Goal: Information Seeking & Learning: Learn about a topic

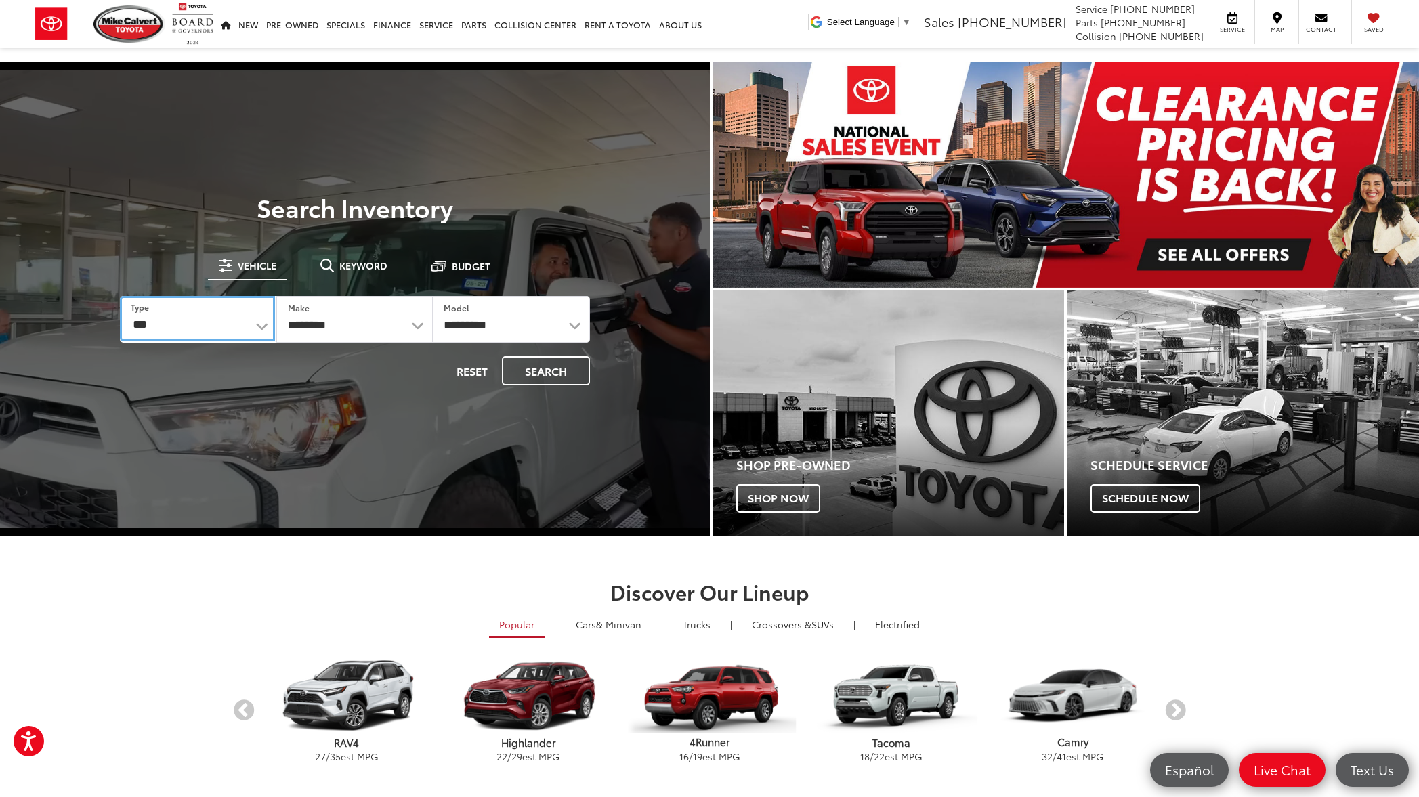
click at [263, 327] on select "*** *** **** *********" at bounding box center [197, 318] width 155 height 45
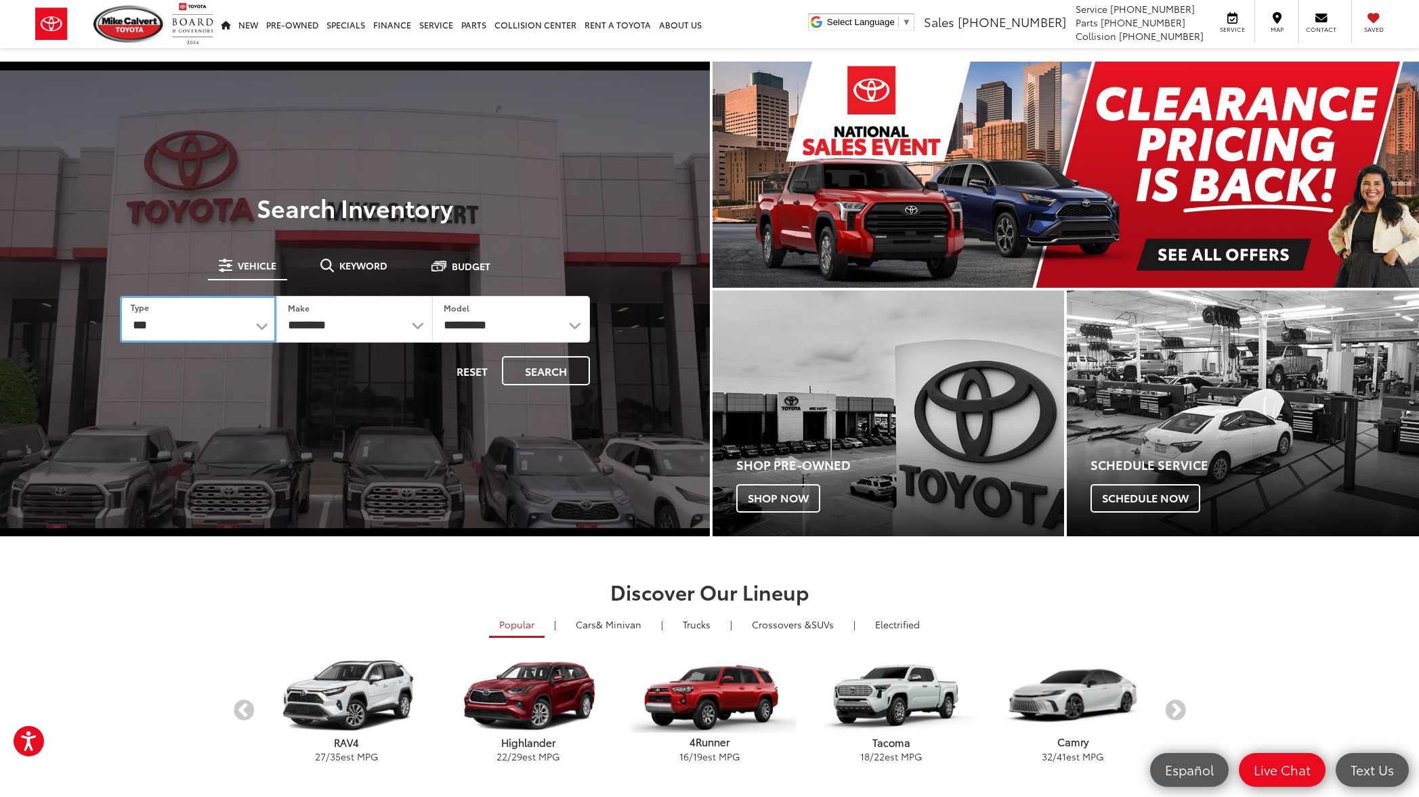
select select "********"
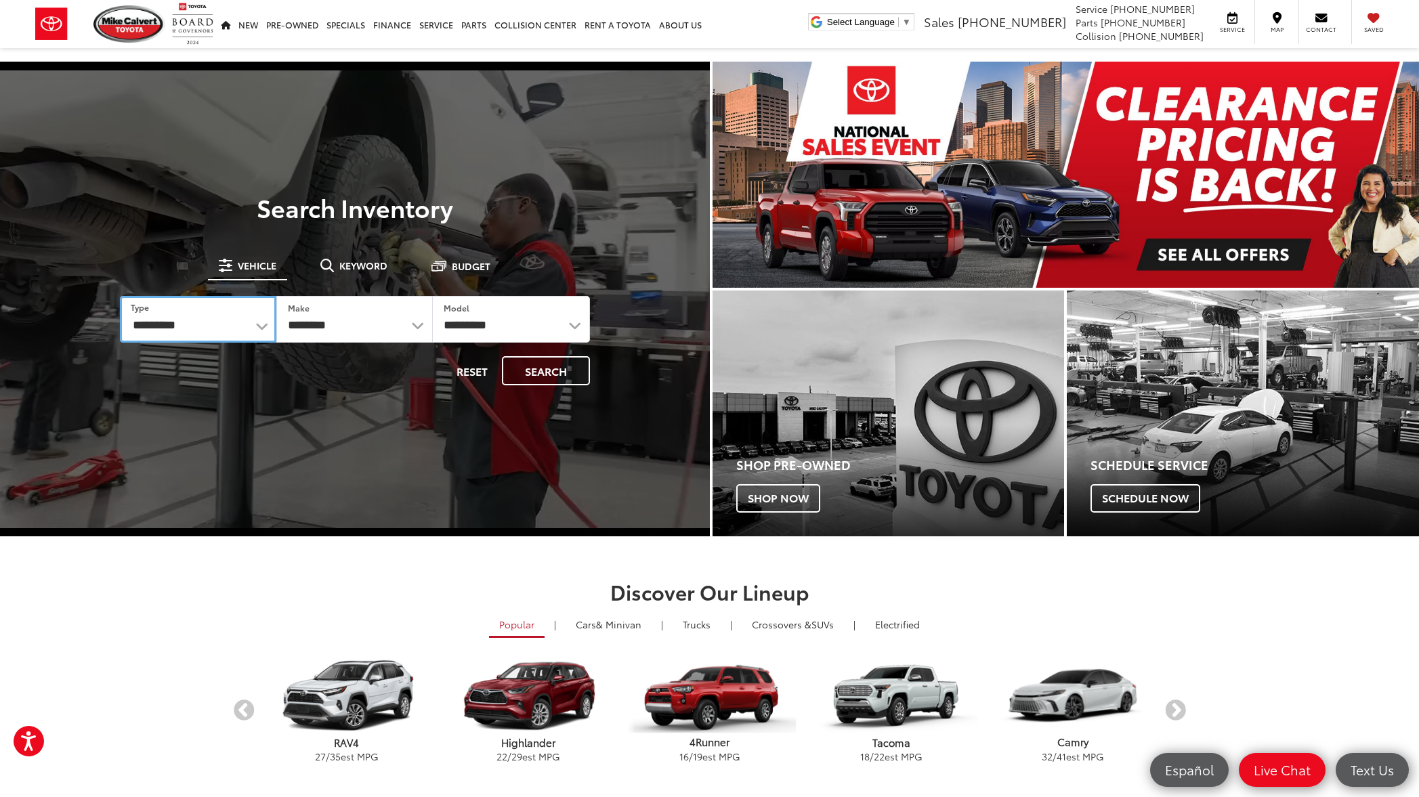
click at [120, 296] on select "*** *** **** *********" at bounding box center [198, 319] width 156 height 47
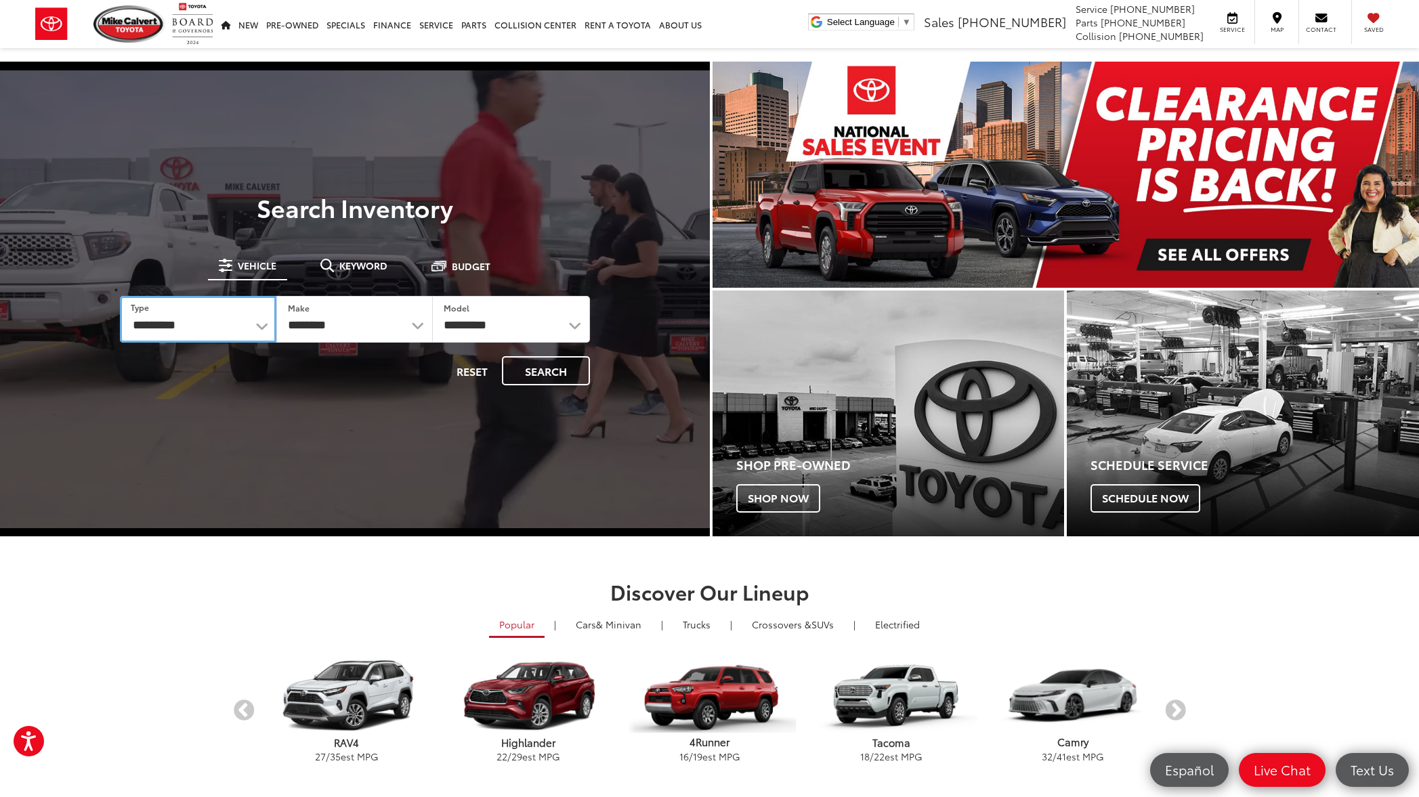
select select "******"
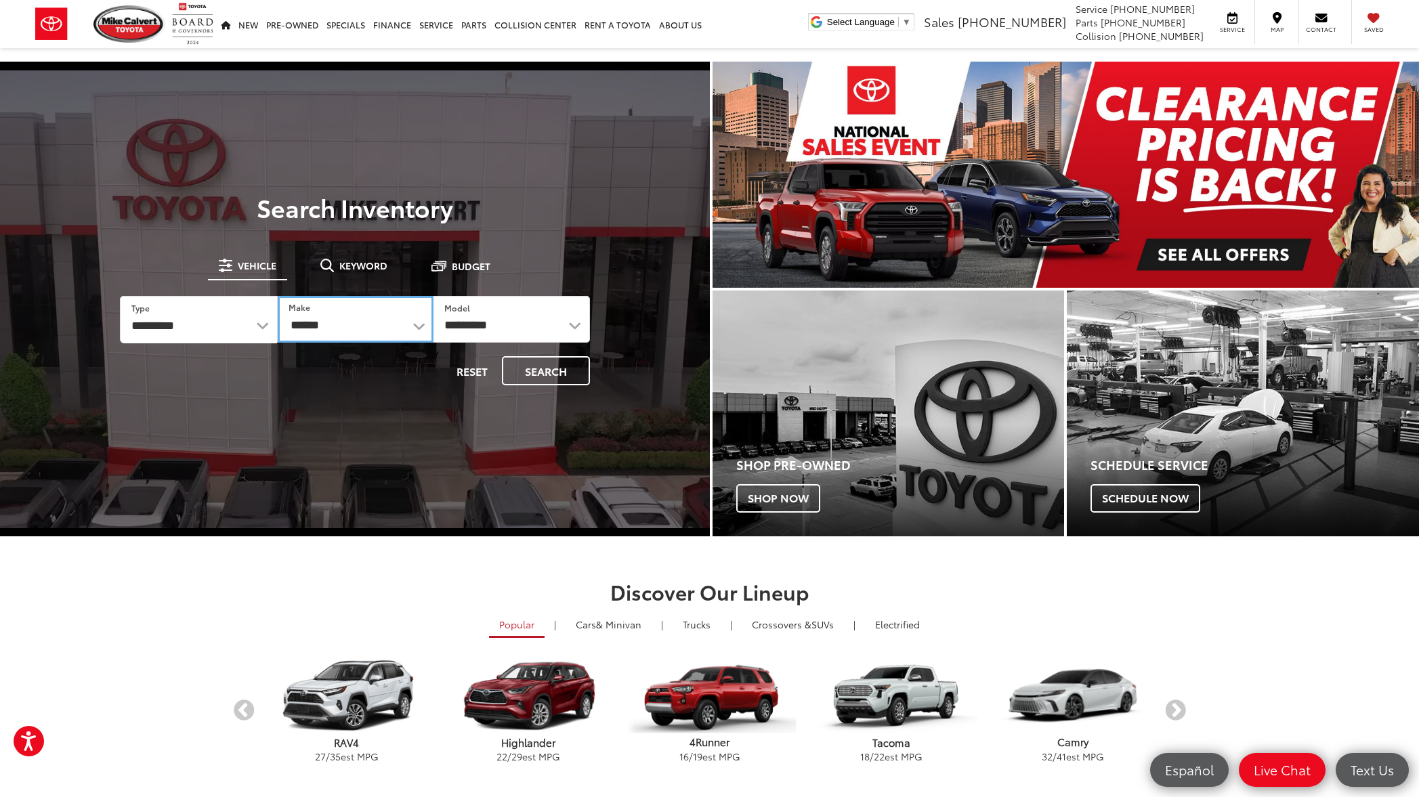
click at [420, 326] on select "******** ******" at bounding box center [356, 319] width 156 height 47
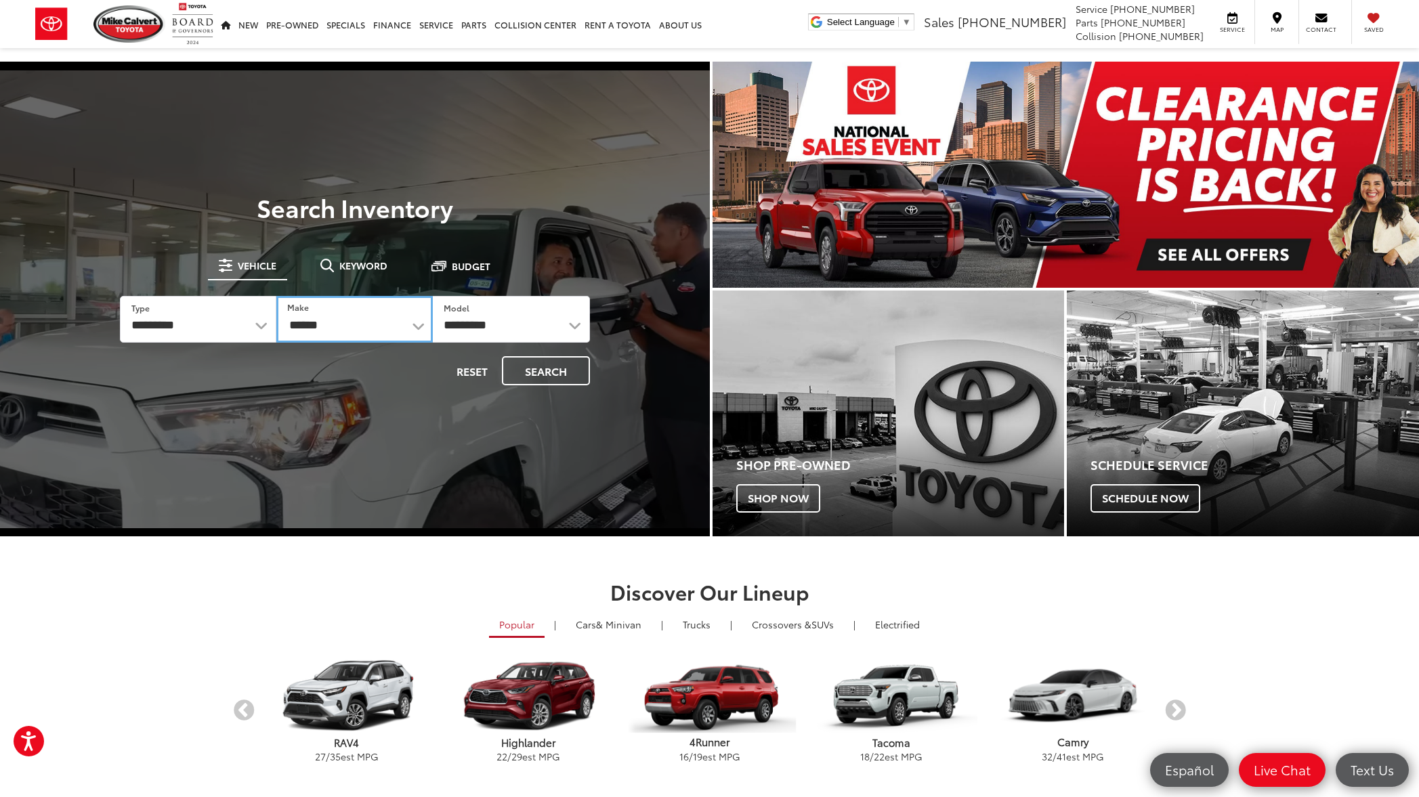
click at [276, 296] on select "******** ******" at bounding box center [354, 319] width 156 height 47
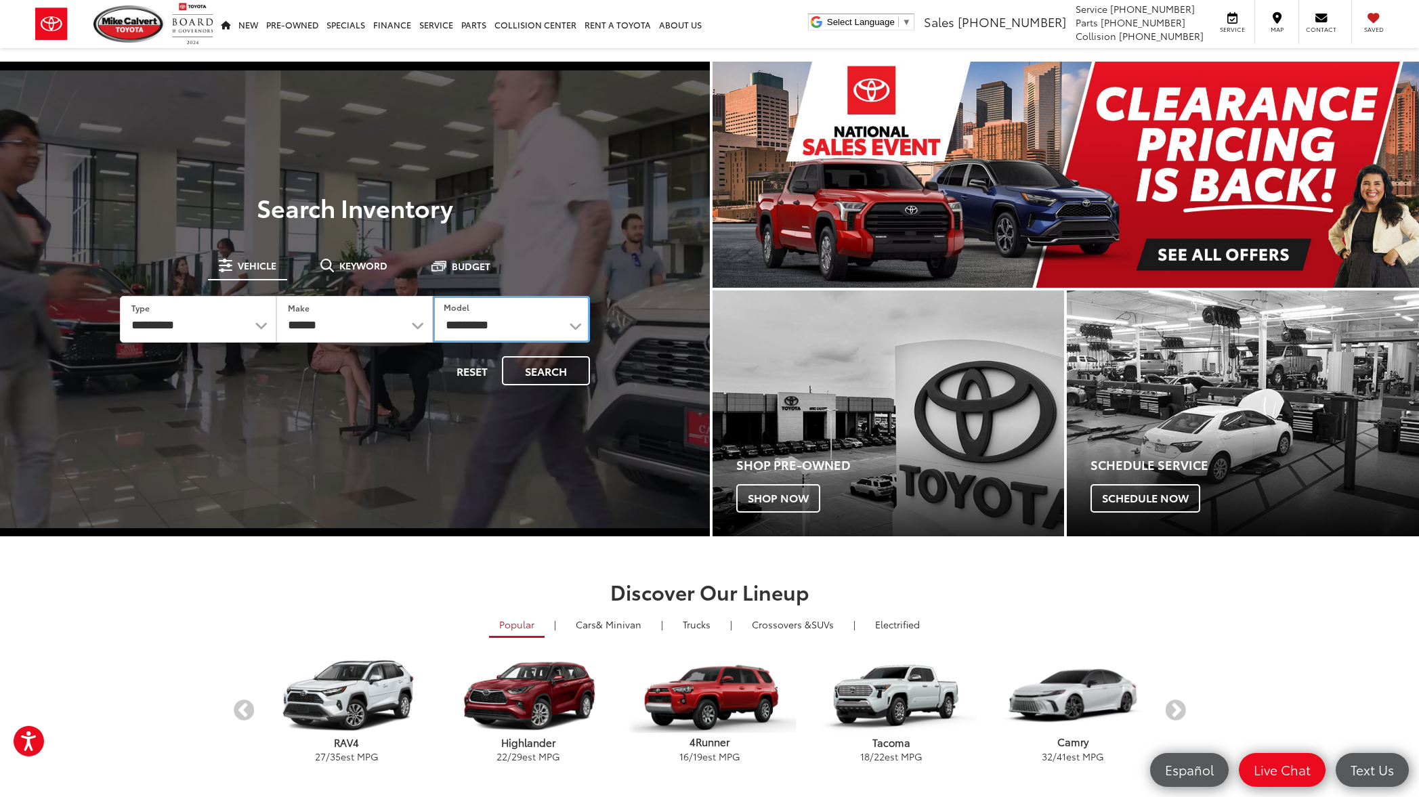
click at [576, 328] on select "**********" at bounding box center [511, 319] width 156 height 47
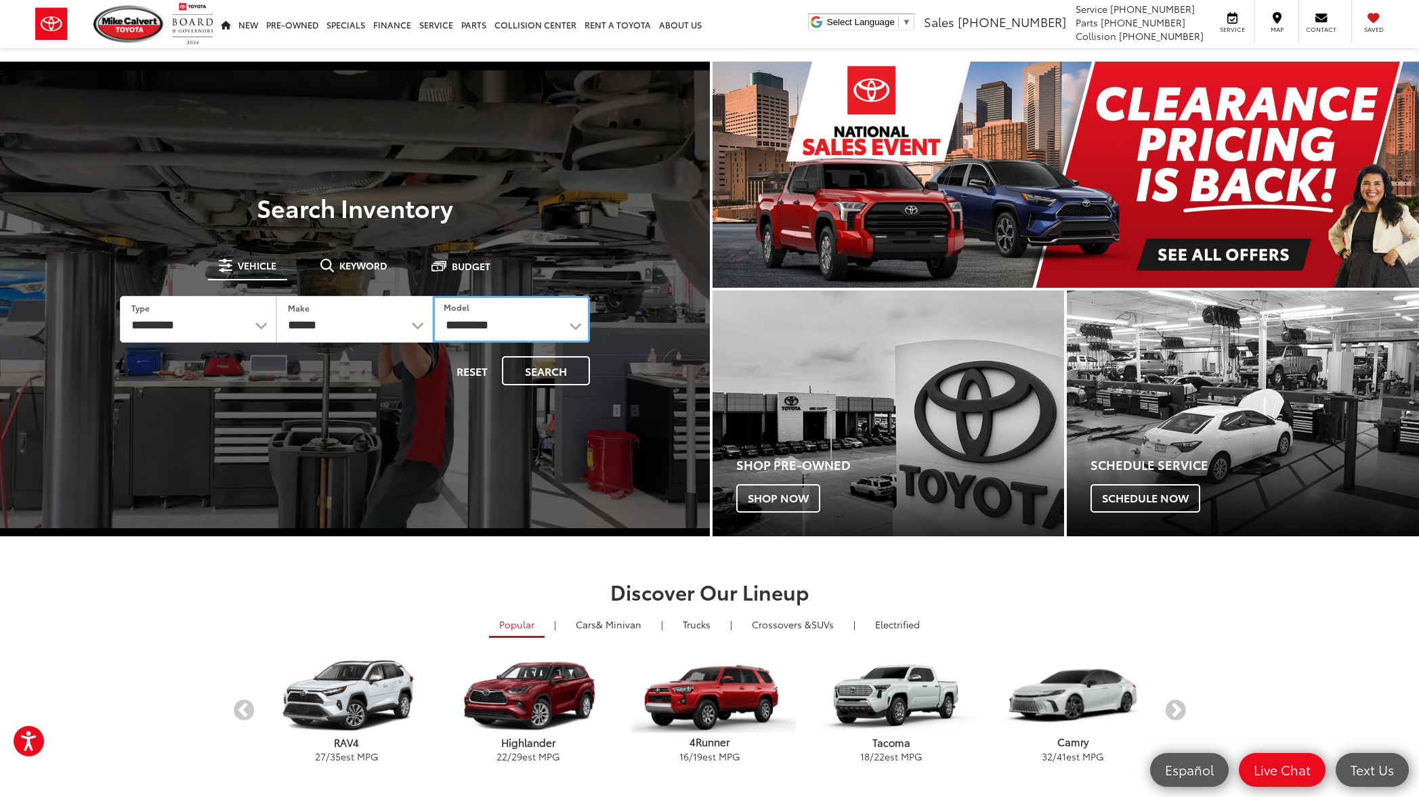
select select "*****"
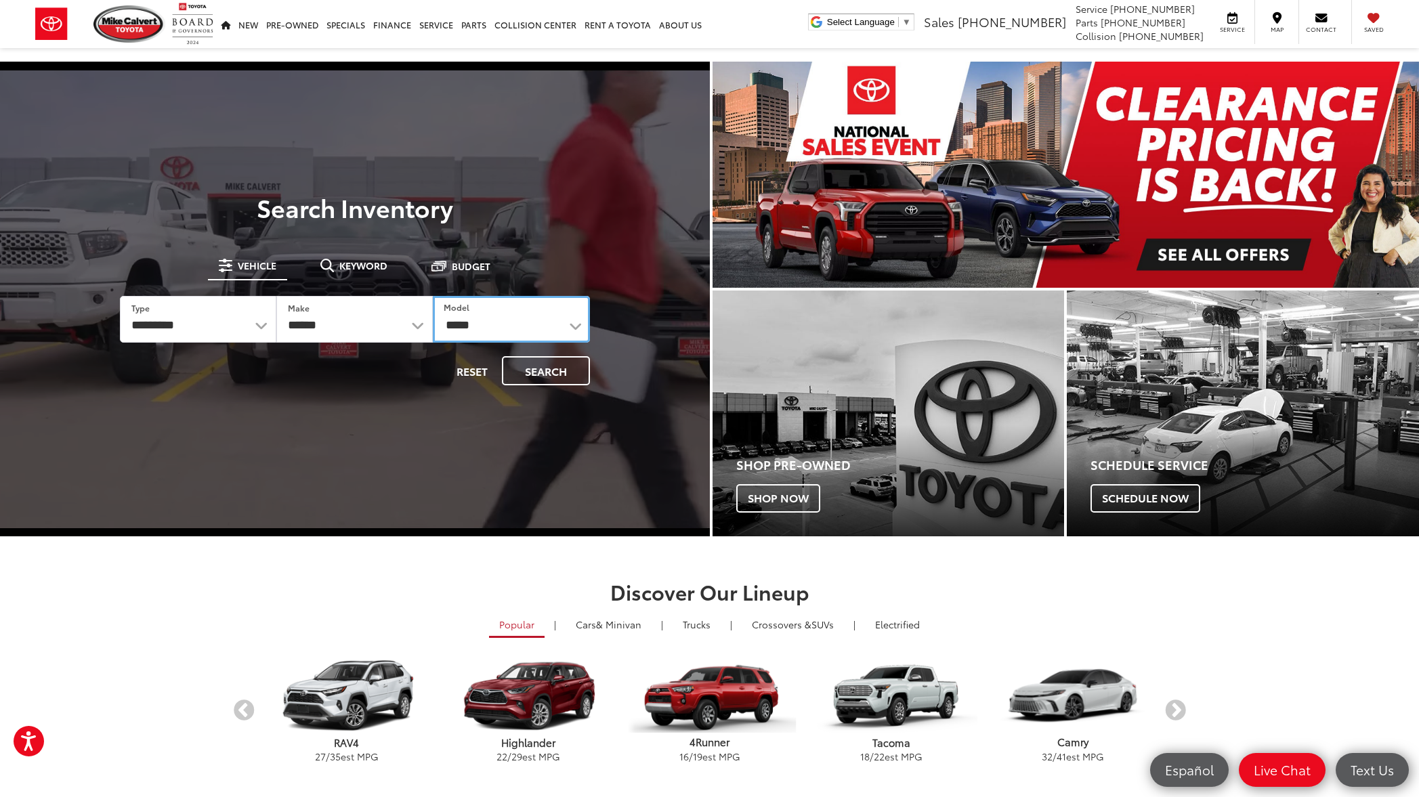
click at [433, 296] on select "**********" at bounding box center [511, 319] width 156 height 47
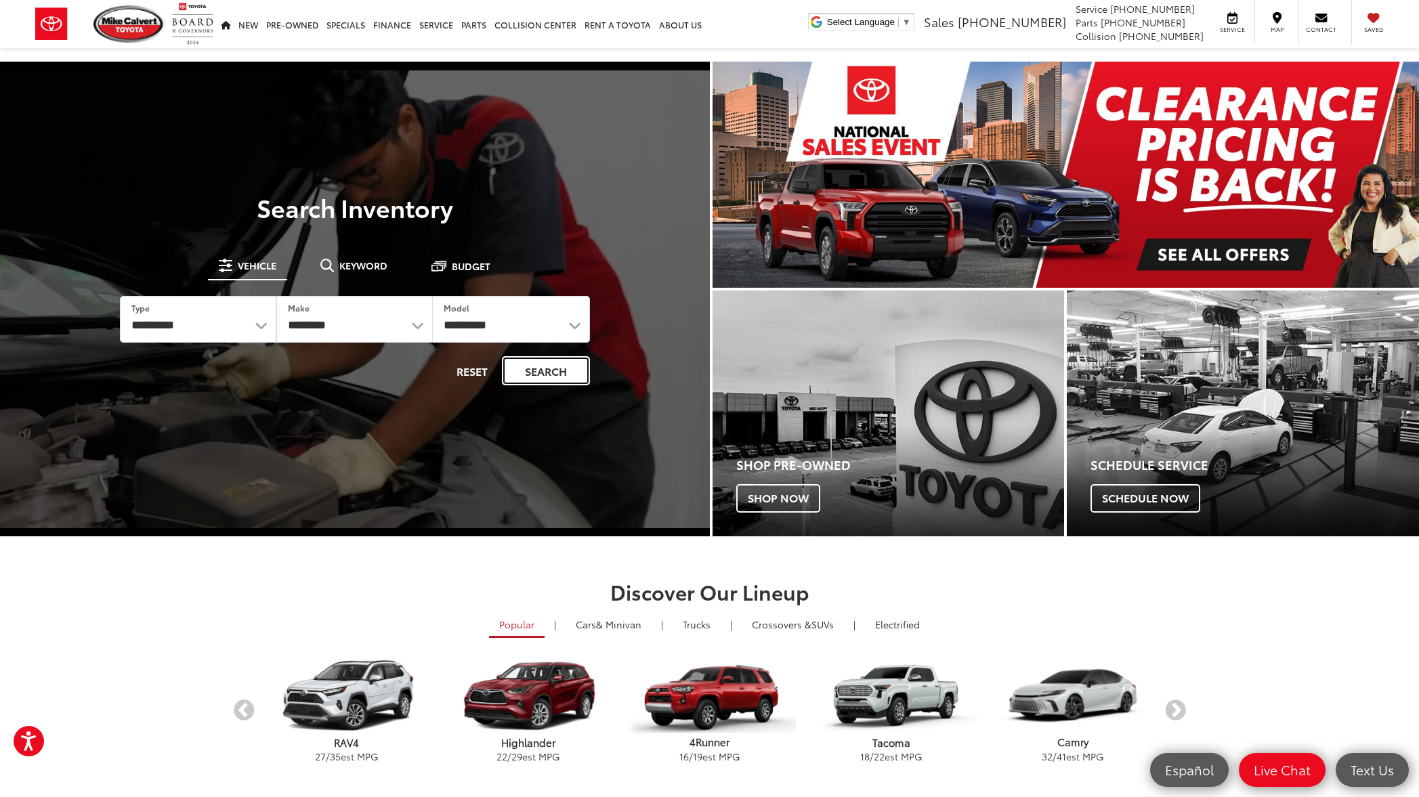
click at [545, 373] on button "Search" at bounding box center [546, 370] width 88 height 29
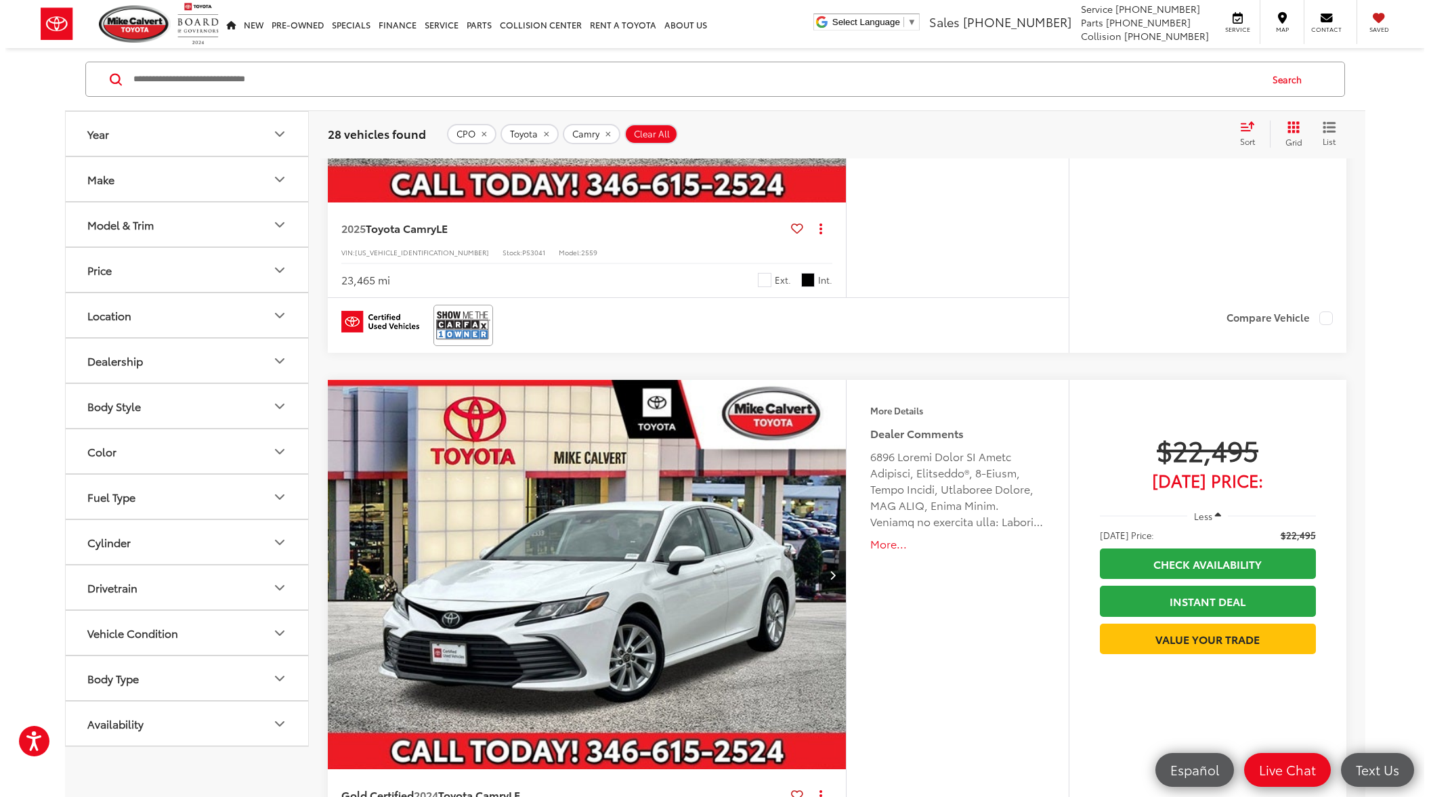
scroll to position [481, 0]
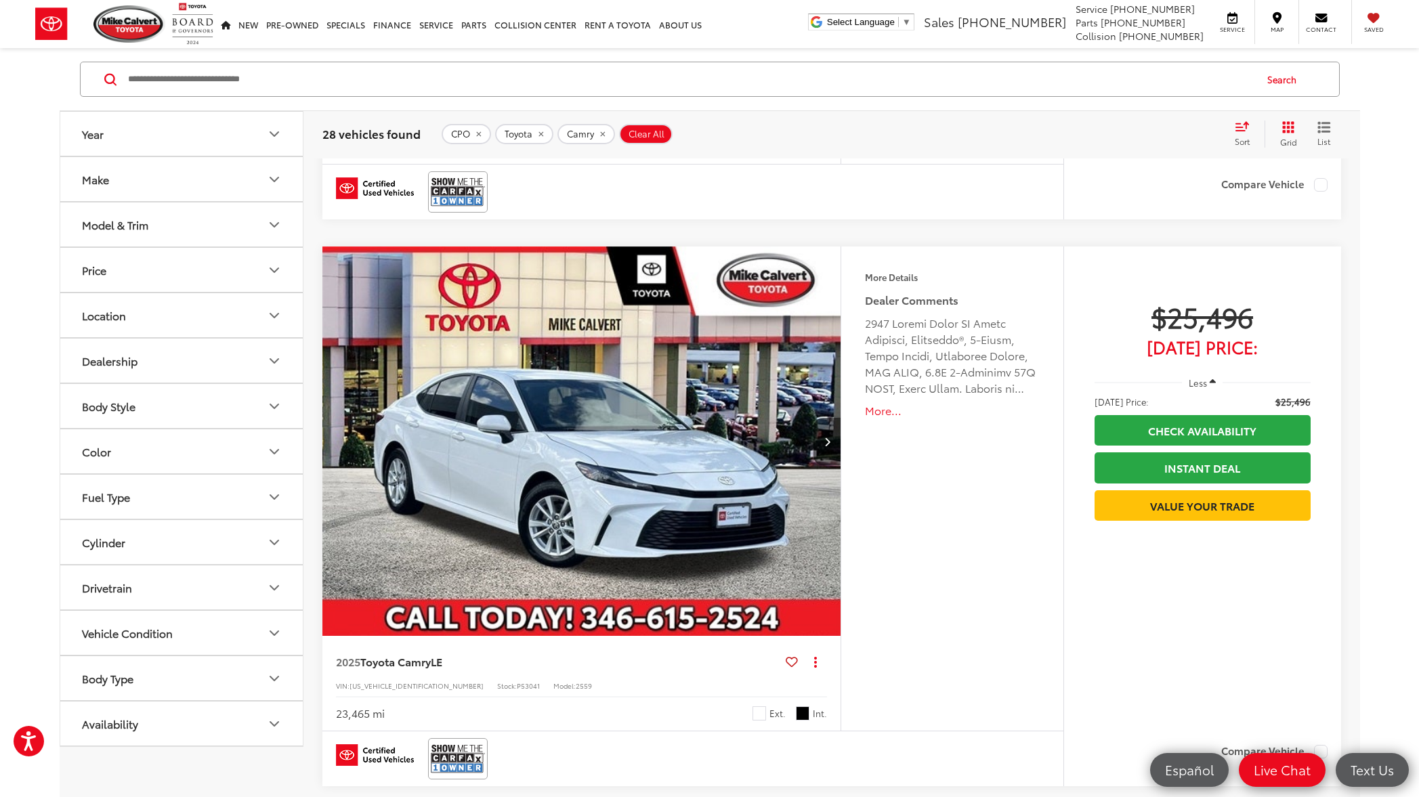
click at [880, 415] on button "More..." at bounding box center [952, 411] width 174 height 16
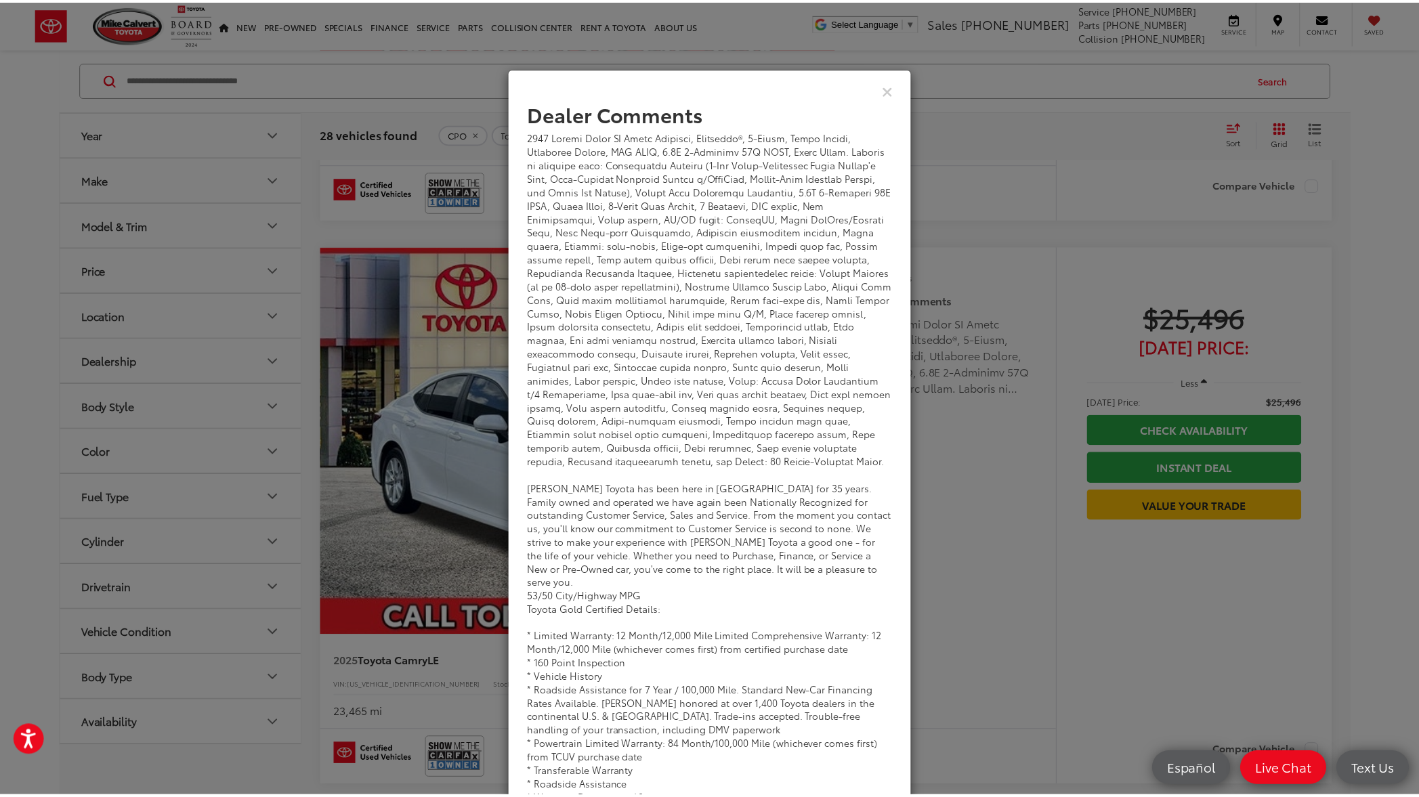
scroll to position [0, 0]
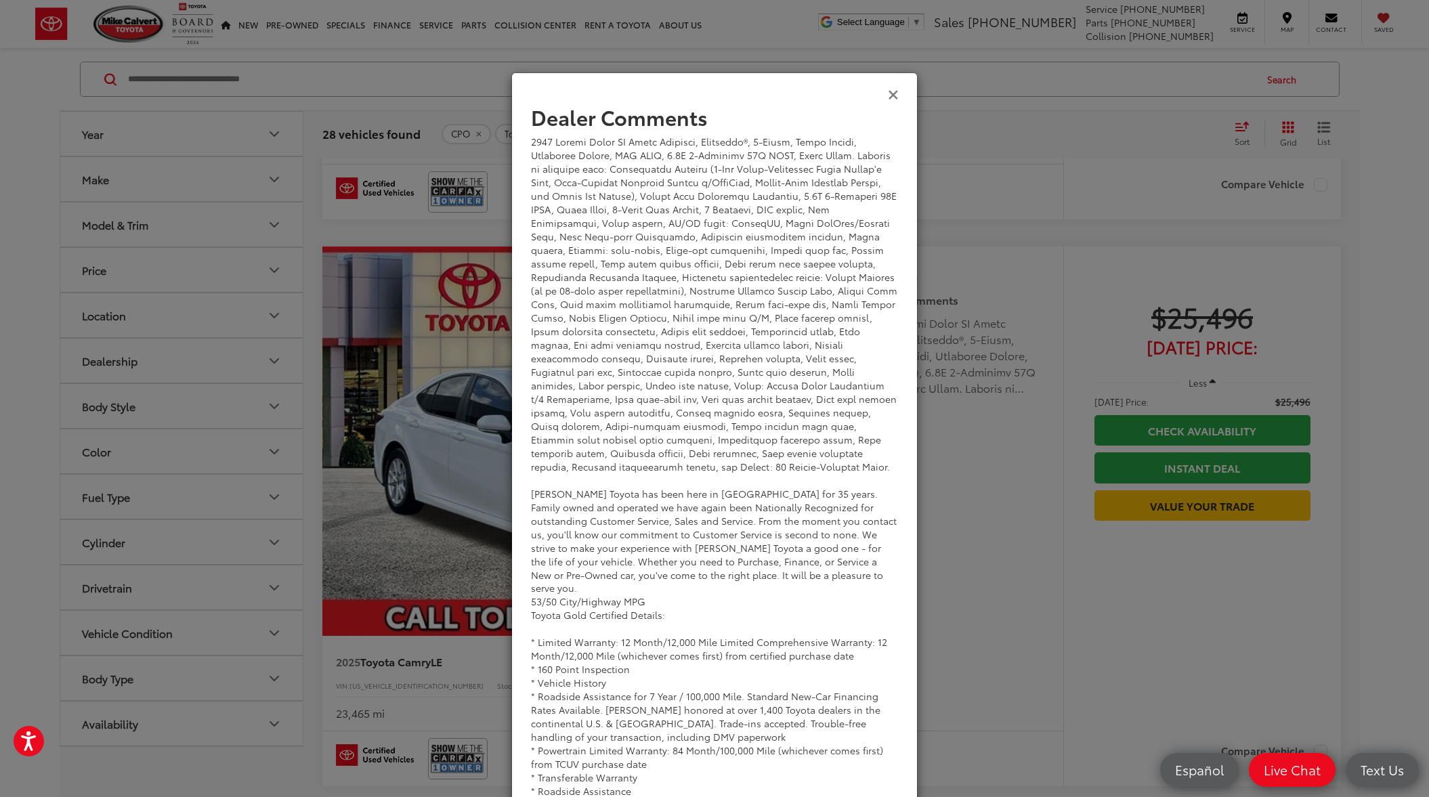
click at [890, 91] on icon "Close" at bounding box center [893, 94] width 11 height 14
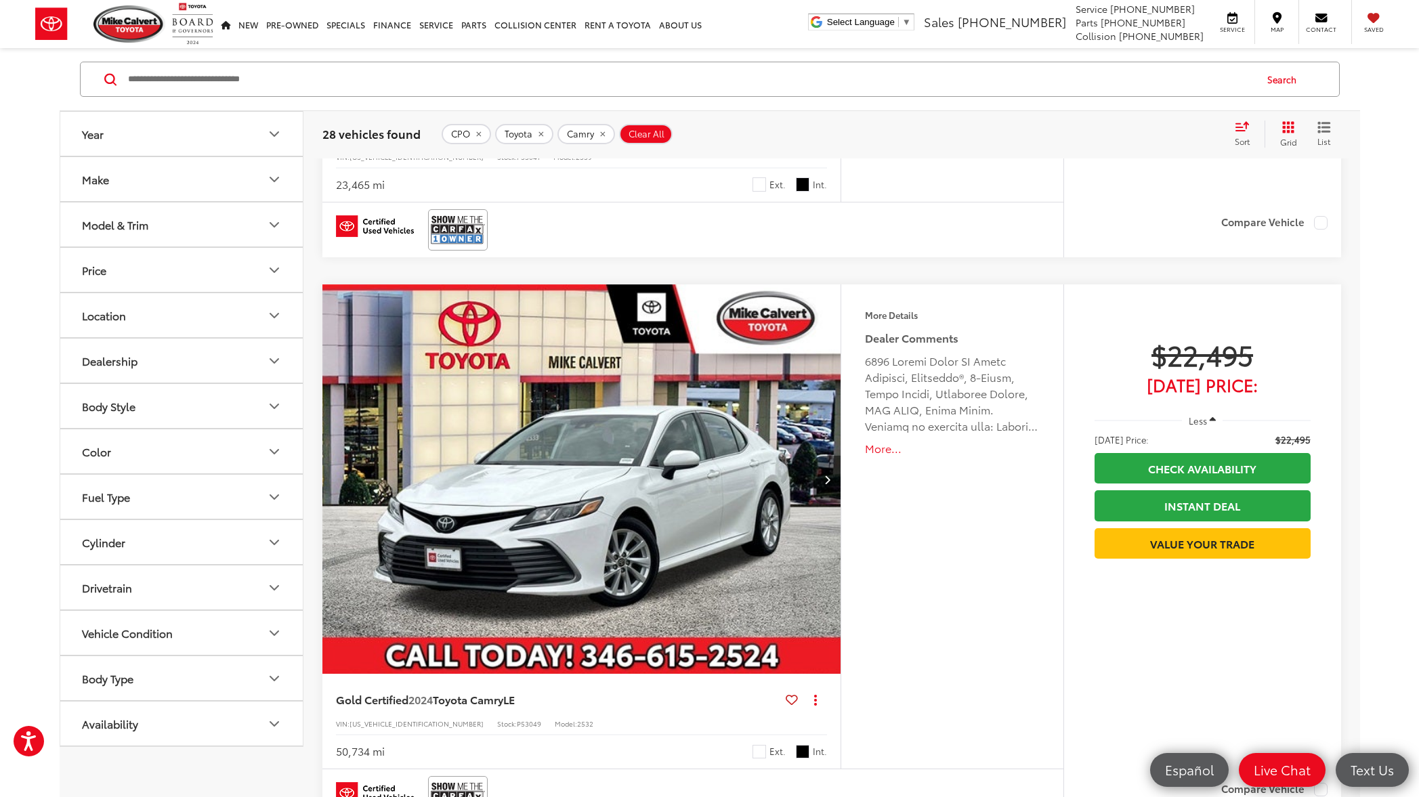
scroll to position [708, 0]
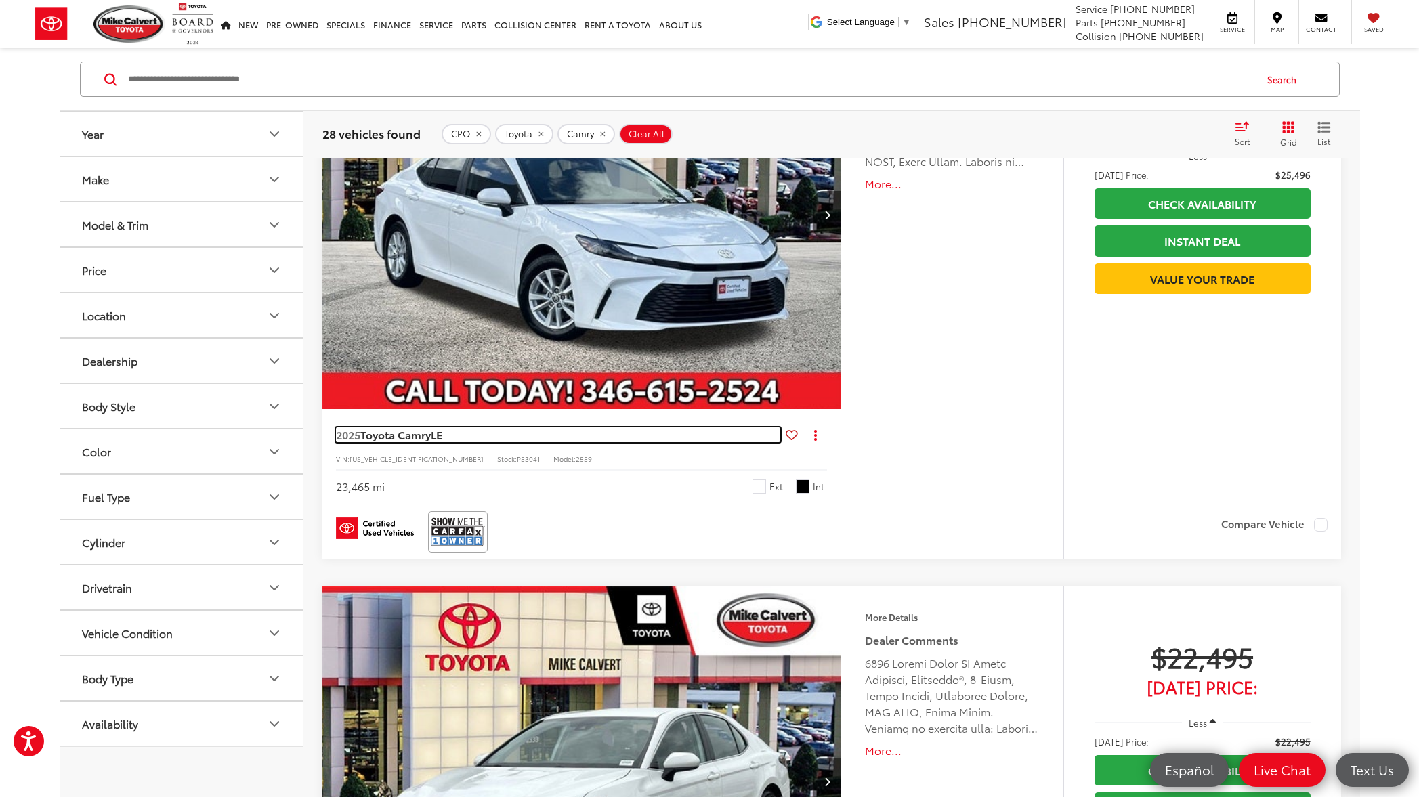
click at [380, 435] on span "Toyota Camry" at bounding box center [395, 435] width 70 height 16
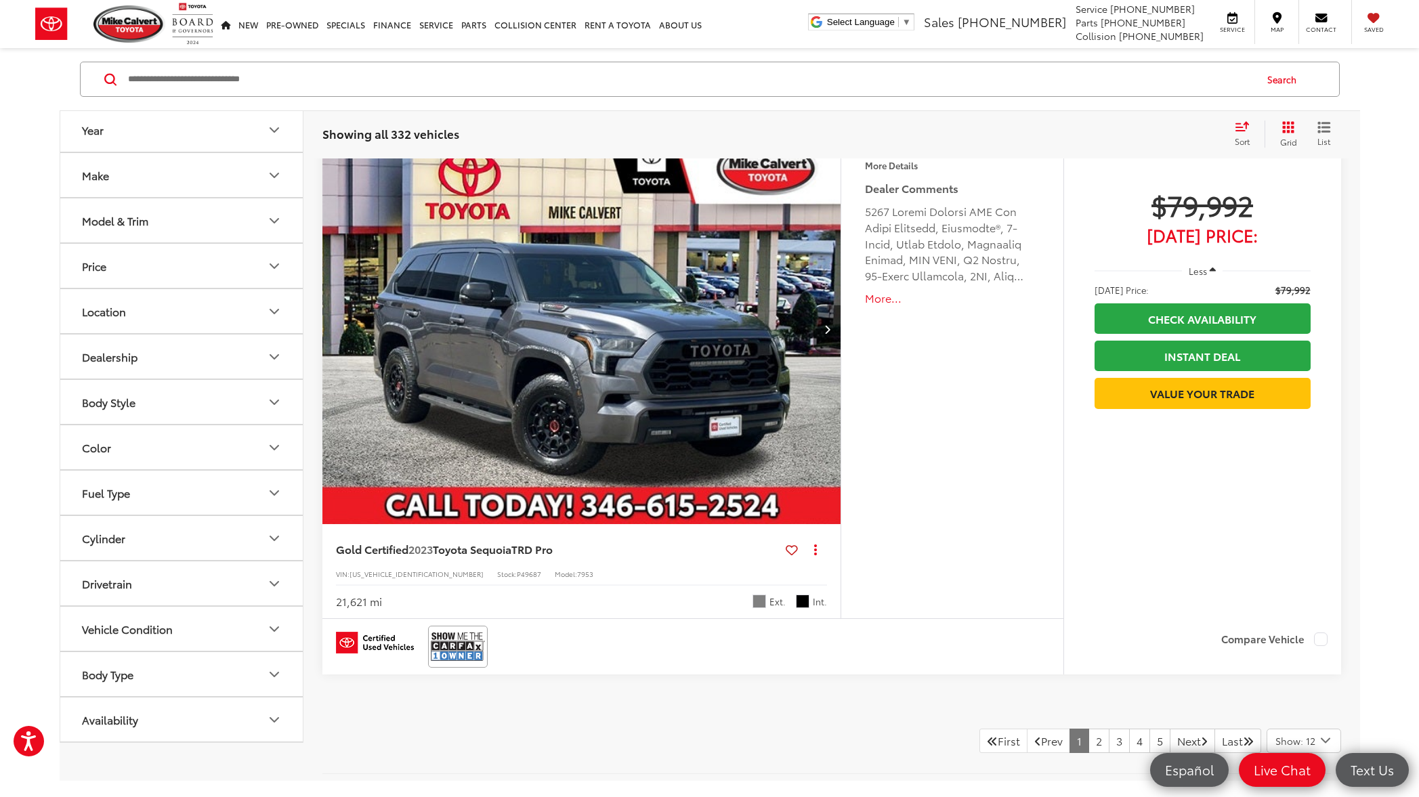
scroll to position [6599, 0]
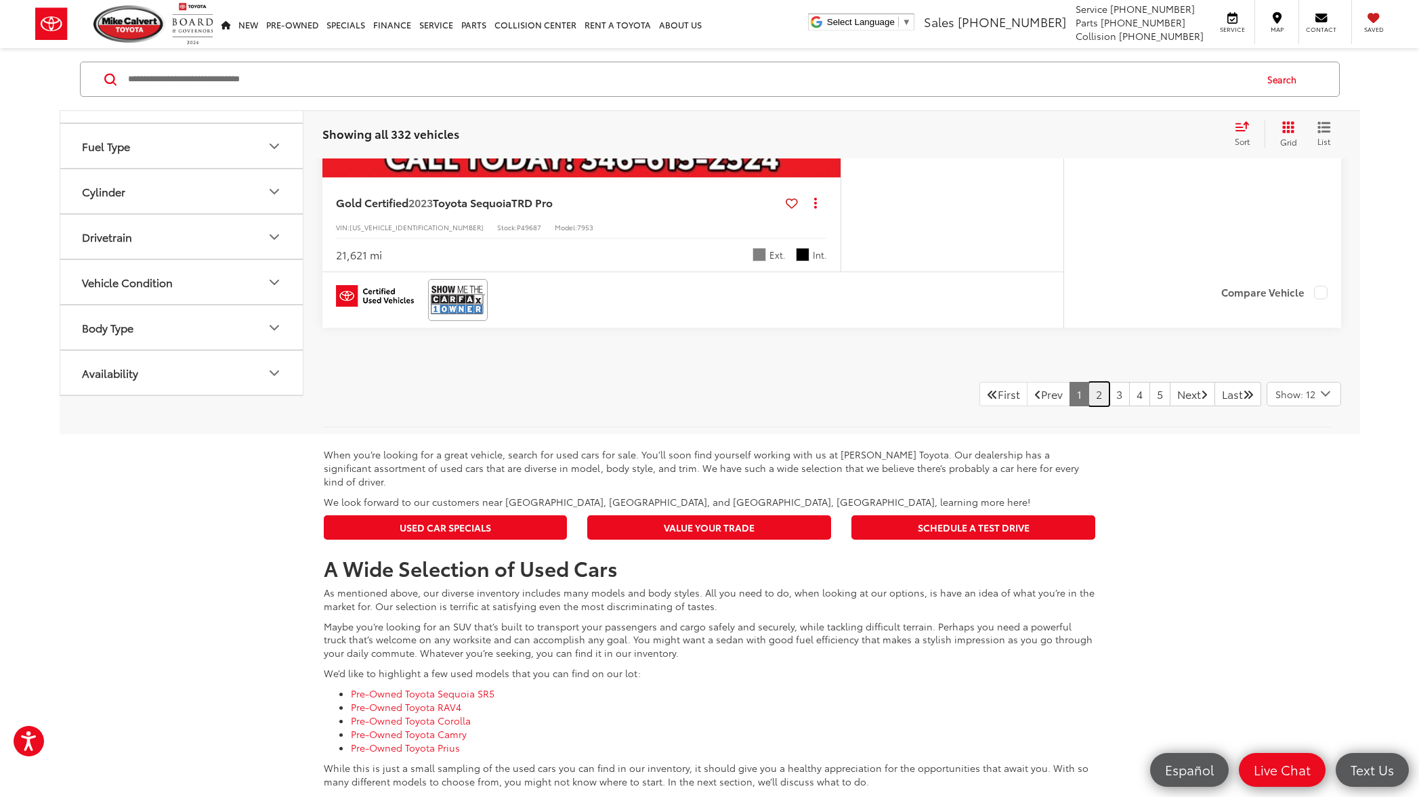
click at [1088, 404] on link "2" at bounding box center [1098, 394] width 21 height 24
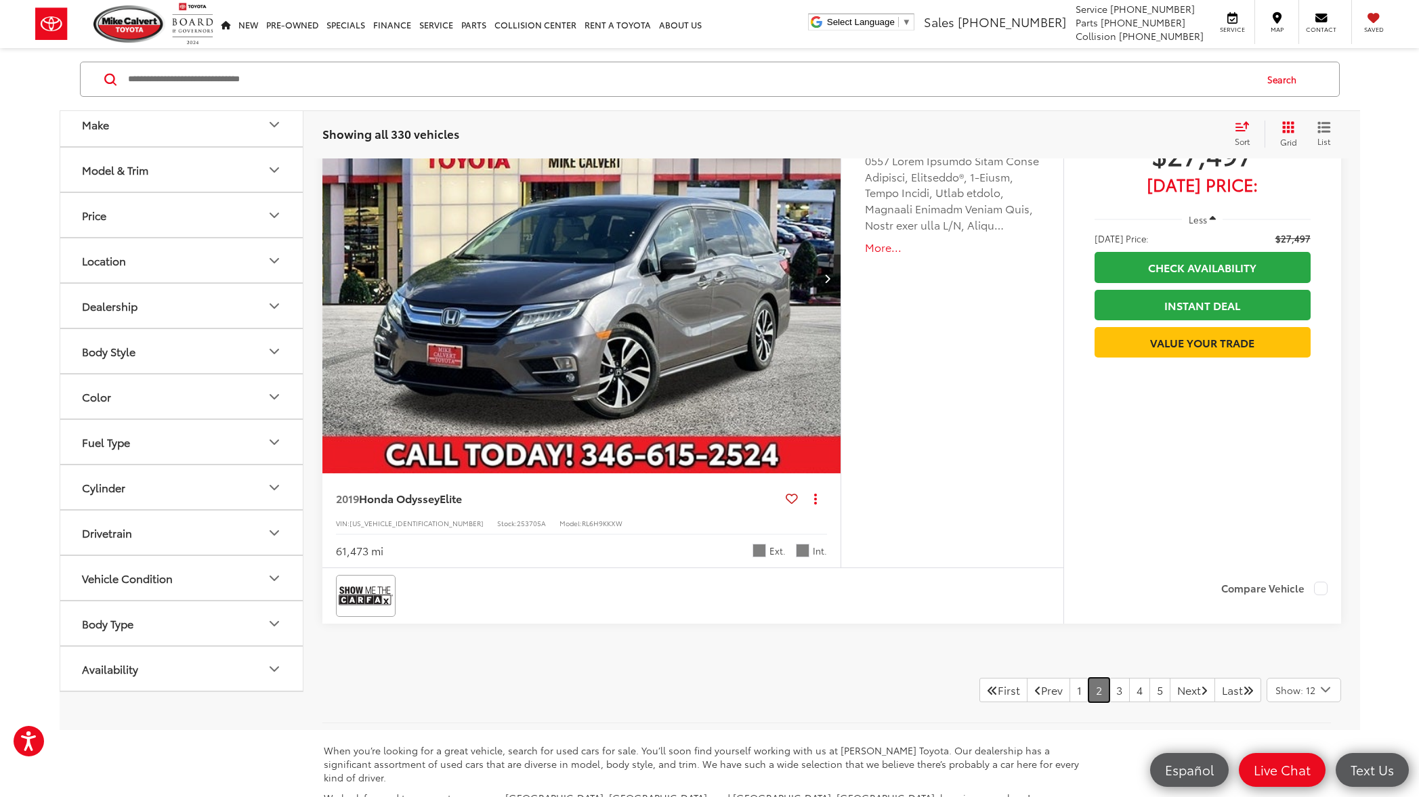
scroll to position [6522, 0]
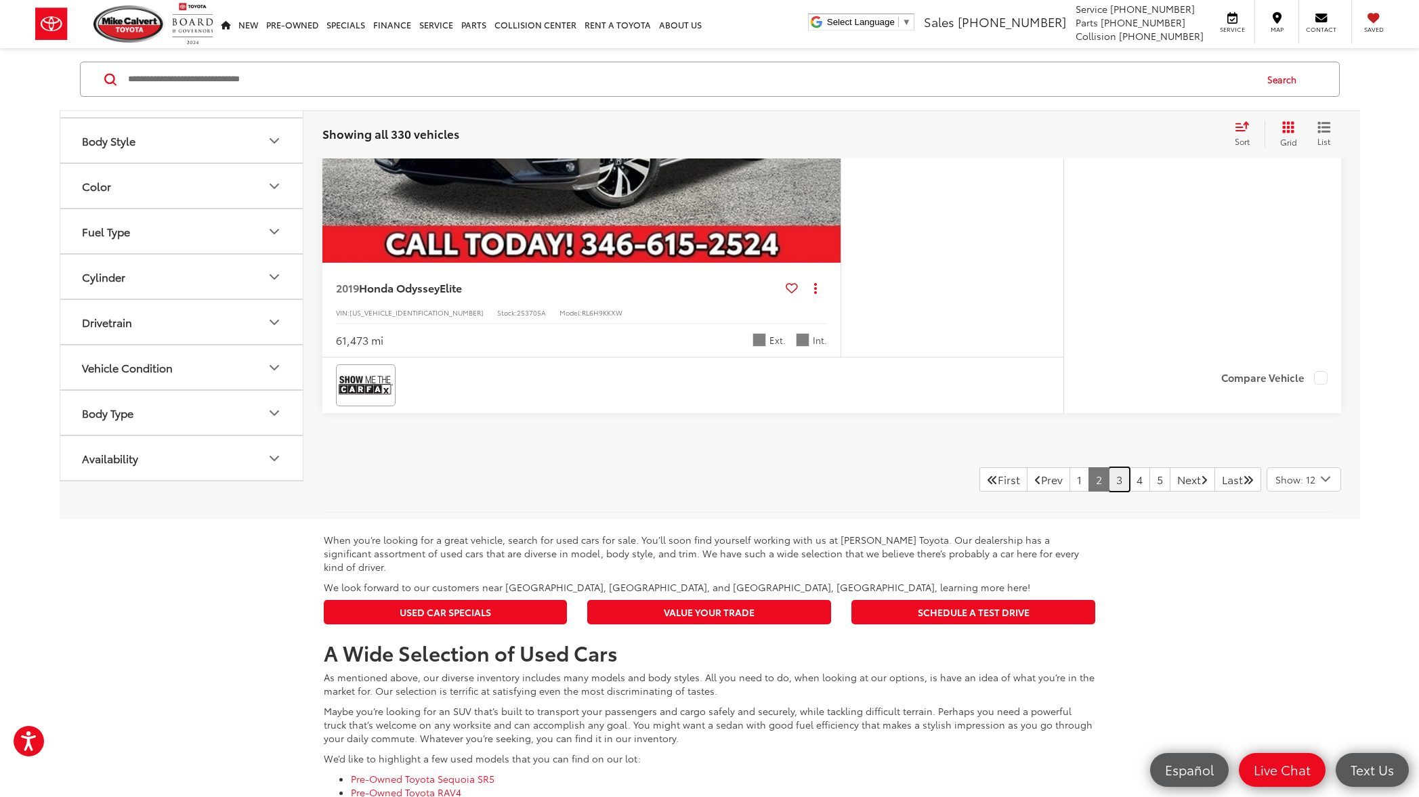
click at [1108, 484] on link "3" at bounding box center [1118, 479] width 21 height 24
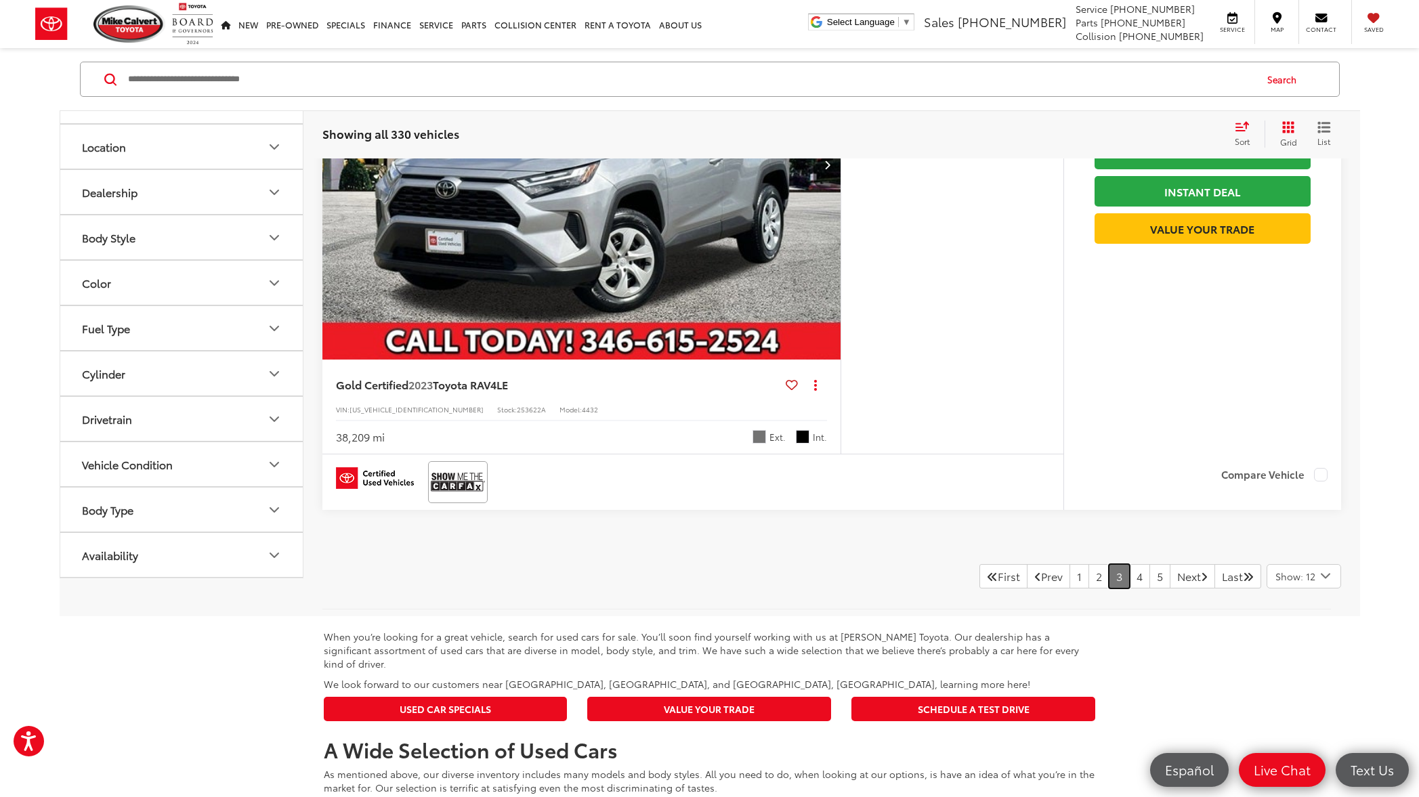
scroll to position [6611, 0]
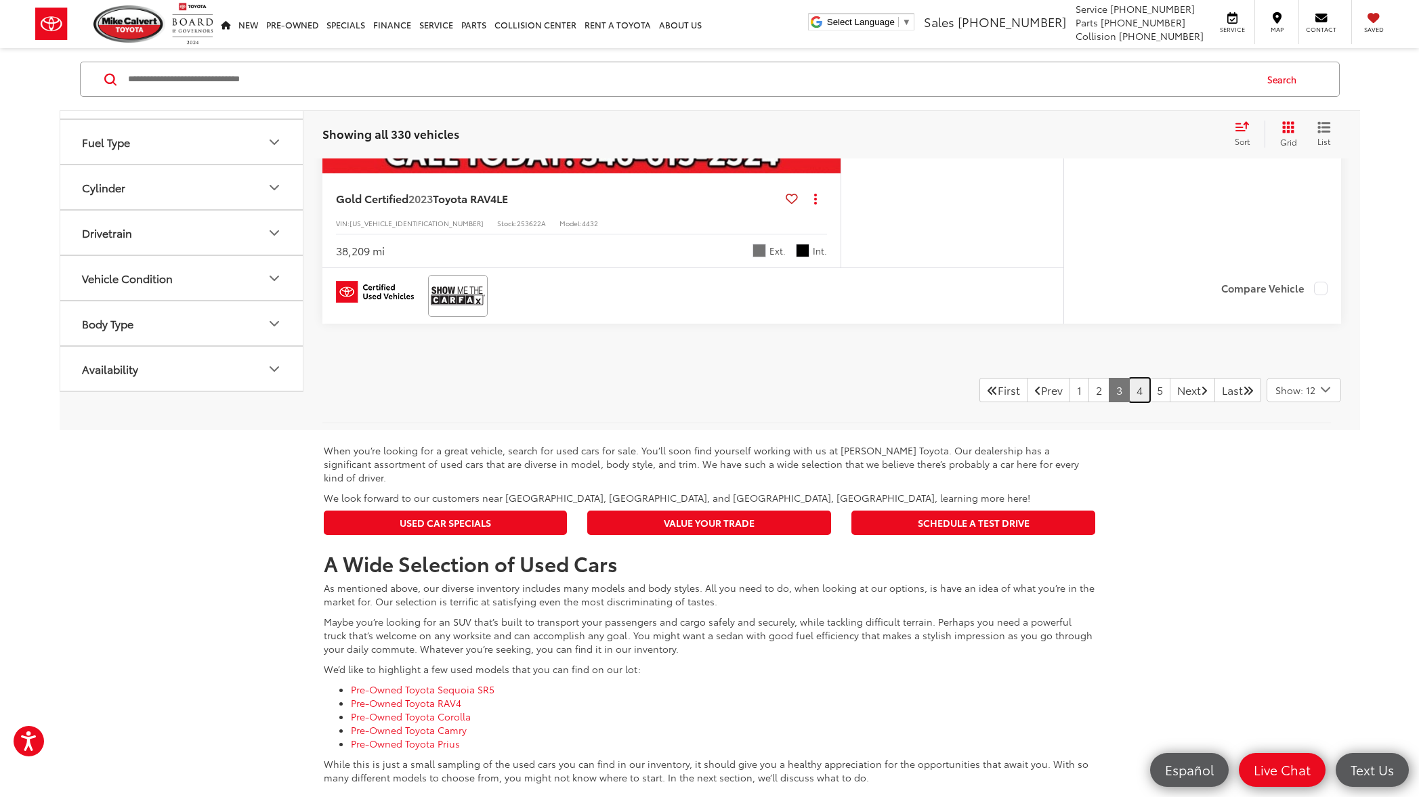
click at [1129, 393] on link "4" at bounding box center [1139, 390] width 21 height 24
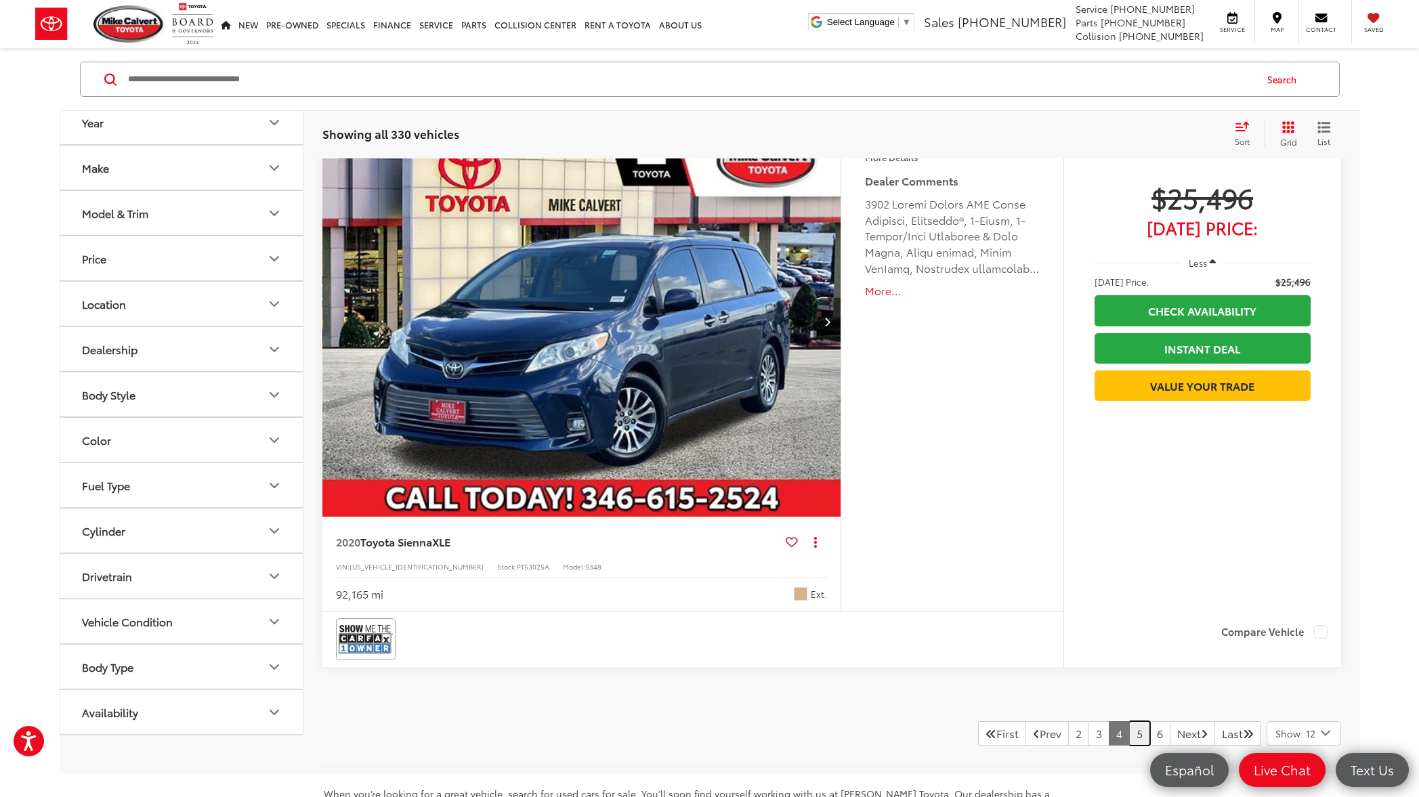
scroll to position [6268, 0]
click at [1129, 733] on link "5" at bounding box center [1139, 732] width 21 height 24
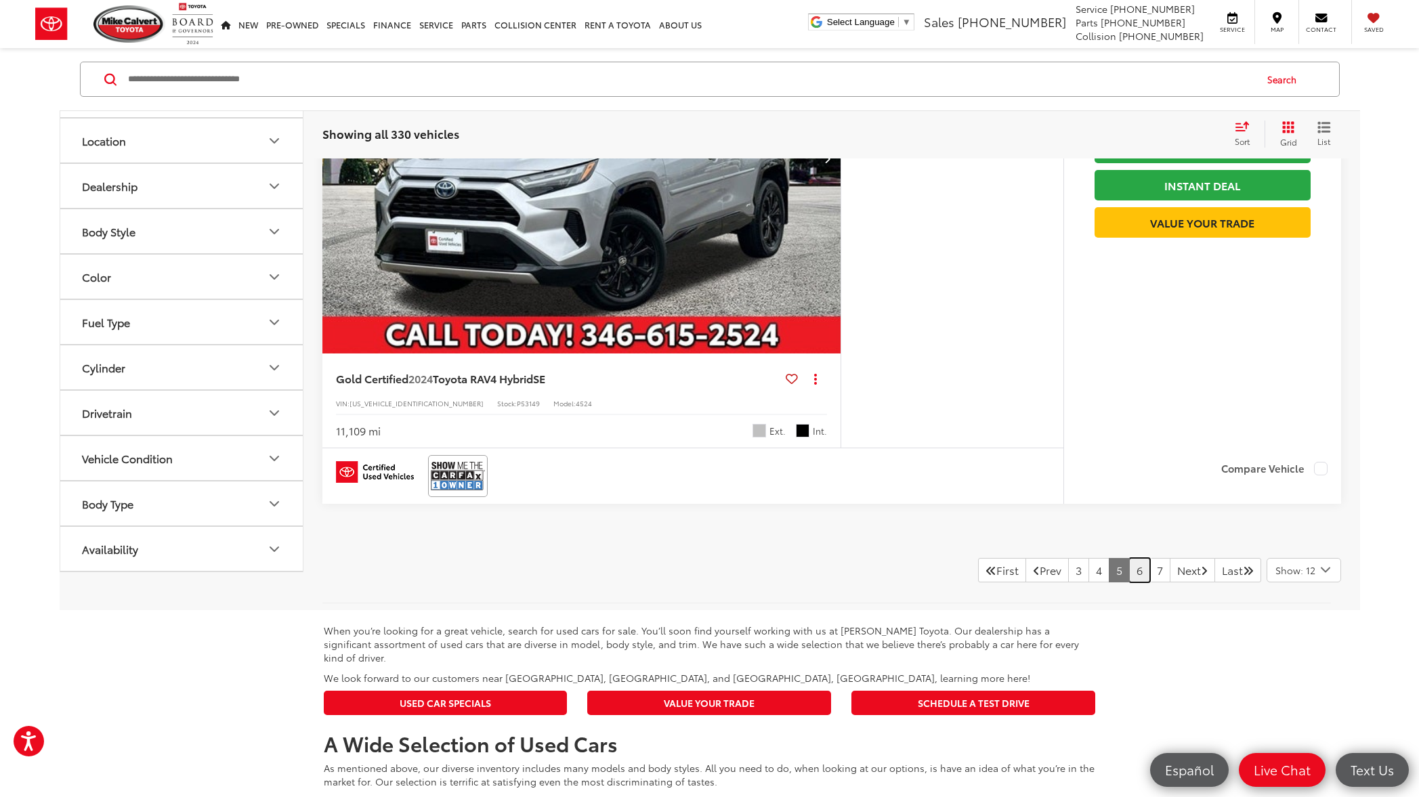
scroll to position [6655, 0]
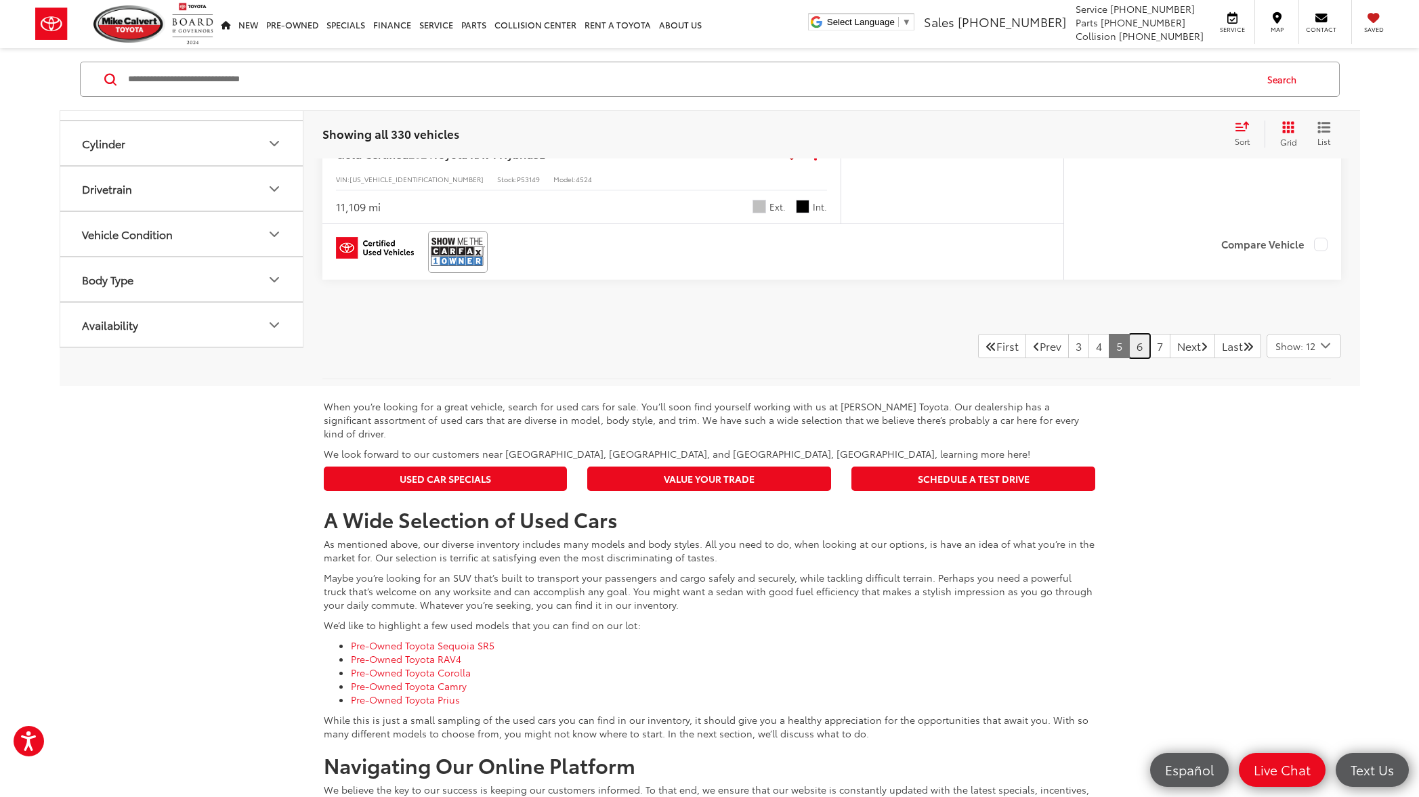
click at [1129, 349] on link "6" at bounding box center [1139, 346] width 21 height 24
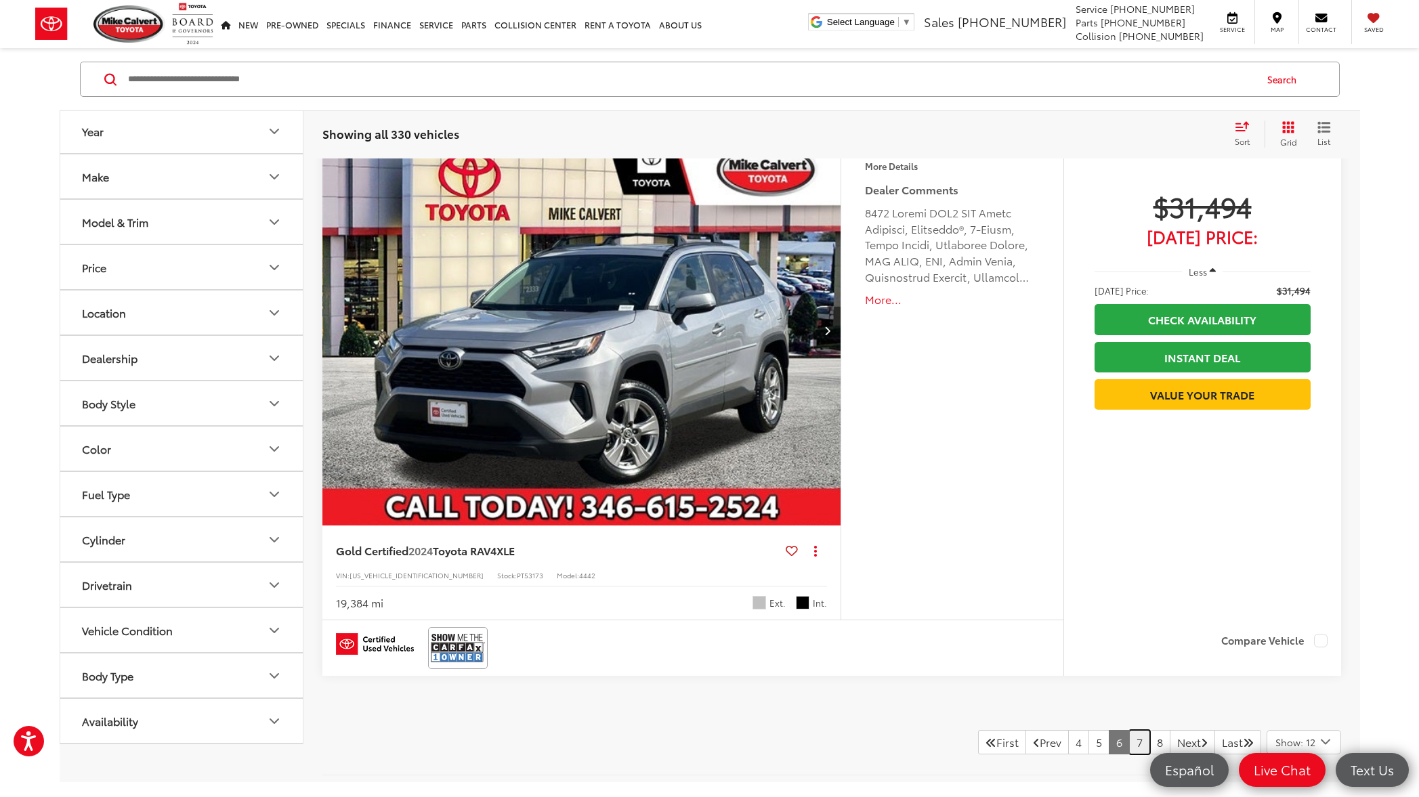
scroll to position [6468, 0]
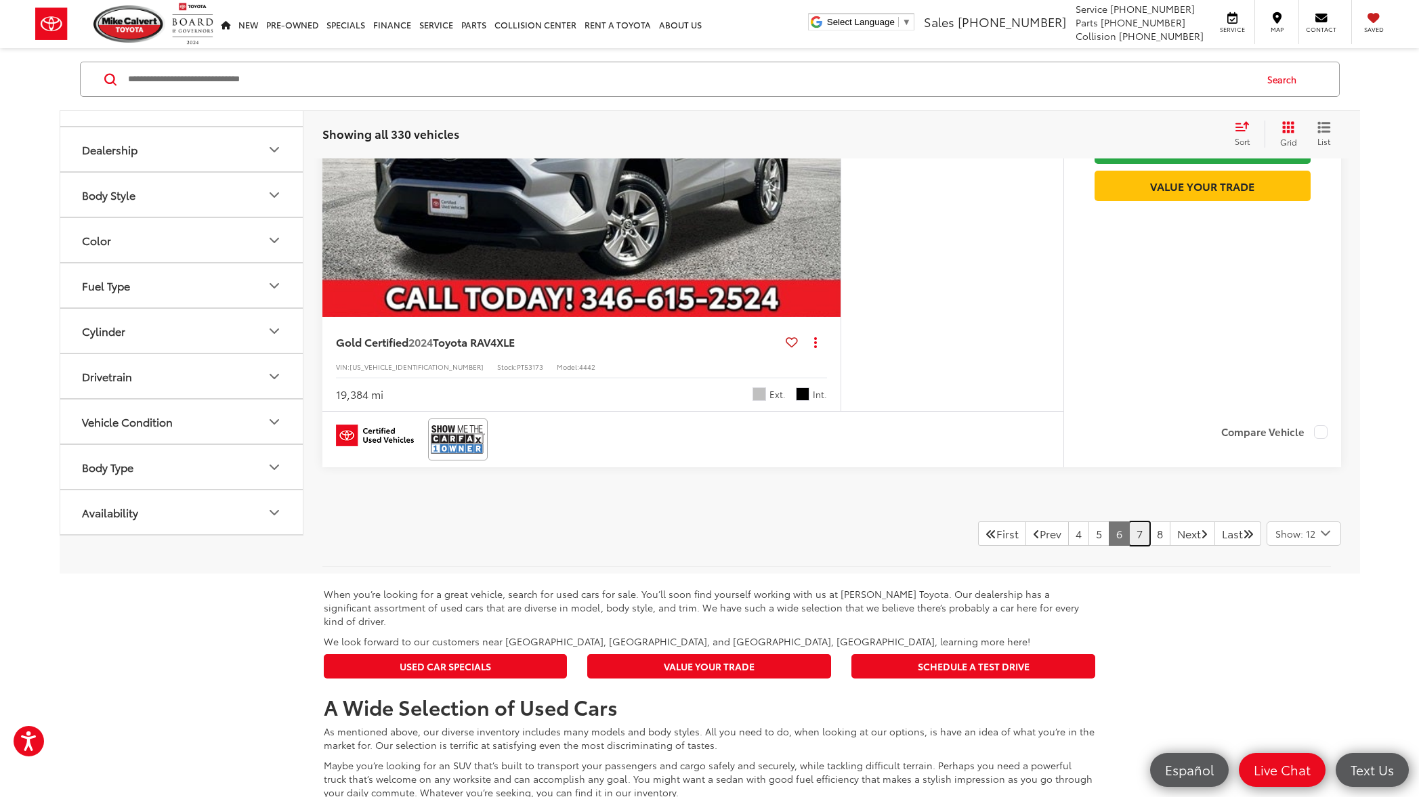
click at [1129, 534] on link "7" at bounding box center [1139, 533] width 21 height 24
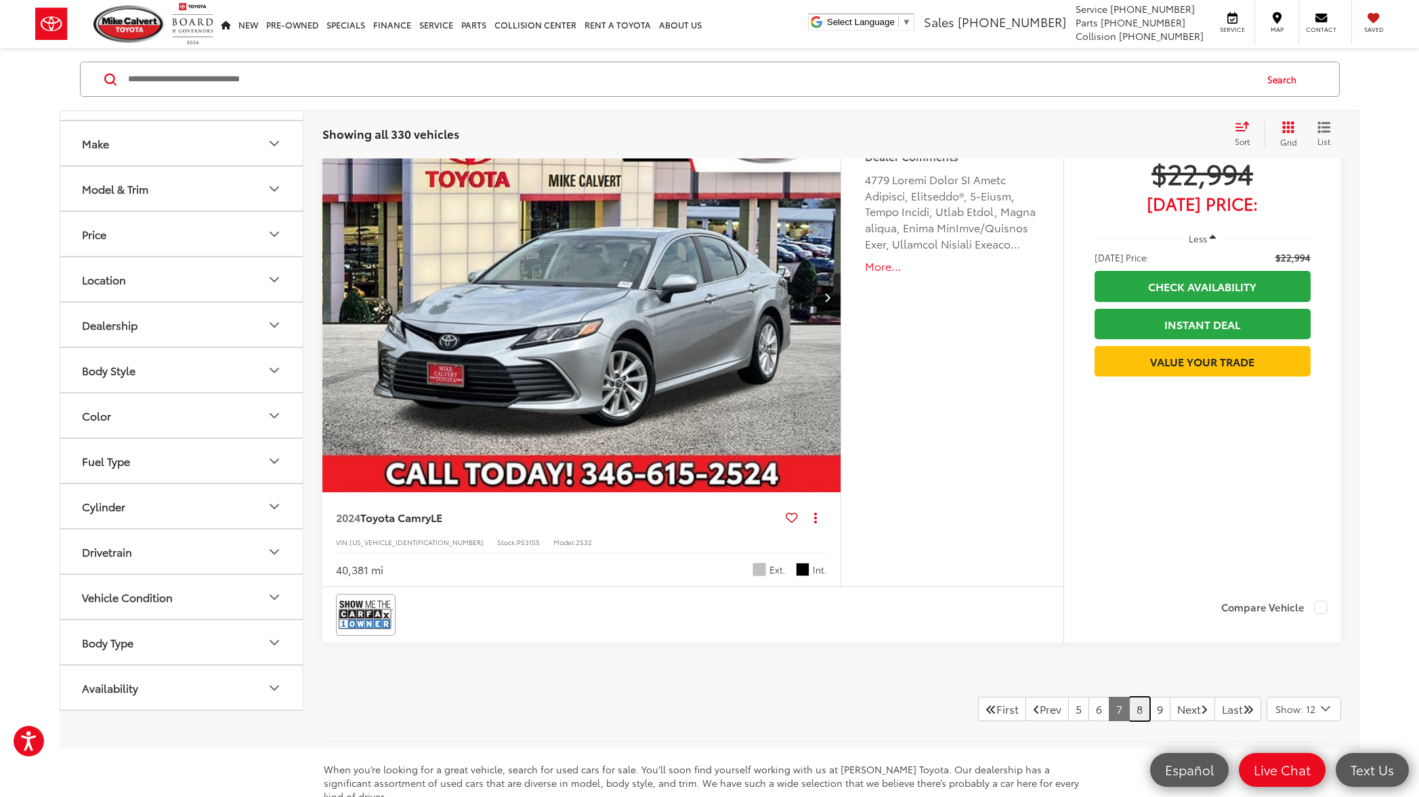
scroll to position [6294, 0]
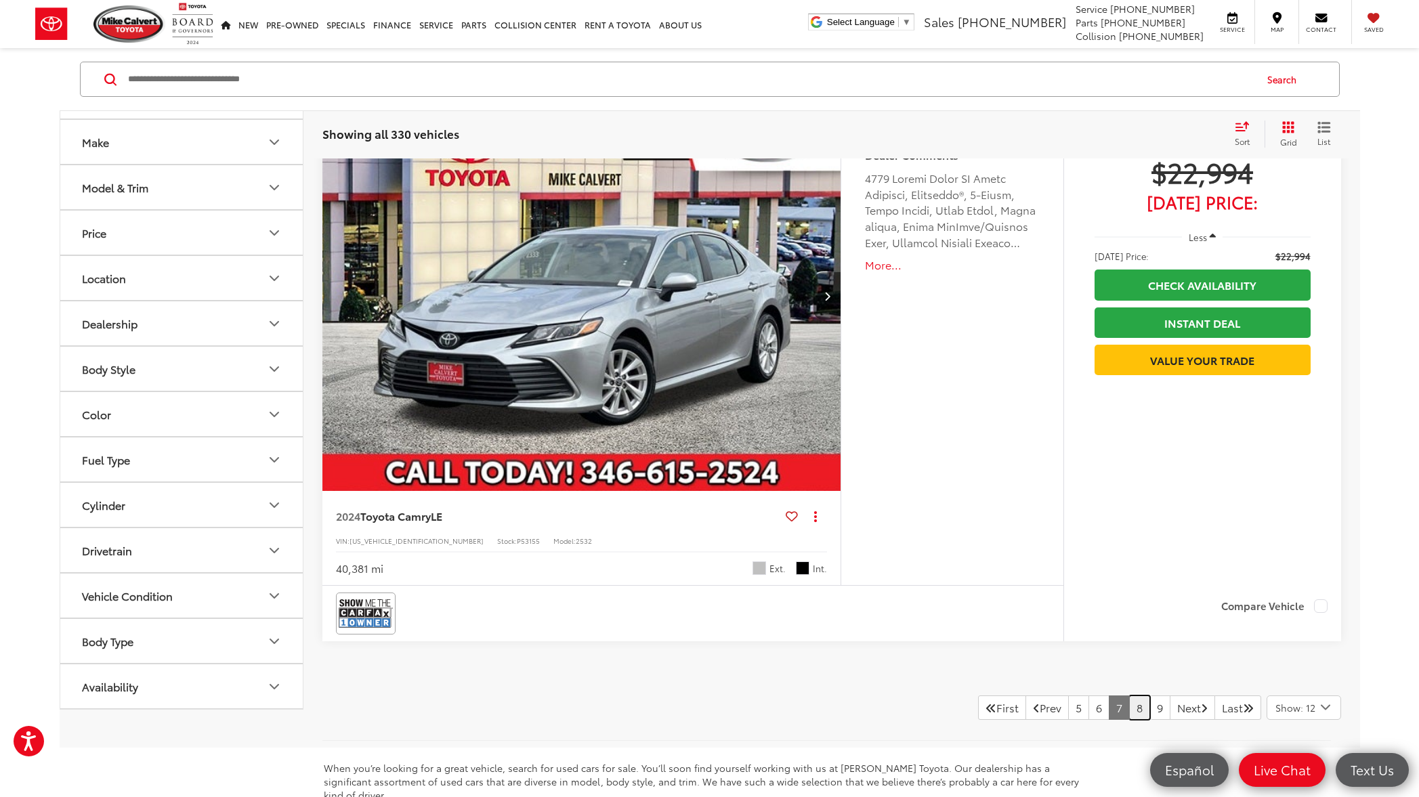
click at [1129, 709] on link "8" at bounding box center [1139, 707] width 21 height 24
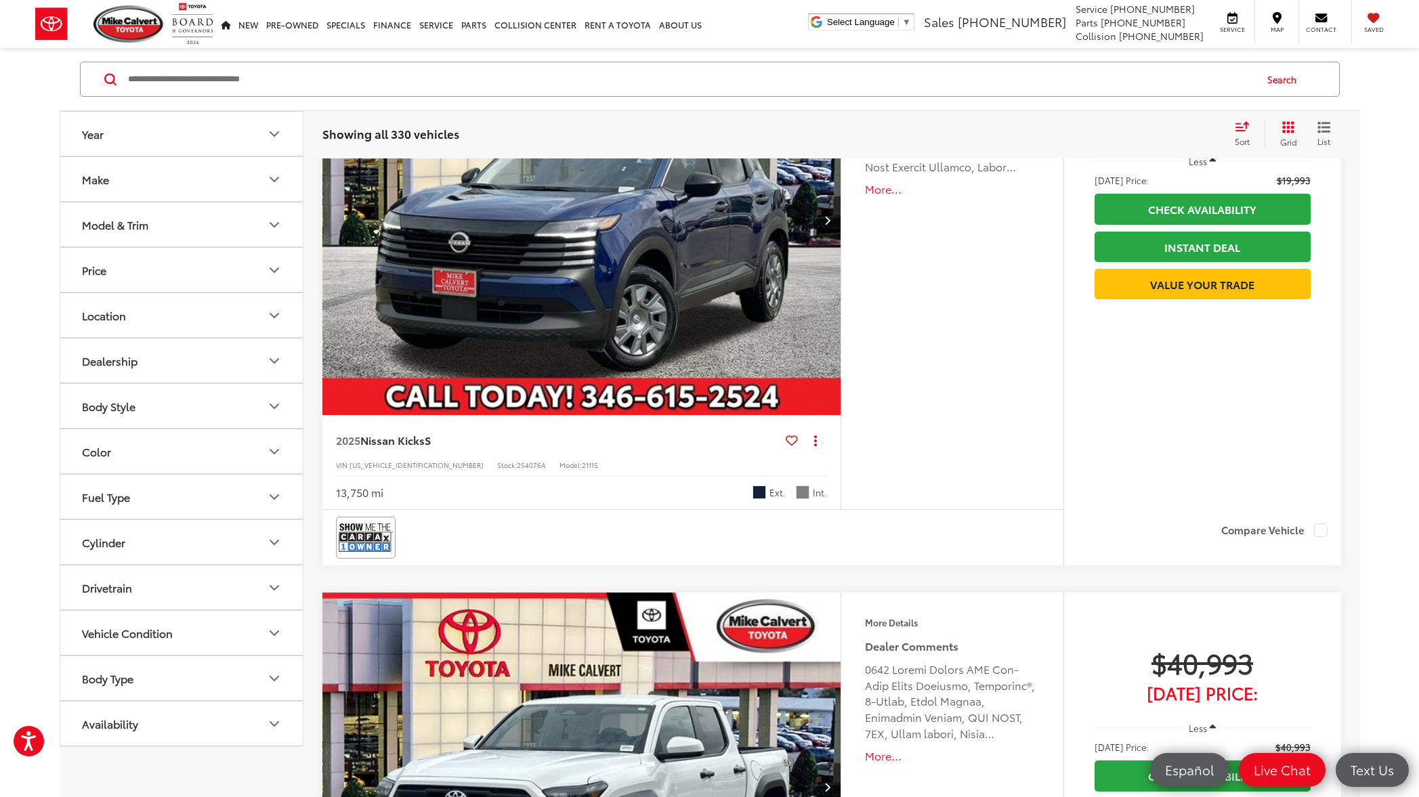
scroll to position [6664, 0]
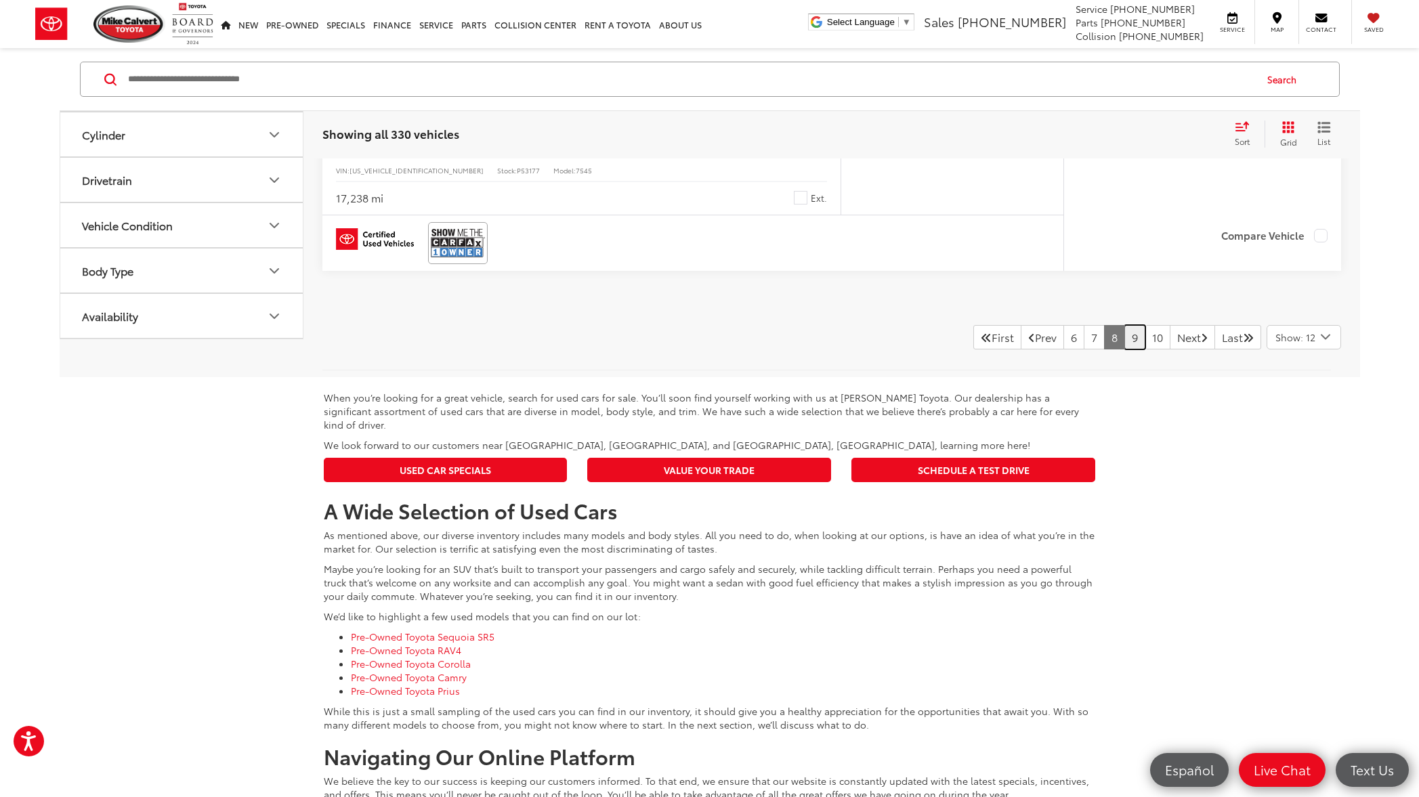
click at [1124, 343] on link "9" at bounding box center [1134, 337] width 21 height 24
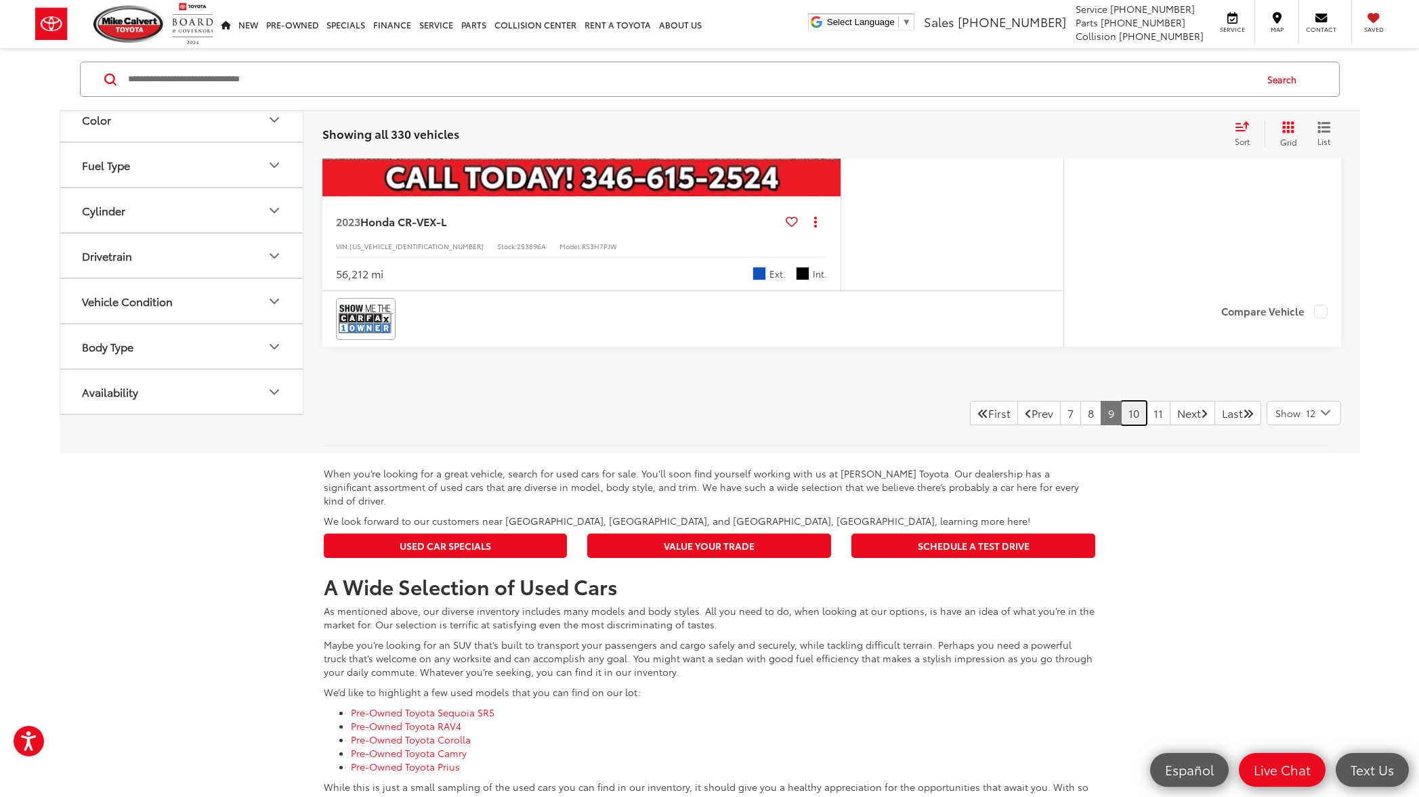
scroll to position [6585, 0]
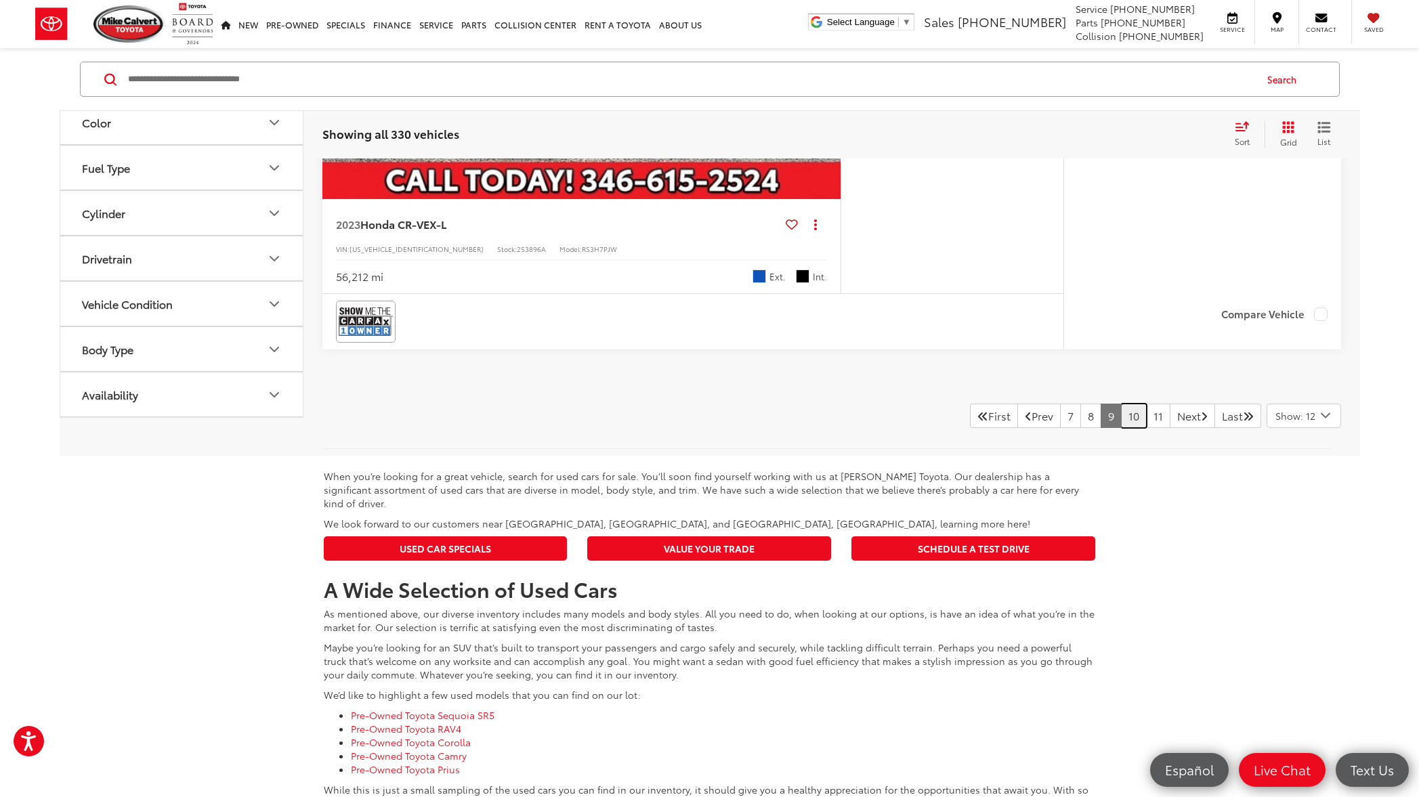
click at [1121, 423] on link "10" at bounding box center [1134, 416] width 26 height 24
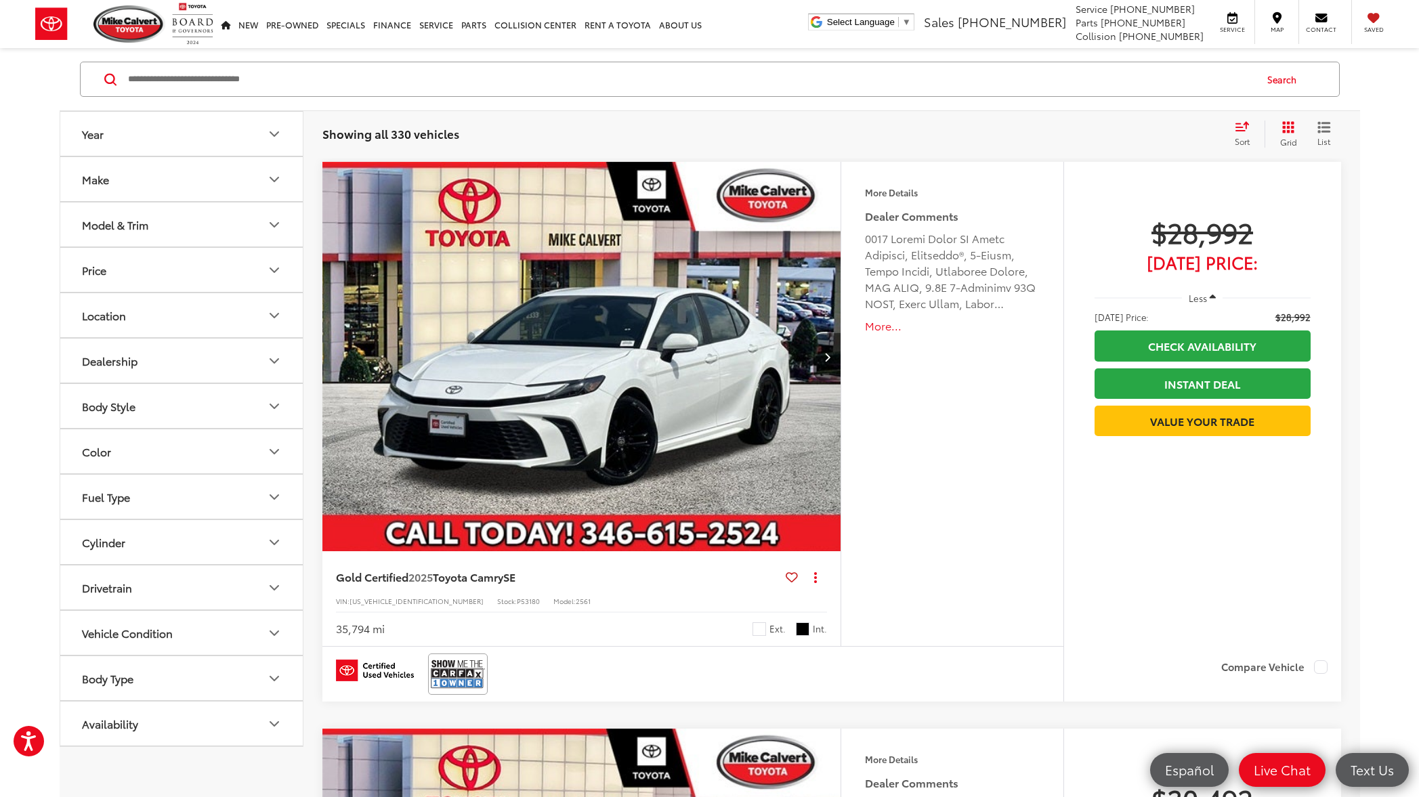
scroll to position [3396, 0]
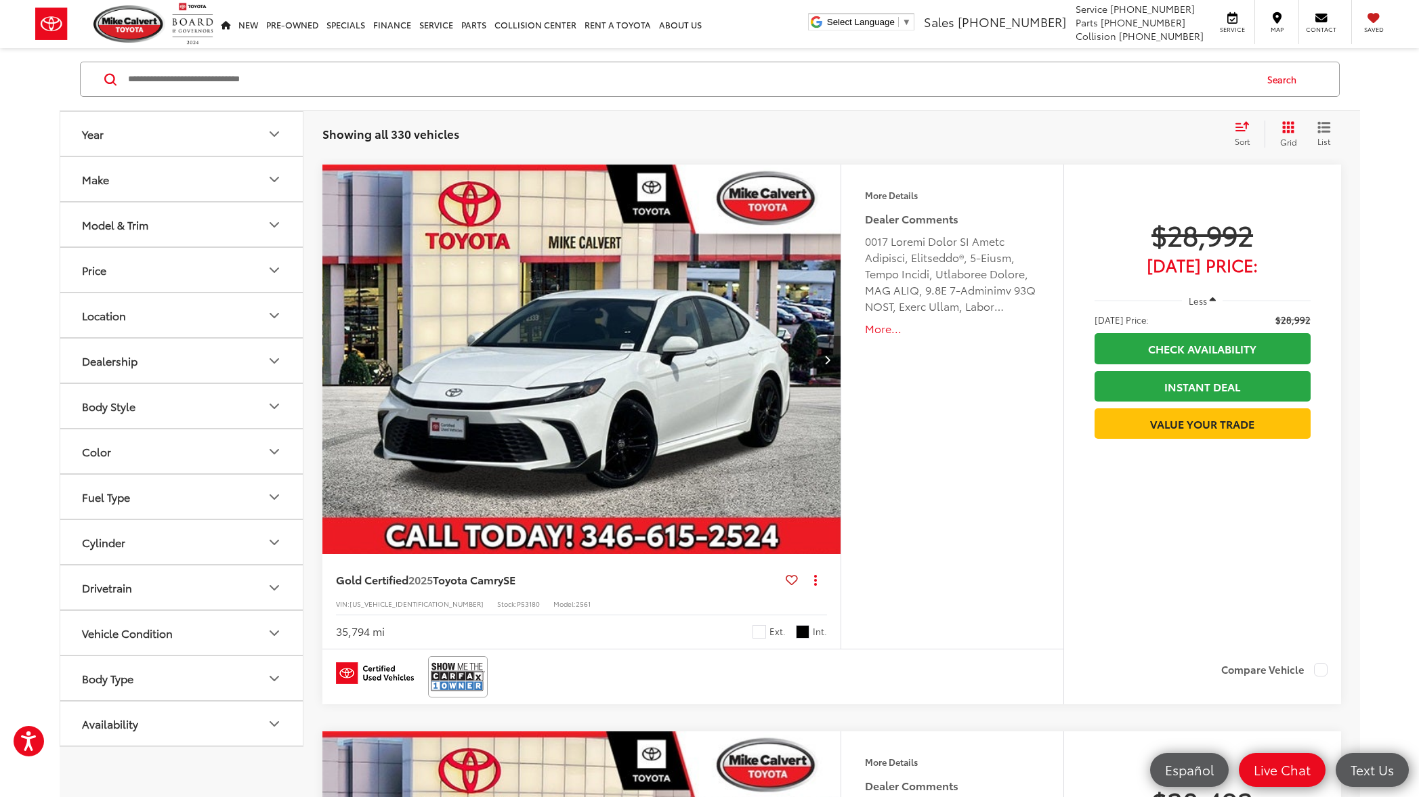
click at [605, 406] on img "2025 Toyota Camry SE 0" at bounding box center [582, 360] width 521 height 391
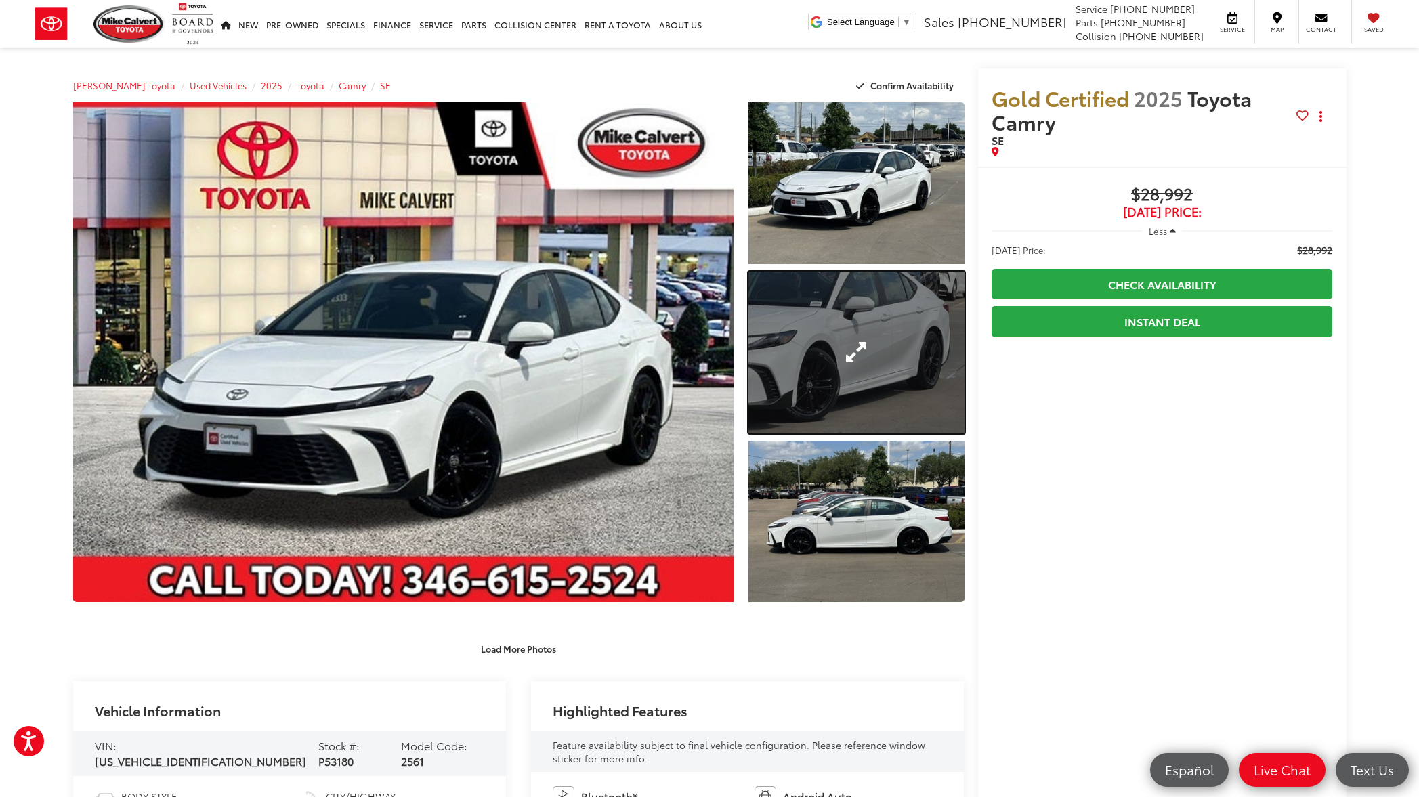
click at [932, 358] on link "Expand Photo 2" at bounding box center [855, 353] width 215 height 162
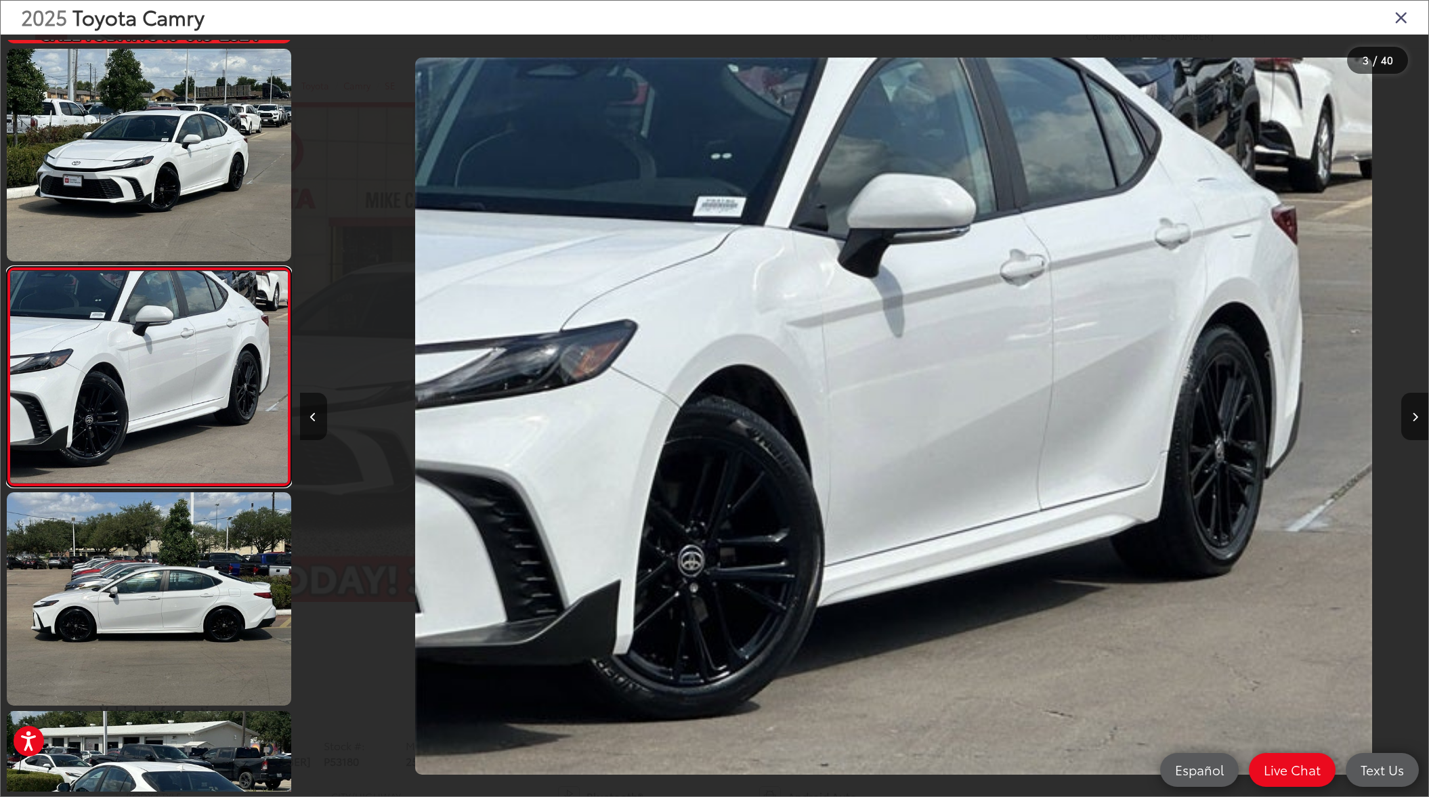
scroll to position [0, 2257]
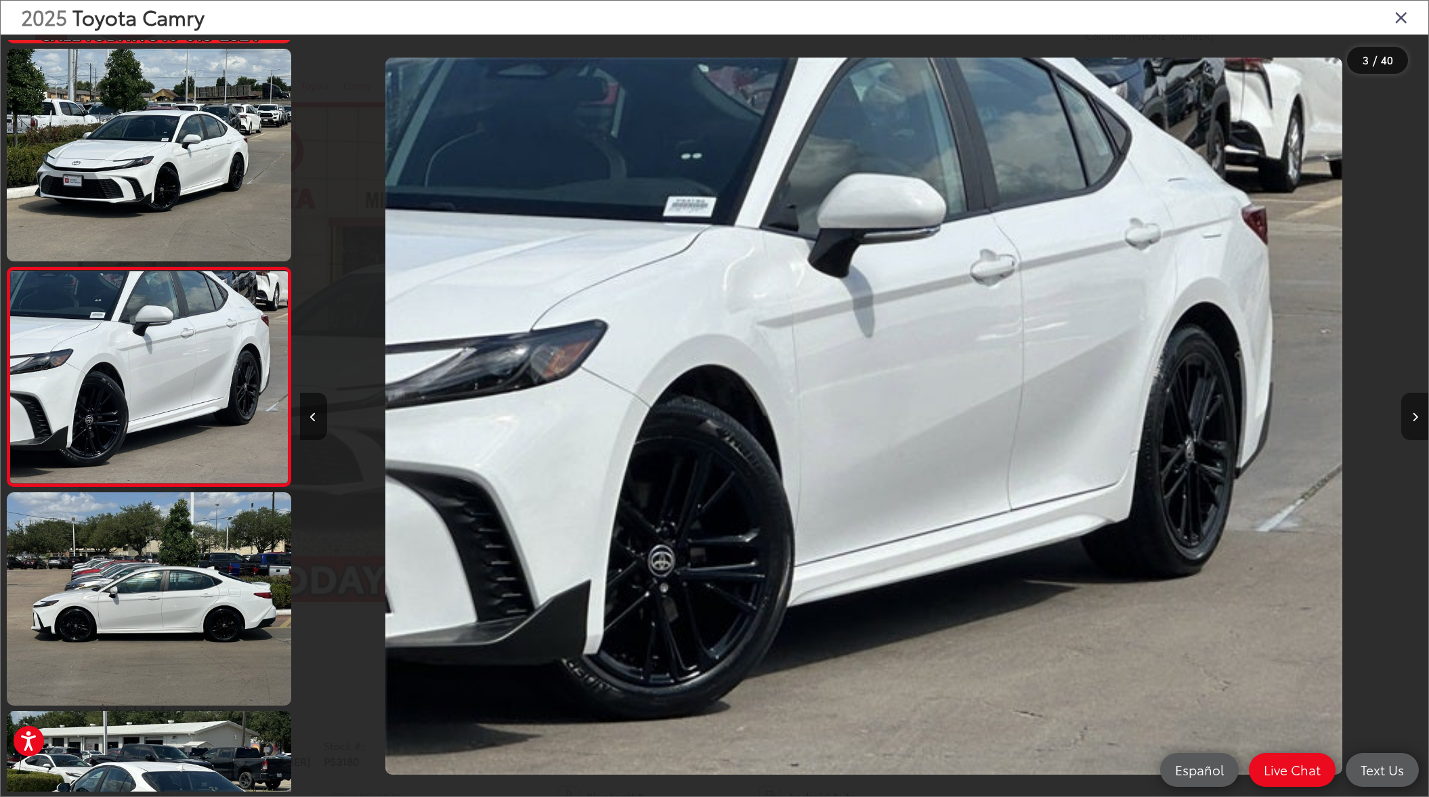
click at [1416, 416] on icon "Next image" at bounding box center [1415, 416] width 6 height 9
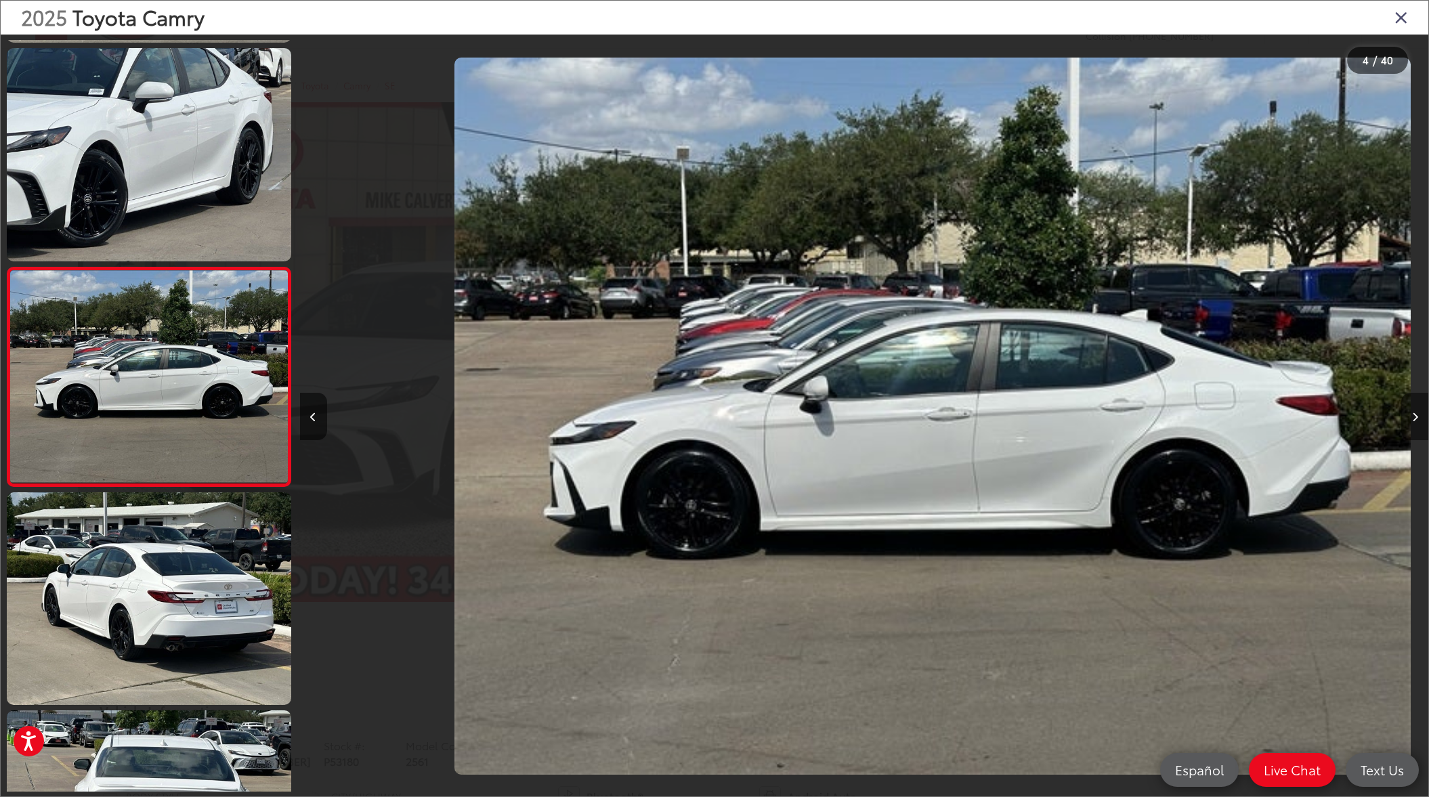
scroll to position [0, 3385]
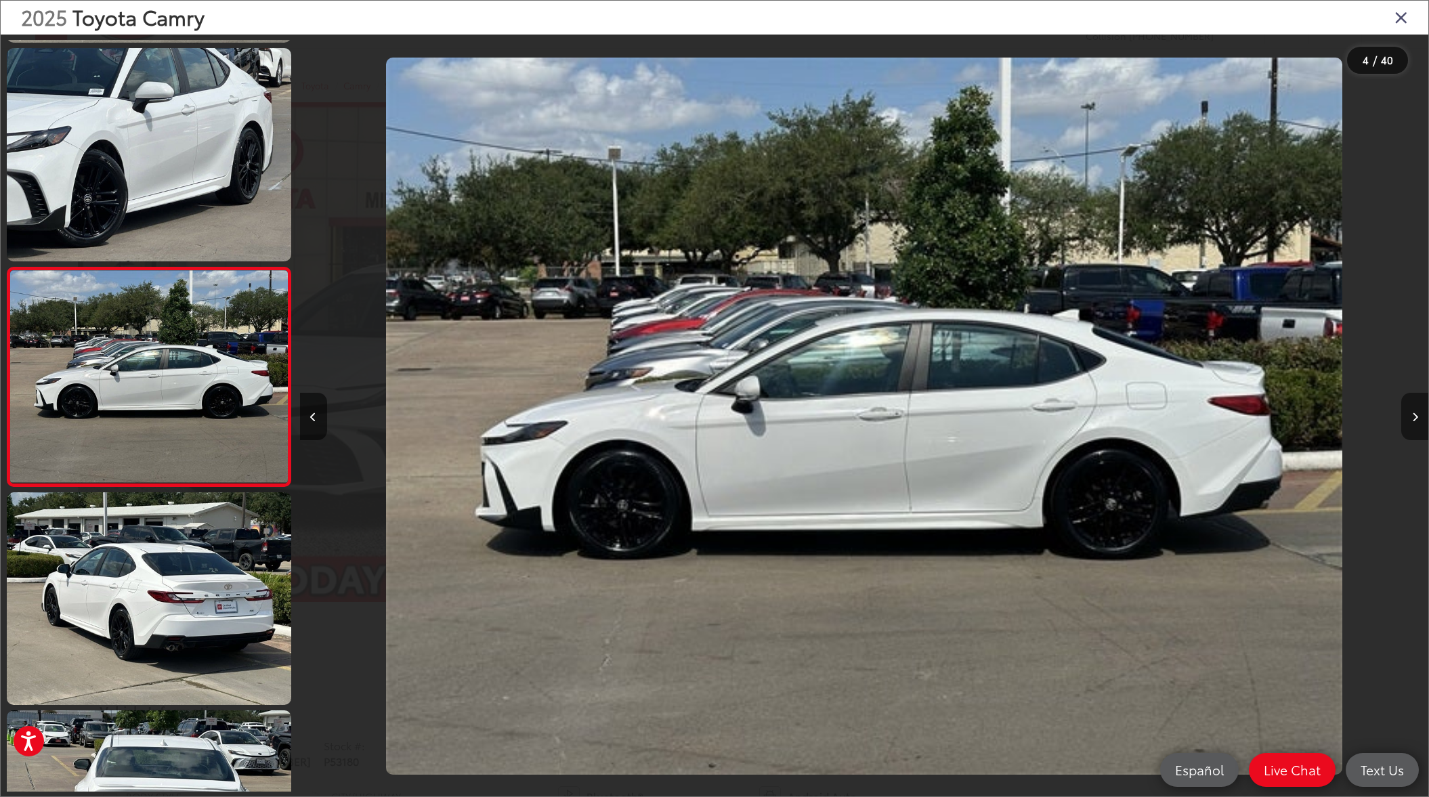
click at [1416, 416] on icon "Next image" at bounding box center [1415, 416] width 6 height 9
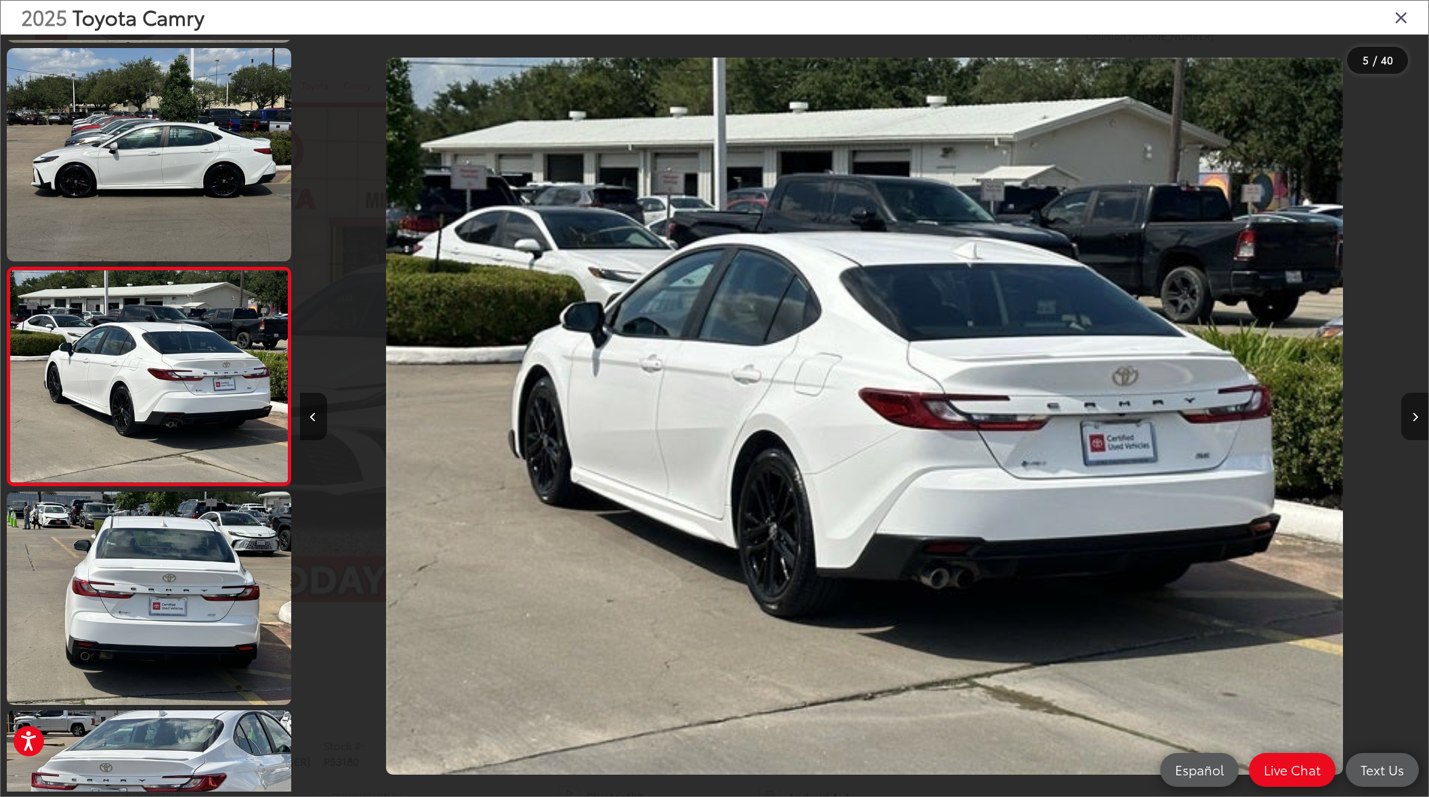
scroll to position [0, 4513]
click at [1416, 416] on icon "Next image" at bounding box center [1415, 416] width 6 height 9
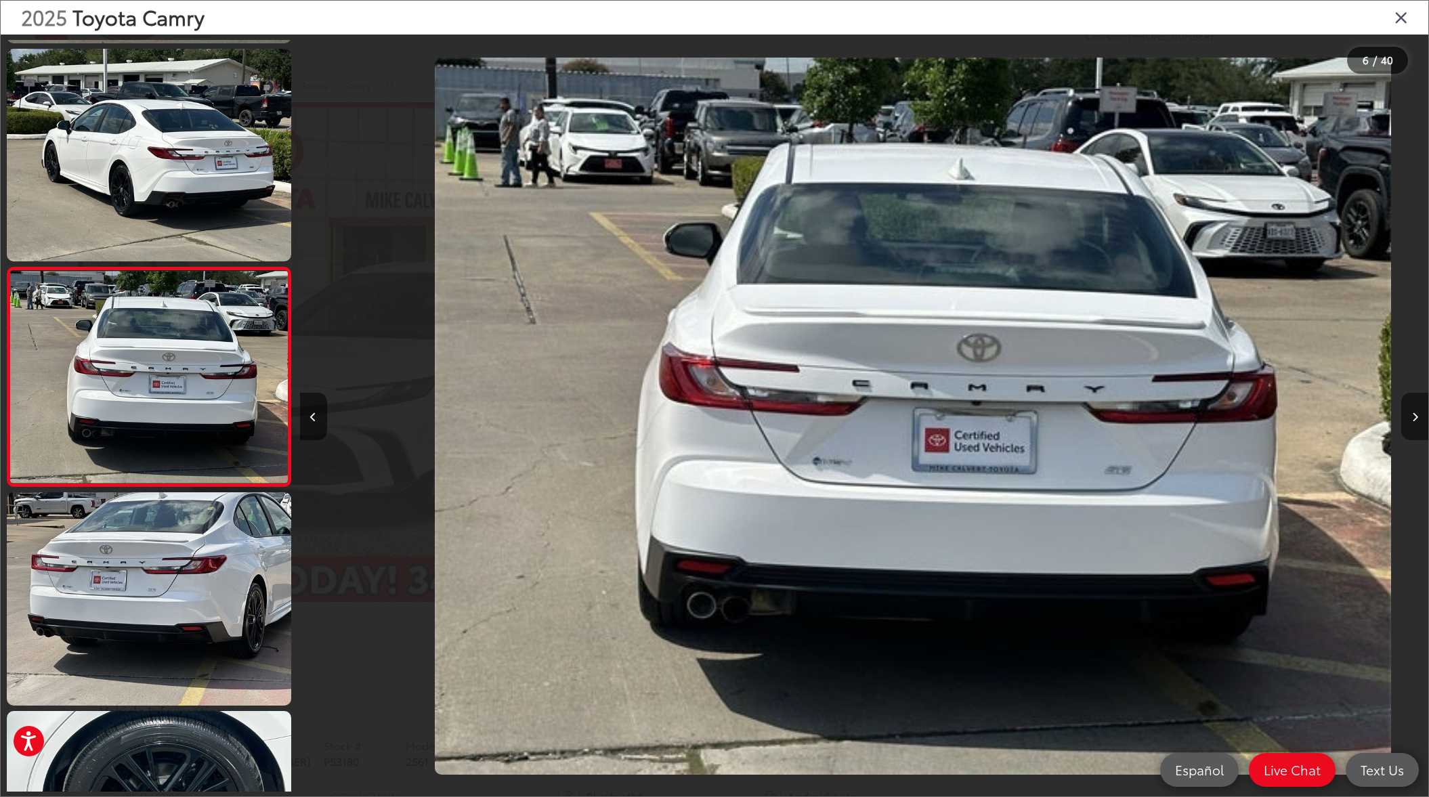
scroll to position [0, 5642]
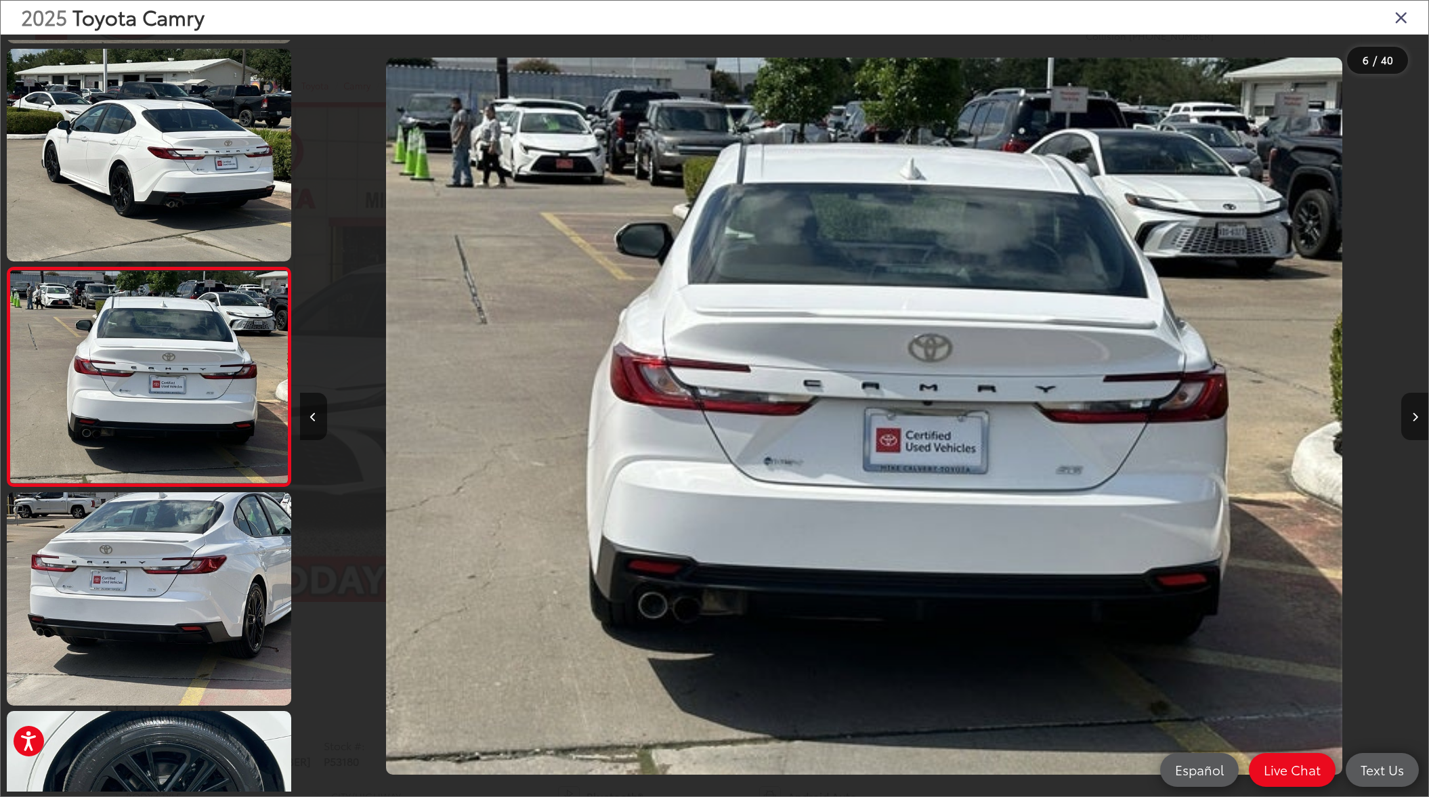
click at [1416, 416] on icon "Next image" at bounding box center [1415, 416] width 6 height 9
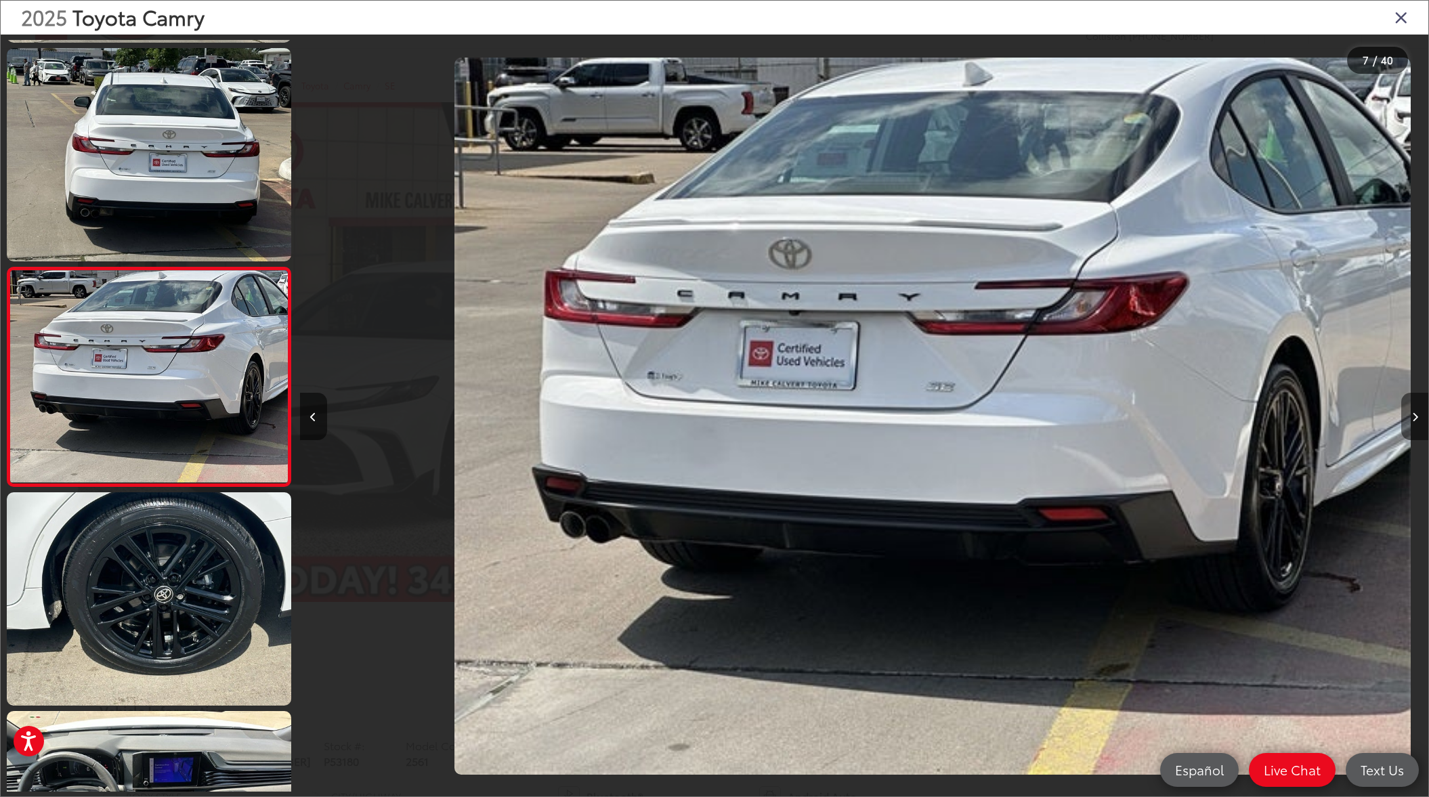
scroll to position [0, 6770]
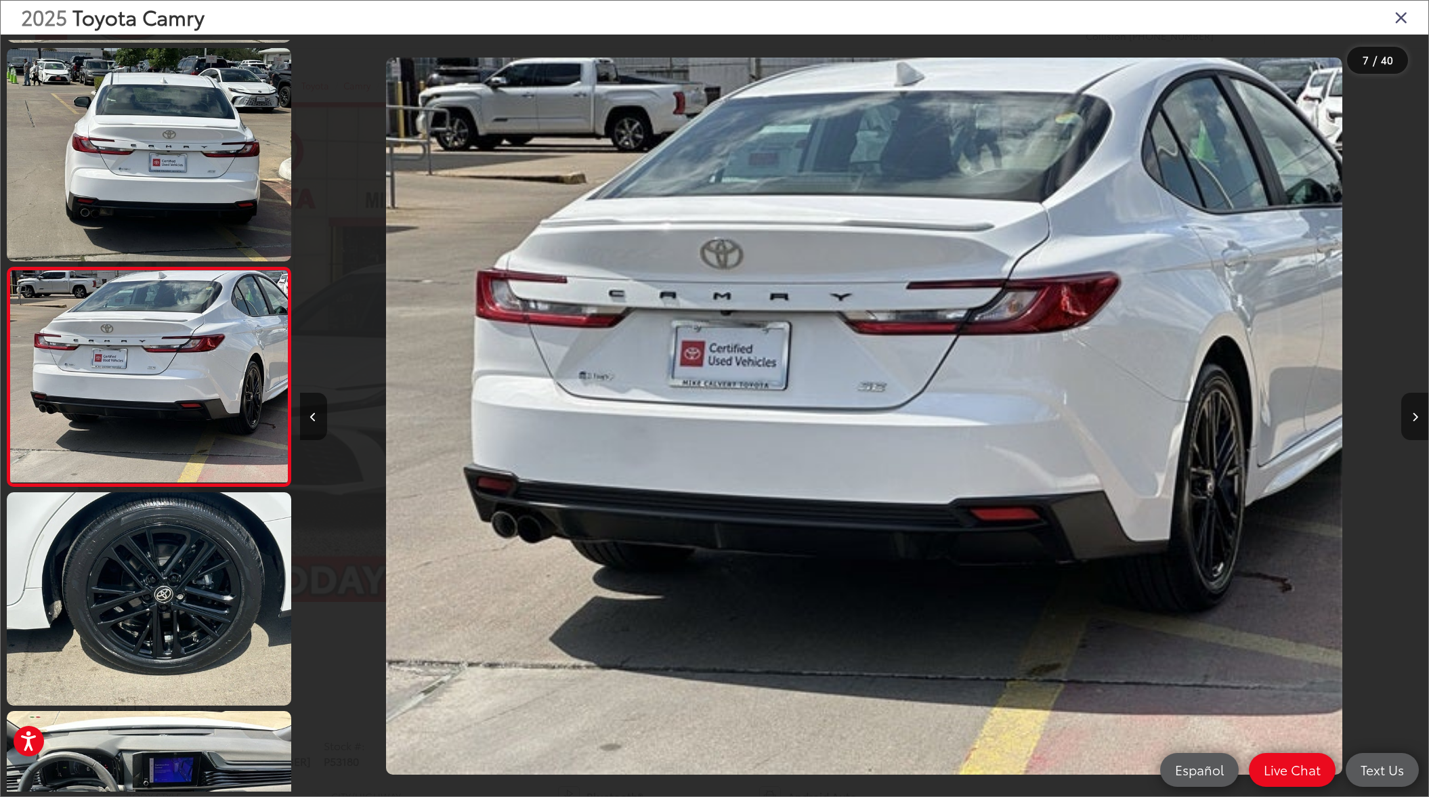
click at [1416, 416] on icon "Next image" at bounding box center [1415, 416] width 6 height 9
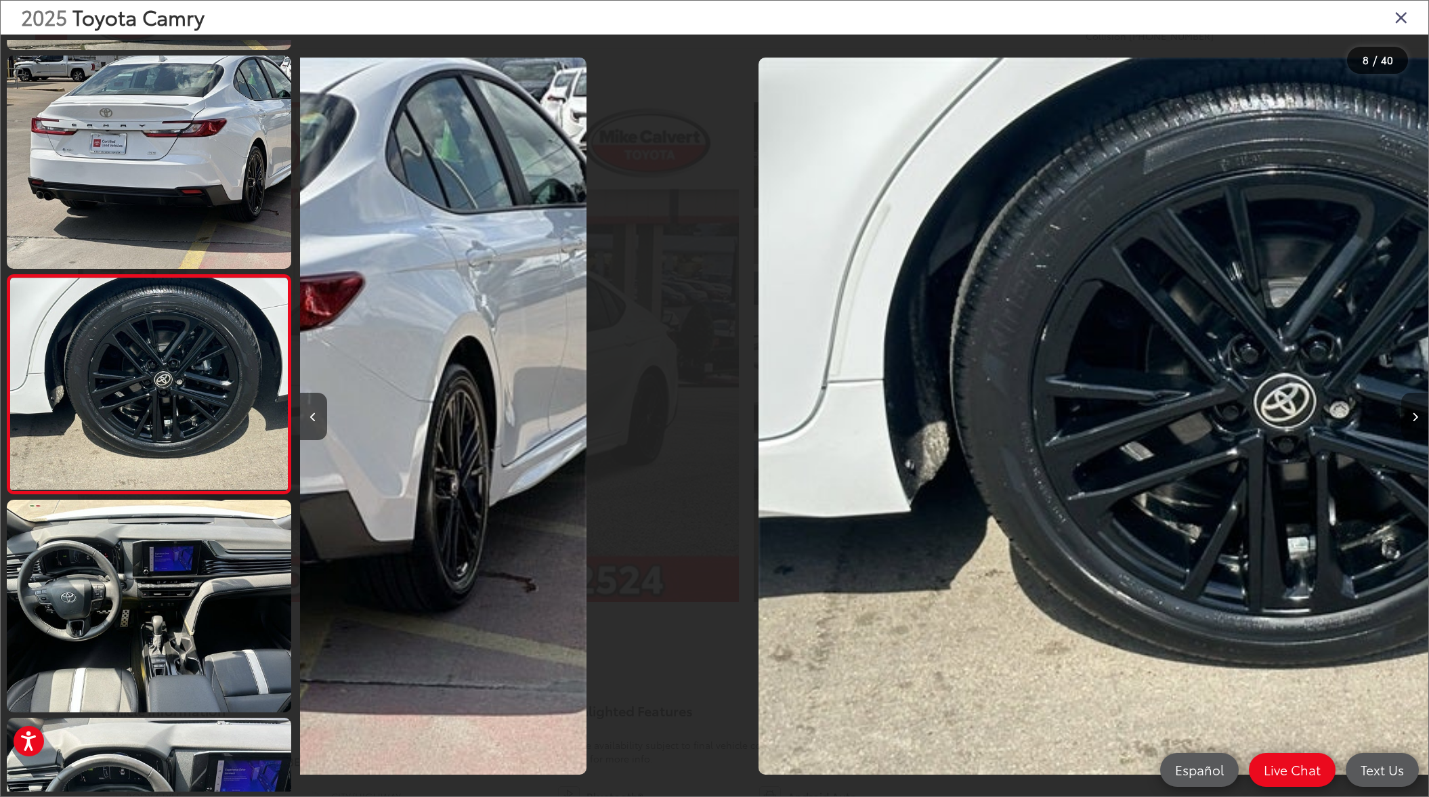
scroll to position [0, 0]
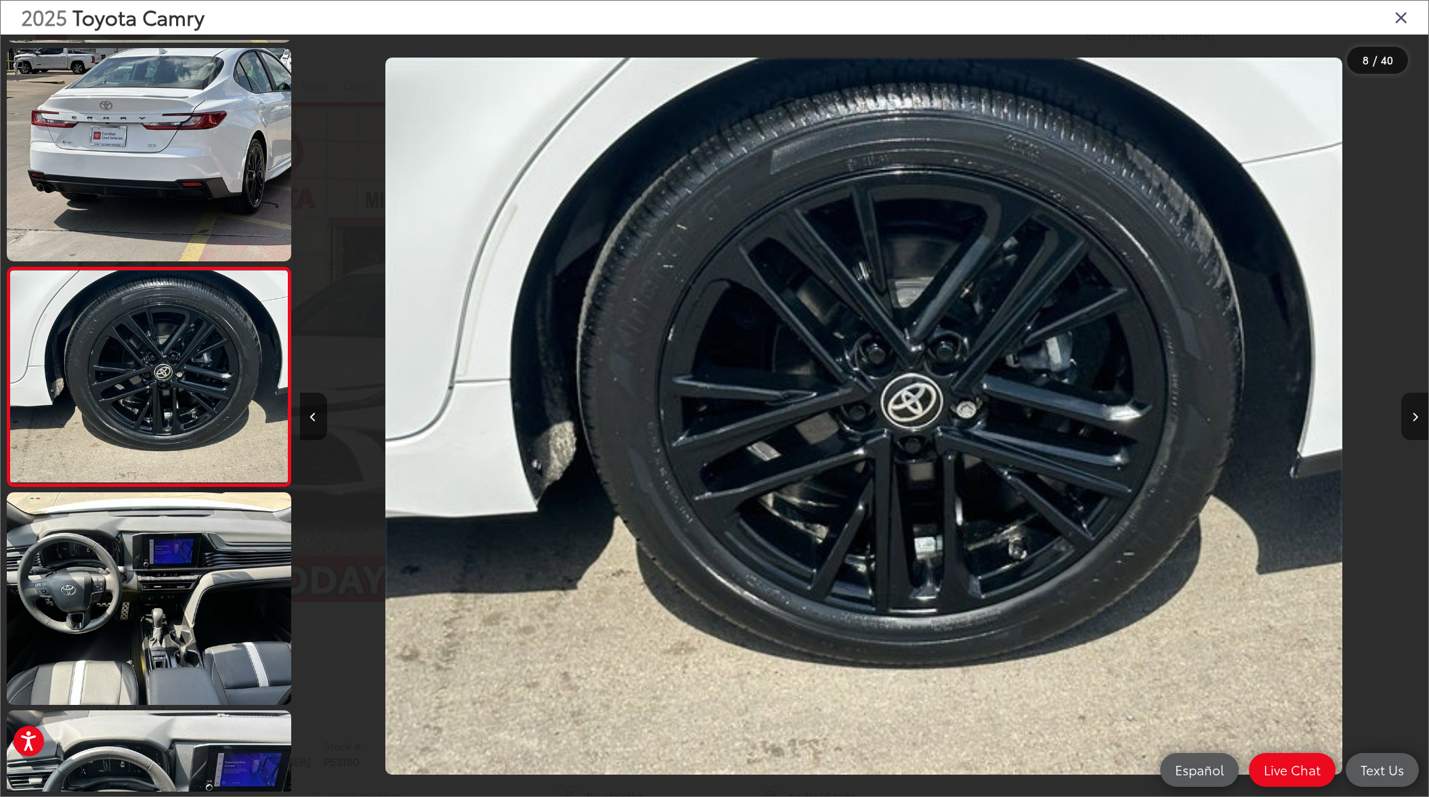
click at [1416, 416] on icon "Next image" at bounding box center [1415, 416] width 6 height 9
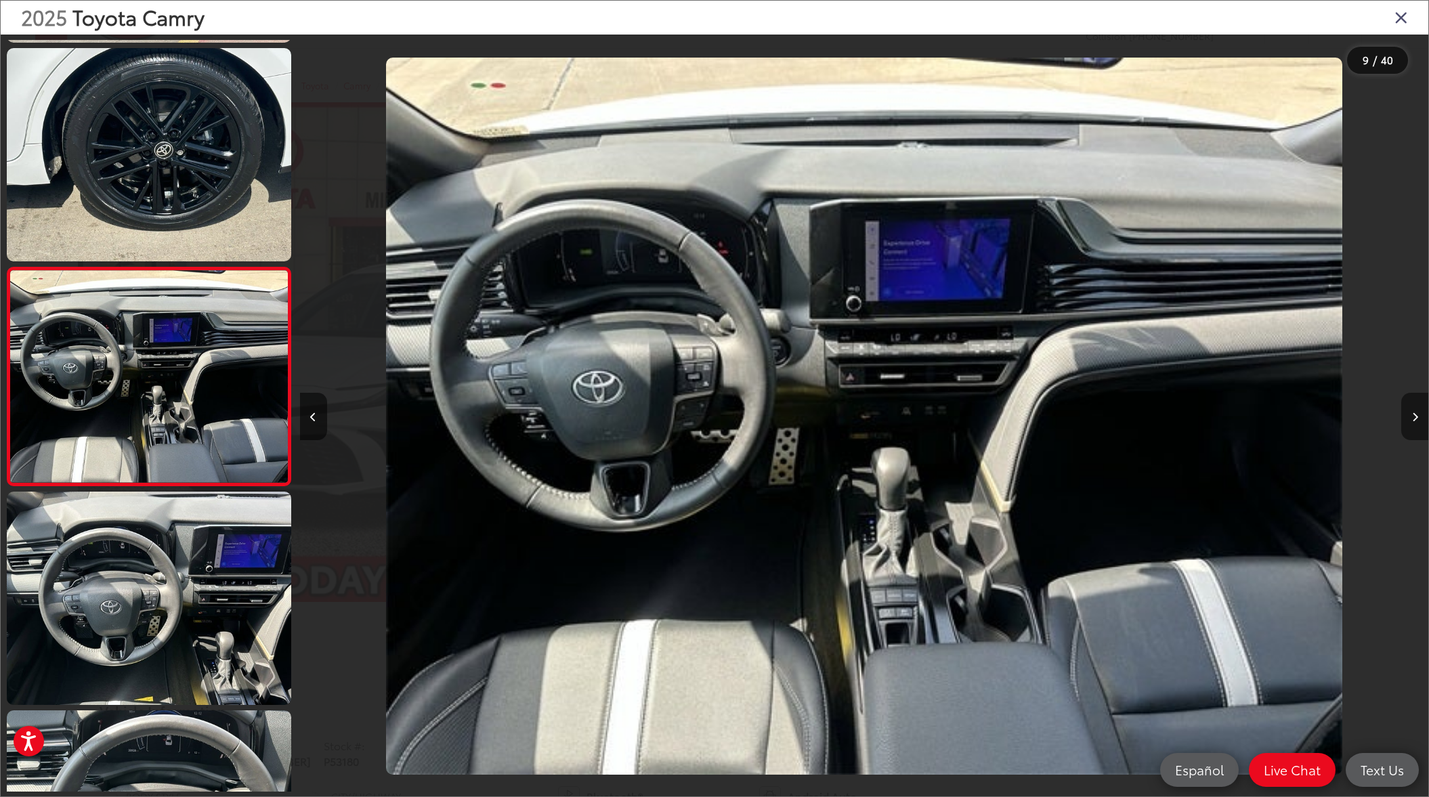
click at [1416, 416] on icon "Next image" at bounding box center [1415, 416] width 6 height 9
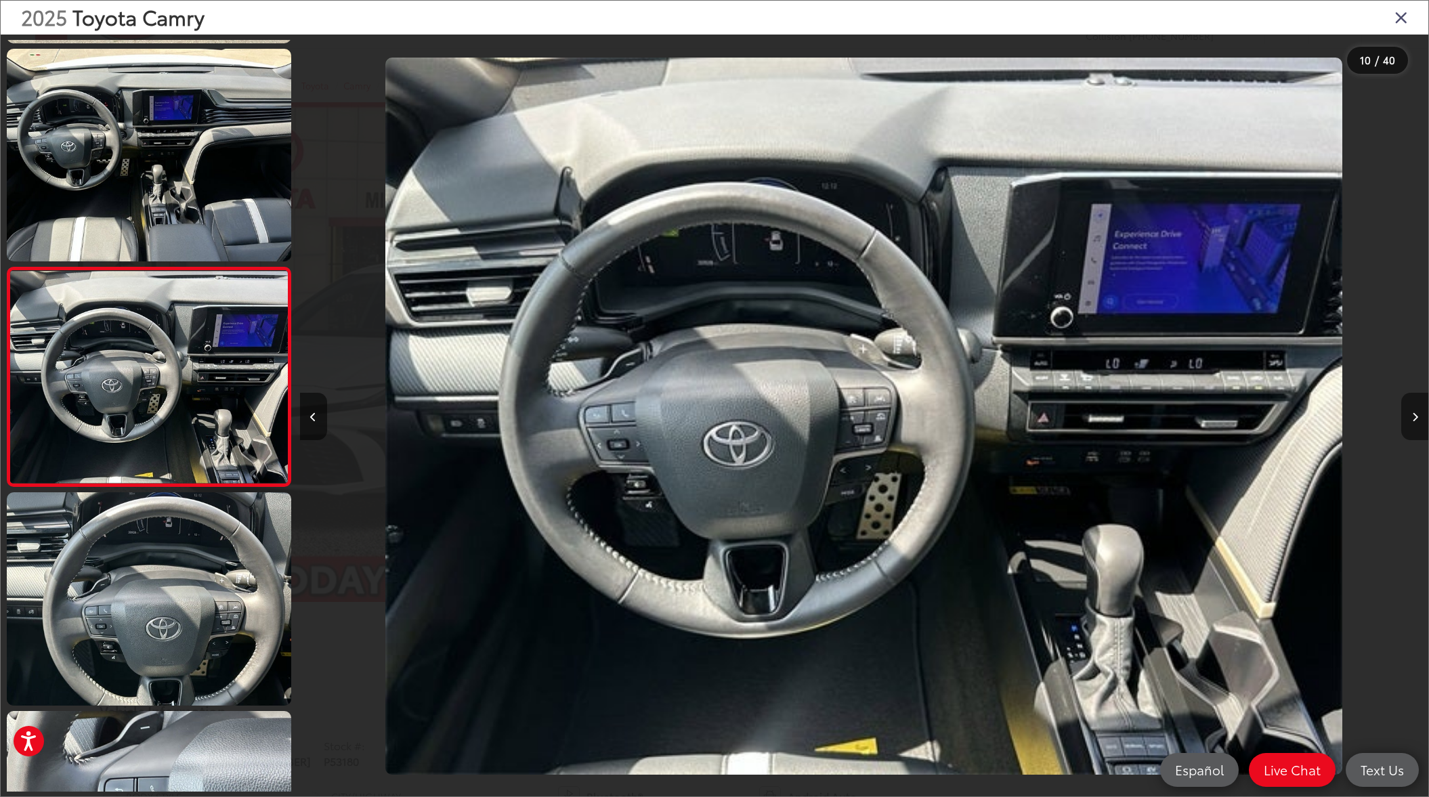
click at [1416, 416] on icon "Next image" at bounding box center [1415, 416] width 6 height 9
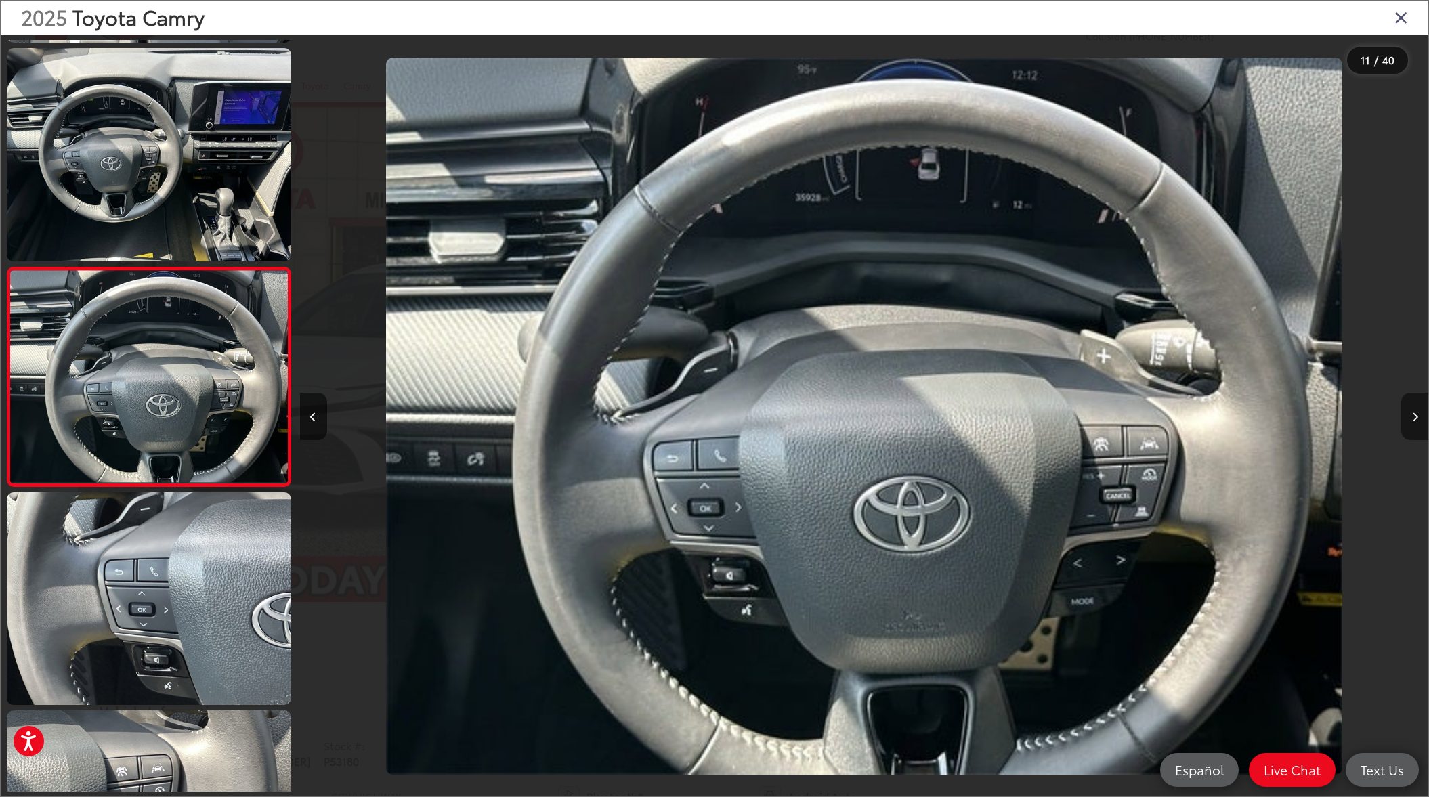
click at [1416, 416] on icon "Next image" at bounding box center [1415, 416] width 6 height 9
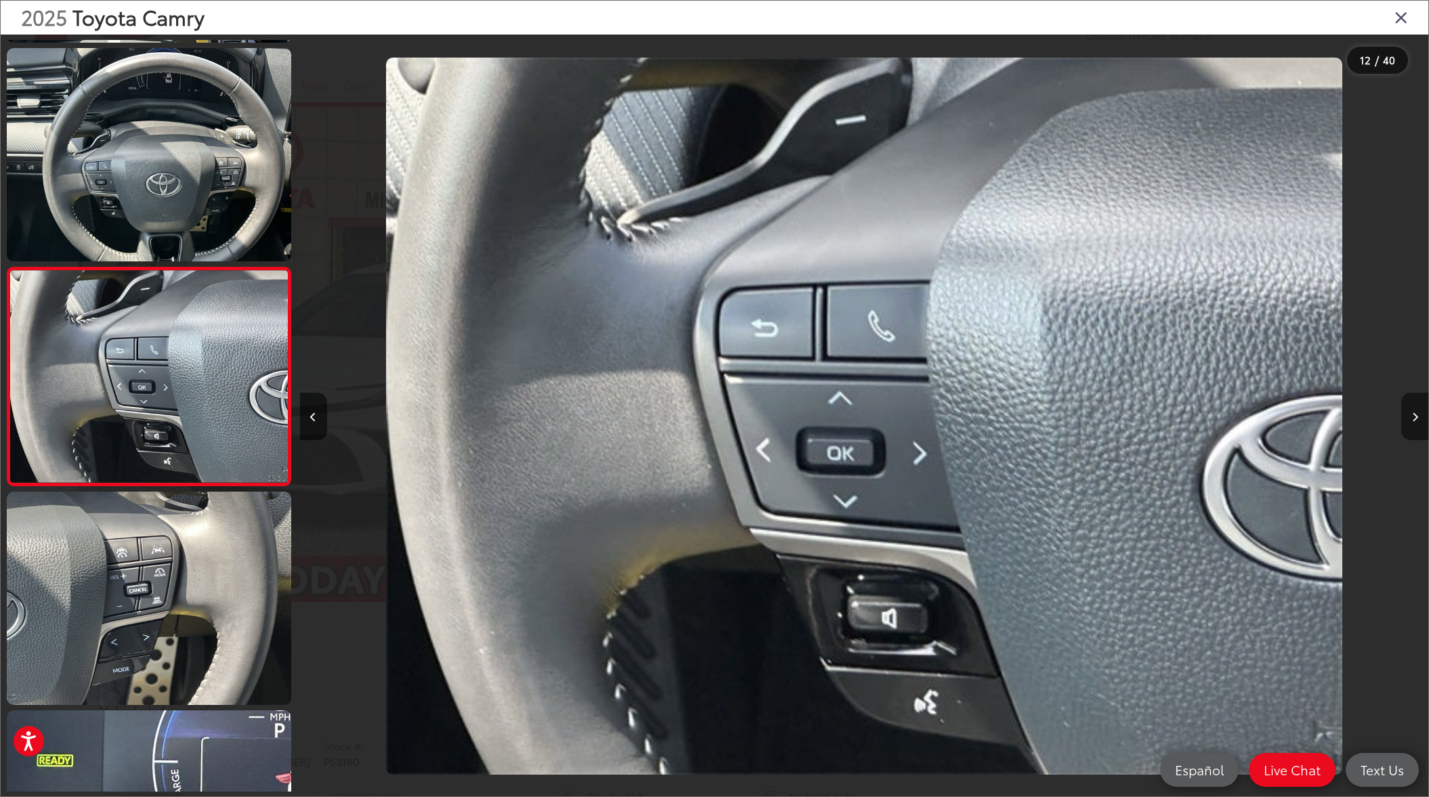
click at [1416, 416] on icon "Next image" at bounding box center [1415, 416] width 6 height 9
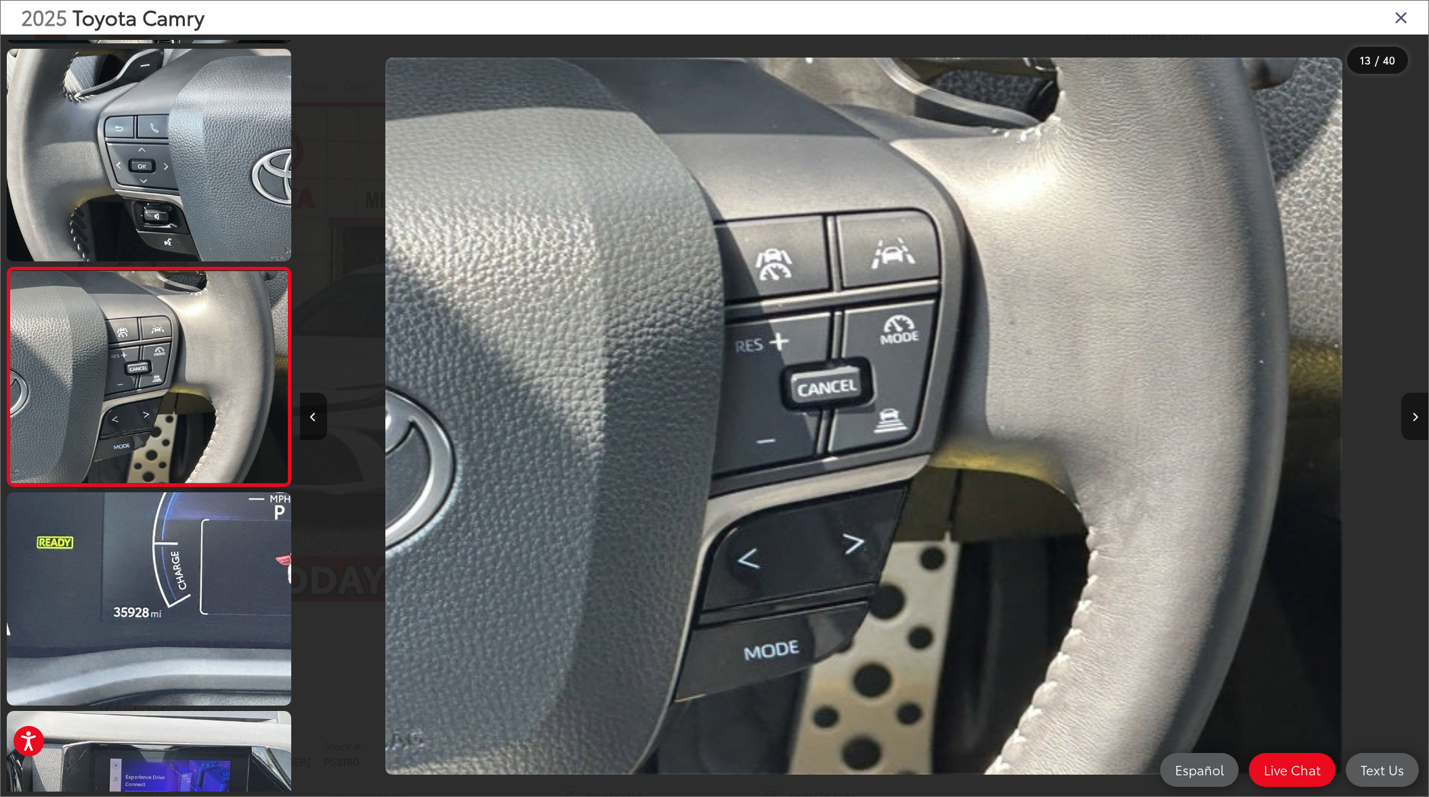
click at [1416, 416] on icon "Next image" at bounding box center [1415, 416] width 6 height 9
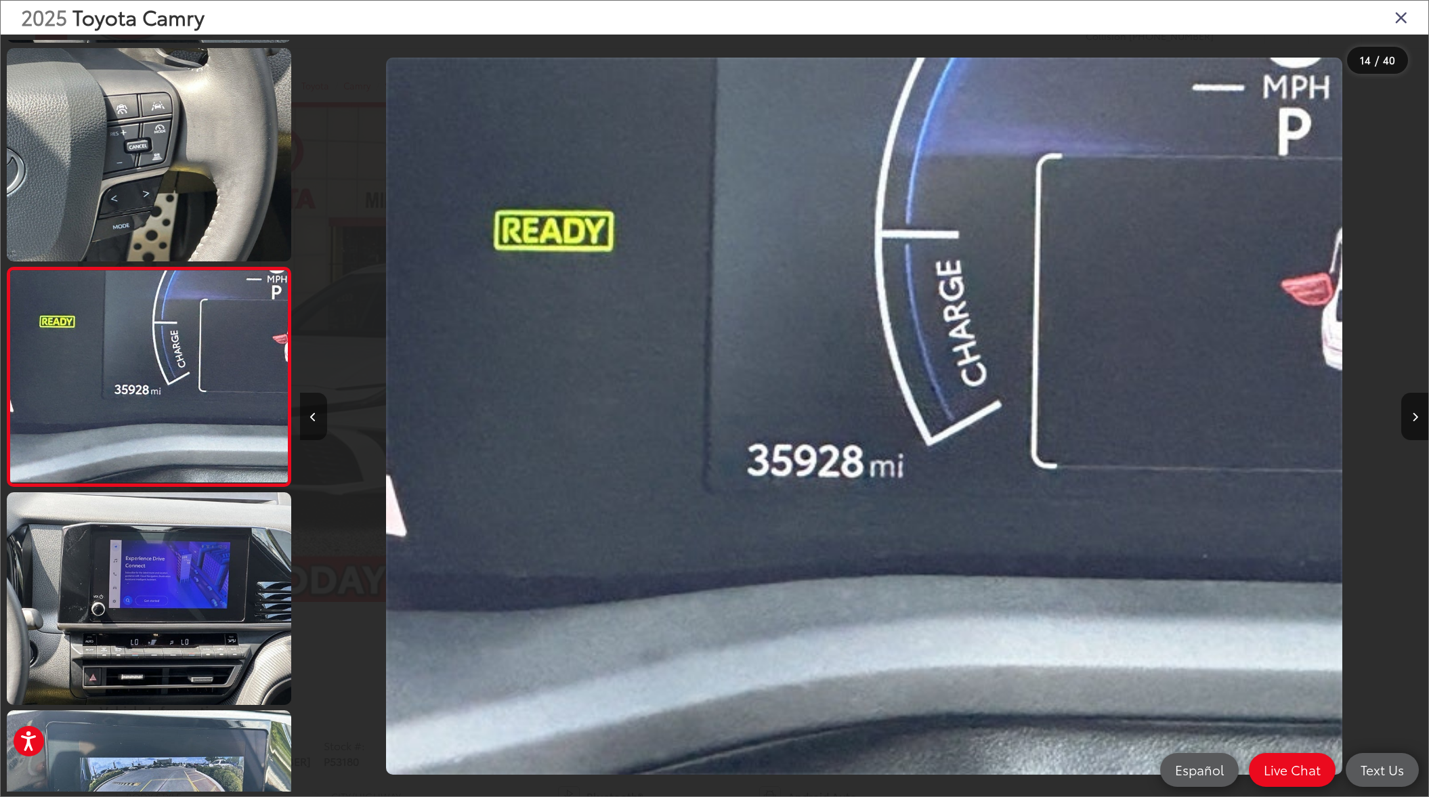
click at [311, 417] on icon "Previous image" at bounding box center [313, 416] width 6 height 9
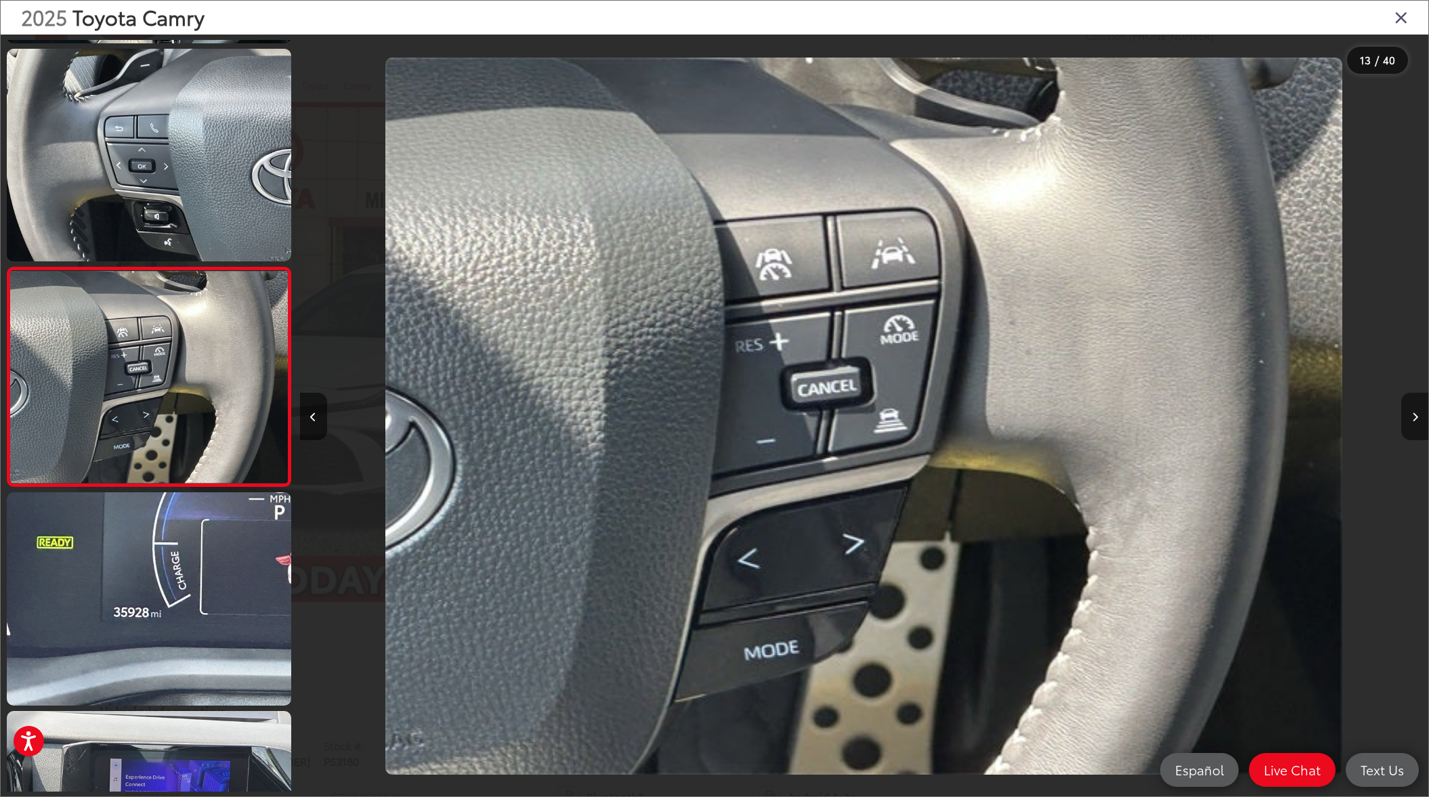
click at [1413, 417] on icon "Next image" at bounding box center [1415, 416] width 6 height 9
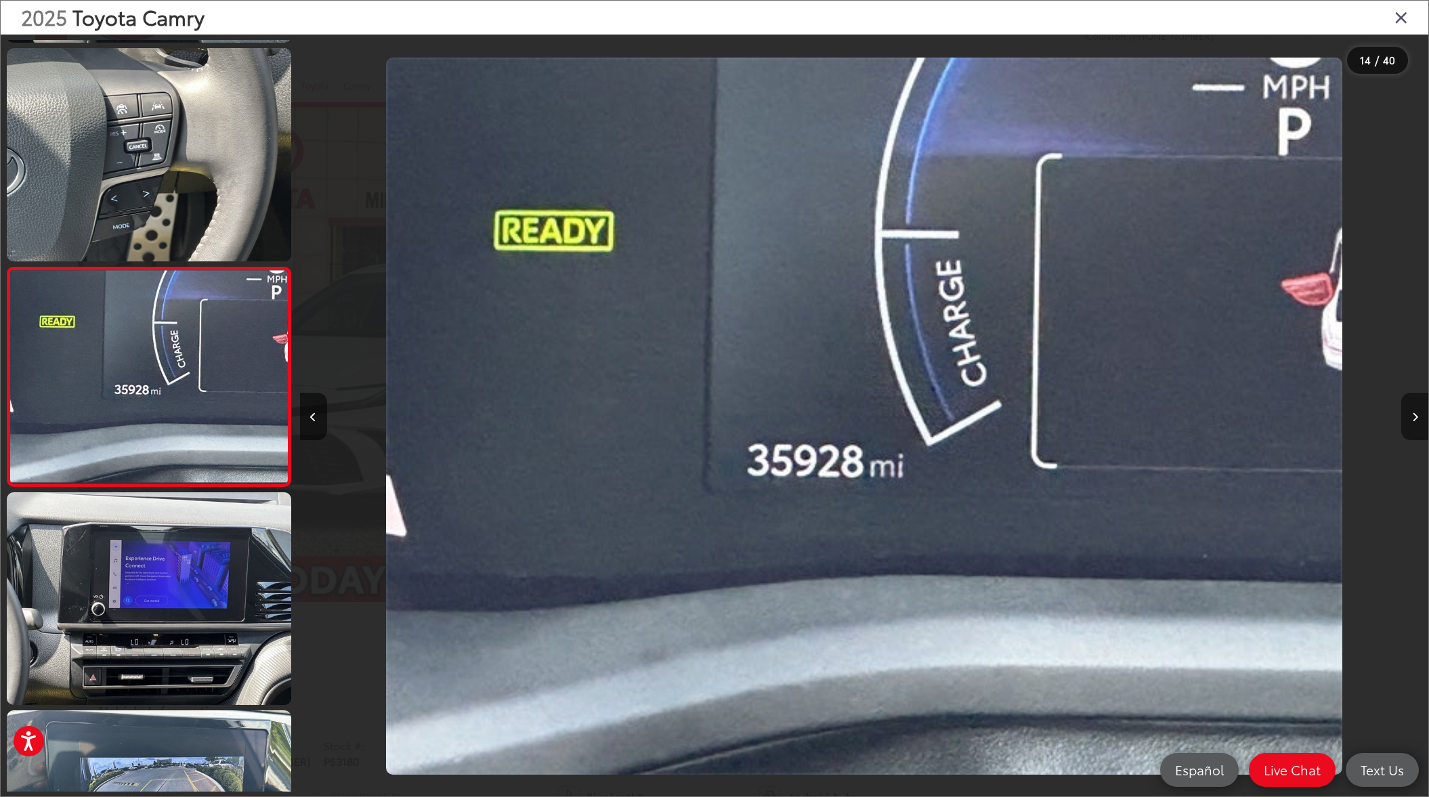
click at [1413, 417] on icon "Next image" at bounding box center [1415, 416] width 6 height 9
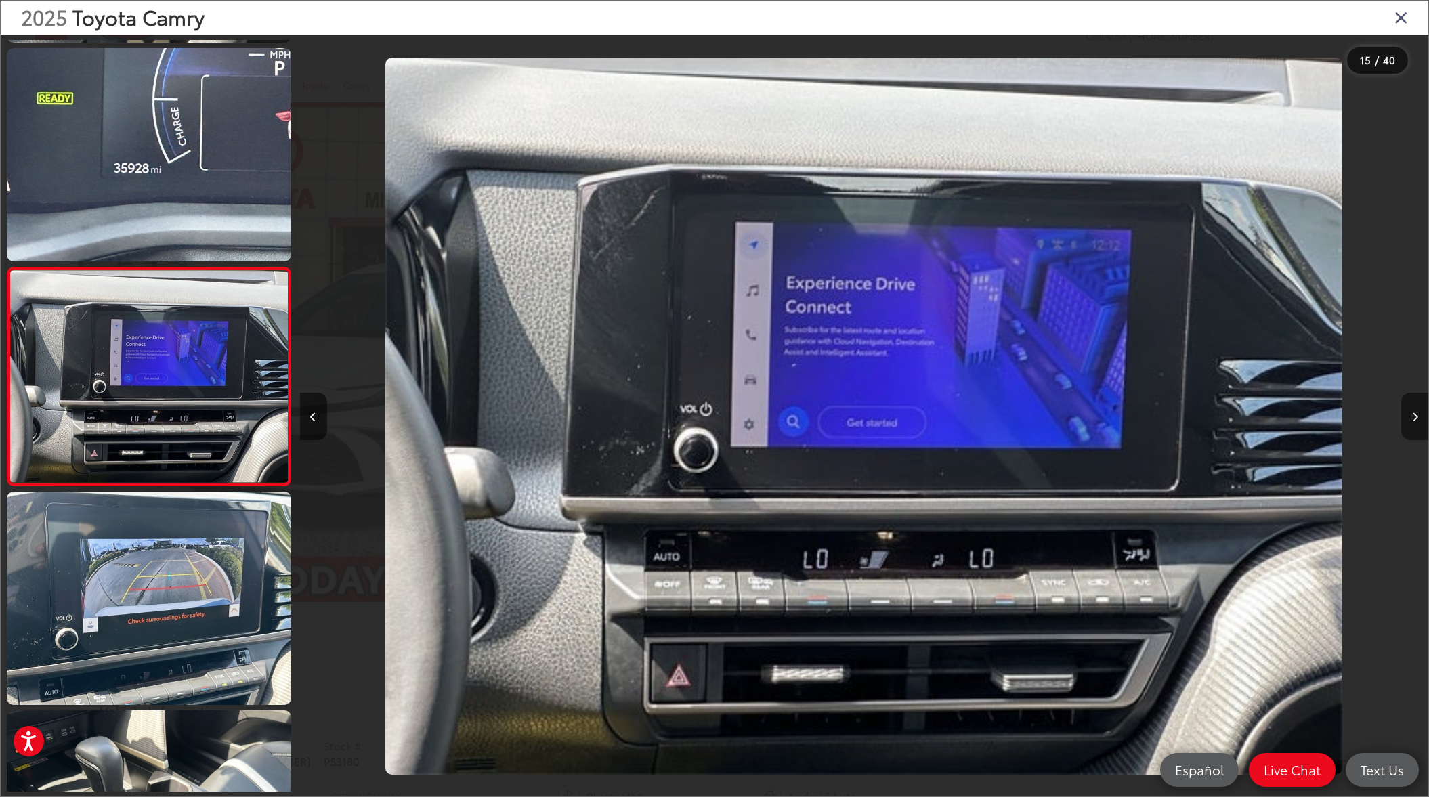
click at [1413, 417] on icon "Next image" at bounding box center [1415, 416] width 6 height 9
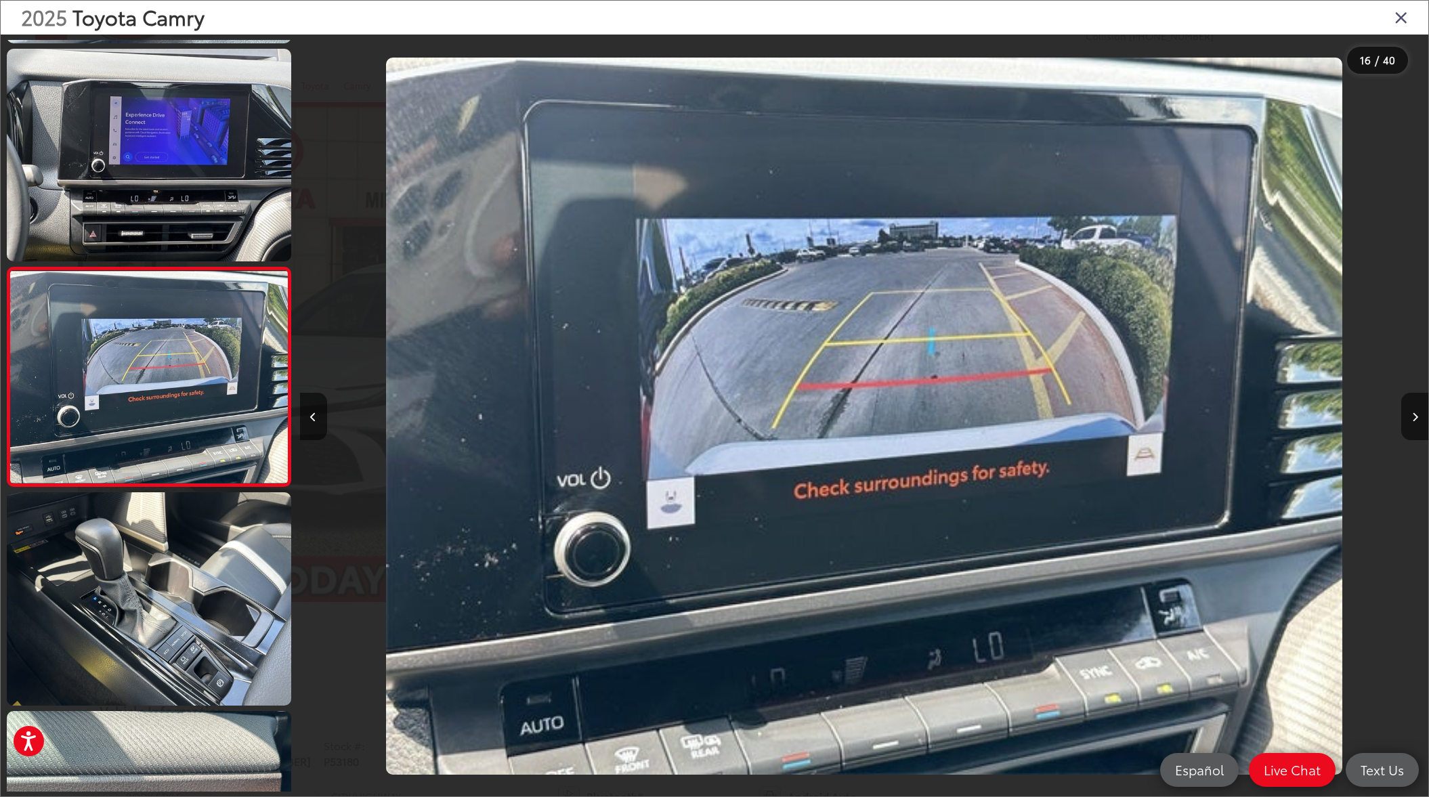
click at [1405, 18] on icon "Close gallery" at bounding box center [1401, 17] width 14 height 18
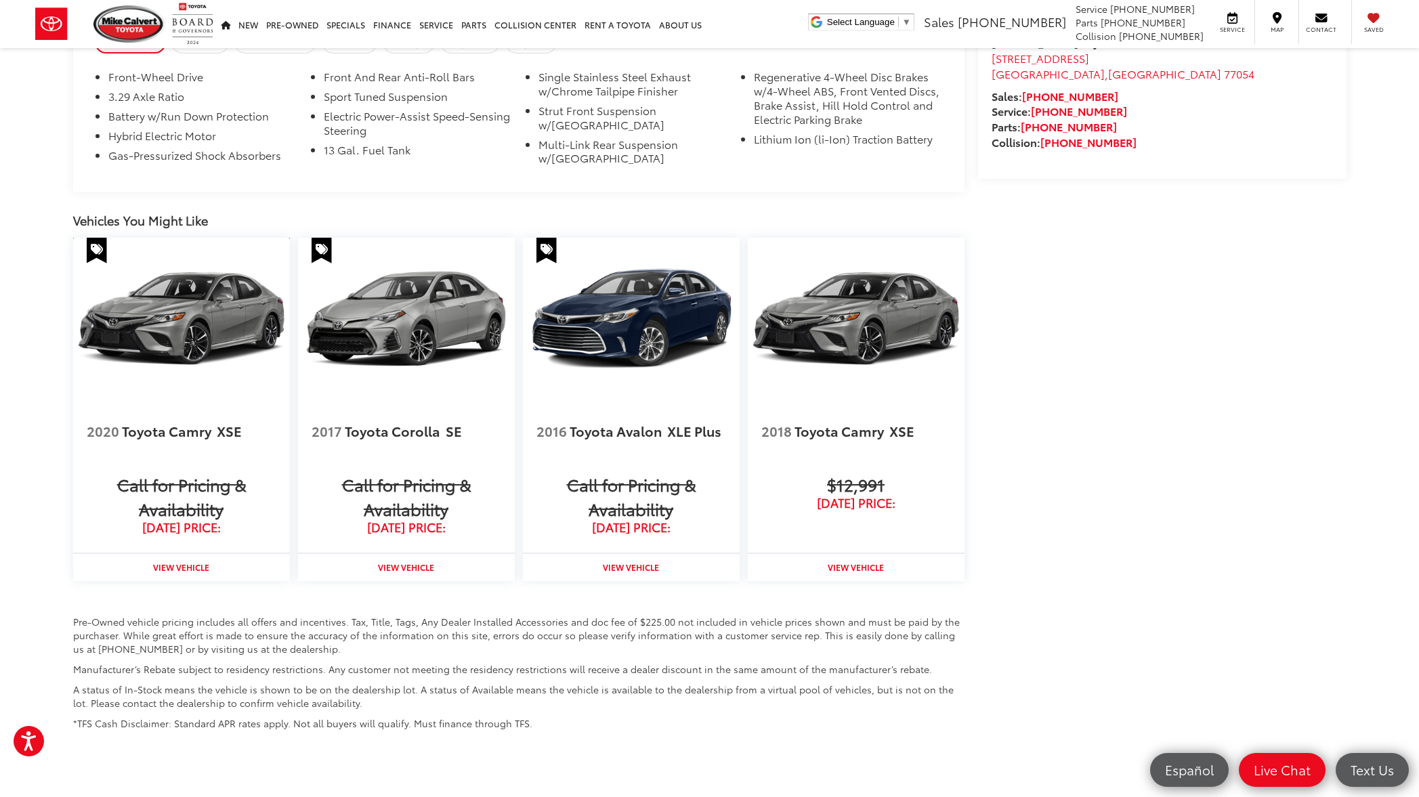
click at [175, 339] on img at bounding box center [181, 319] width 217 height 163
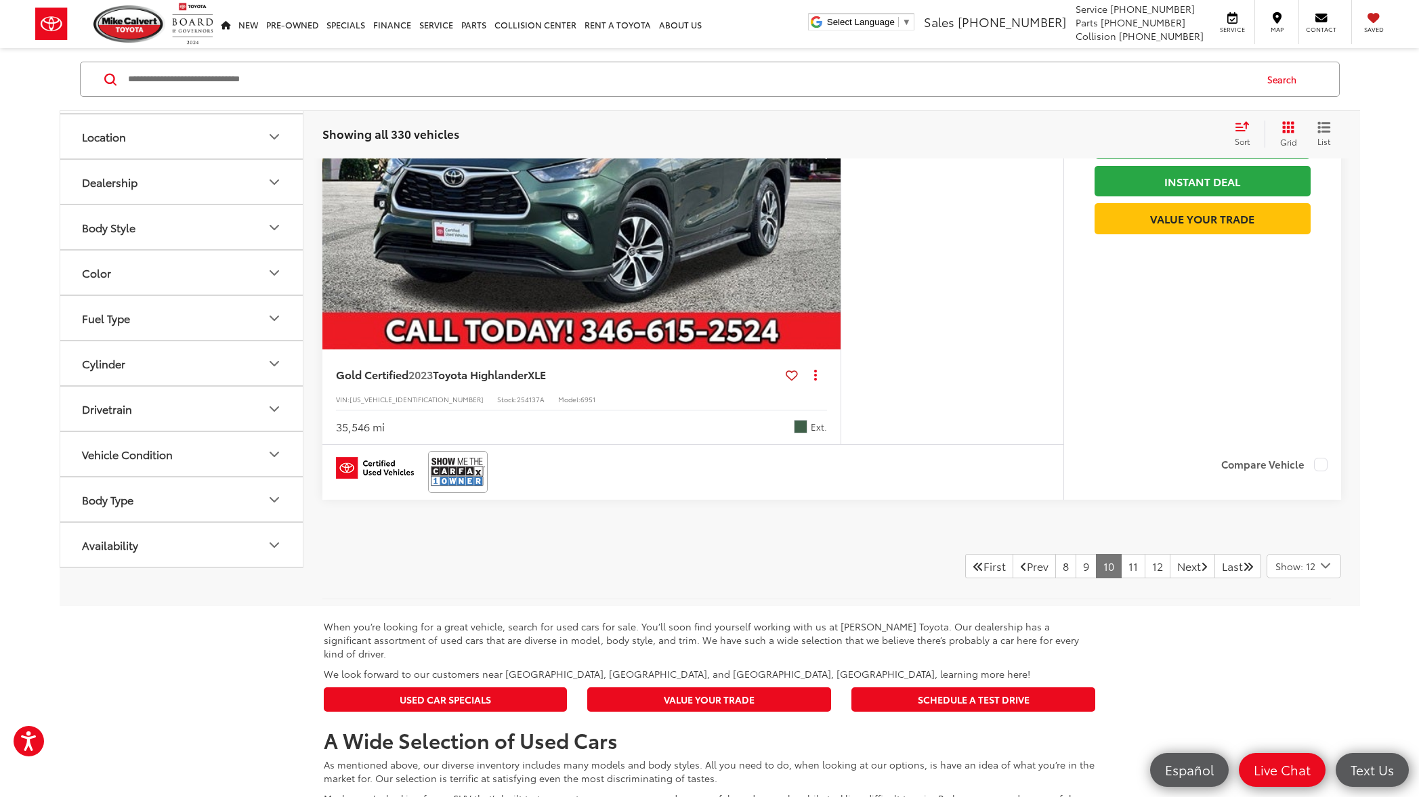
scroll to position [6400, 0]
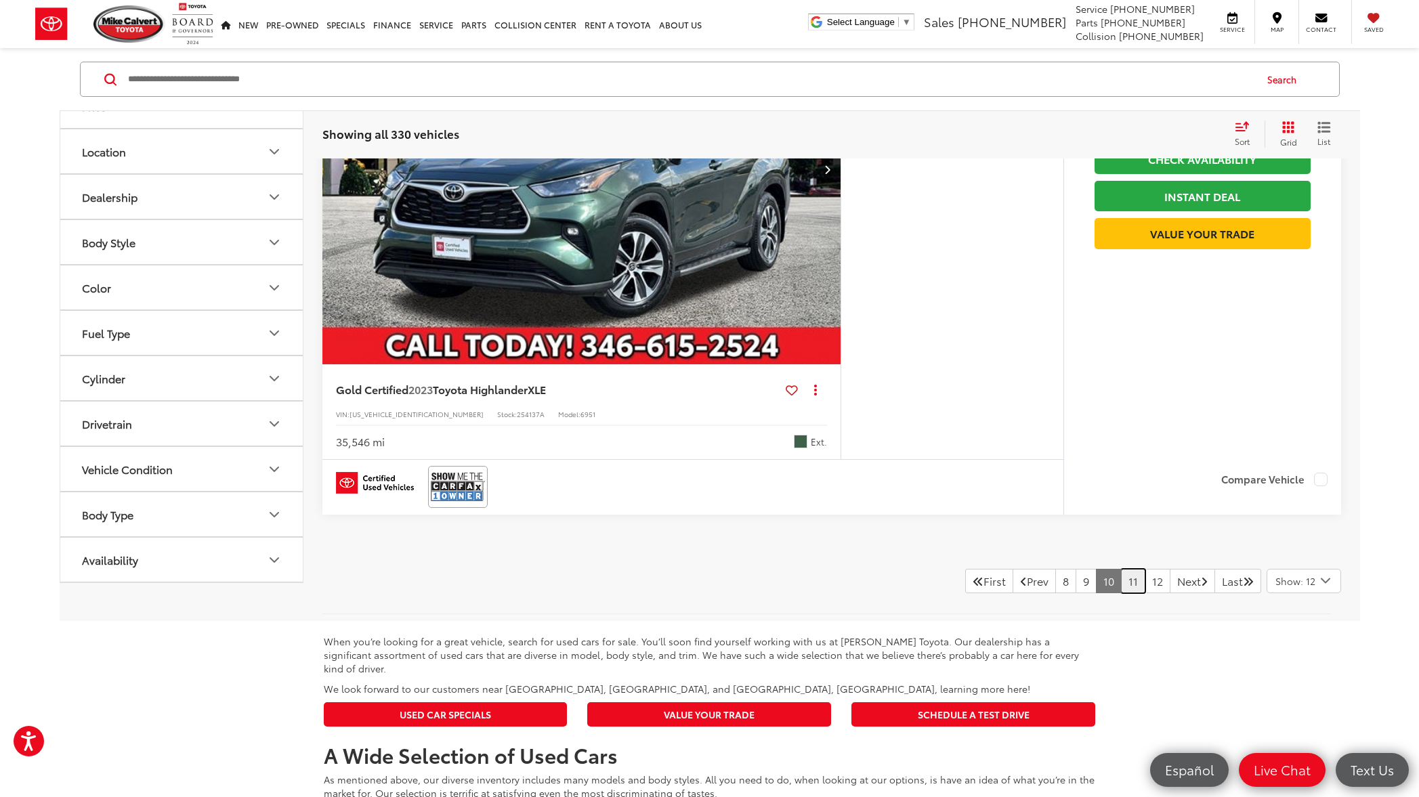
click at [1121, 593] on link "11" at bounding box center [1133, 581] width 24 height 24
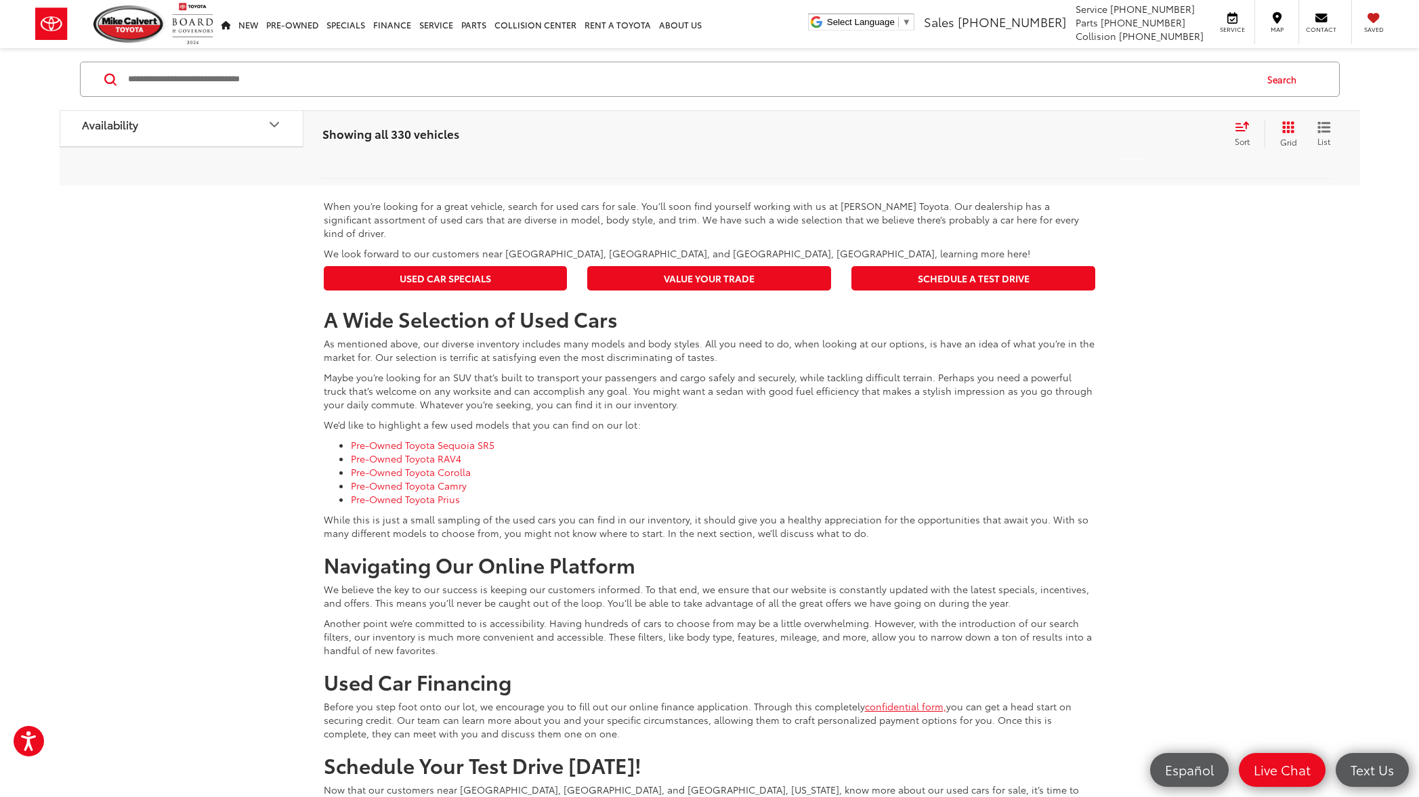
scroll to position [6514, 0]
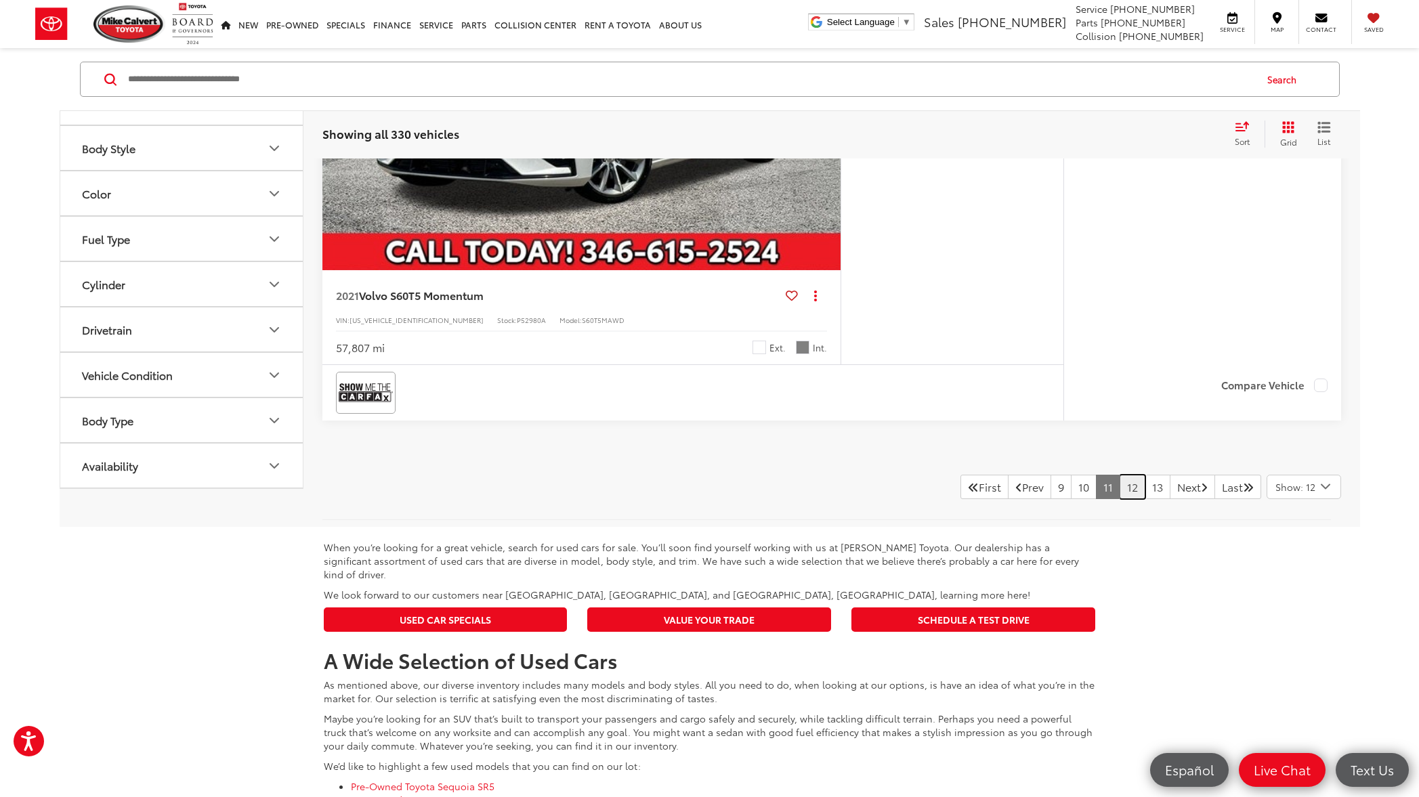
click at [1119, 488] on link "12" at bounding box center [1132, 487] width 26 height 24
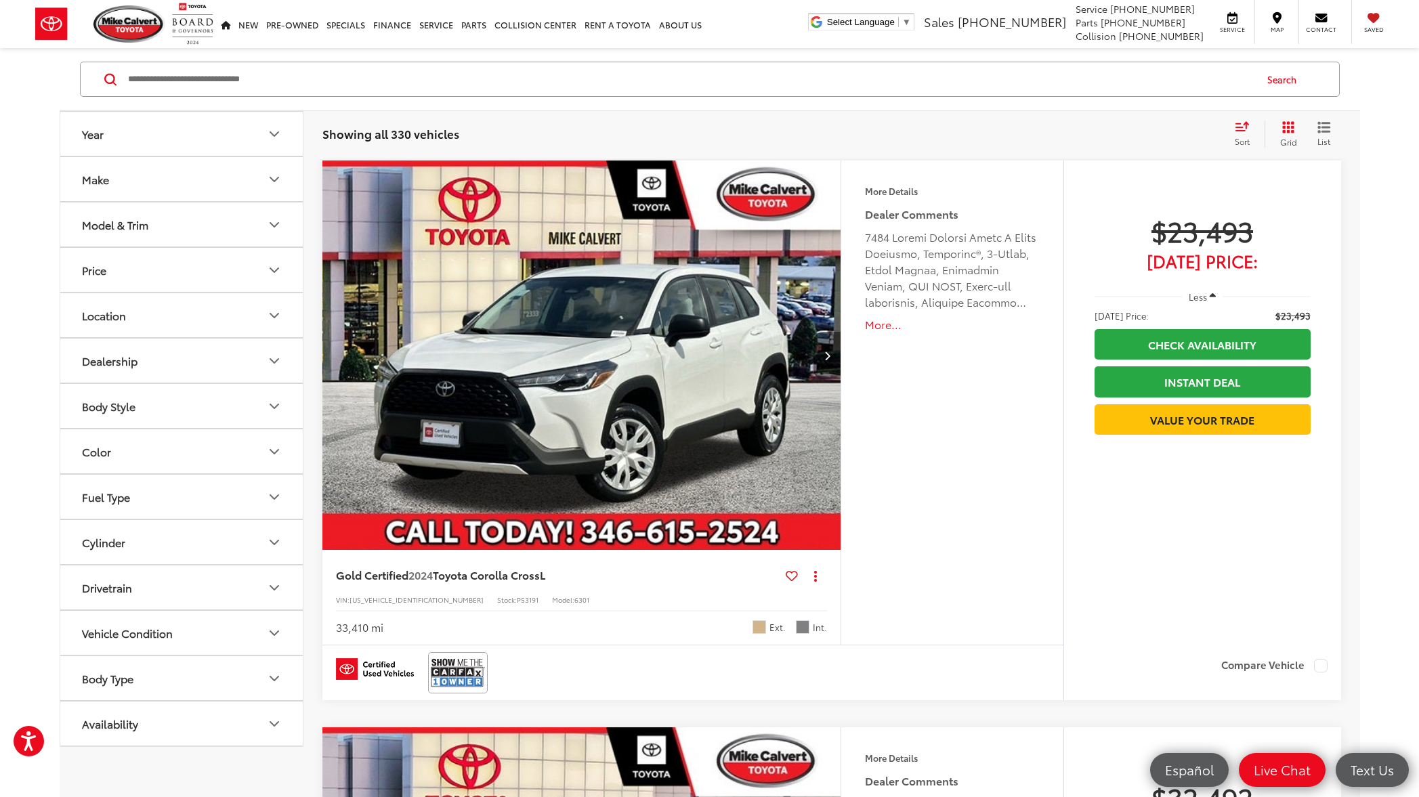
click at [826, 356] on icon "Next image" at bounding box center [827, 355] width 6 height 9
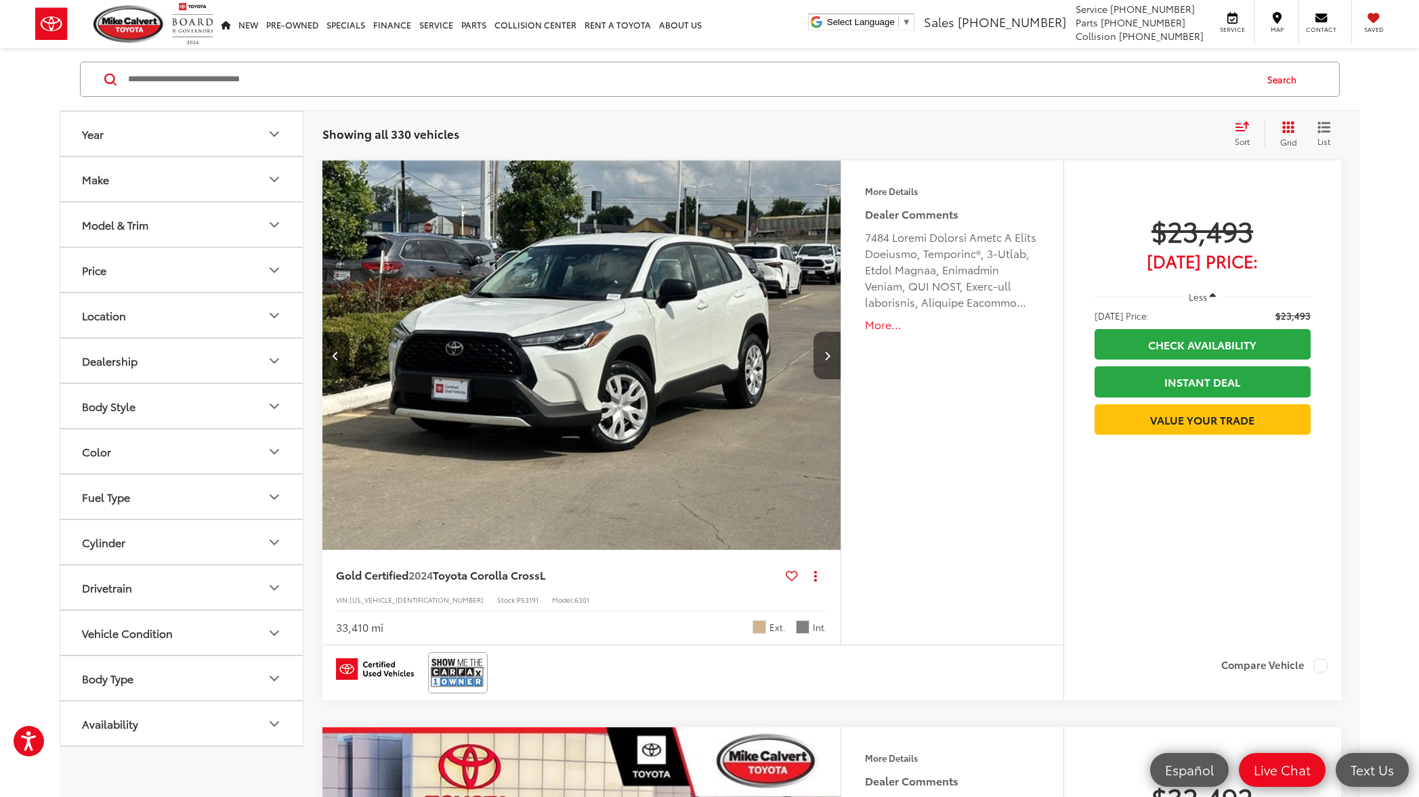
scroll to position [0, 521]
click at [826, 356] on icon "Next image" at bounding box center [827, 355] width 6 height 9
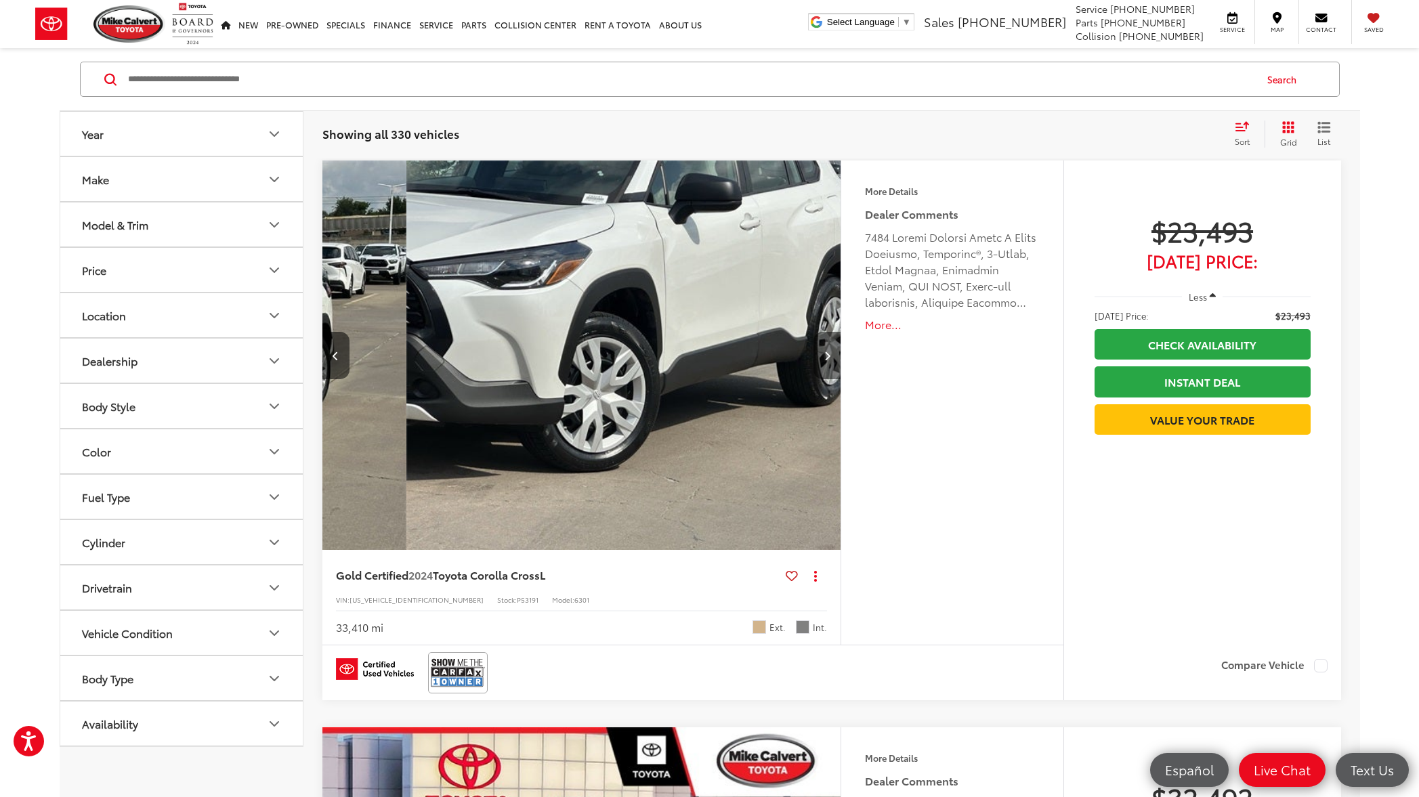
scroll to position [0, 1041]
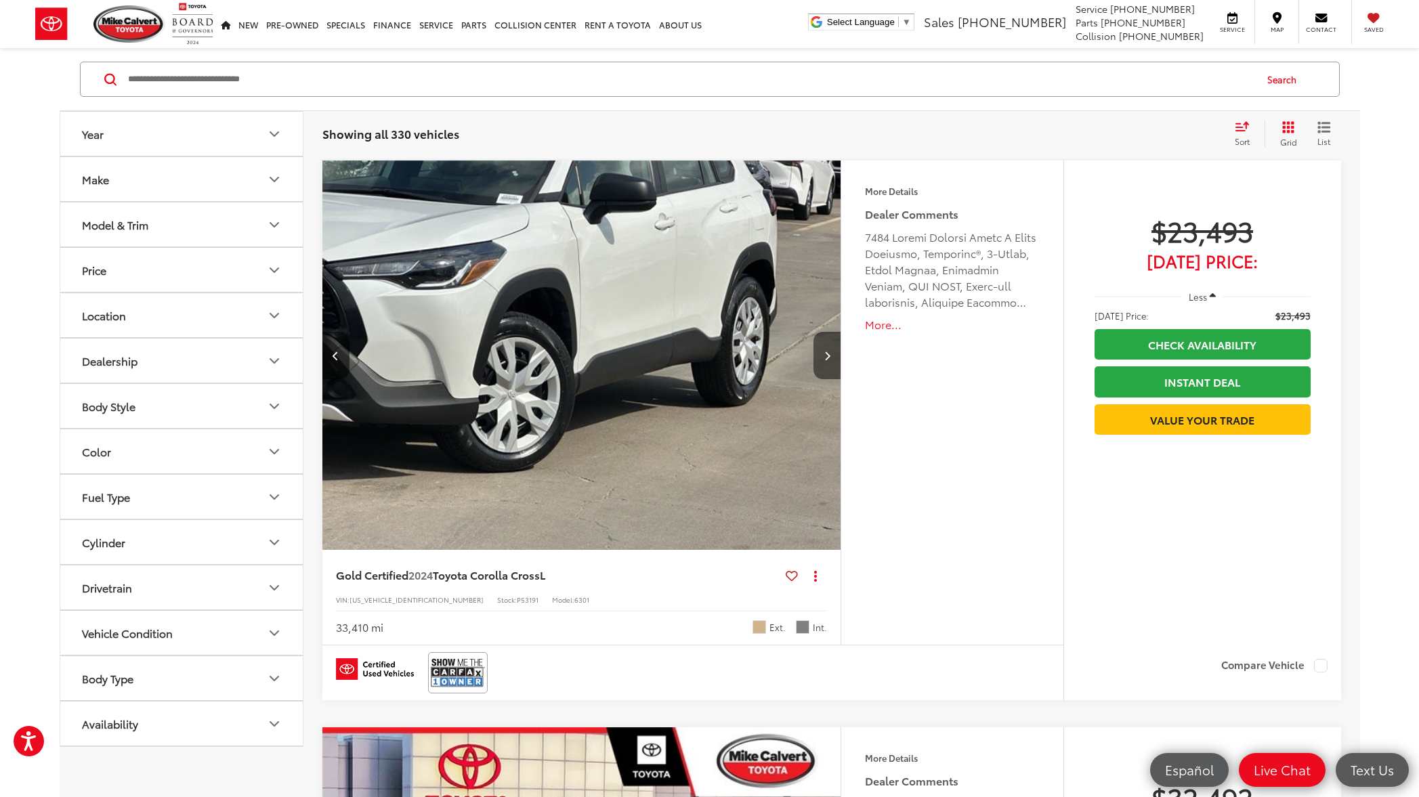
click at [826, 356] on icon "Next image" at bounding box center [827, 355] width 6 height 9
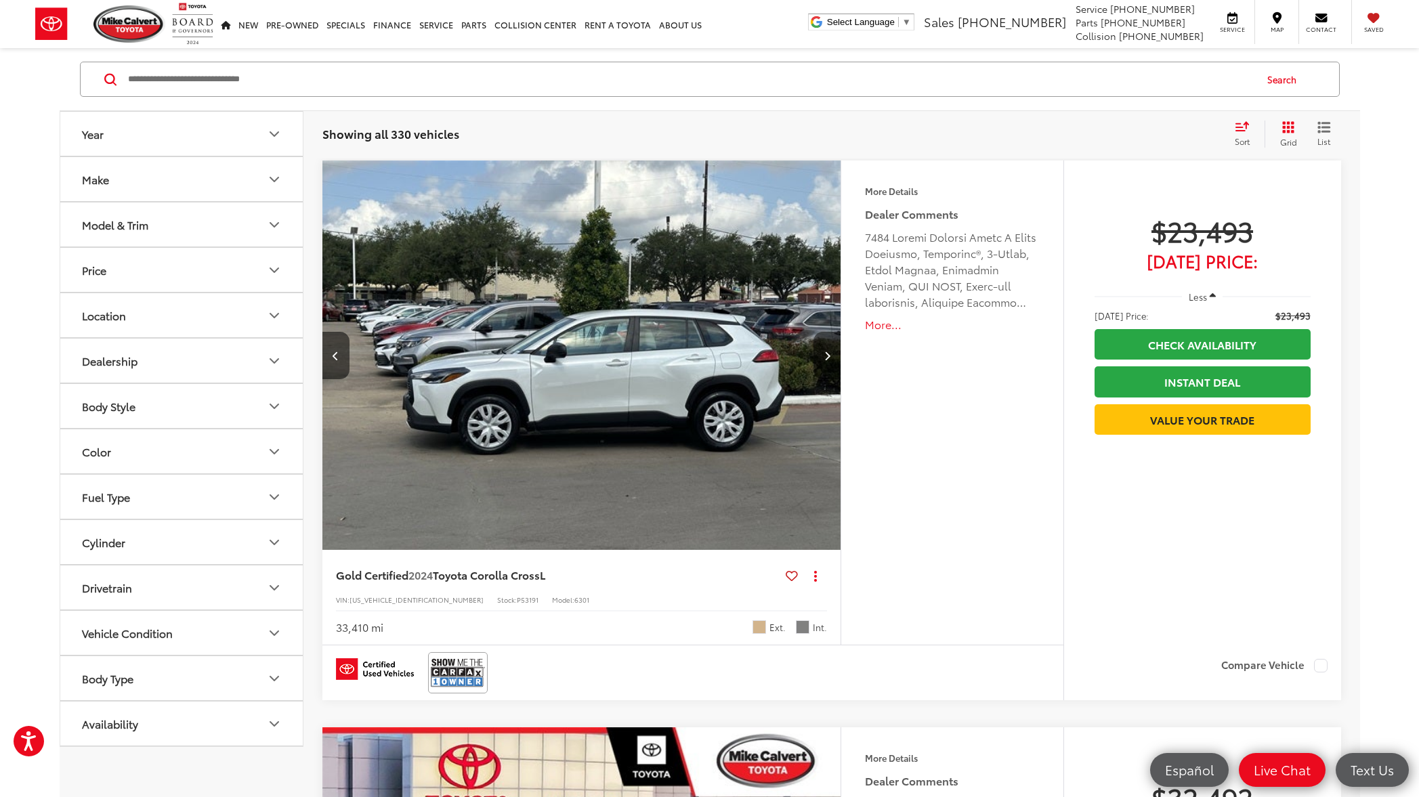
click at [826, 356] on icon "Next image" at bounding box center [827, 355] width 6 height 9
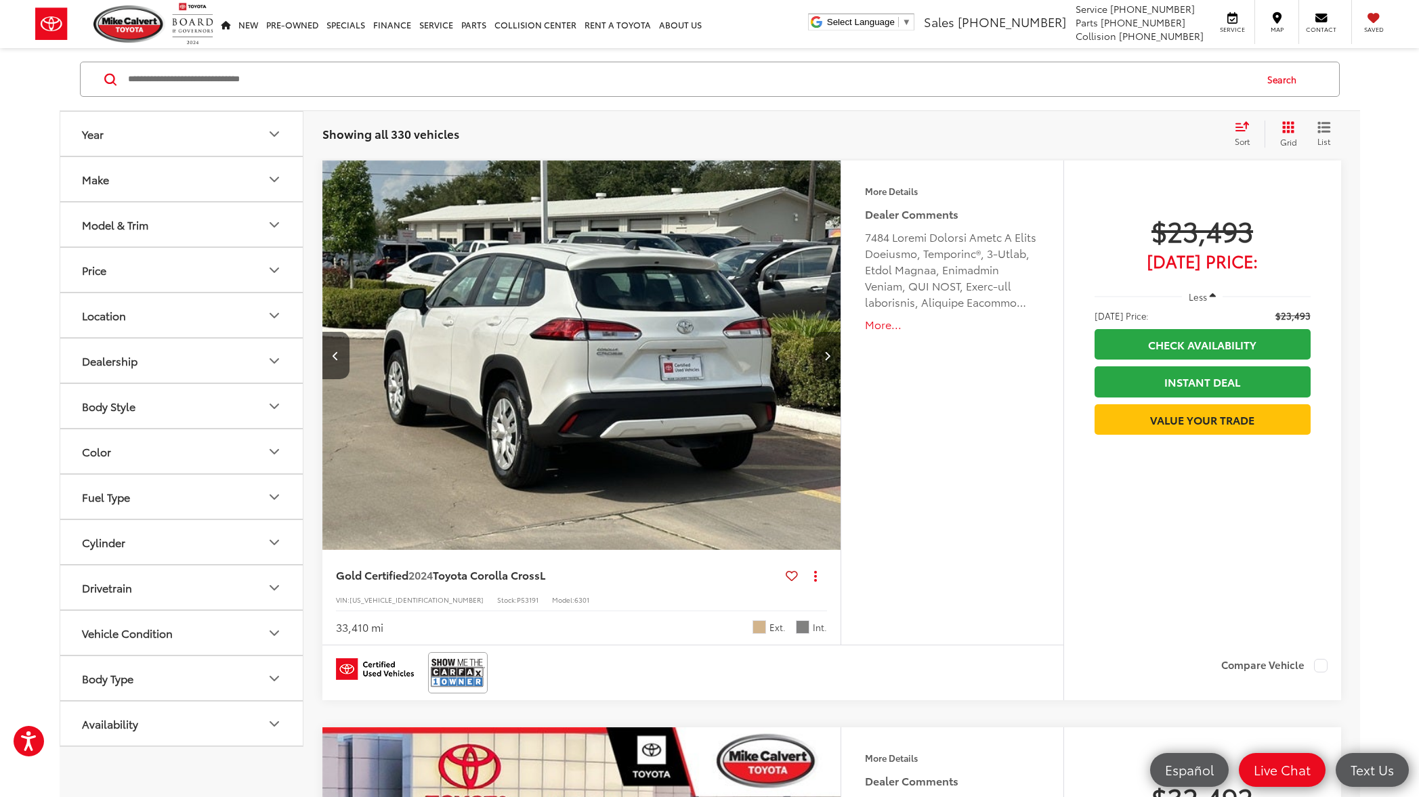
scroll to position [0, 2082]
click at [826, 356] on icon "Next image" at bounding box center [827, 355] width 6 height 9
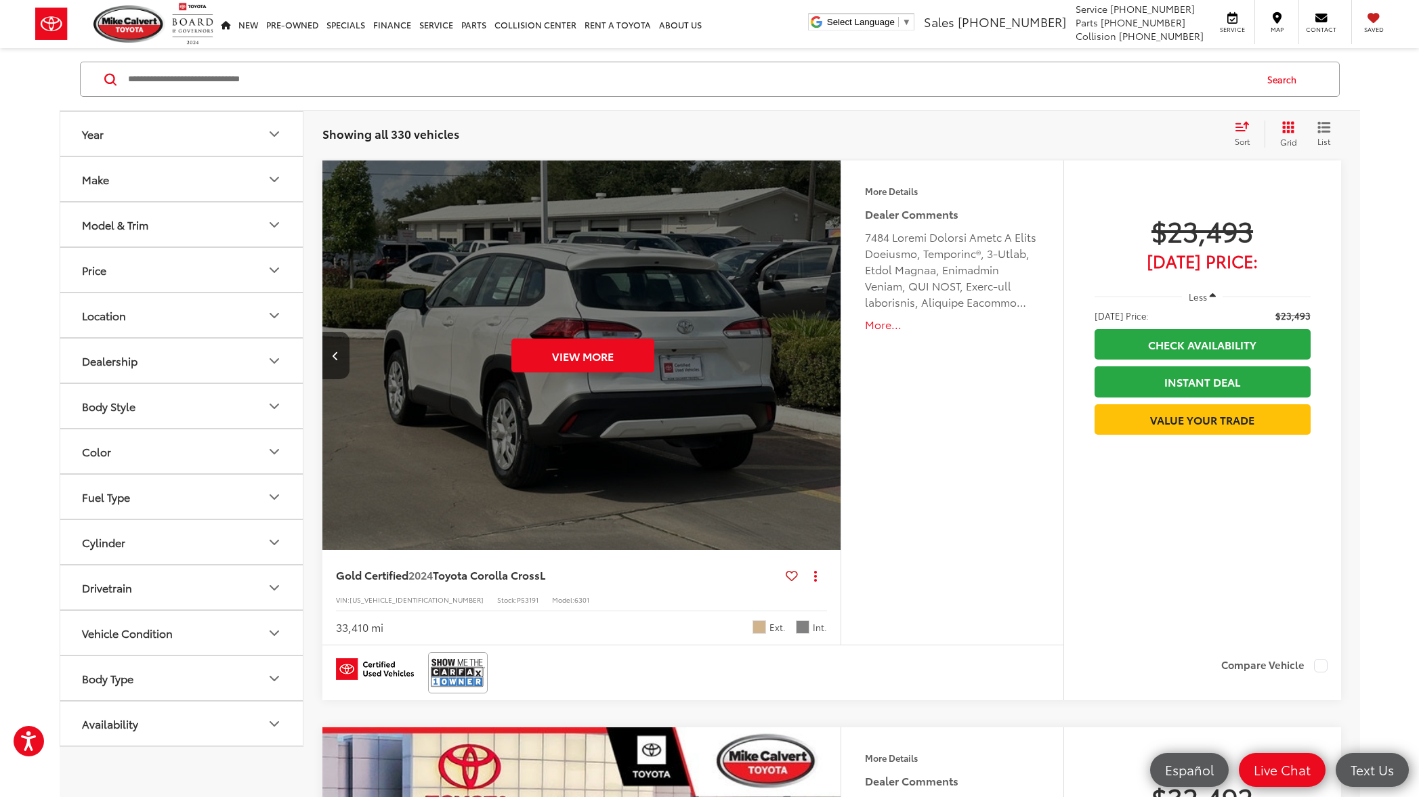
scroll to position [0, 2603]
click at [826, 356] on div "View More" at bounding box center [582, 355] width 521 height 391
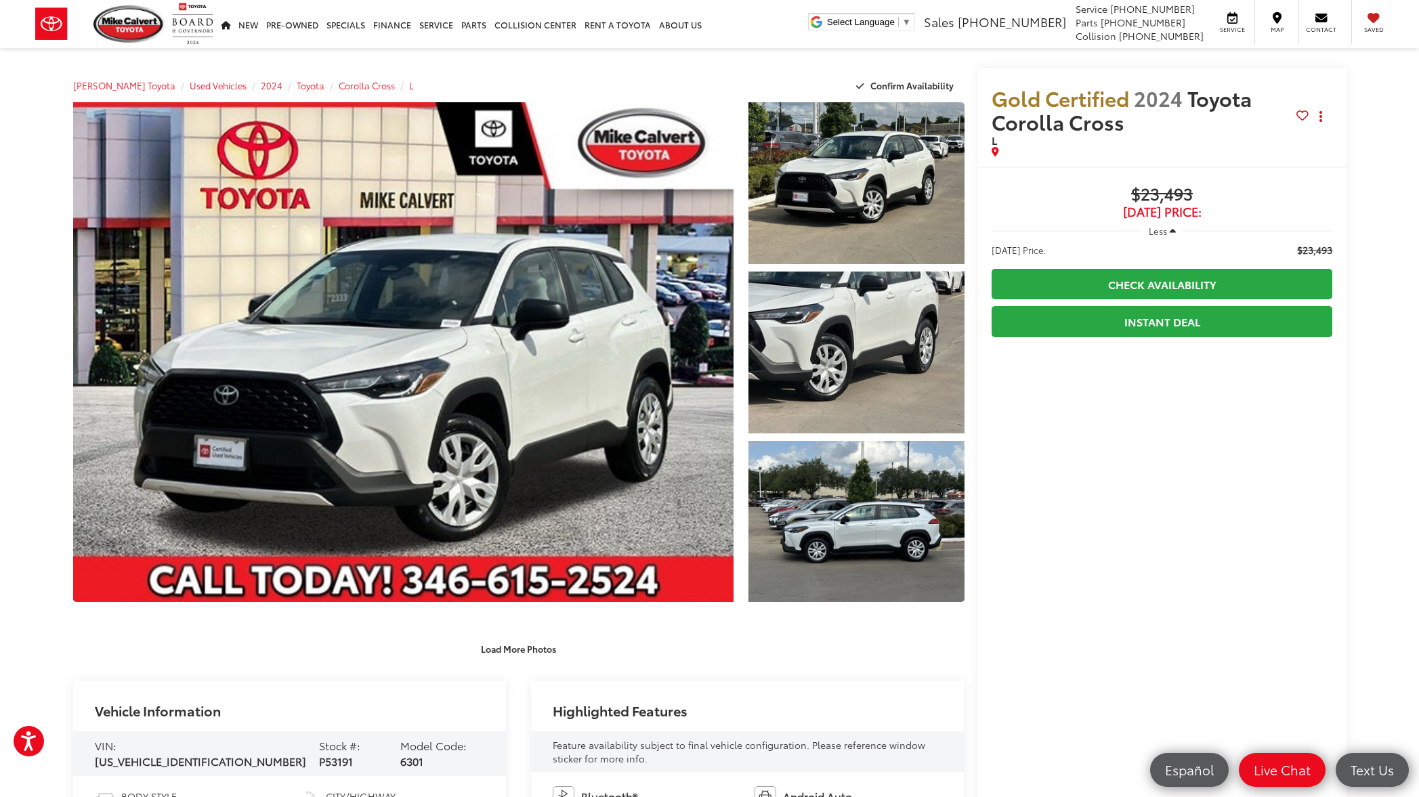
scroll to position [571, 0]
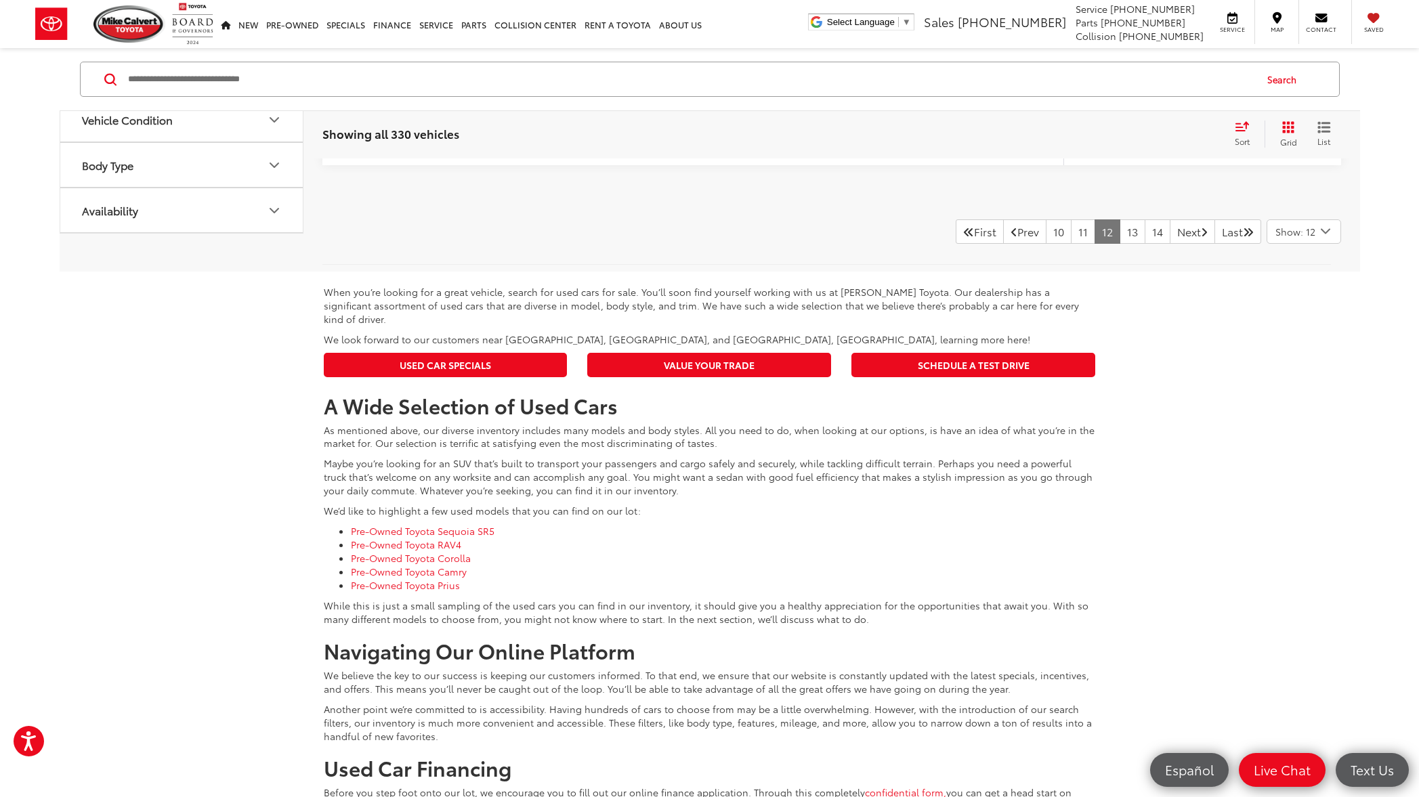
scroll to position [6772, 0]
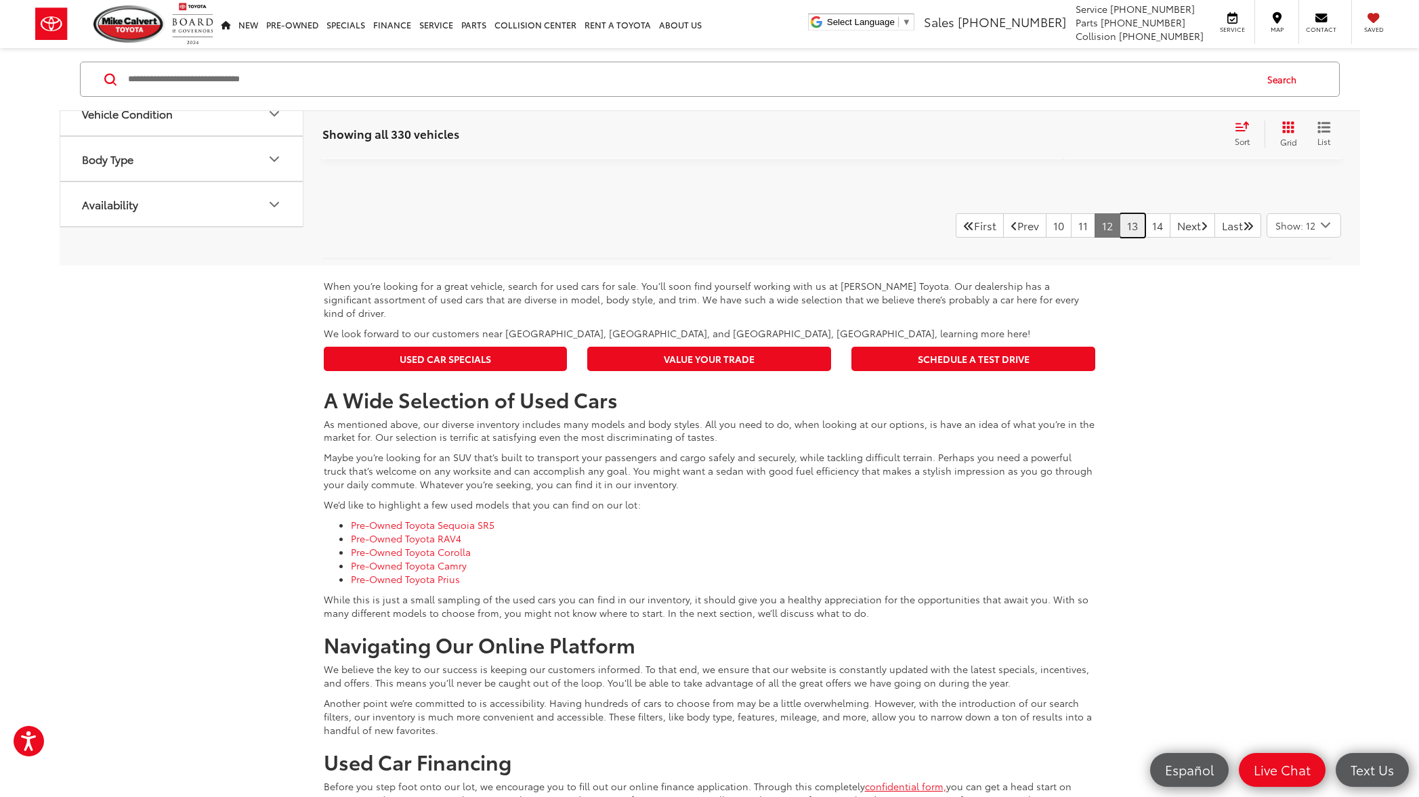
click at [1119, 232] on link "13" at bounding box center [1132, 225] width 26 height 24
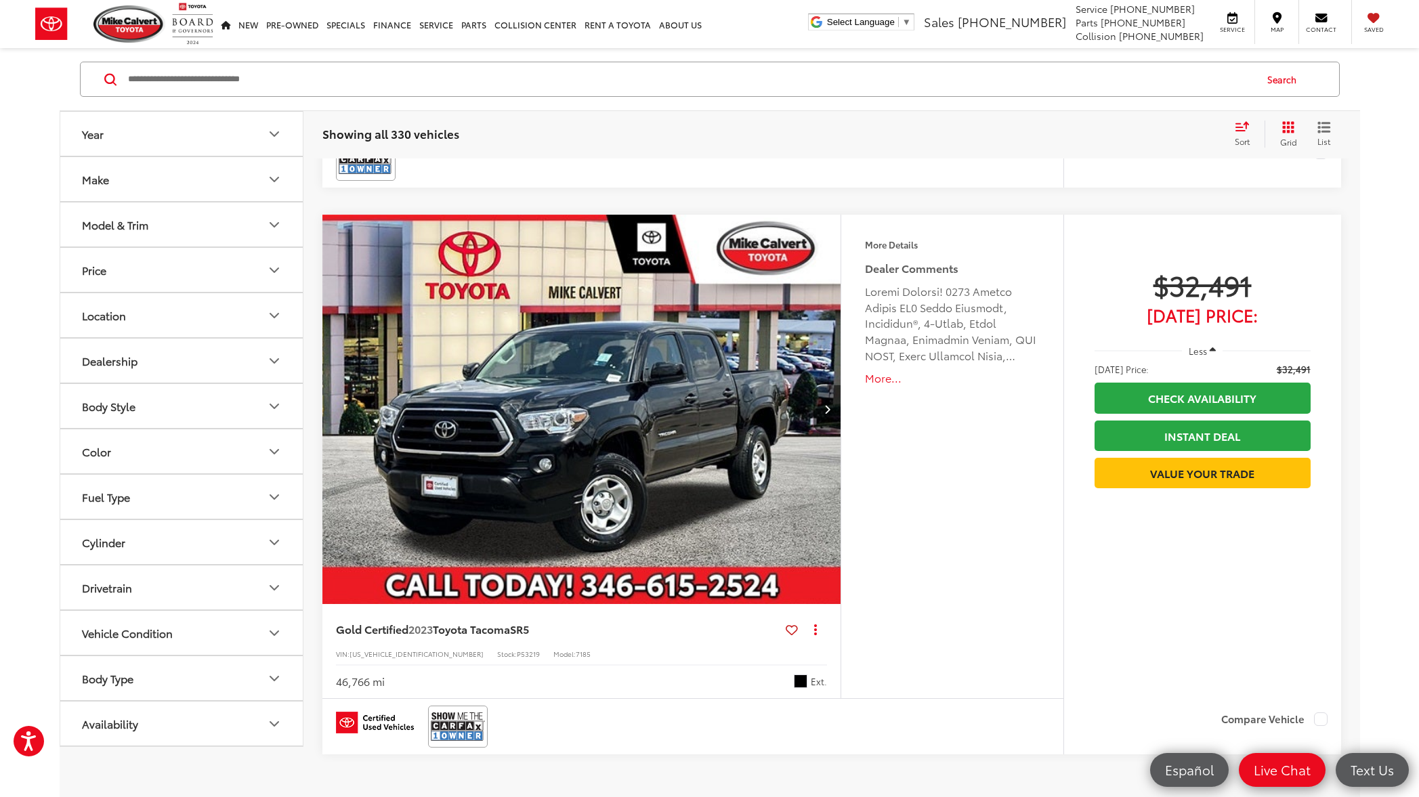
scroll to position [6579, 0]
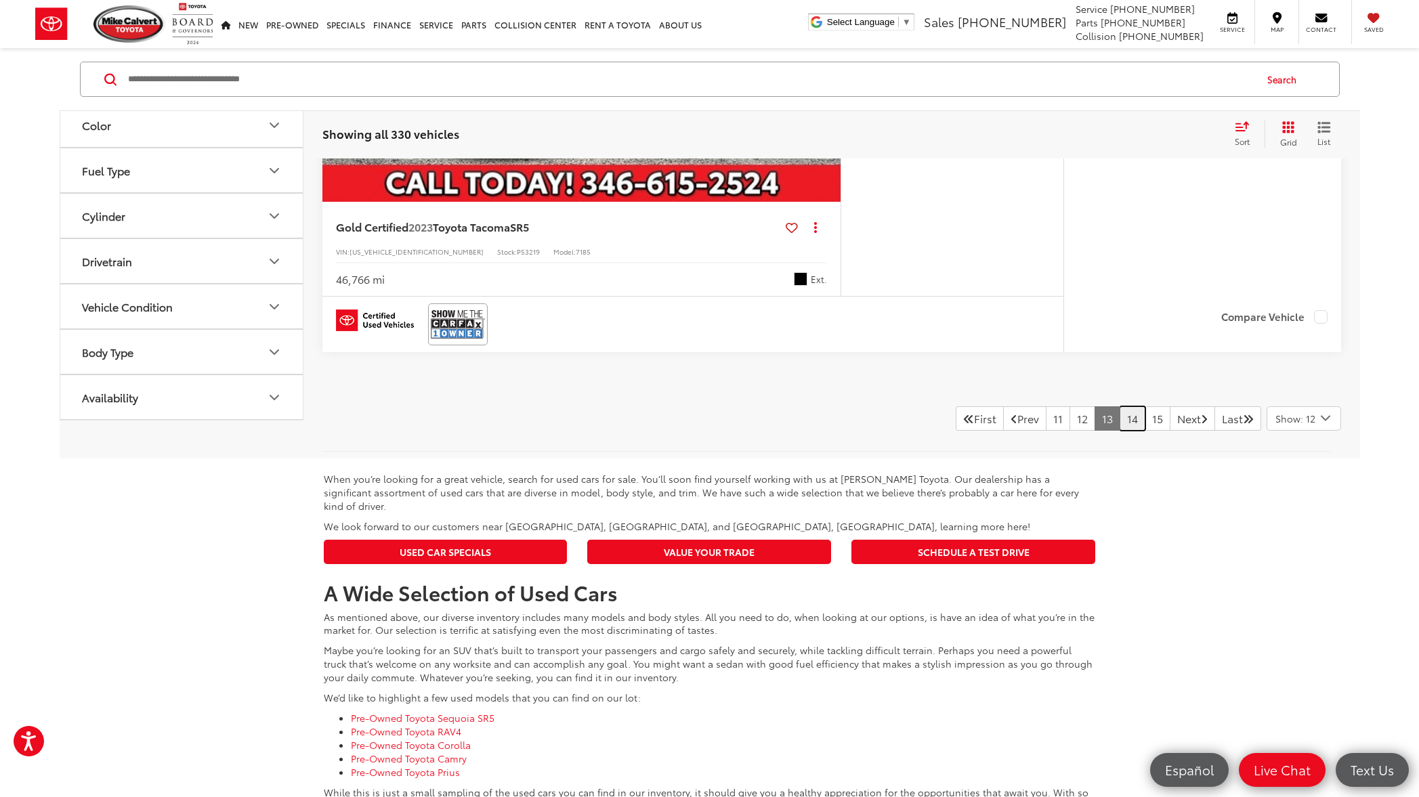
click at [1120, 425] on link "14" at bounding box center [1132, 418] width 26 height 24
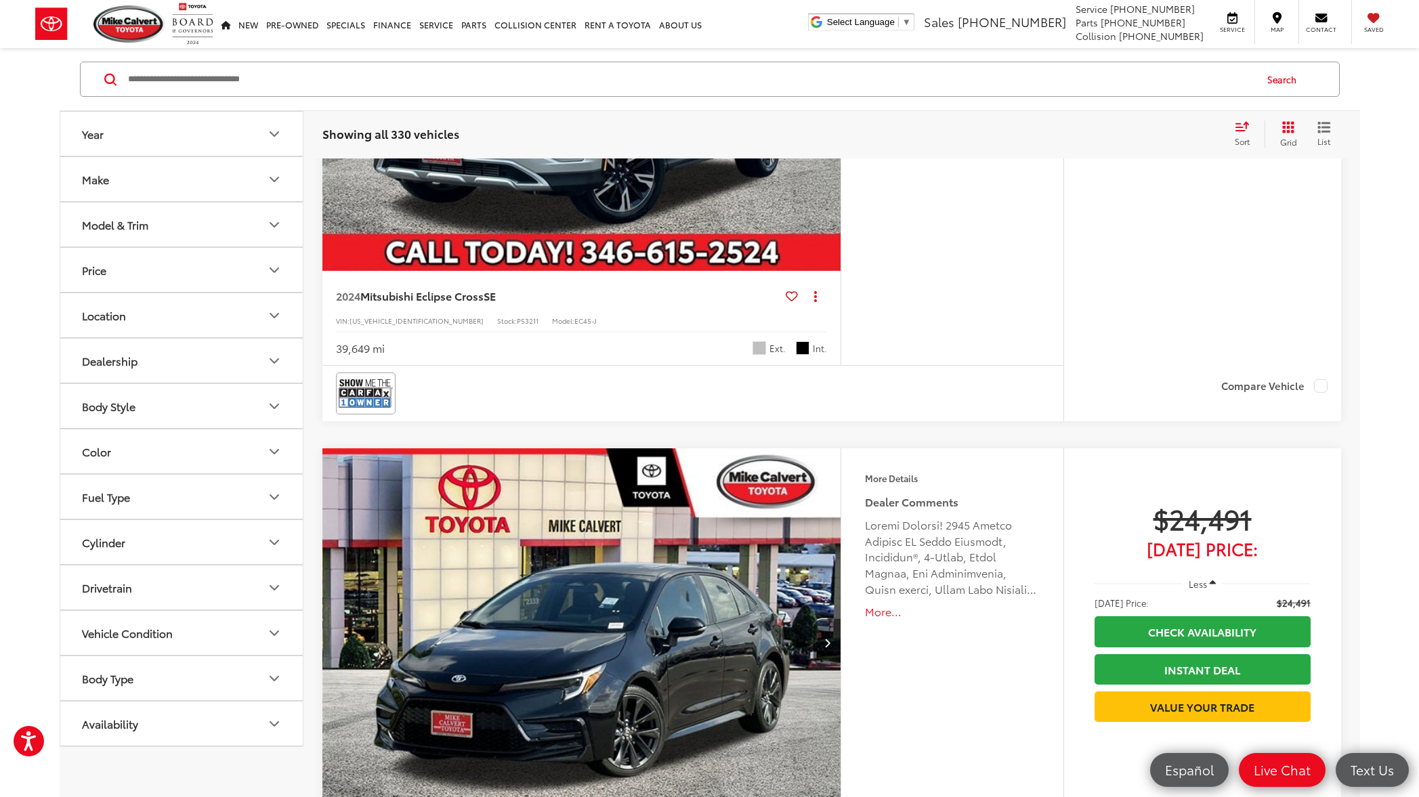
scroll to position [6289, 0]
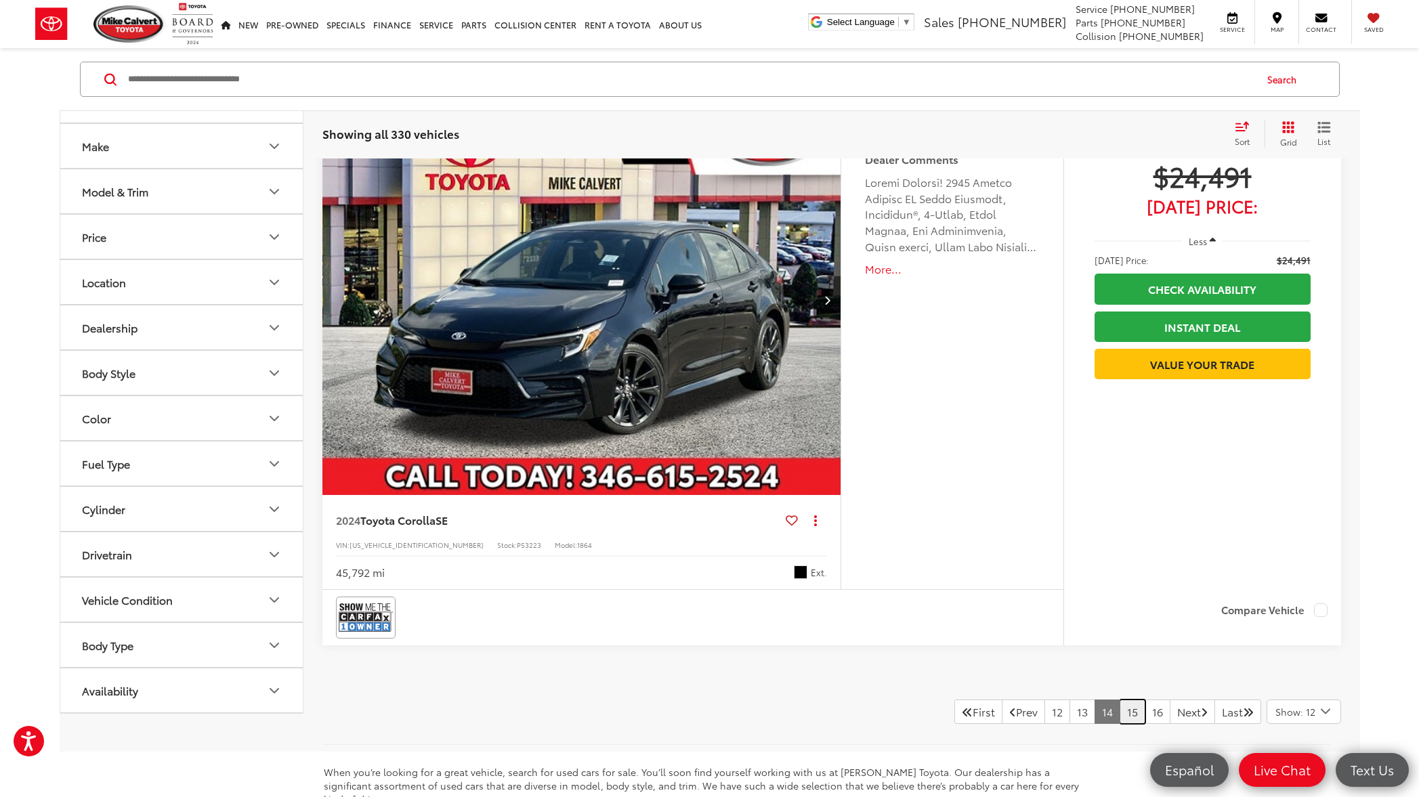
click at [1119, 713] on link "15" at bounding box center [1132, 711] width 26 height 24
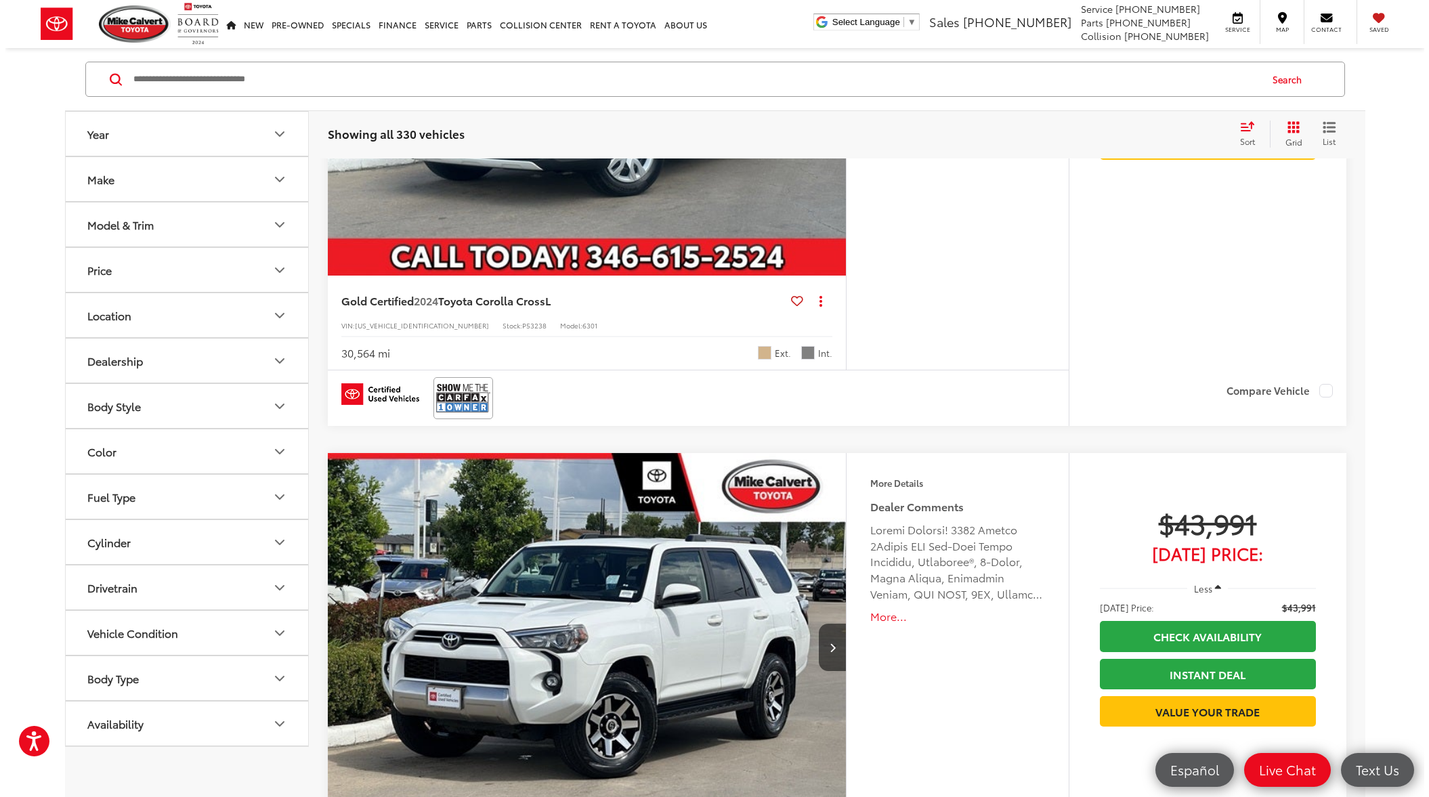
scroll to position [5631, 0]
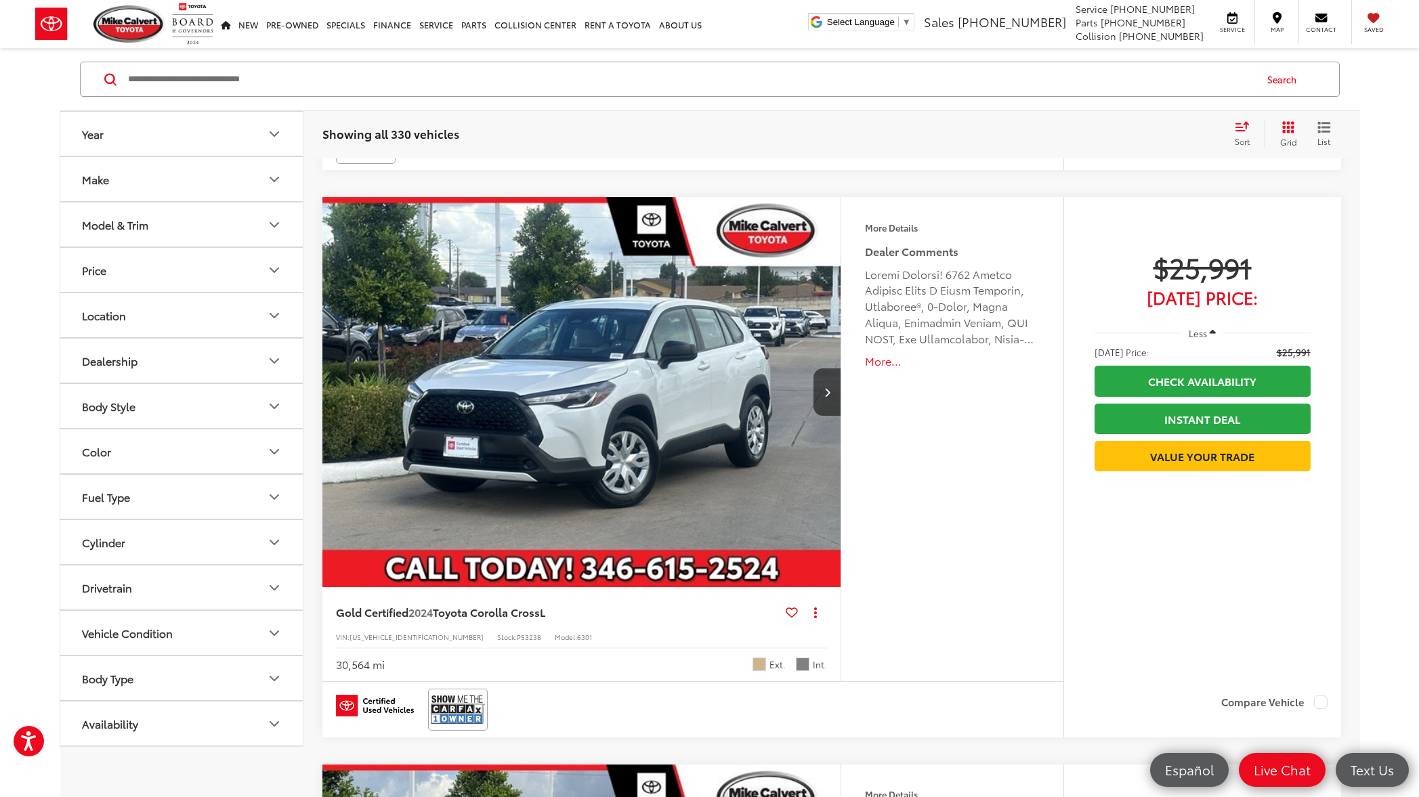
click at [884, 367] on button "More..." at bounding box center [952, 361] width 174 height 16
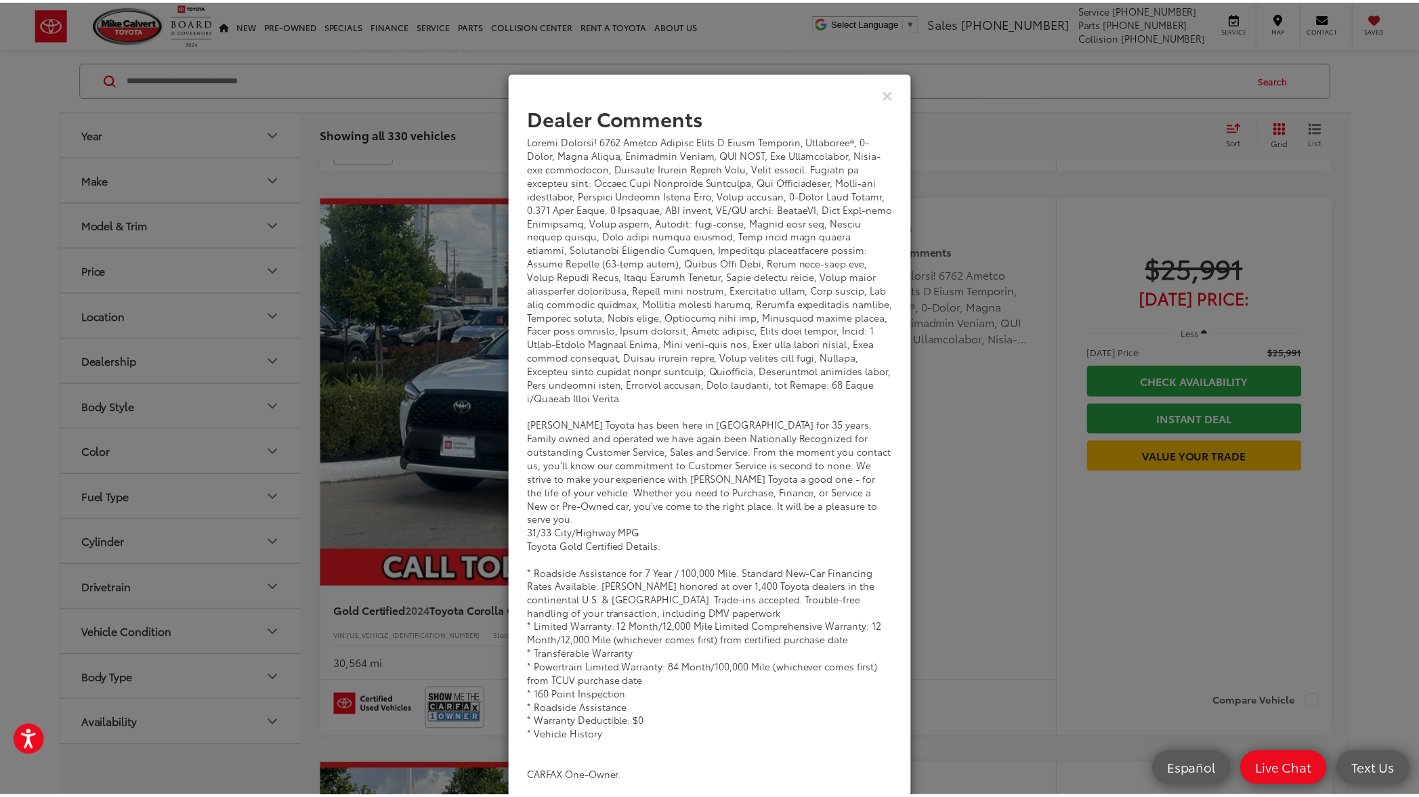
scroll to position [0, 0]
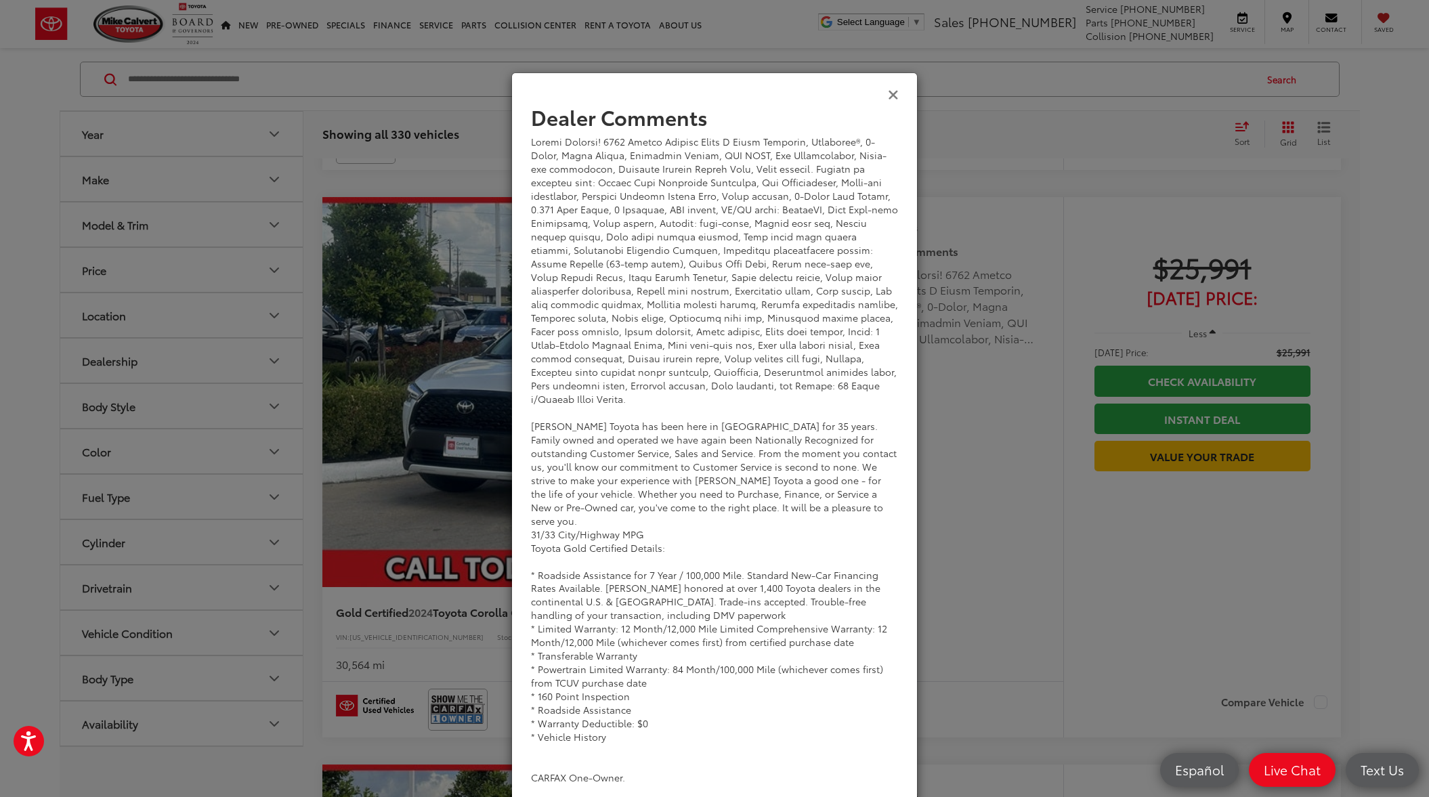
click at [888, 98] on icon "Close" at bounding box center [893, 94] width 11 height 14
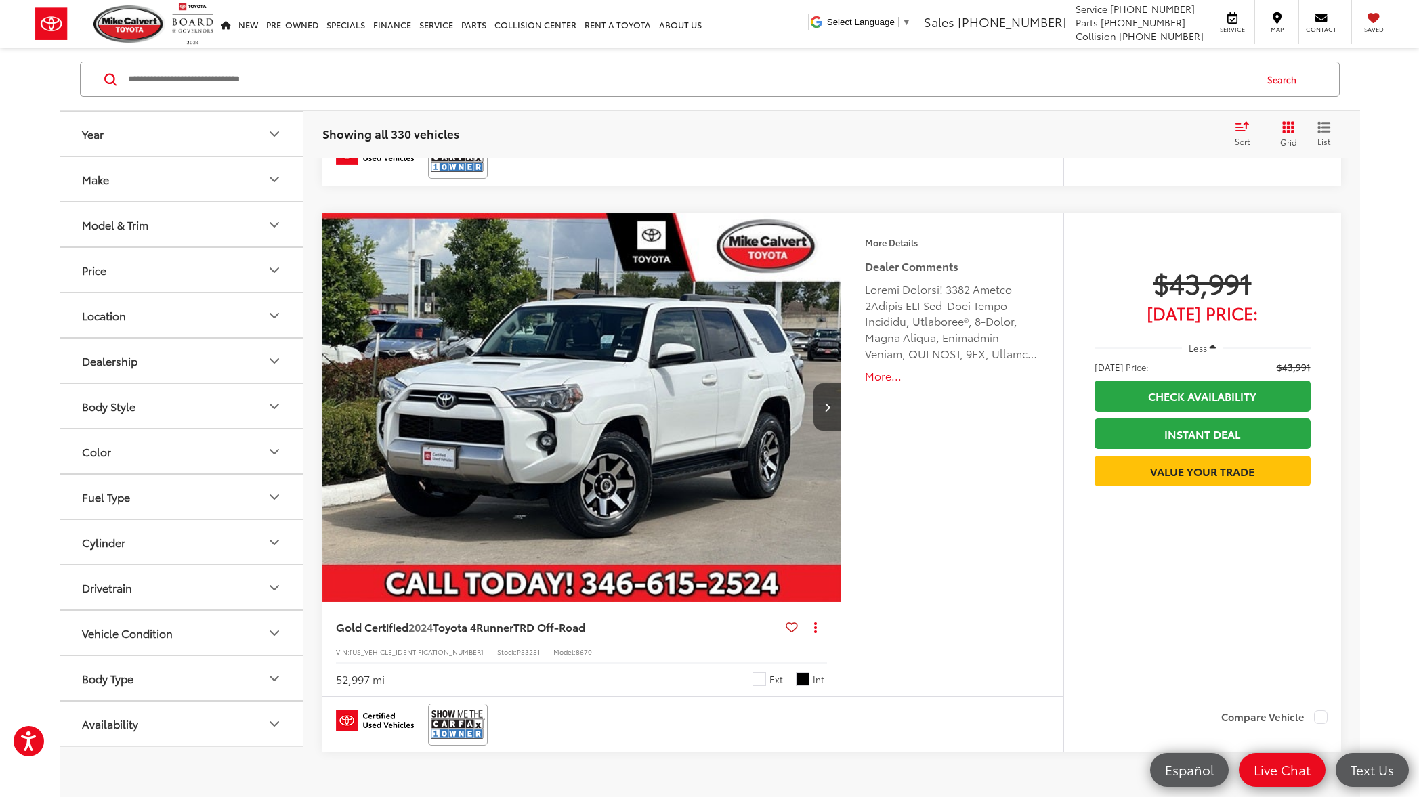
scroll to position [6446, 0]
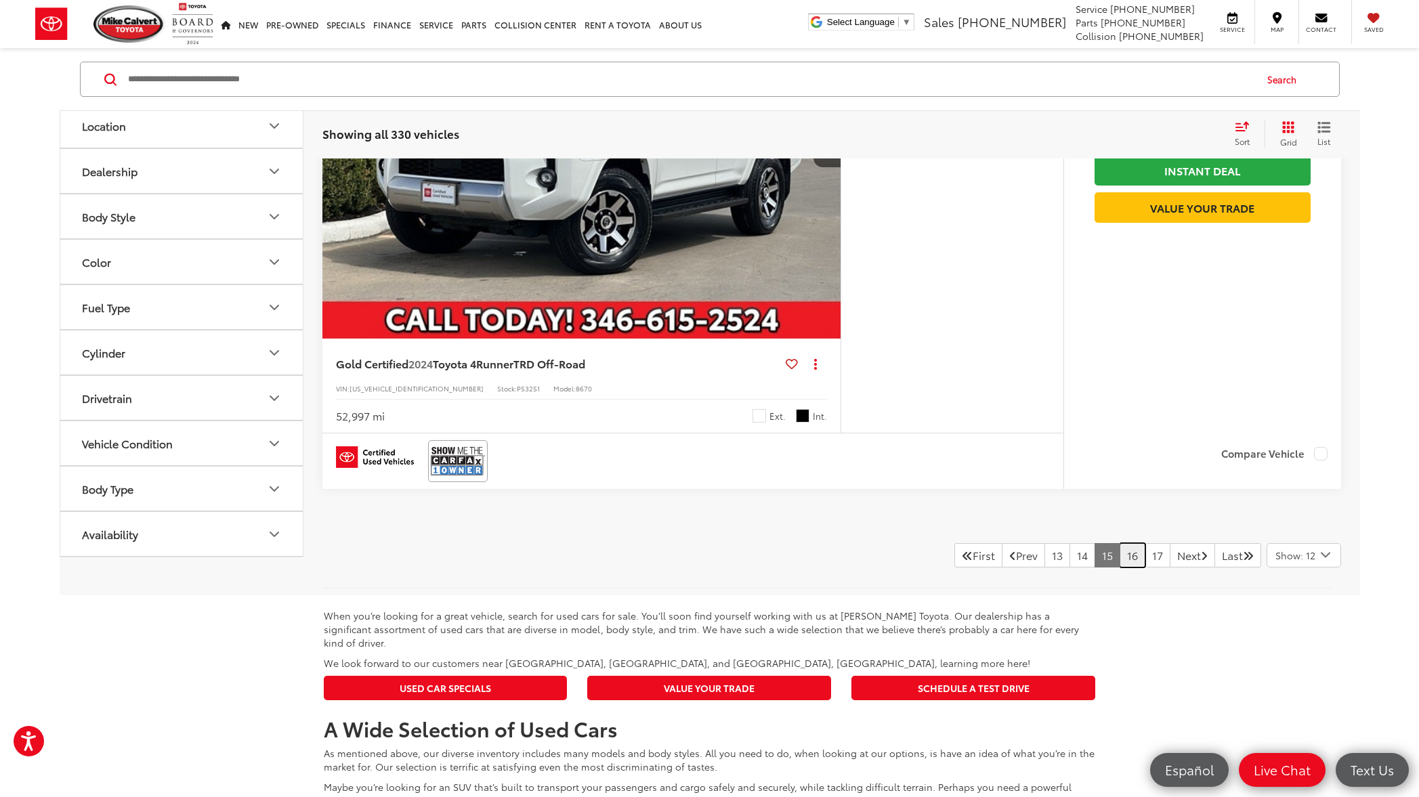
click at [1119, 557] on link "16" at bounding box center [1132, 555] width 26 height 24
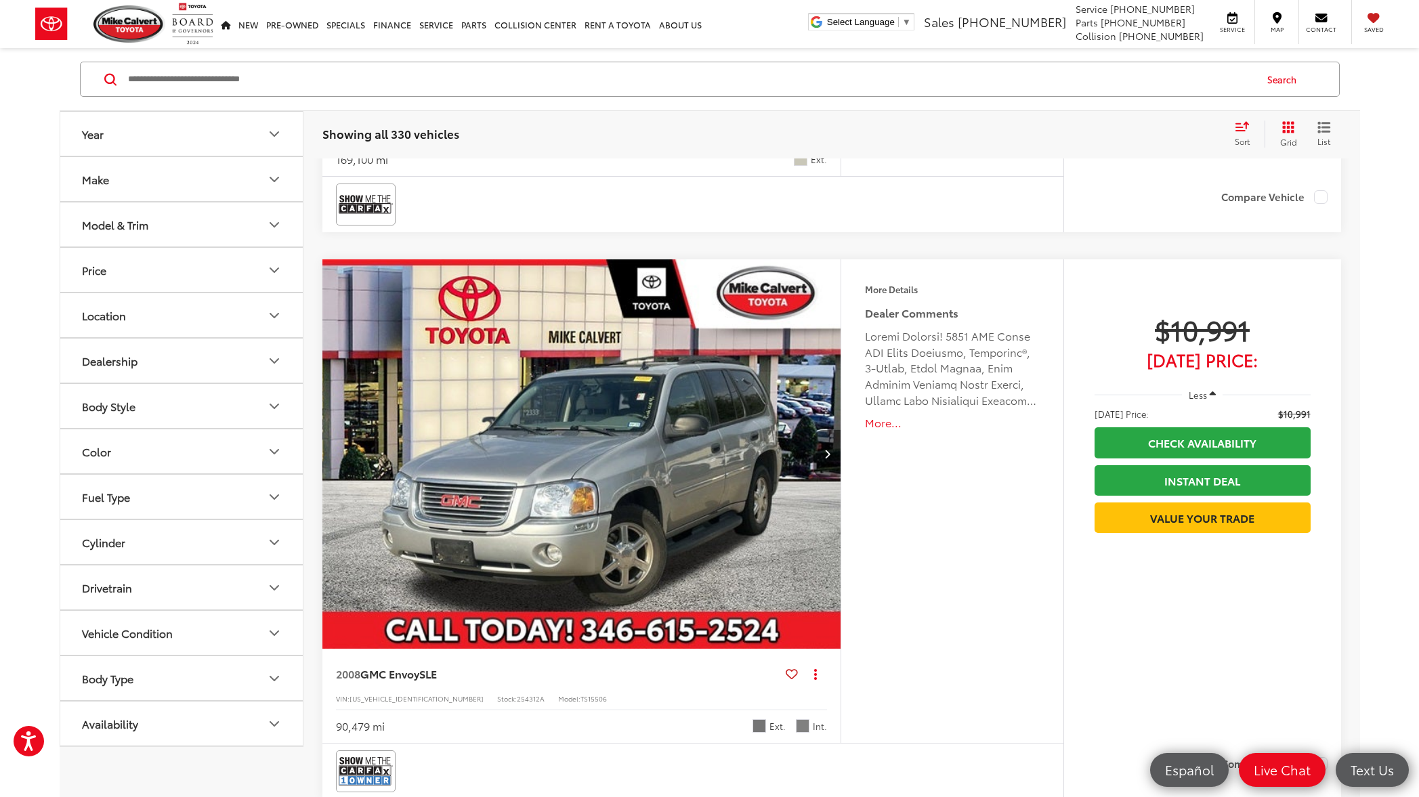
scroll to position [6636, 0]
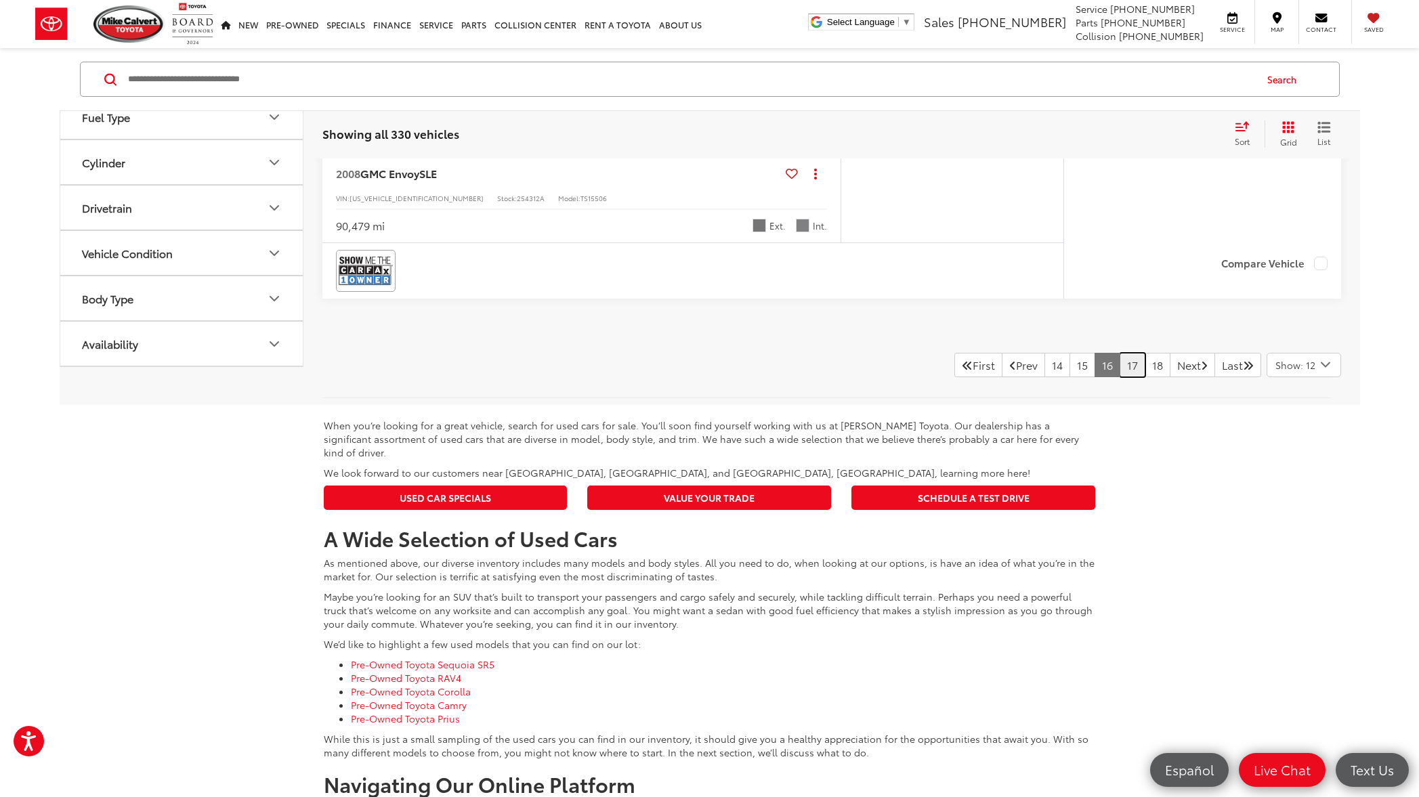
click at [1119, 367] on link "17" at bounding box center [1132, 365] width 26 height 24
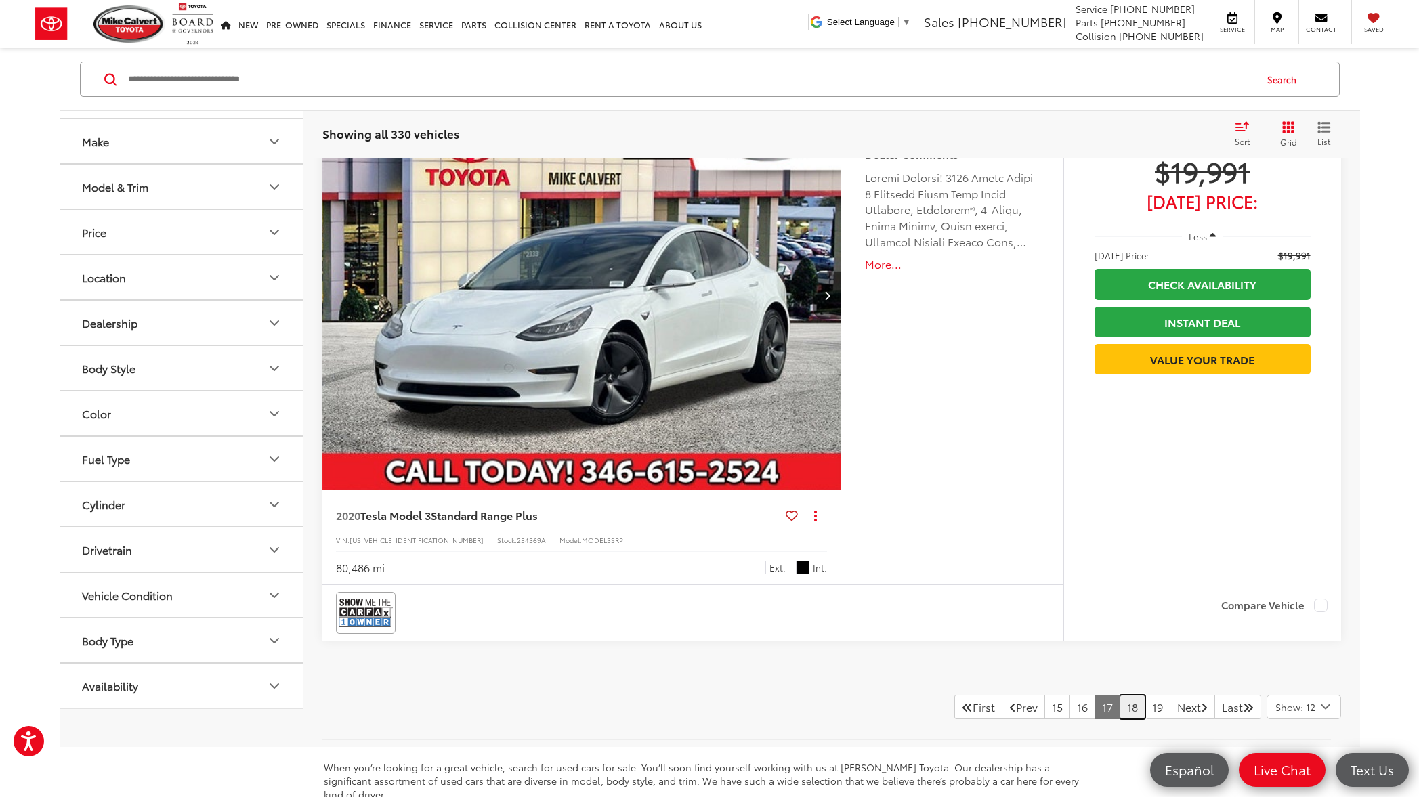
scroll to position [6312, 0]
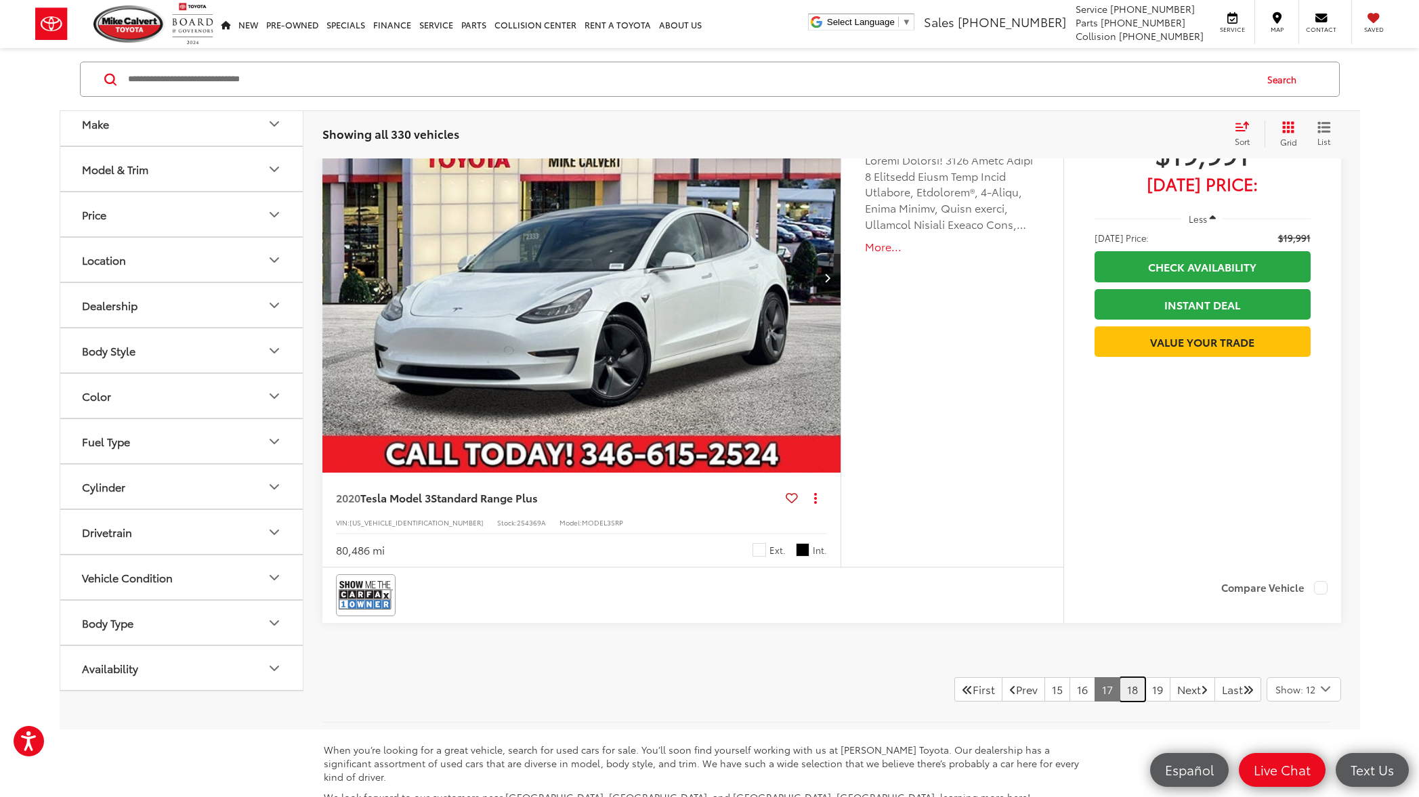
click at [1119, 695] on link "18" at bounding box center [1132, 689] width 26 height 24
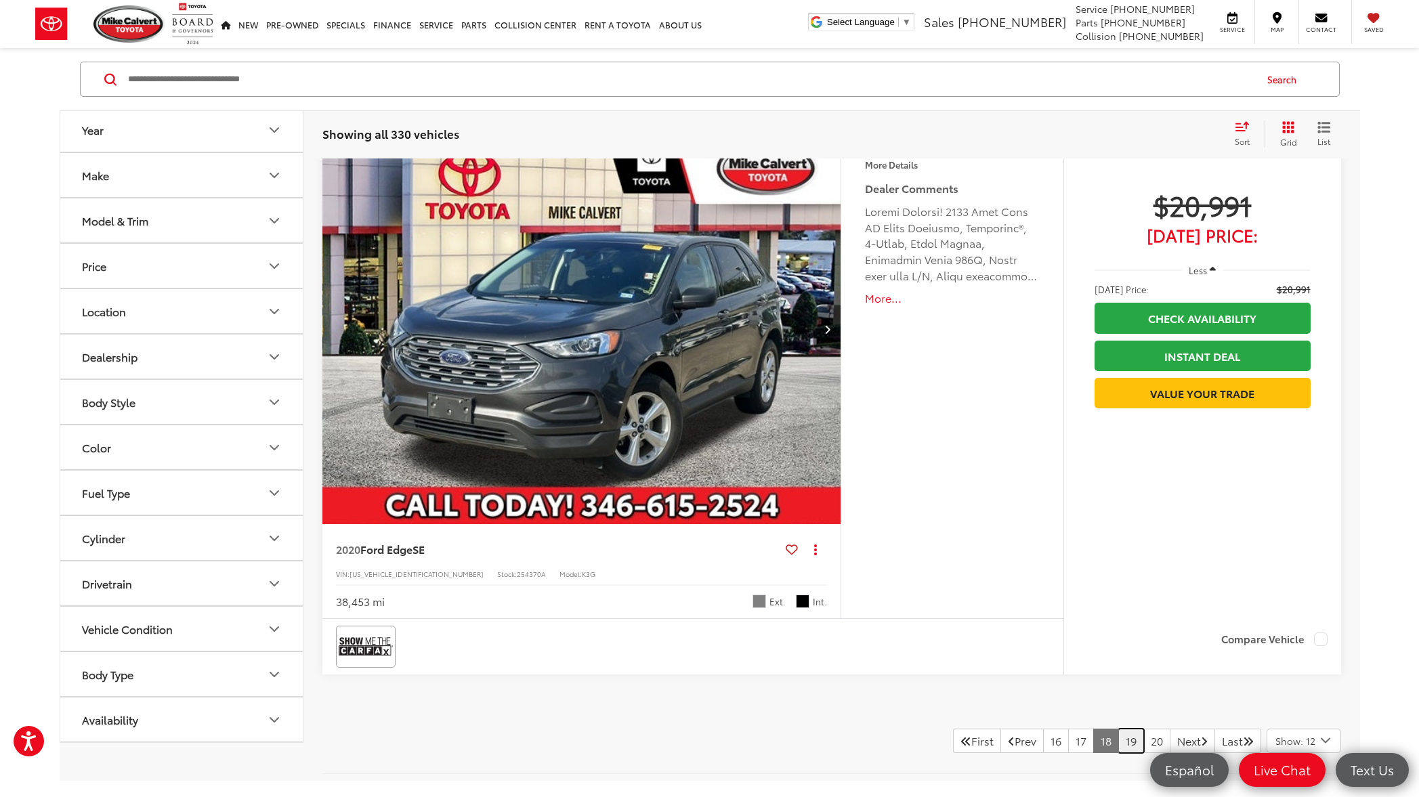
scroll to position [6617, 0]
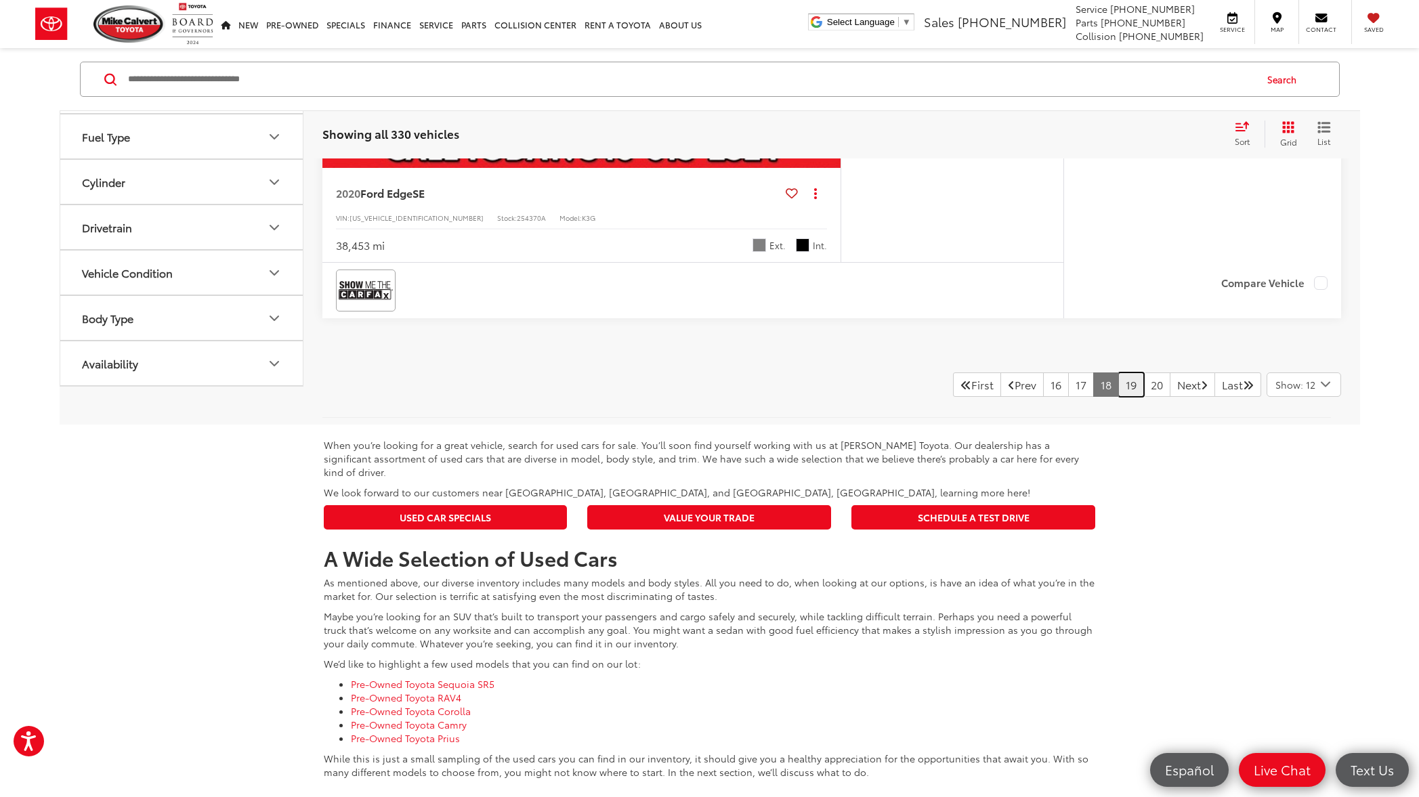
click at [1118, 386] on link "19" at bounding box center [1131, 384] width 26 height 24
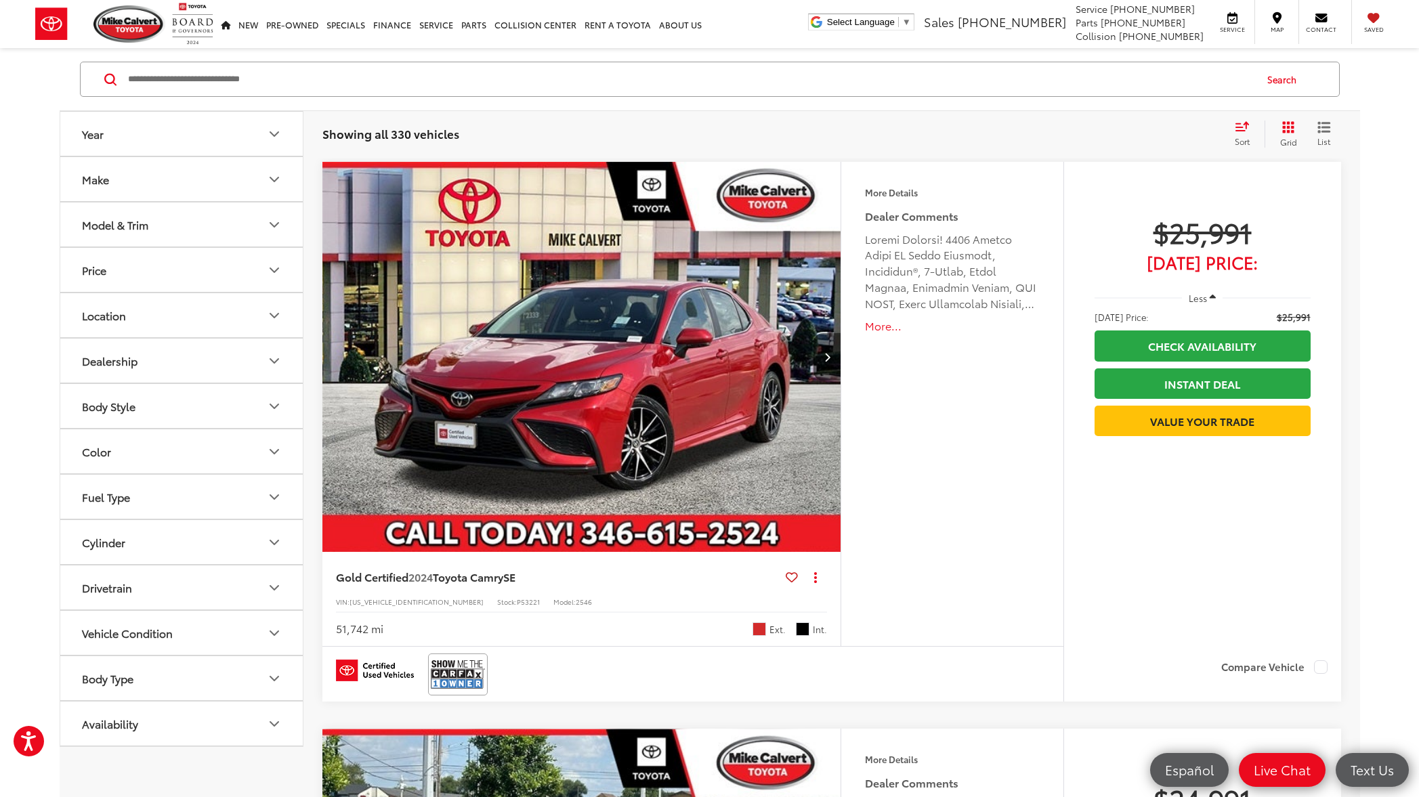
scroll to position [5109, 0]
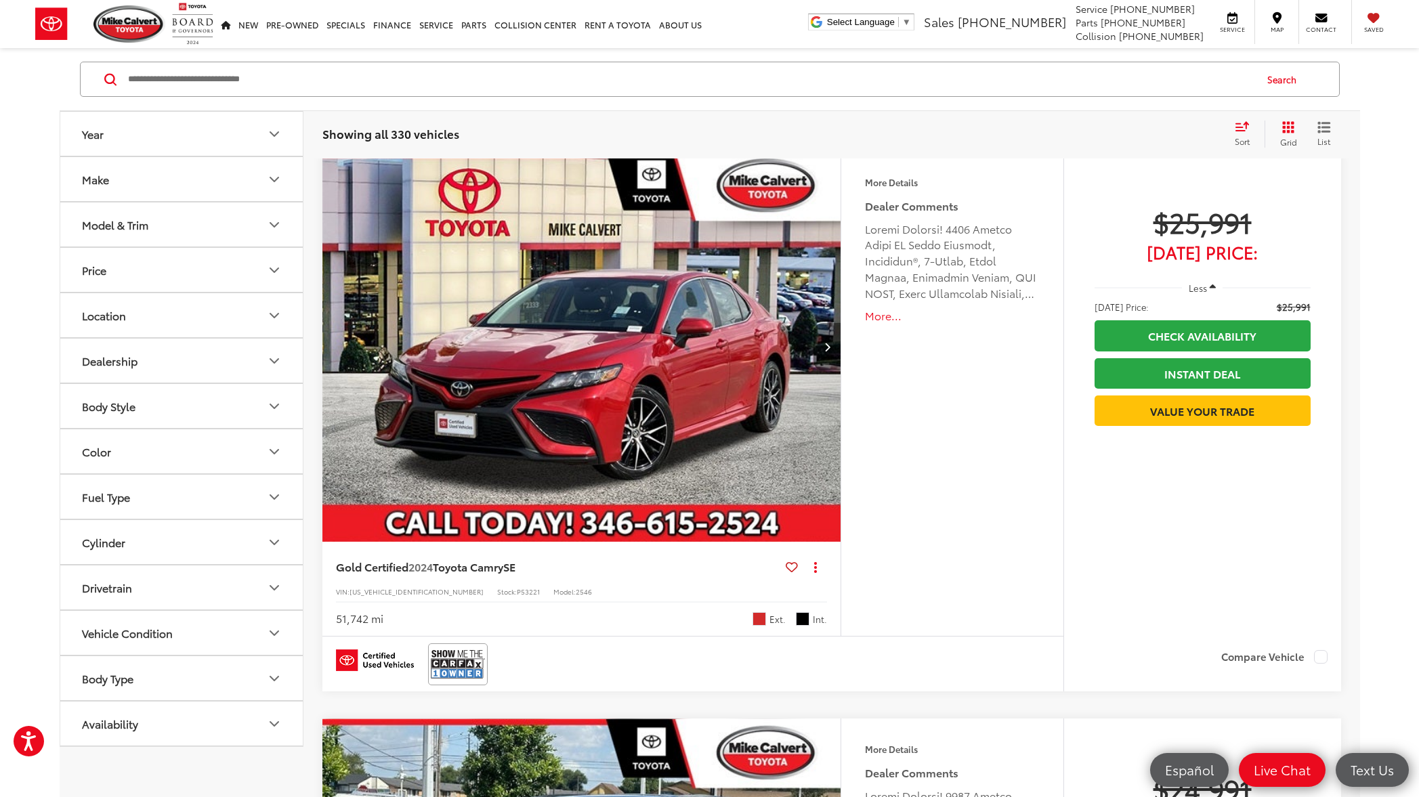
click at [828, 350] on icon "Next image" at bounding box center [827, 346] width 6 height 9
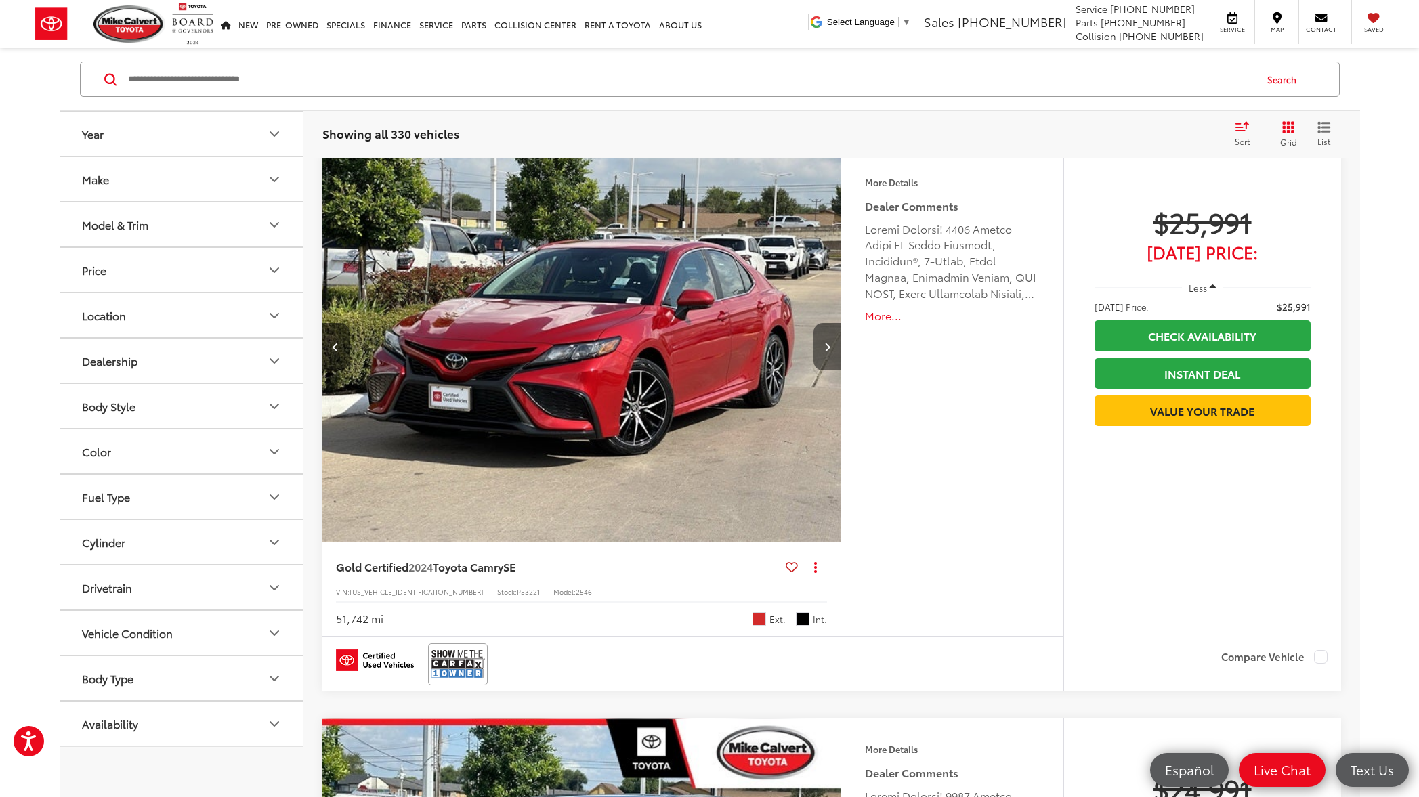
click at [828, 350] on icon "Next image" at bounding box center [827, 346] width 6 height 9
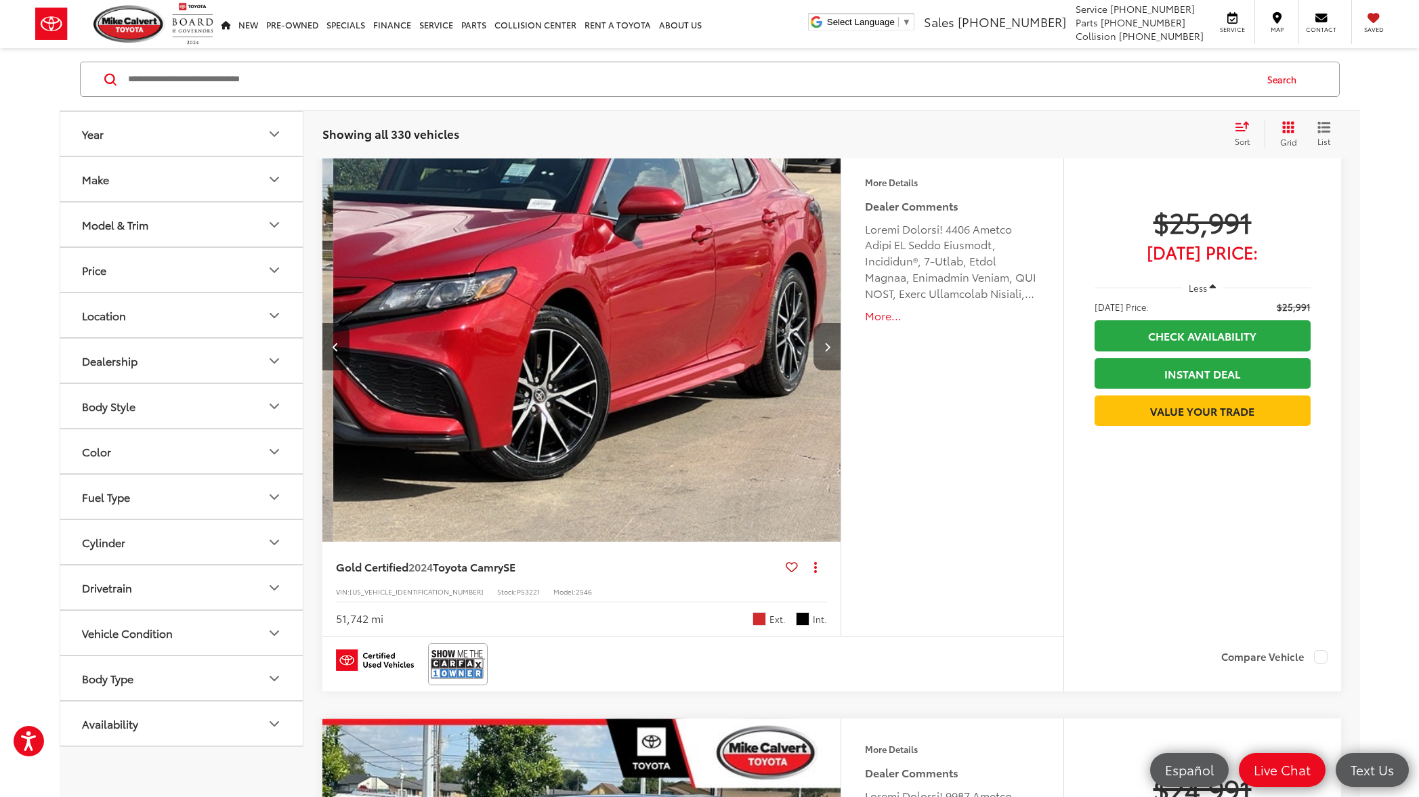
scroll to position [0, 1041]
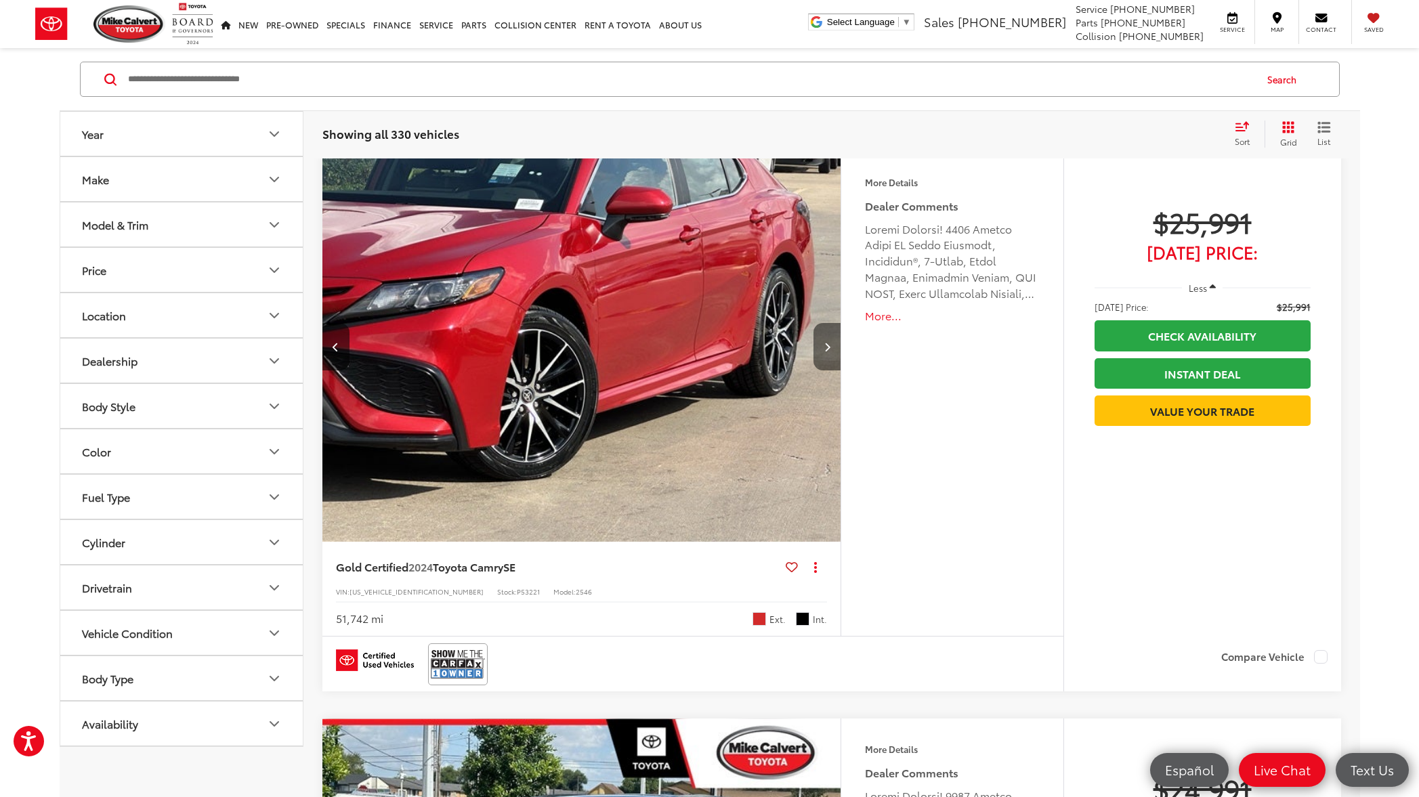
click at [828, 350] on icon "Next image" at bounding box center [827, 346] width 6 height 9
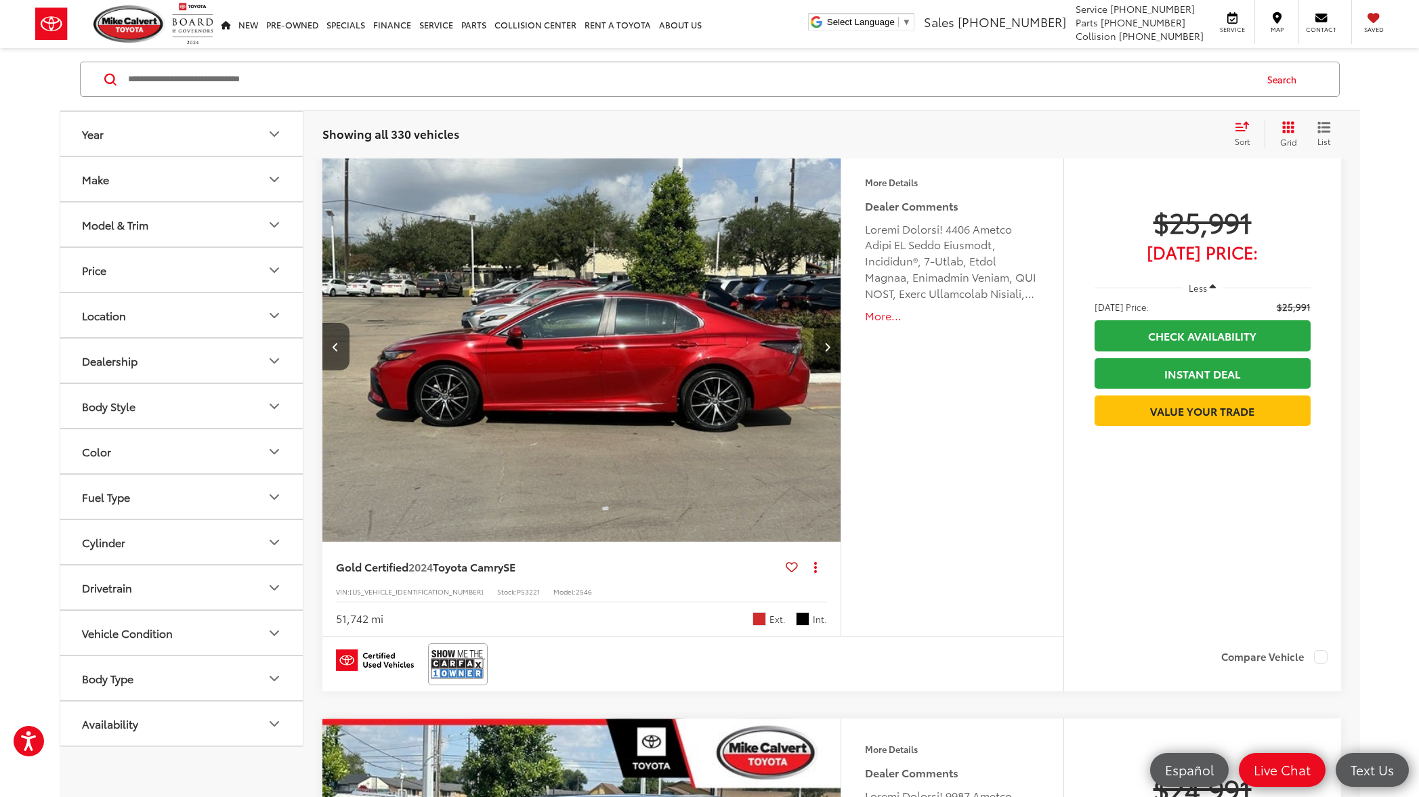
scroll to position [0, 1562]
click at [828, 350] on icon "Next image" at bounding box center [827, 346] width 6 height 9
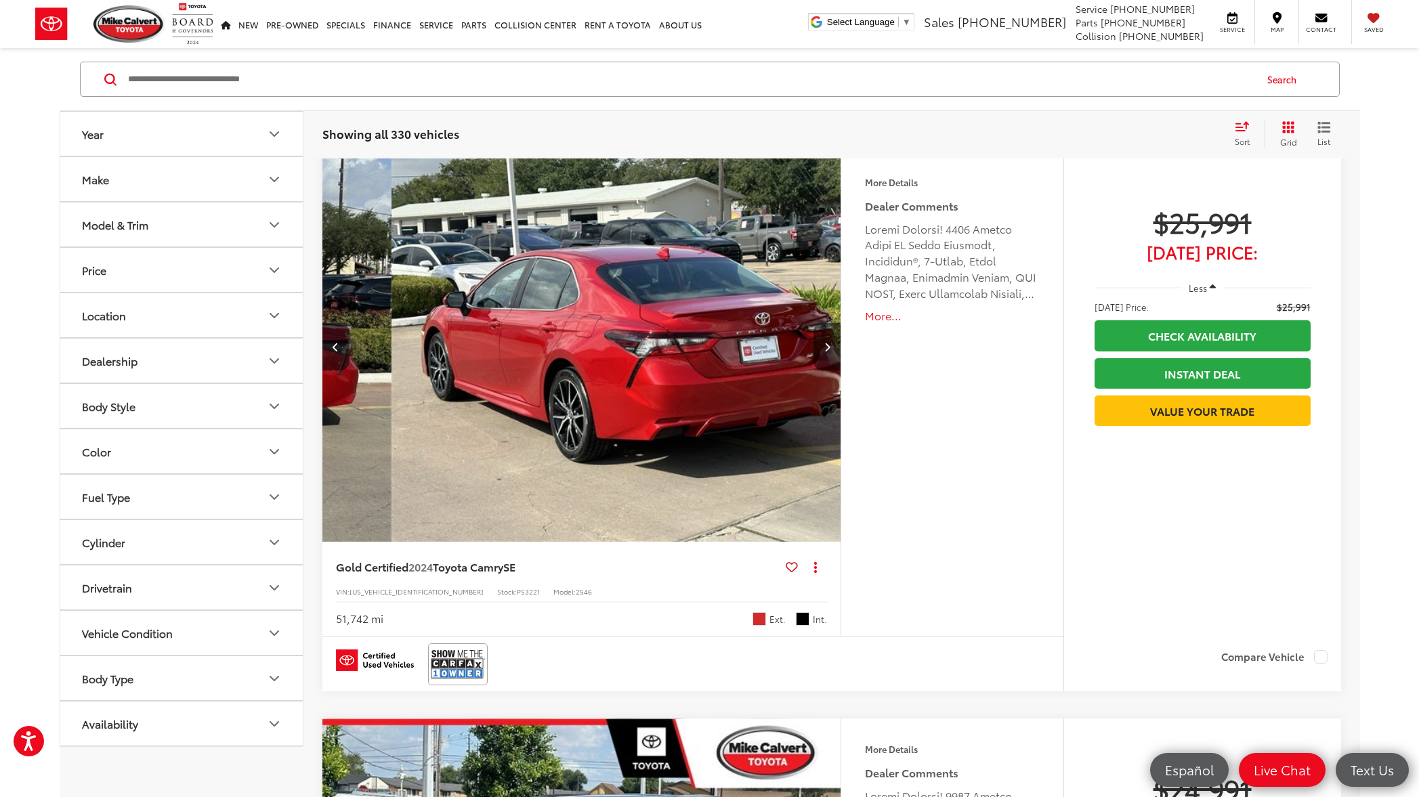
scroll to position [0, 2082]
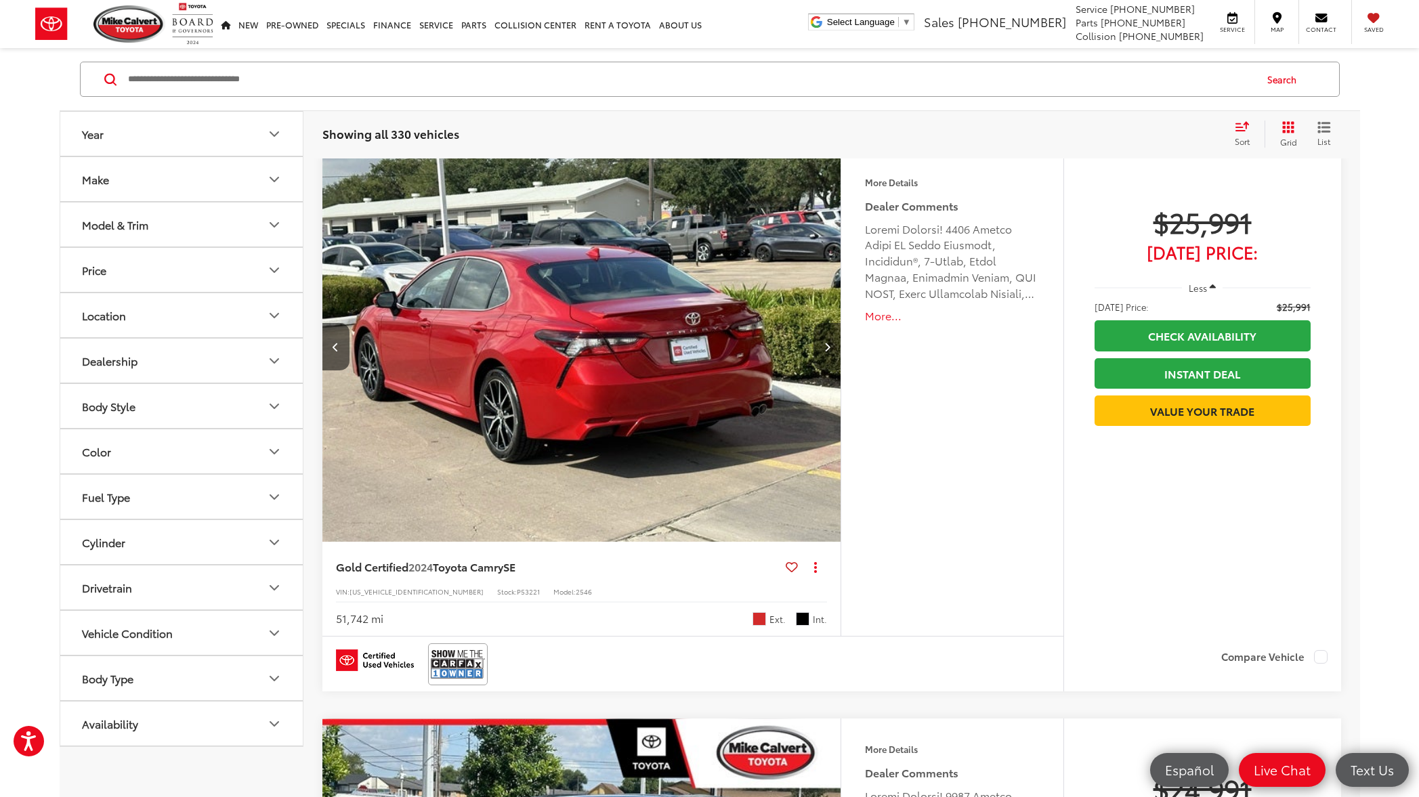
click at [828, 350] on icon "Next image" at bounding box center [827, 346] width 6 height 9
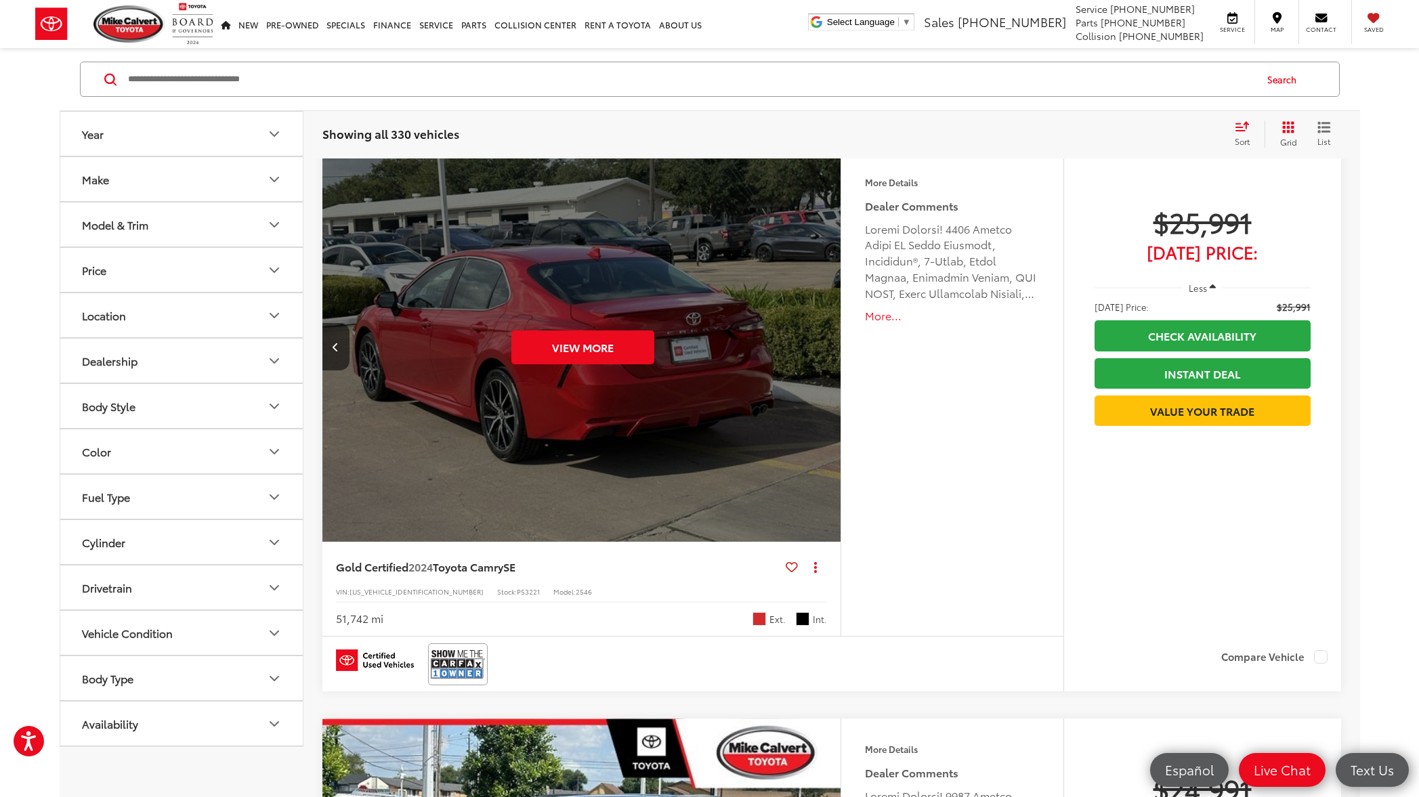
scroll to position [0, 2603]
click at [828, 350] on div "View More" at bounding box center [582, 347] width 521 height 391
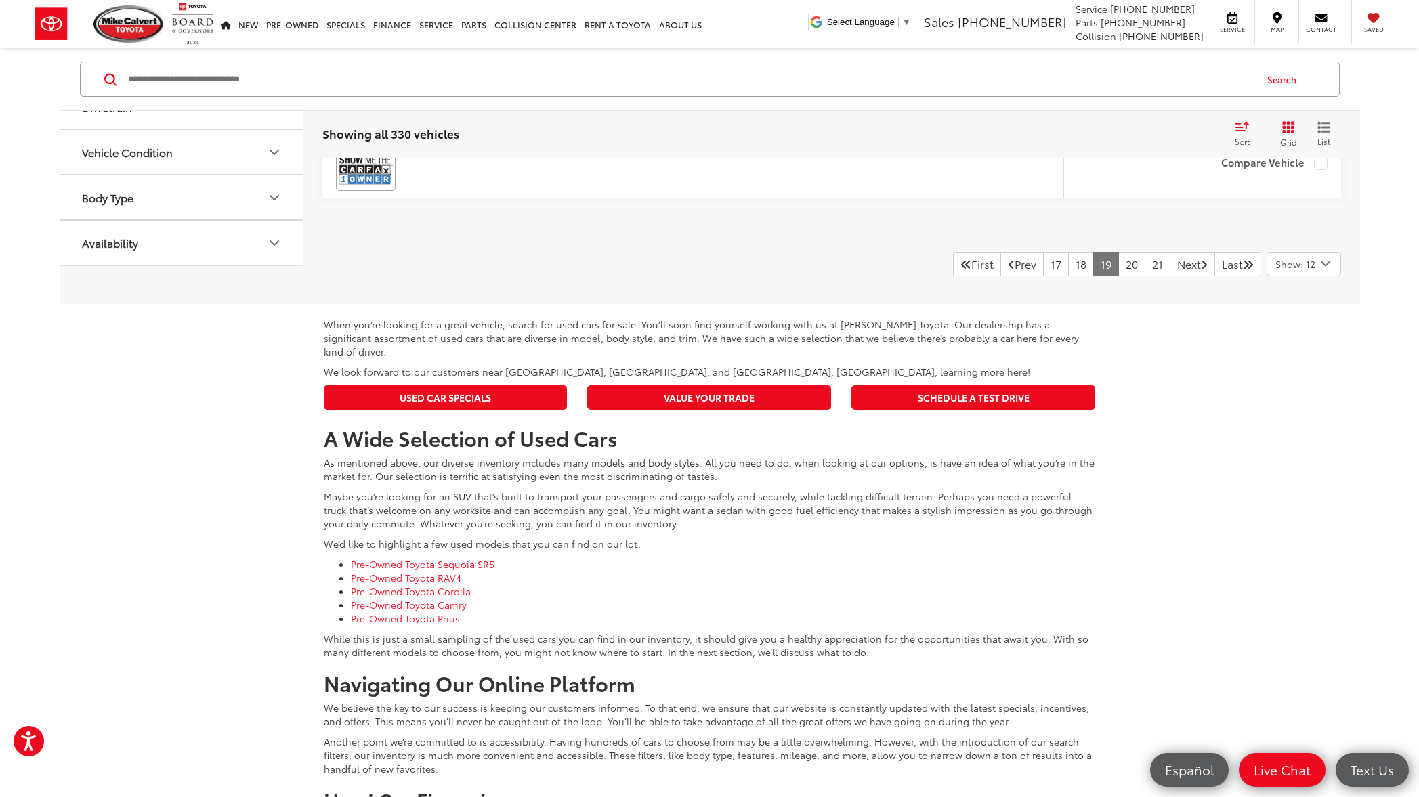
scroll to position [6713, 0]
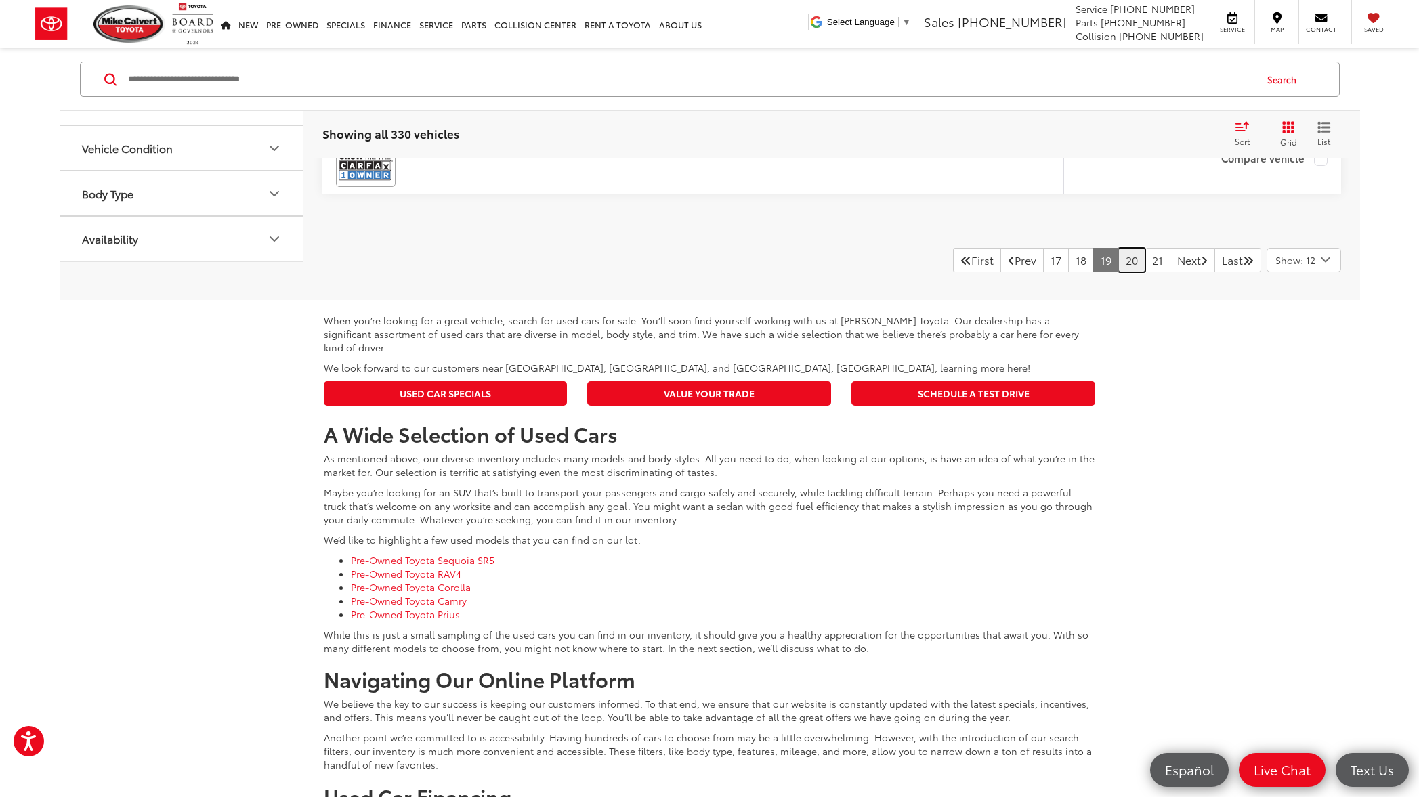
click at [1118, 272] on link "20" at bounding box center [1131, 260] width 27 height 24
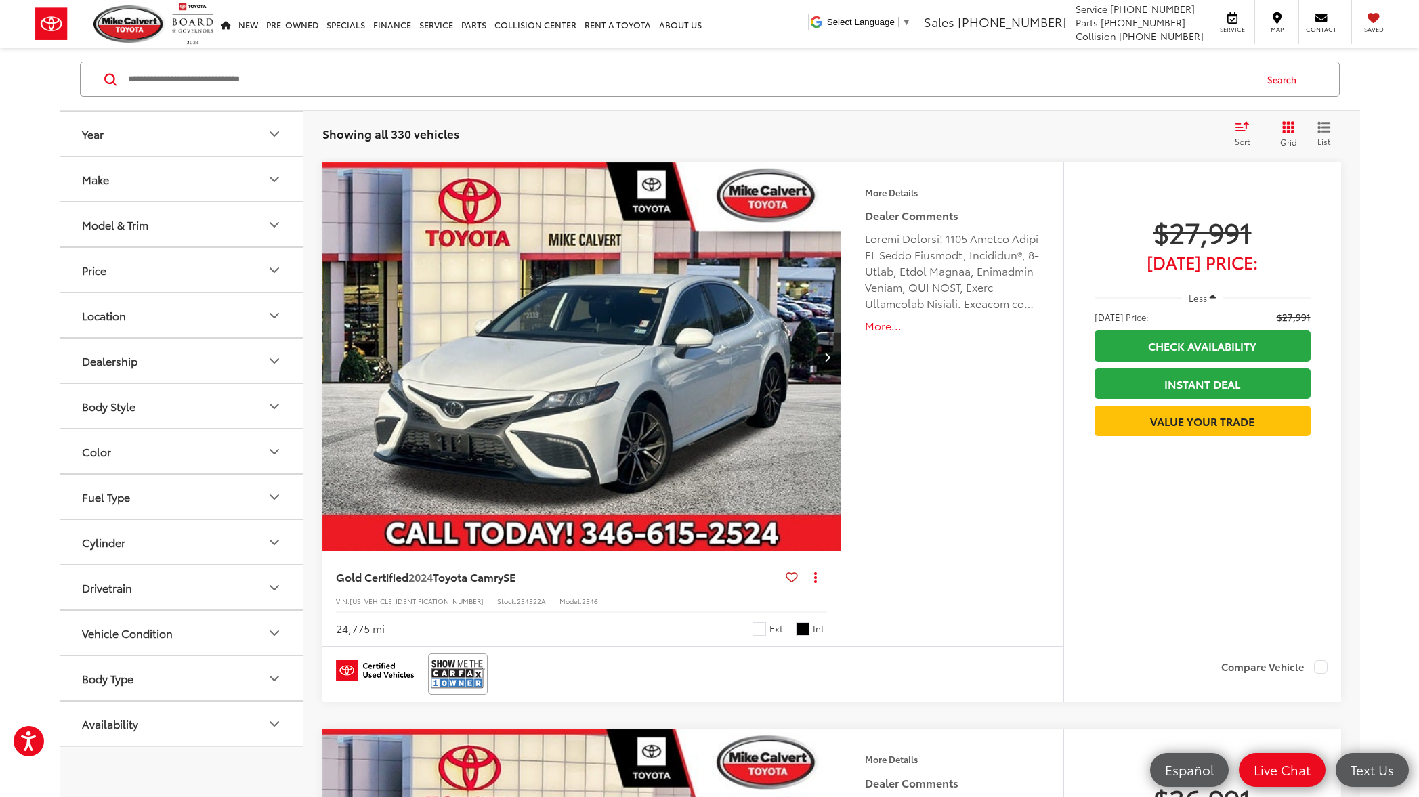
scroll to position [2824, 0]
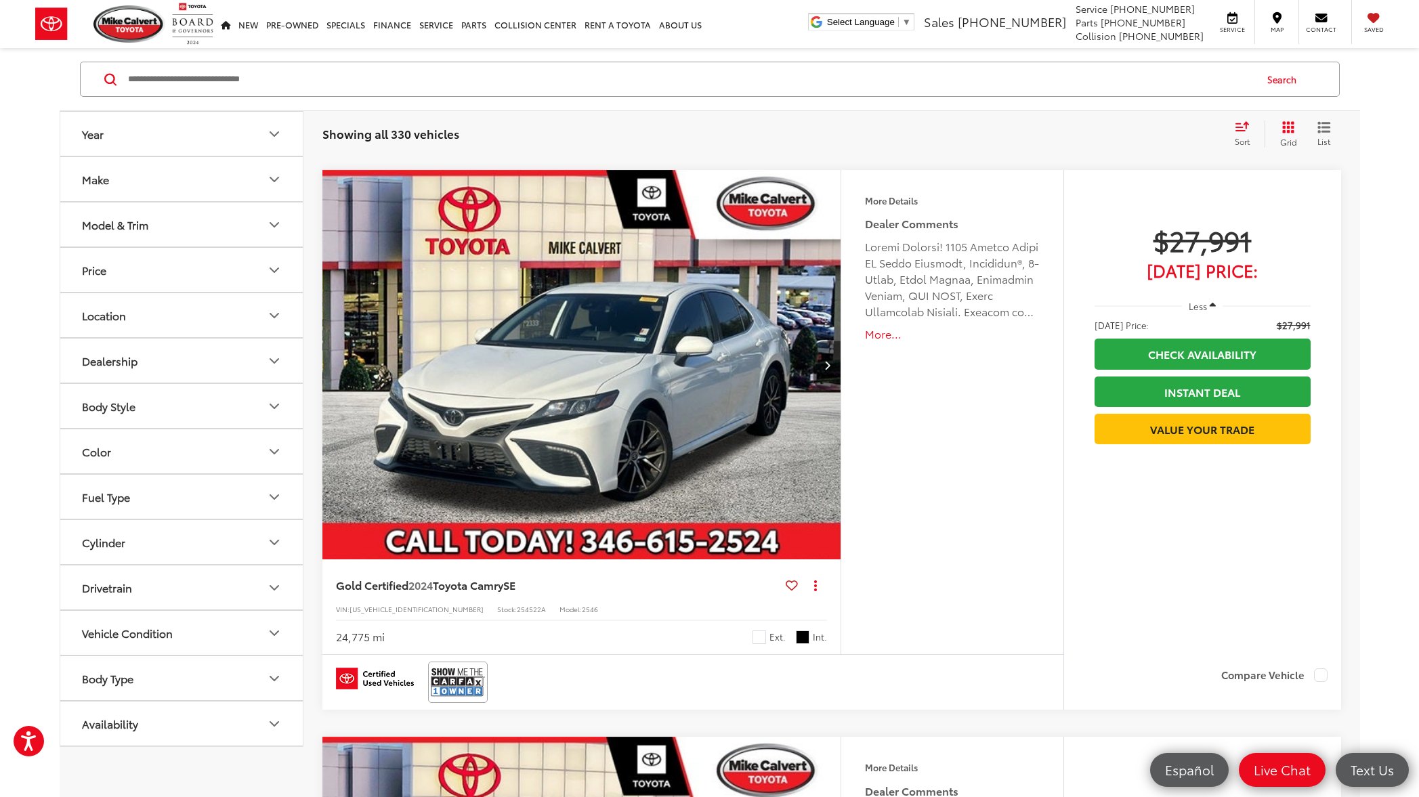
click at [881, 334] on button "More..." at bounding box center [952, 334] width 174 height 16
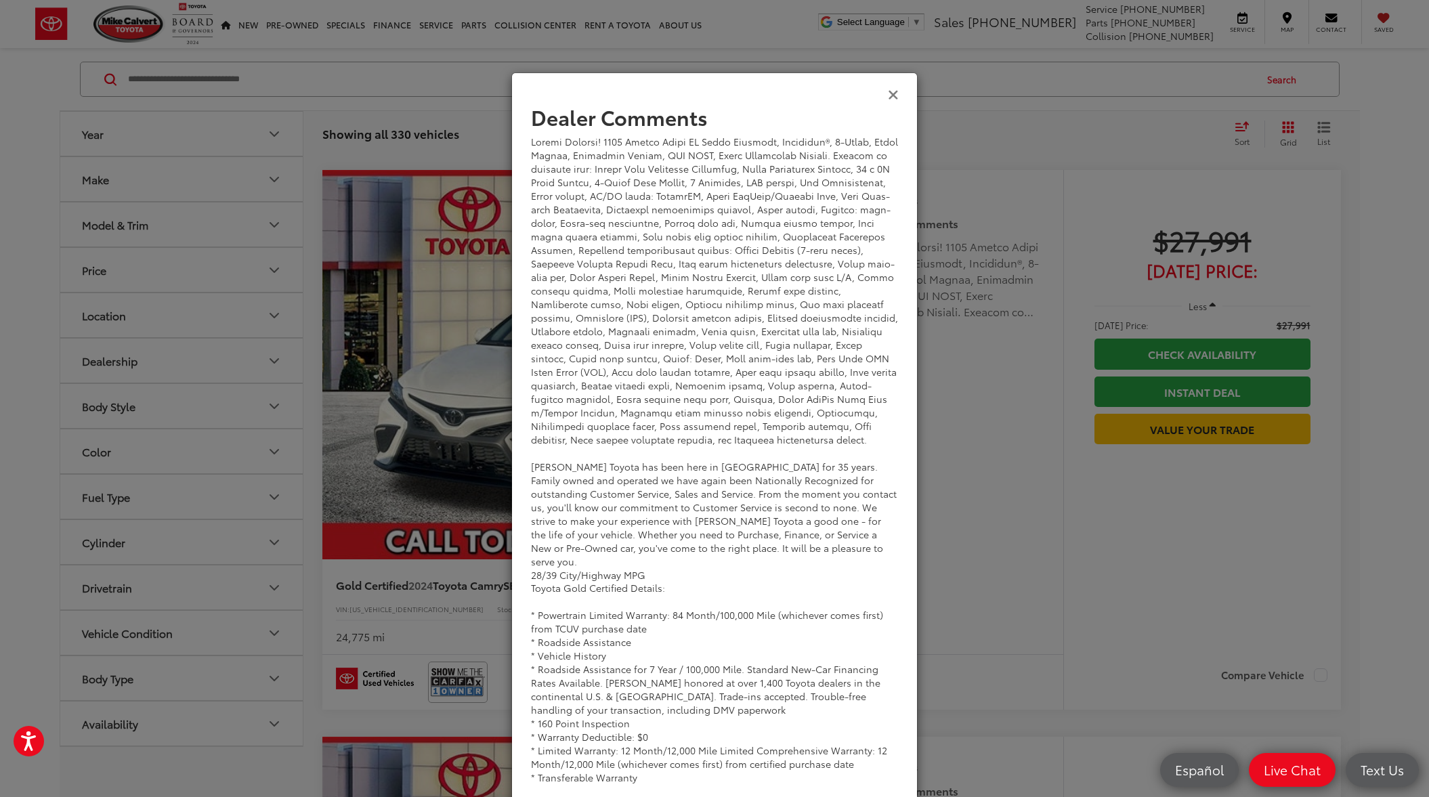
click at [888, 96] on icon "Close" at bounding box center [893, 94] width 11 height 14
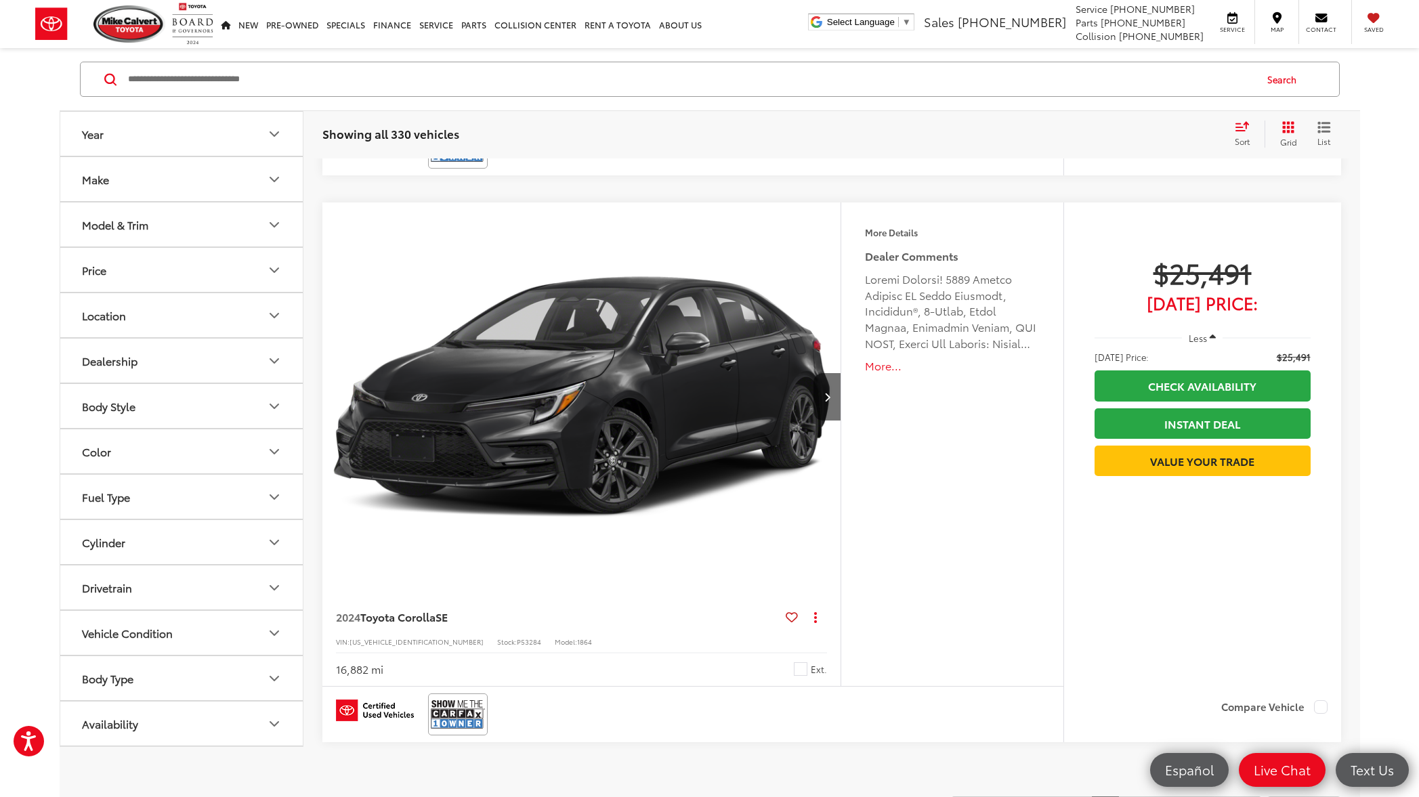
scroll to position [6442, 0]
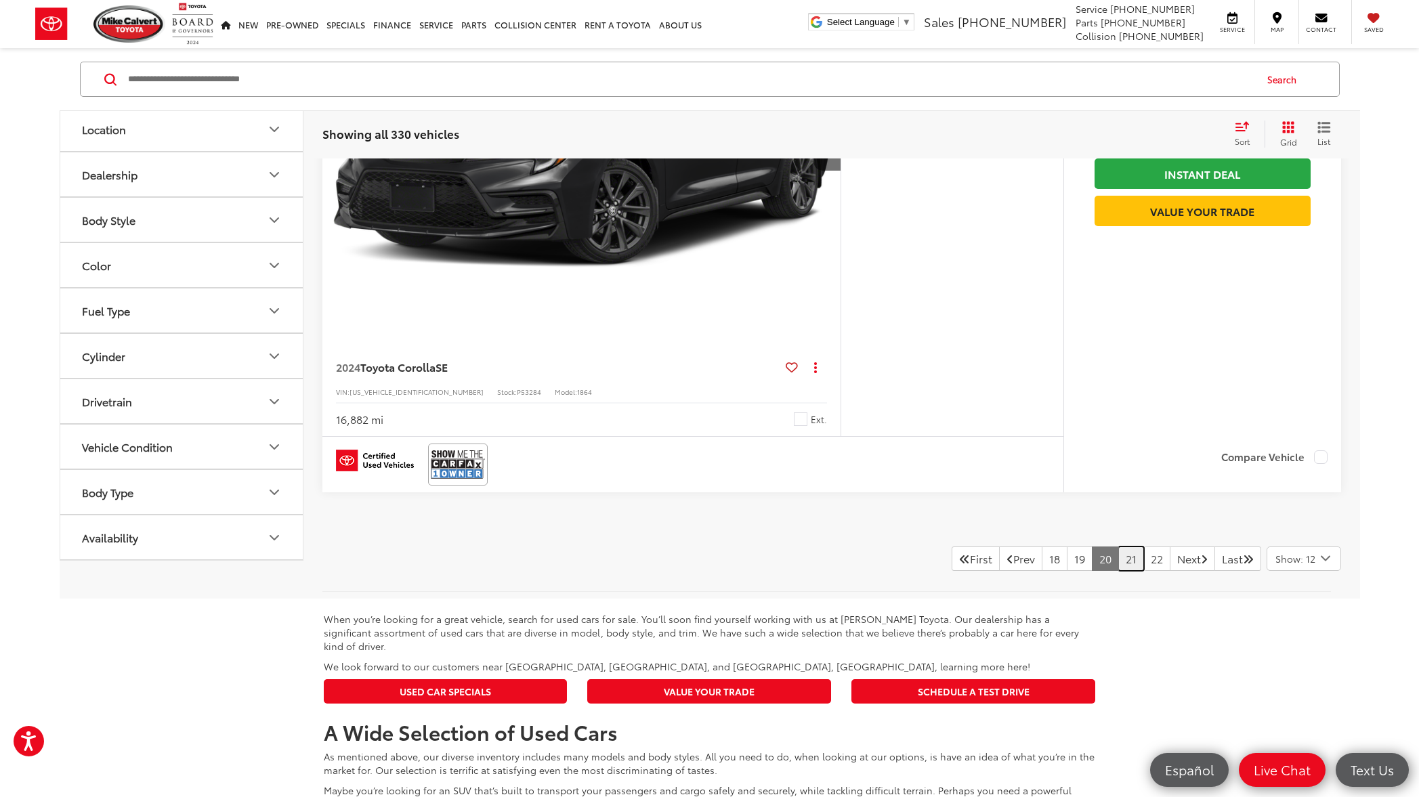
click at [1118, 561] on link "21" at bounding box center [1131, 558] width 26 height 24
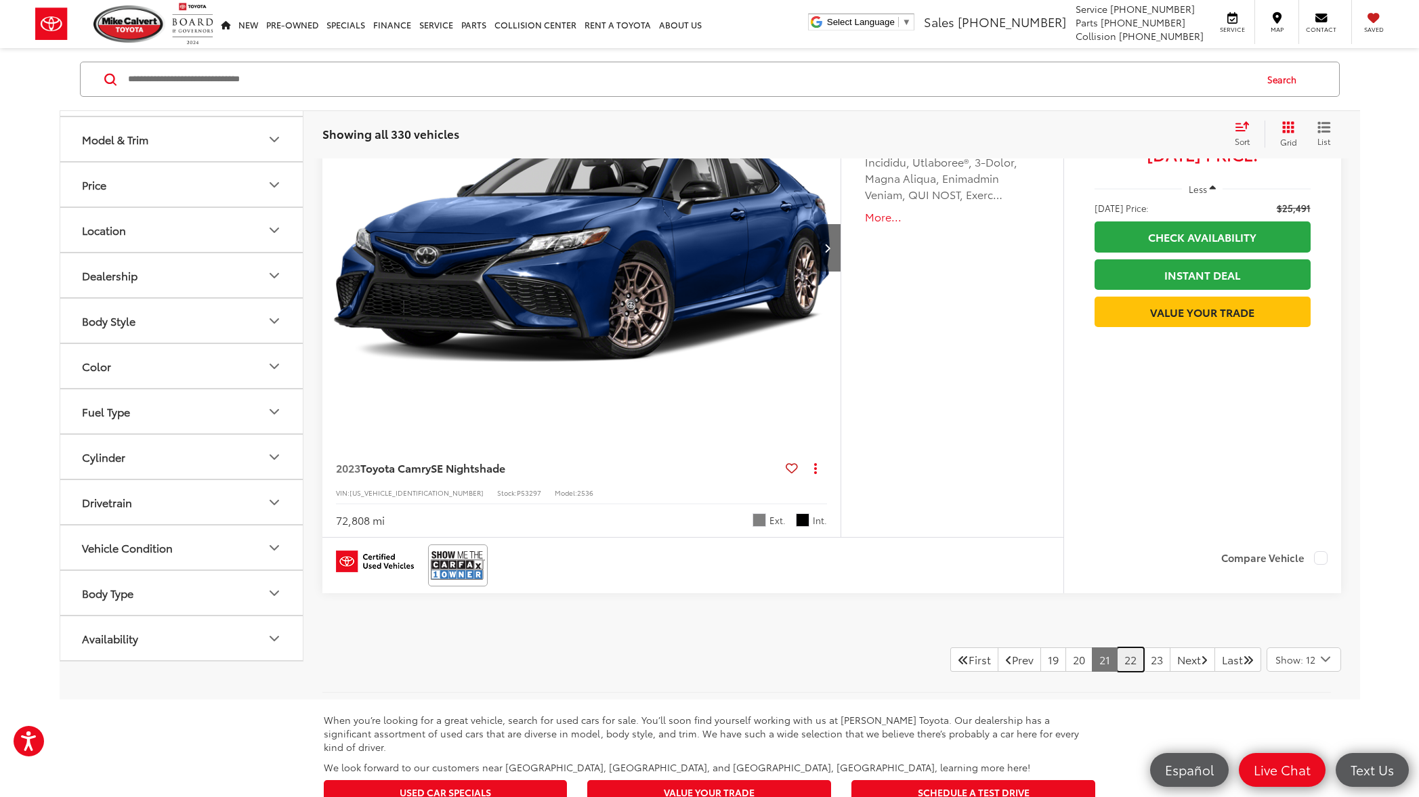
scroll to position [6522, 0]
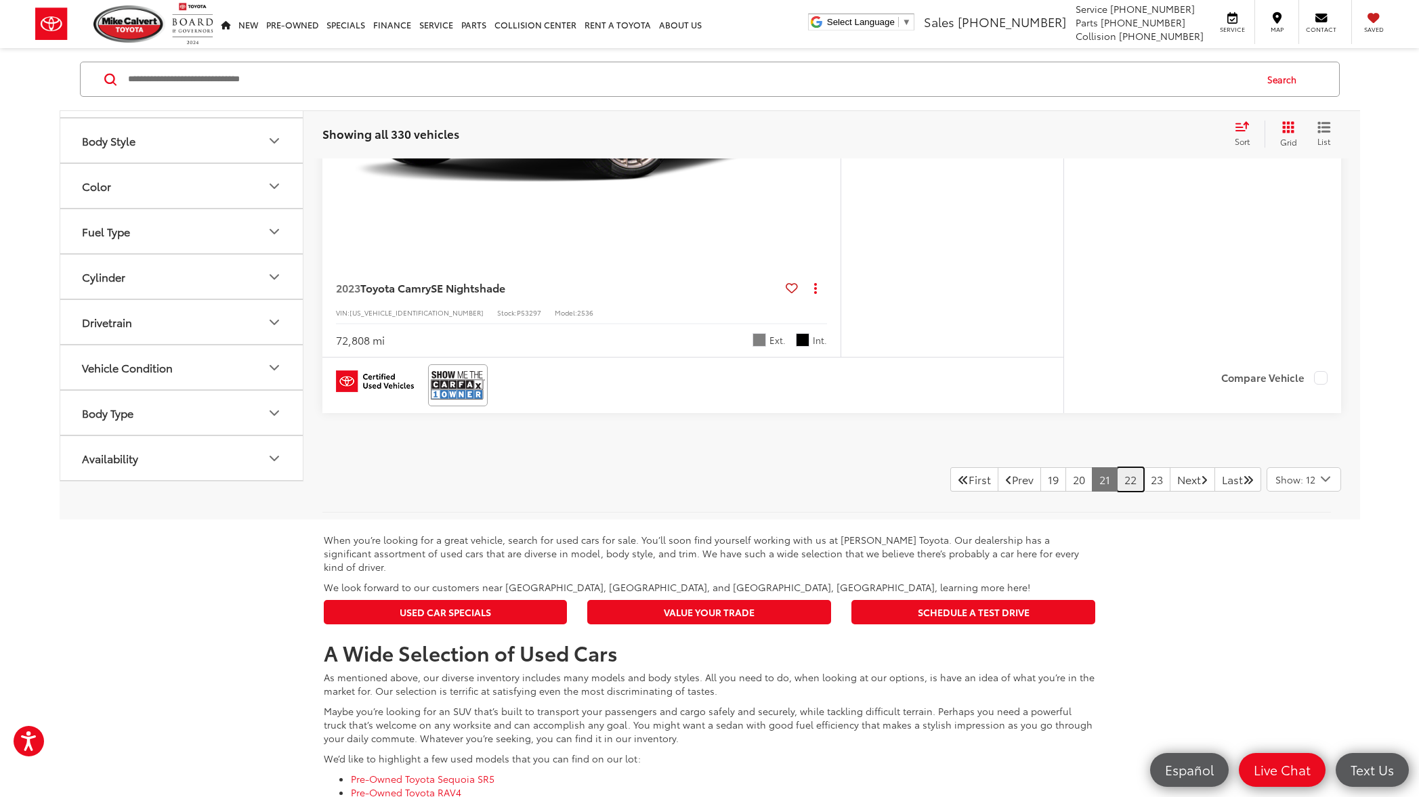
click at [1117, 481] on link "22" at bounding box center [1130, 479] width 27 height 24
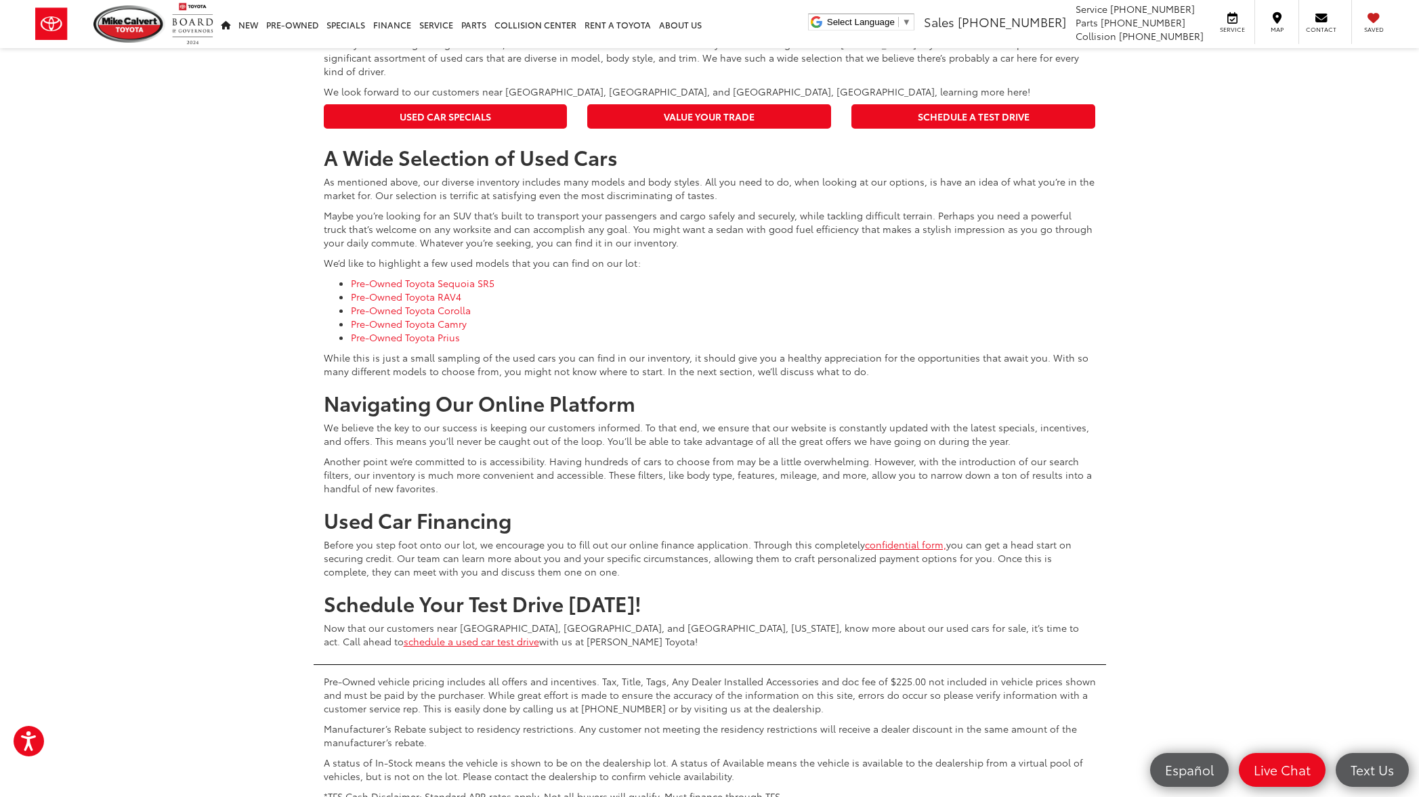
scroll to position [6286, 0]
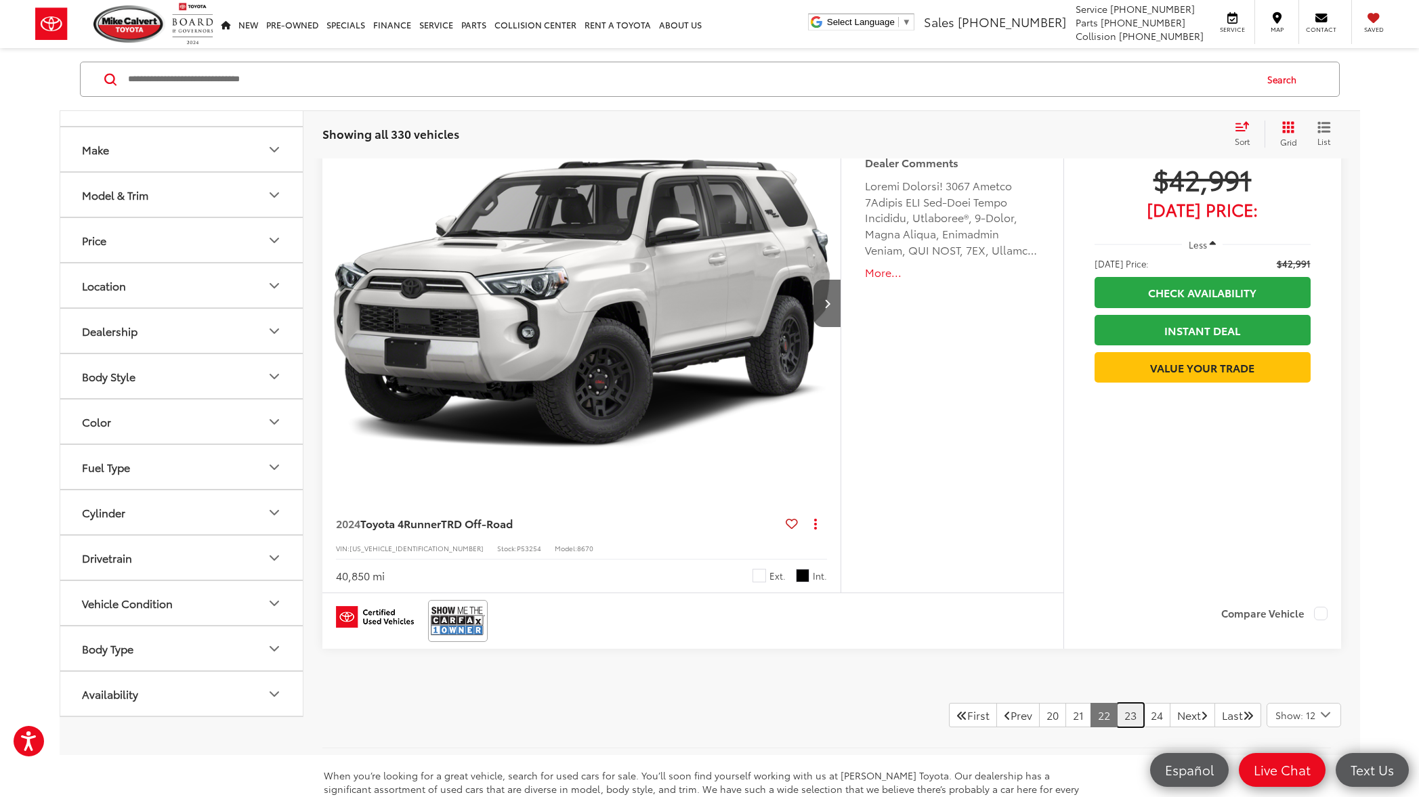
click at [1117, 715] on link "23" at bounding box center [1130, 715] width 27 height 24
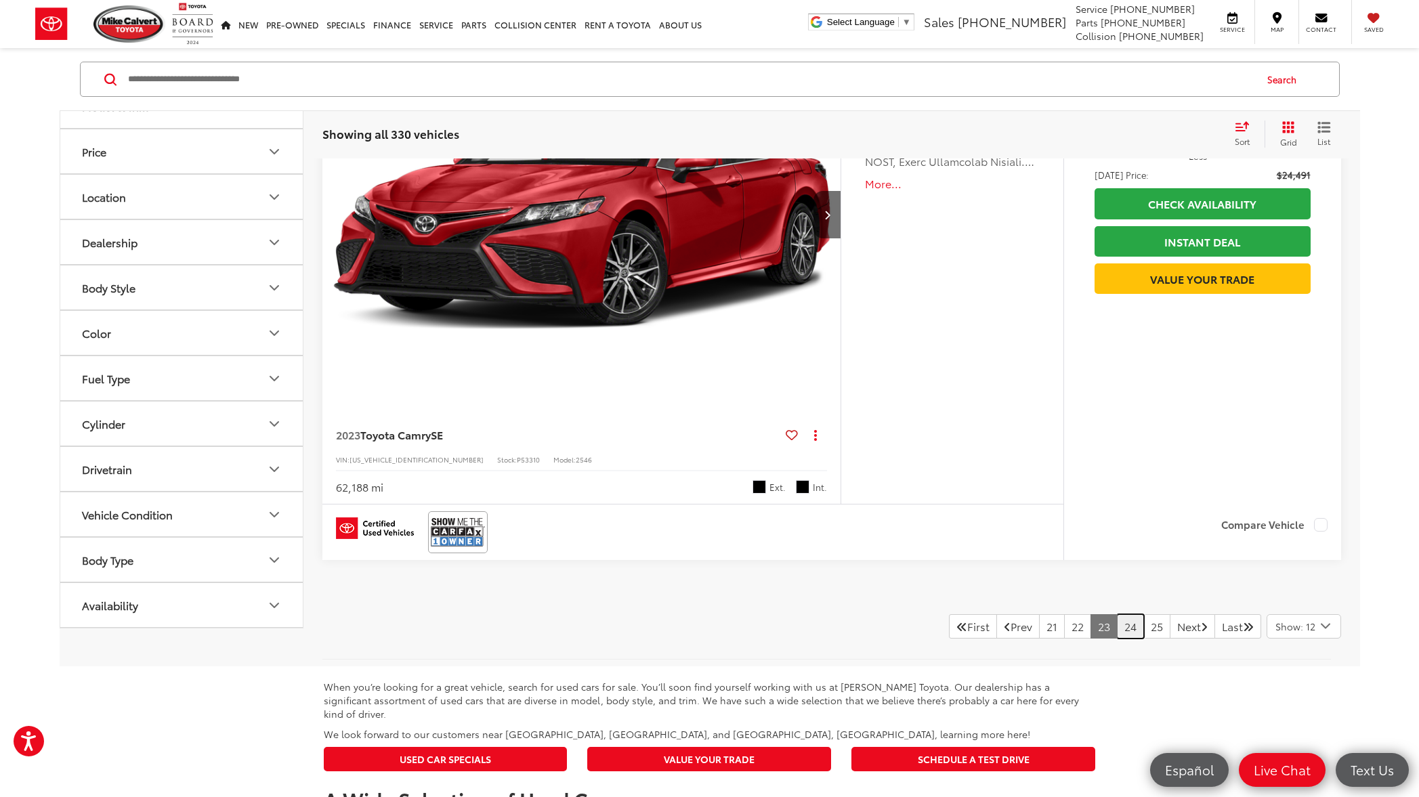
scroll to position [6826, 0]
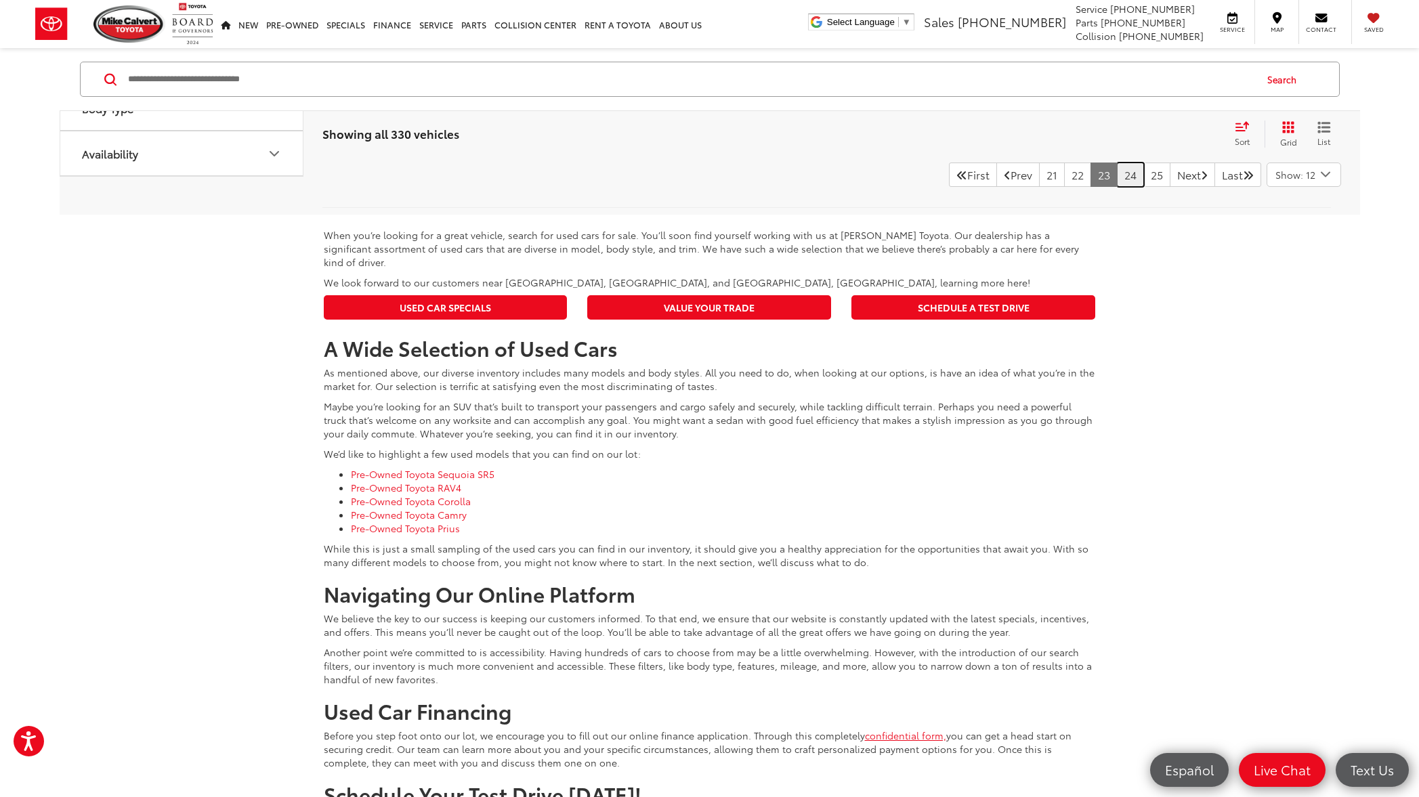
click at [1117, 173] on link "24" at bounding box center [1130, 175] width 27 height 24
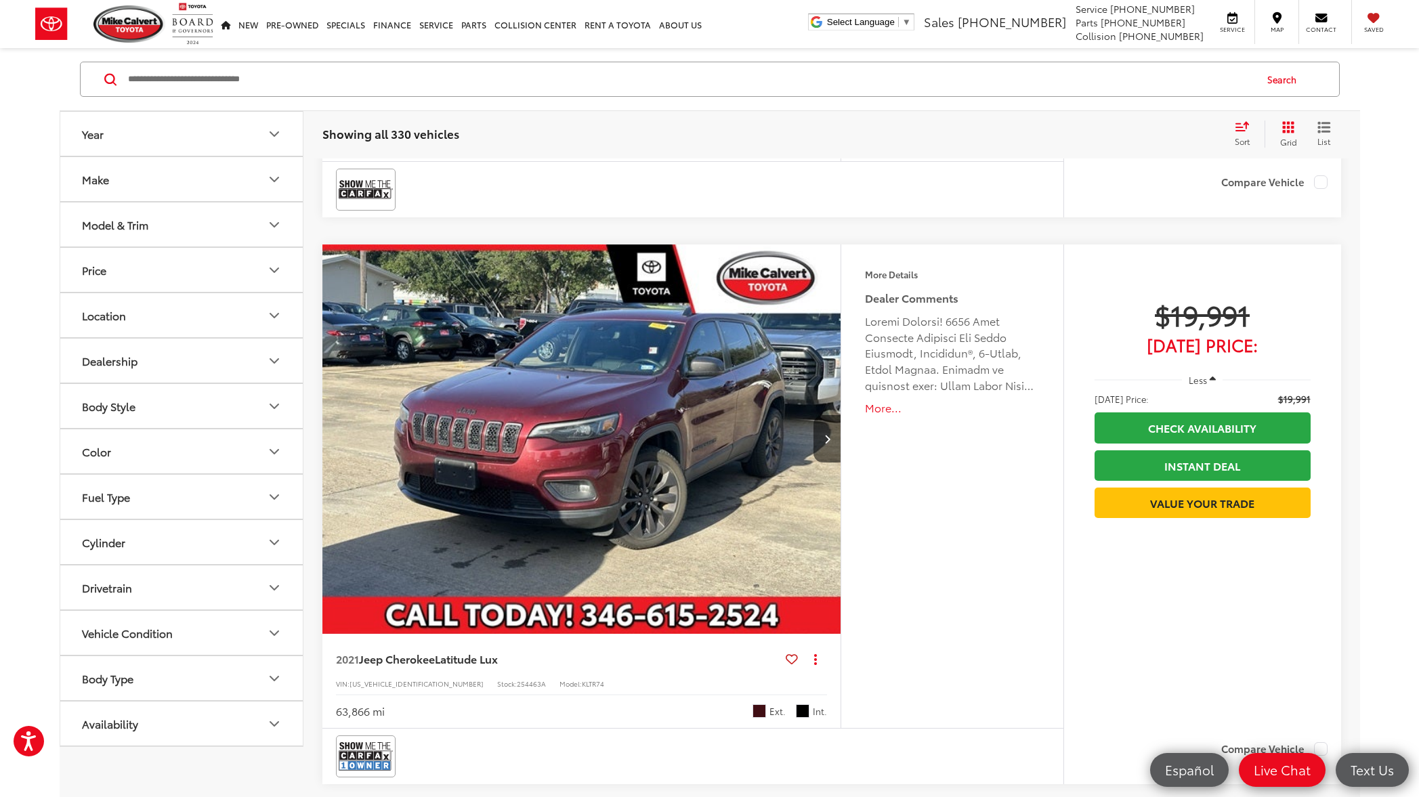
scroll to position [6375, 0]
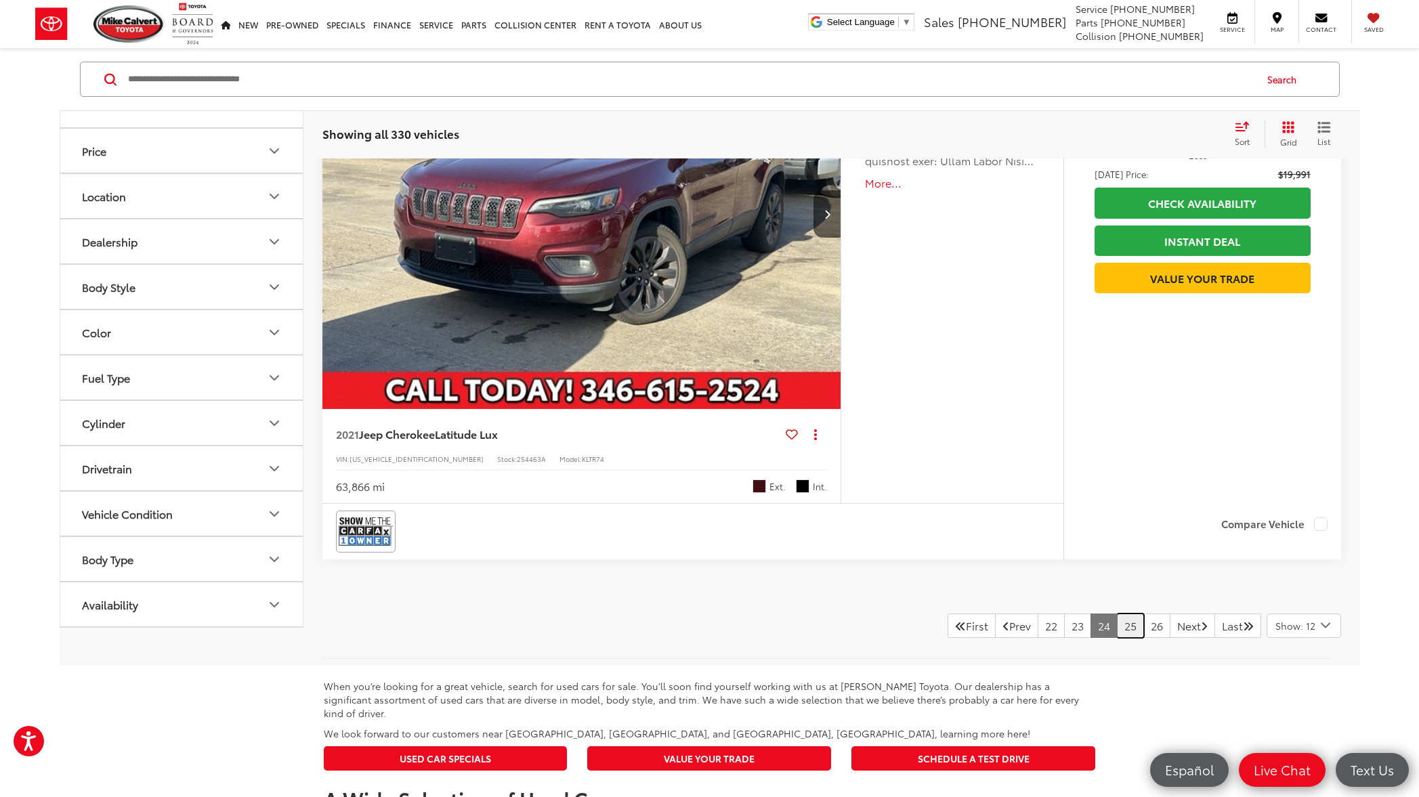
click at [1117, 626] on link "25" at bounding box center [1130, 625] width 27 height 24
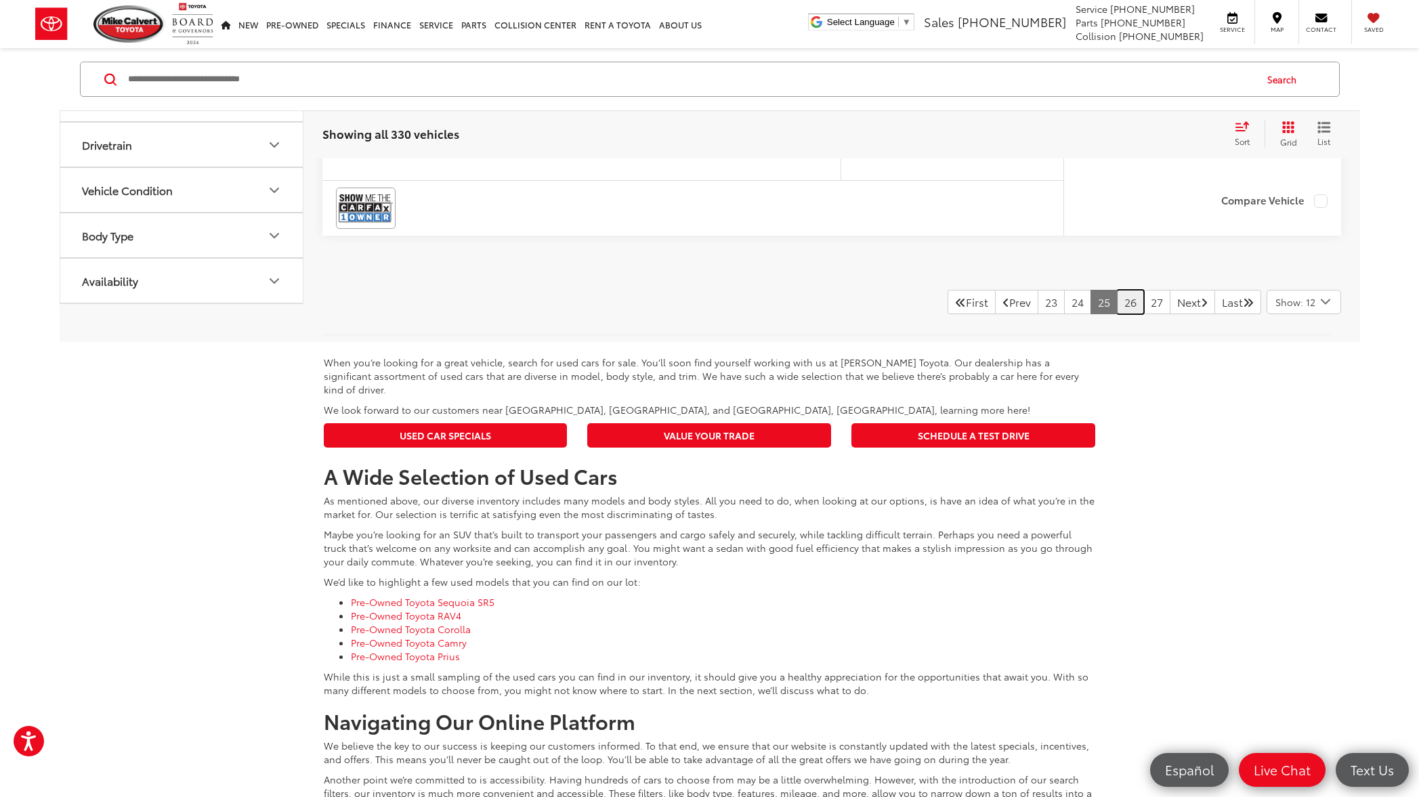
scroll to position [6350, 0]
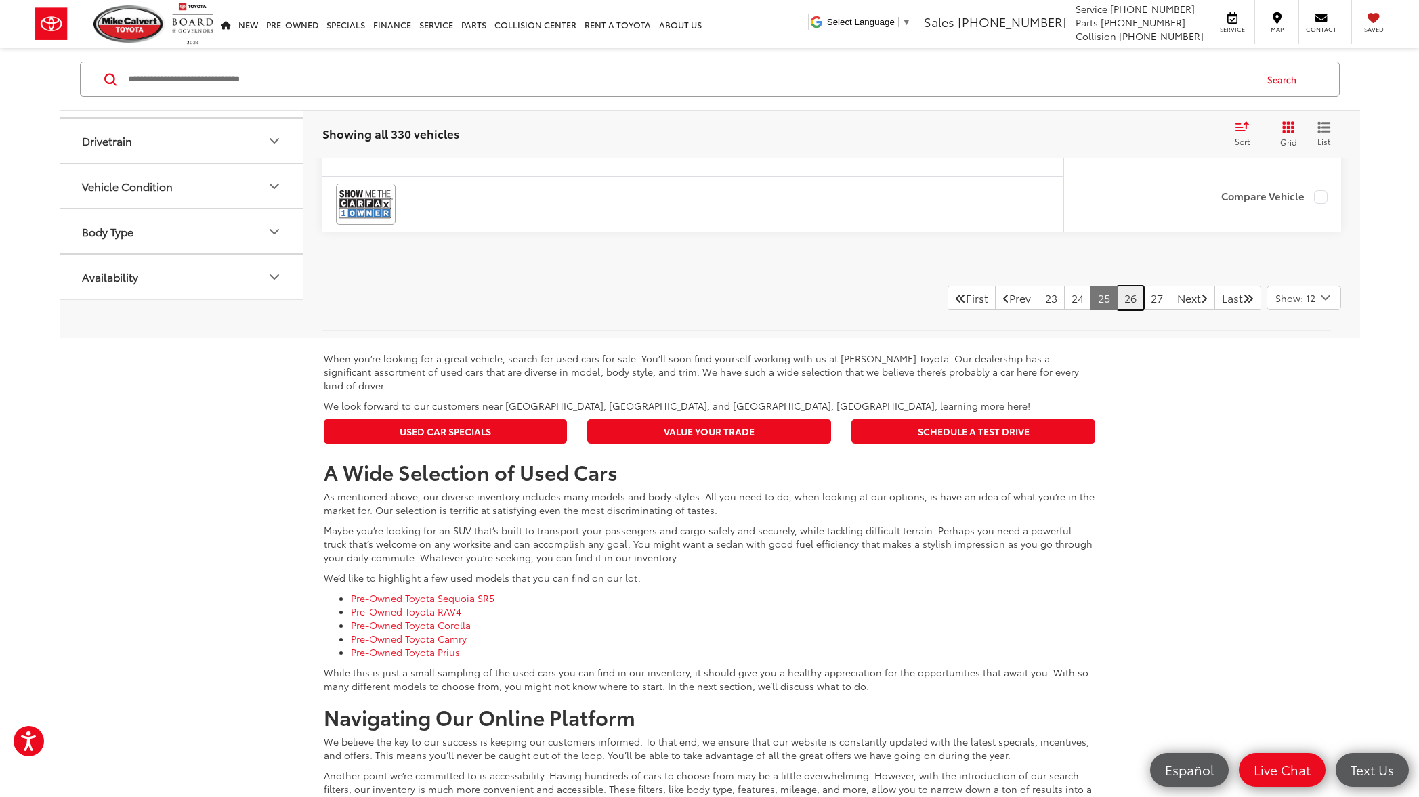
click at [1117, 310] on link "26" at bounding box center [1130, 298] width 27 height 24
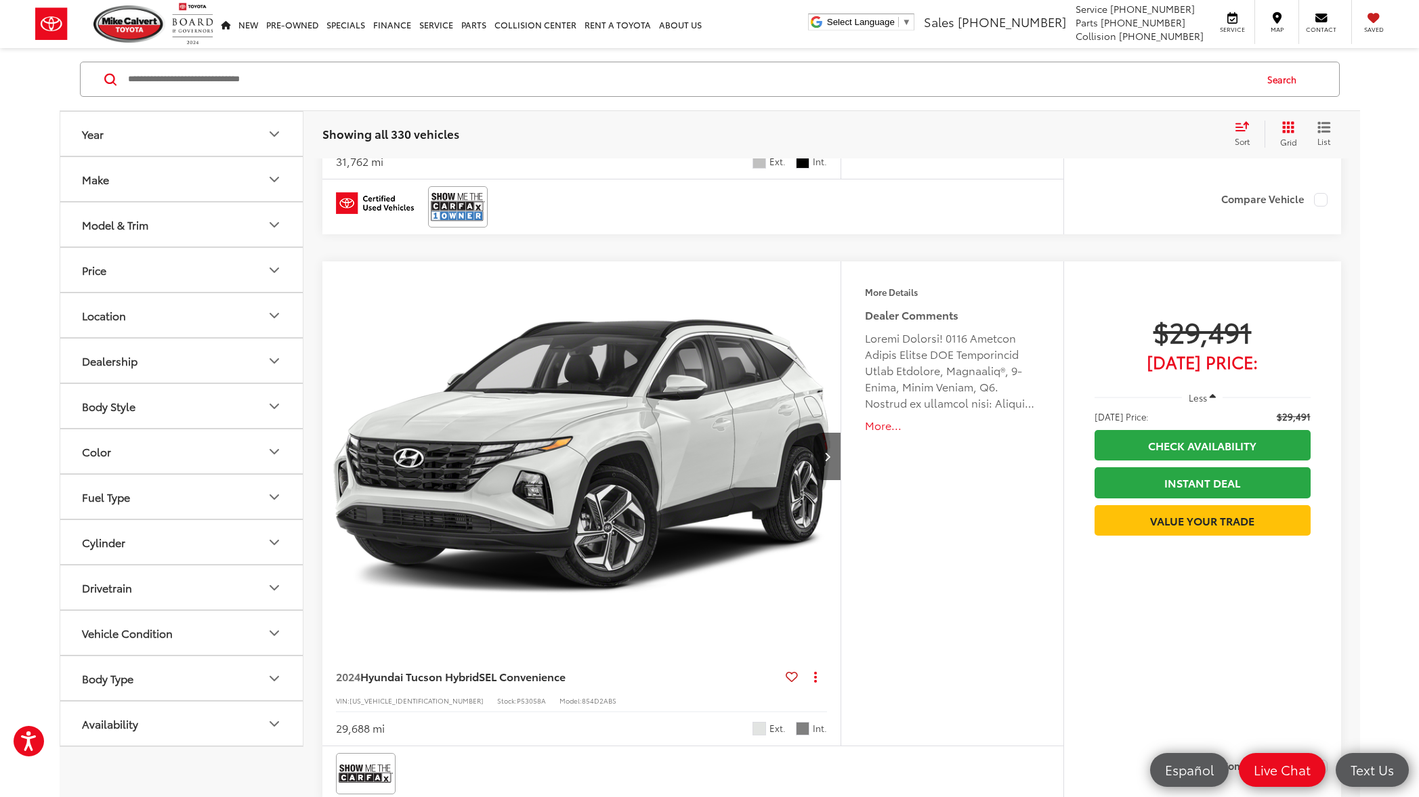
scroll to position [1094, 0]
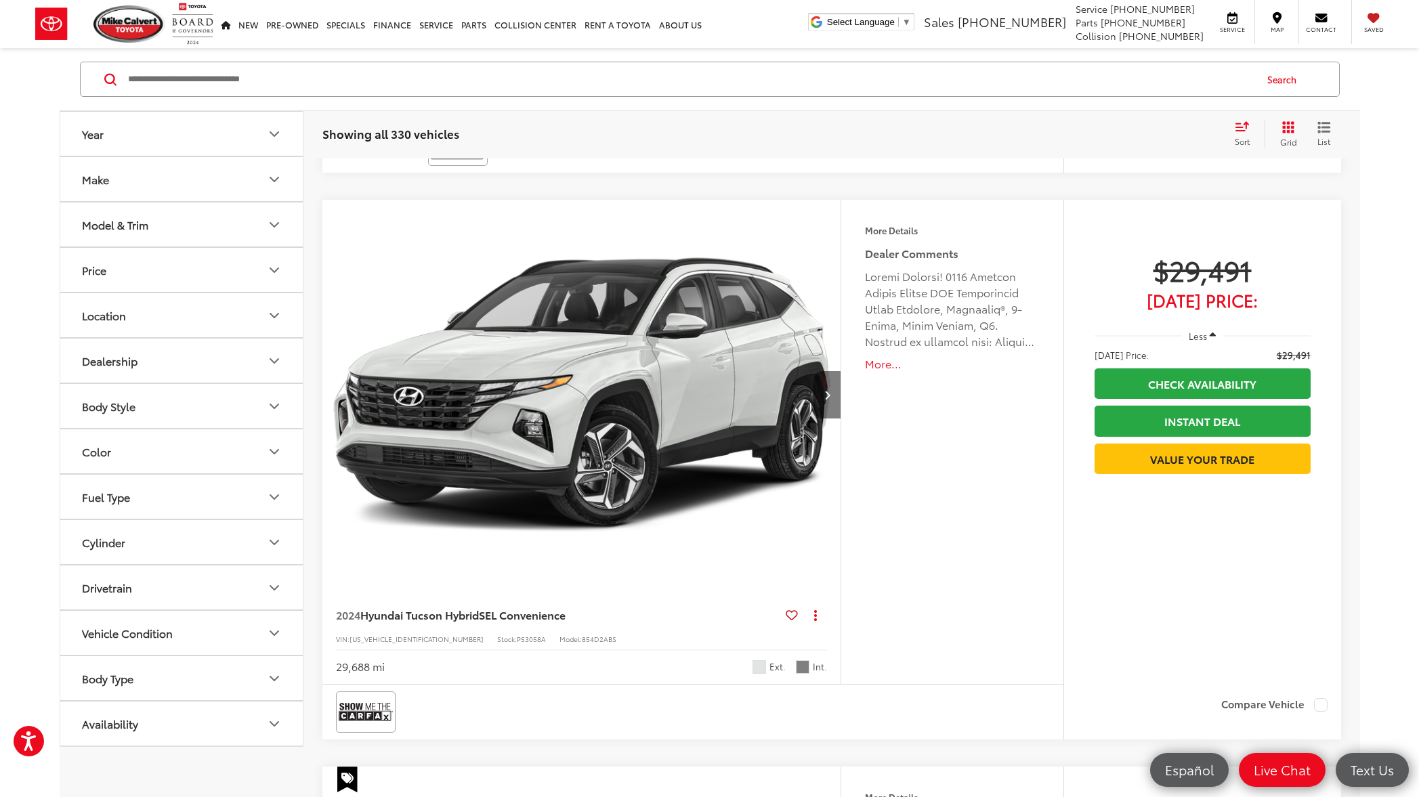
click at [828, 394] on icon "Next image" at bounding box center [827, 394] width 6 height 9
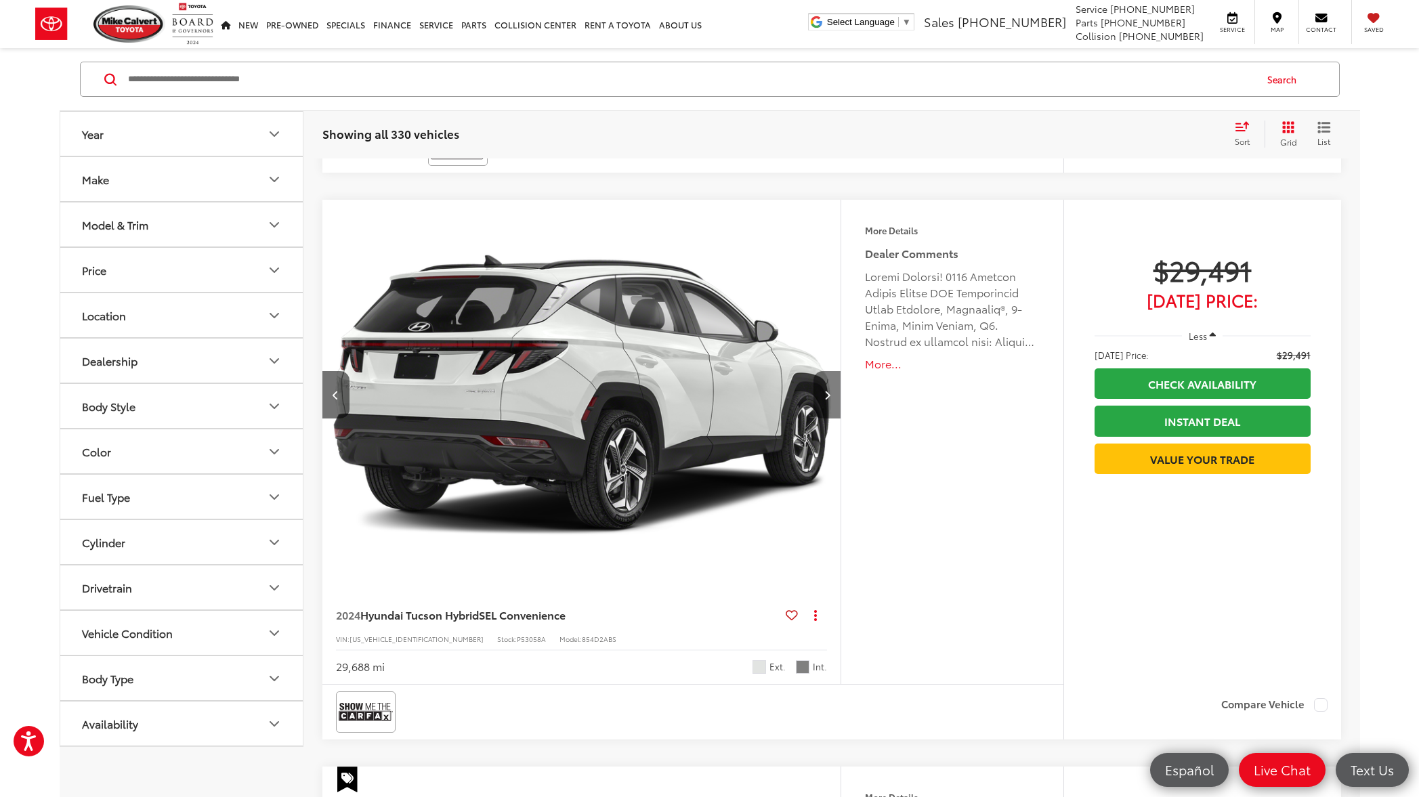
scroll to position [0, 521]
click at [828, 394] on icon "Next image" at bounding box center [827, 394] width 6 height 9
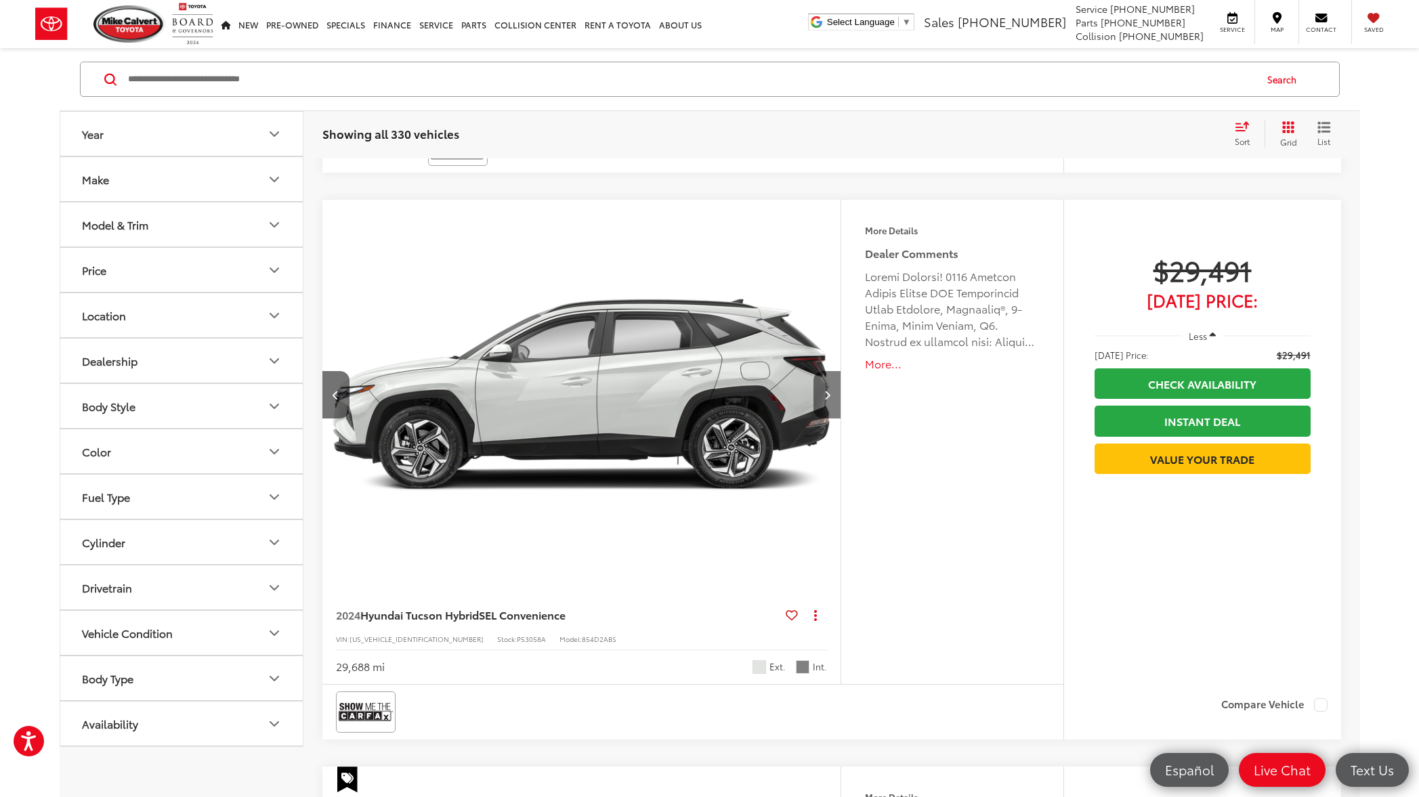
click at [828, 393] on icon "Next image" at bounding box center [827, 394] width 6 height 9
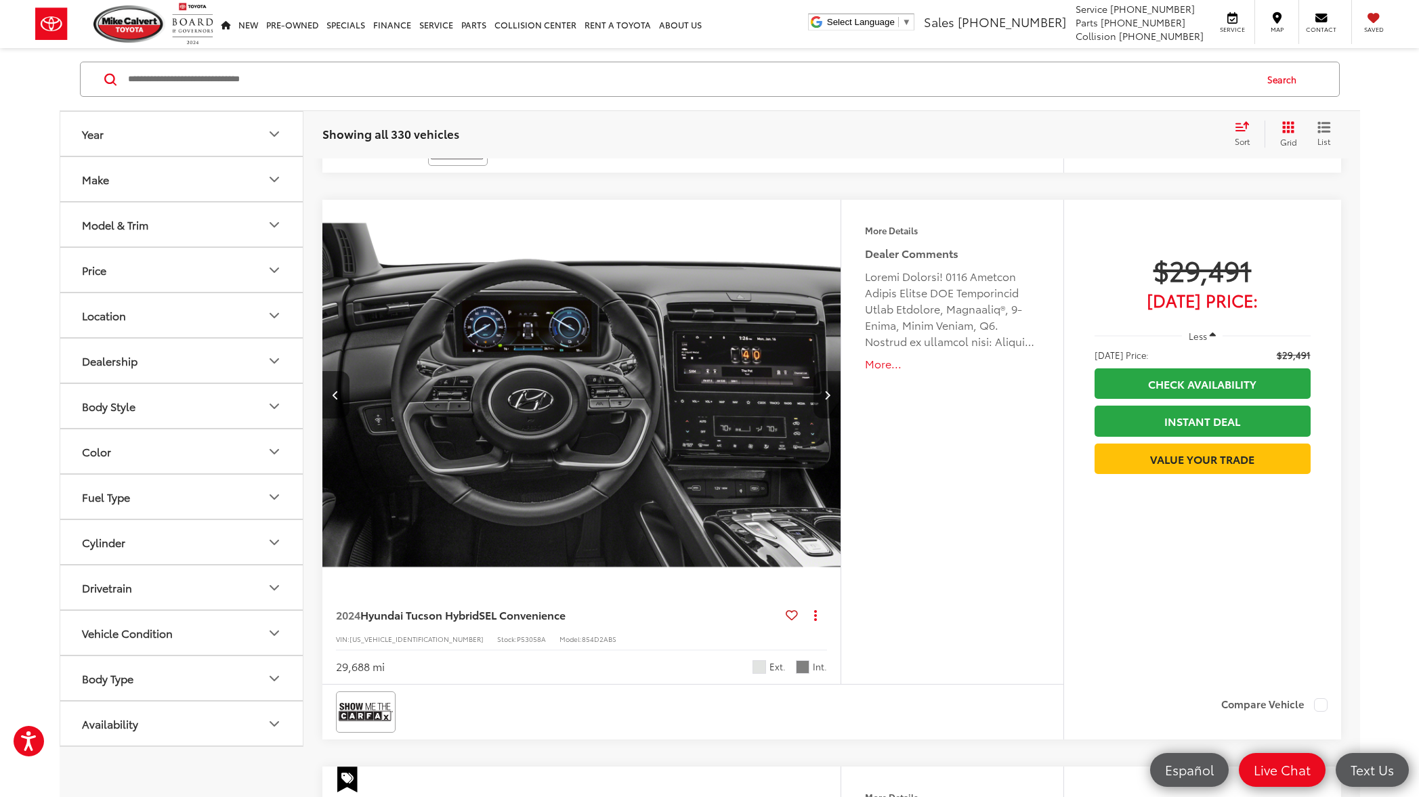
scroll to position [0, 1562]
click at [828, 393] on icon "Next image" at bounding box center [827, 394] width 6 height 9
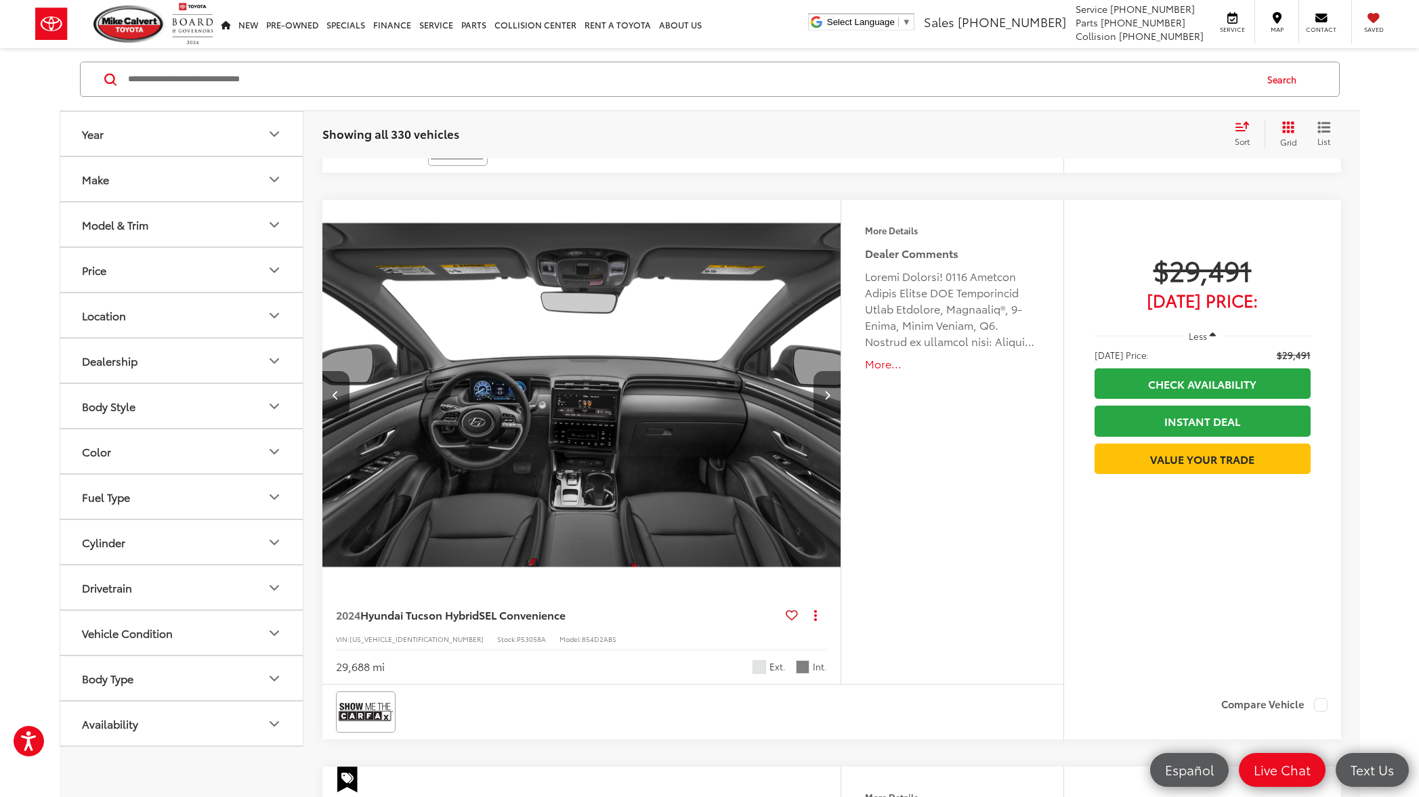
scroll to position [0, 2082]
click at [828, 393] on icon "Next image" at bounding box center [827, 394] width 6 height 9
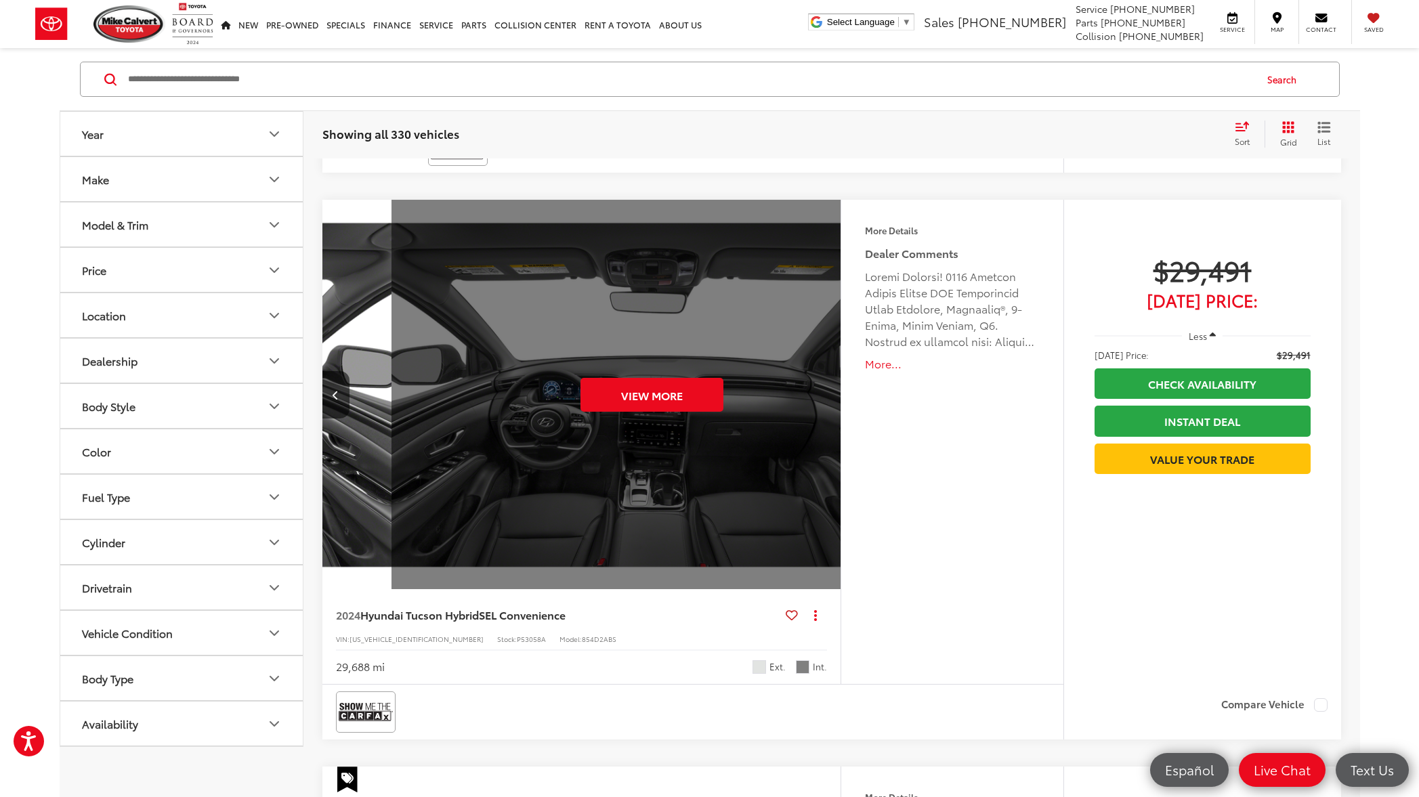
scroll to position [0, 2603]
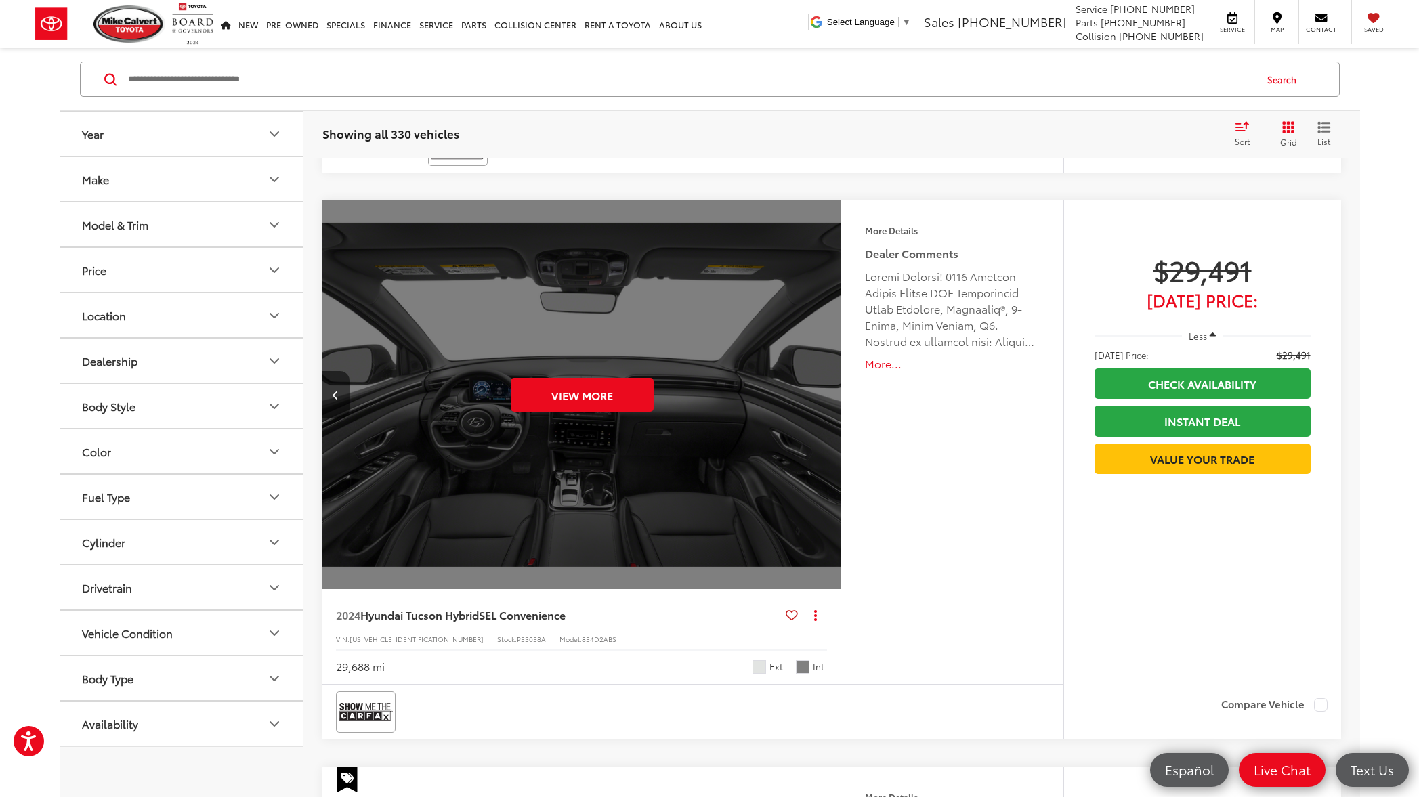
click at [828, 393] on div "View More" at bounding box center [582, 395] width 521 height 391
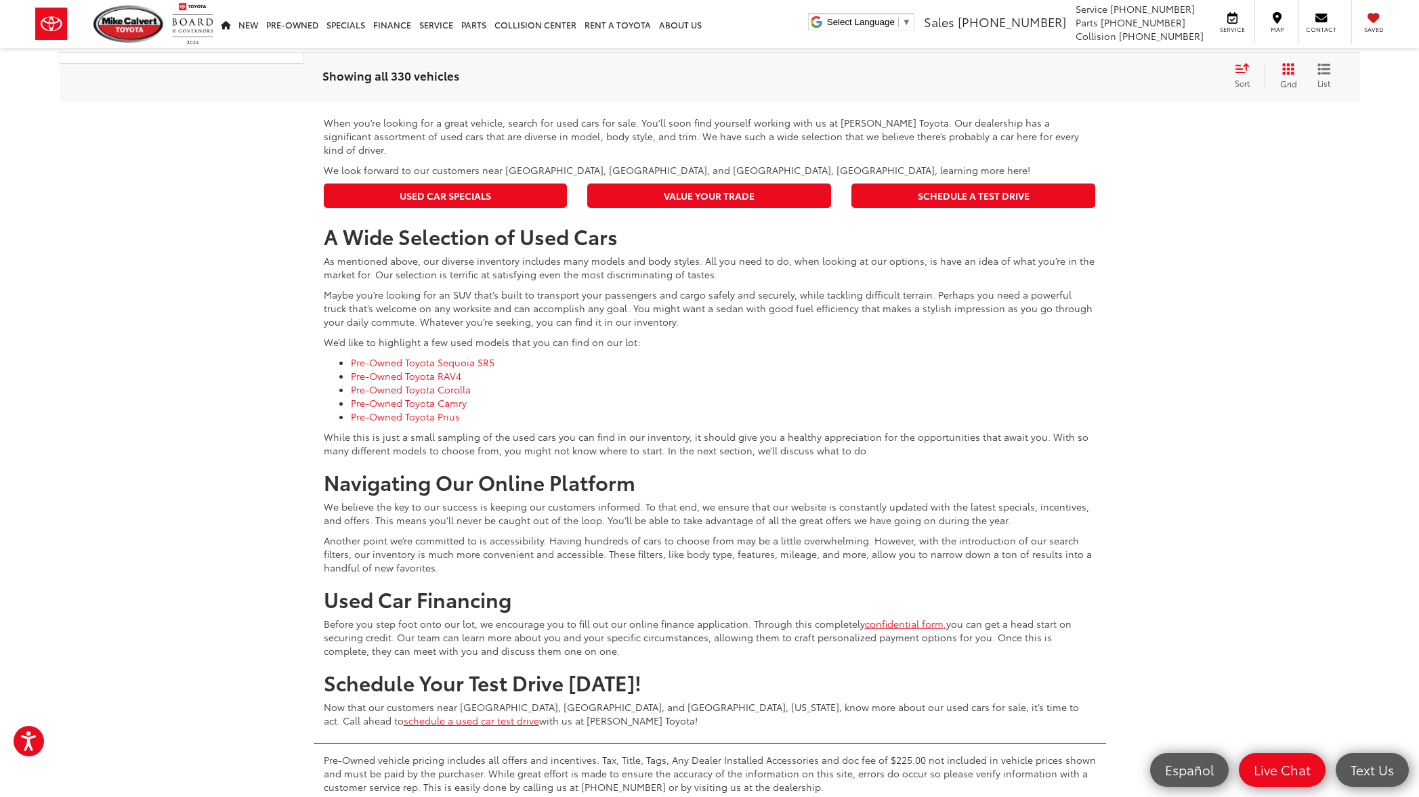
scroll to position [6604, 0]
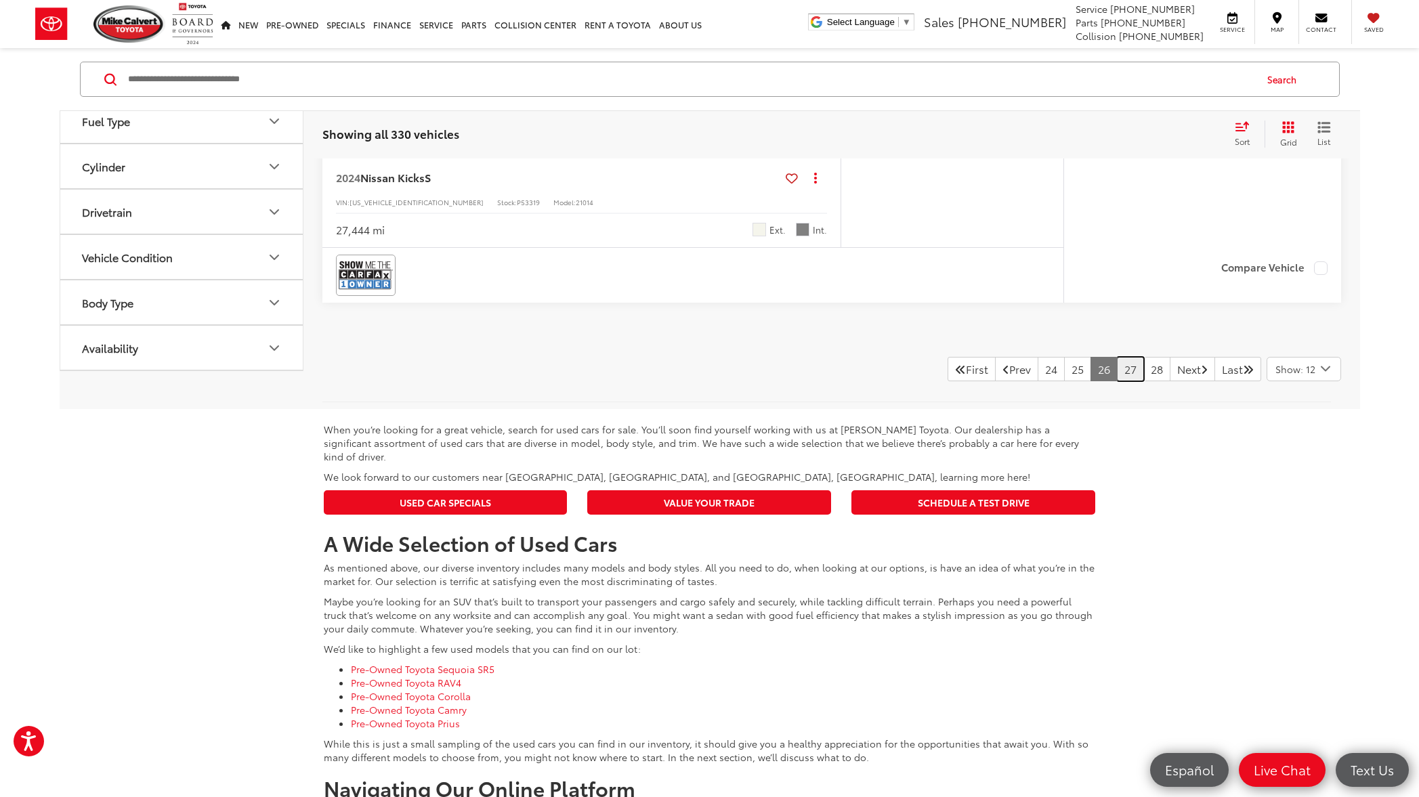
click at [1117, 381] on link "27" at bounding box center [1130, 369] width 27 height 24
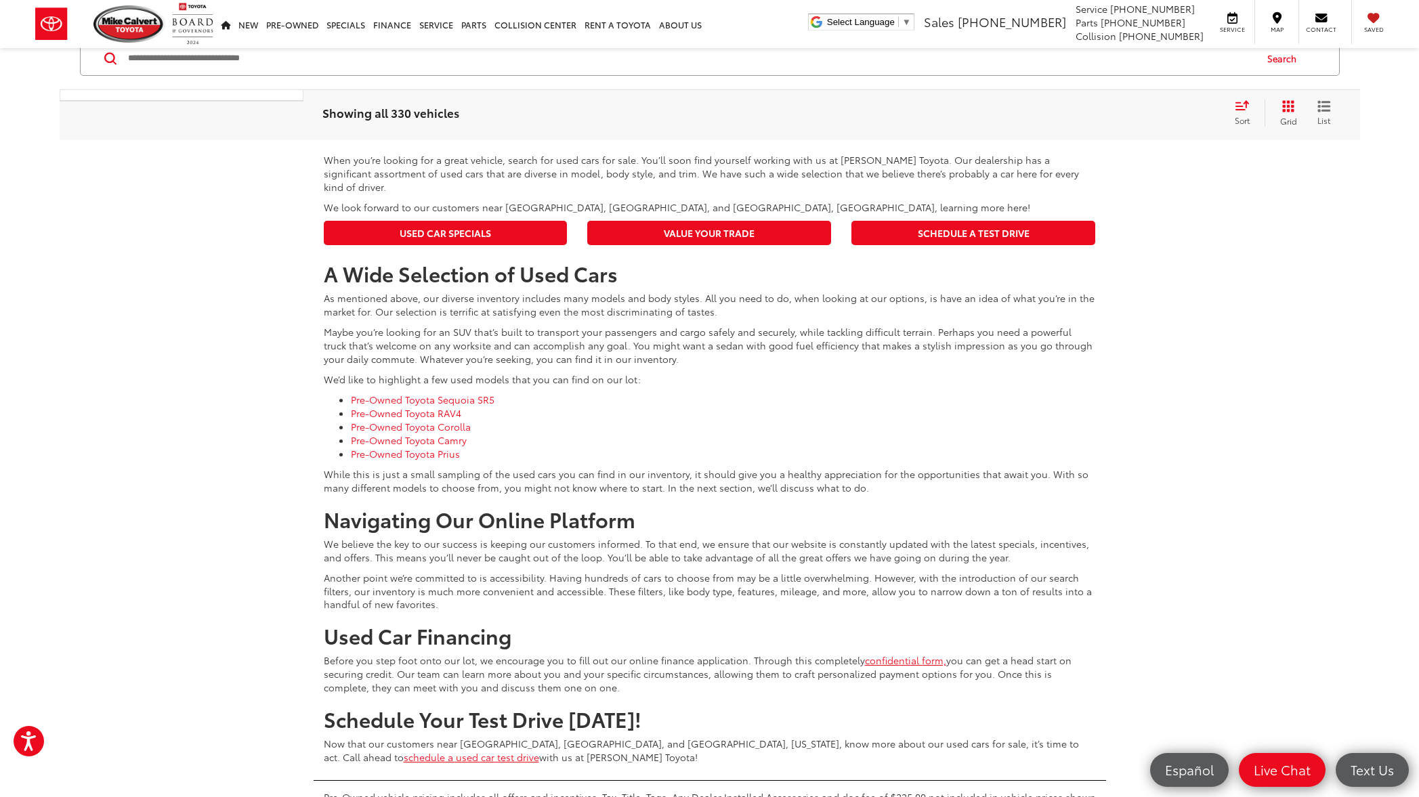
click at [1143, 112] on link "28" at bounding box center [1156, 99] width 27 height 24
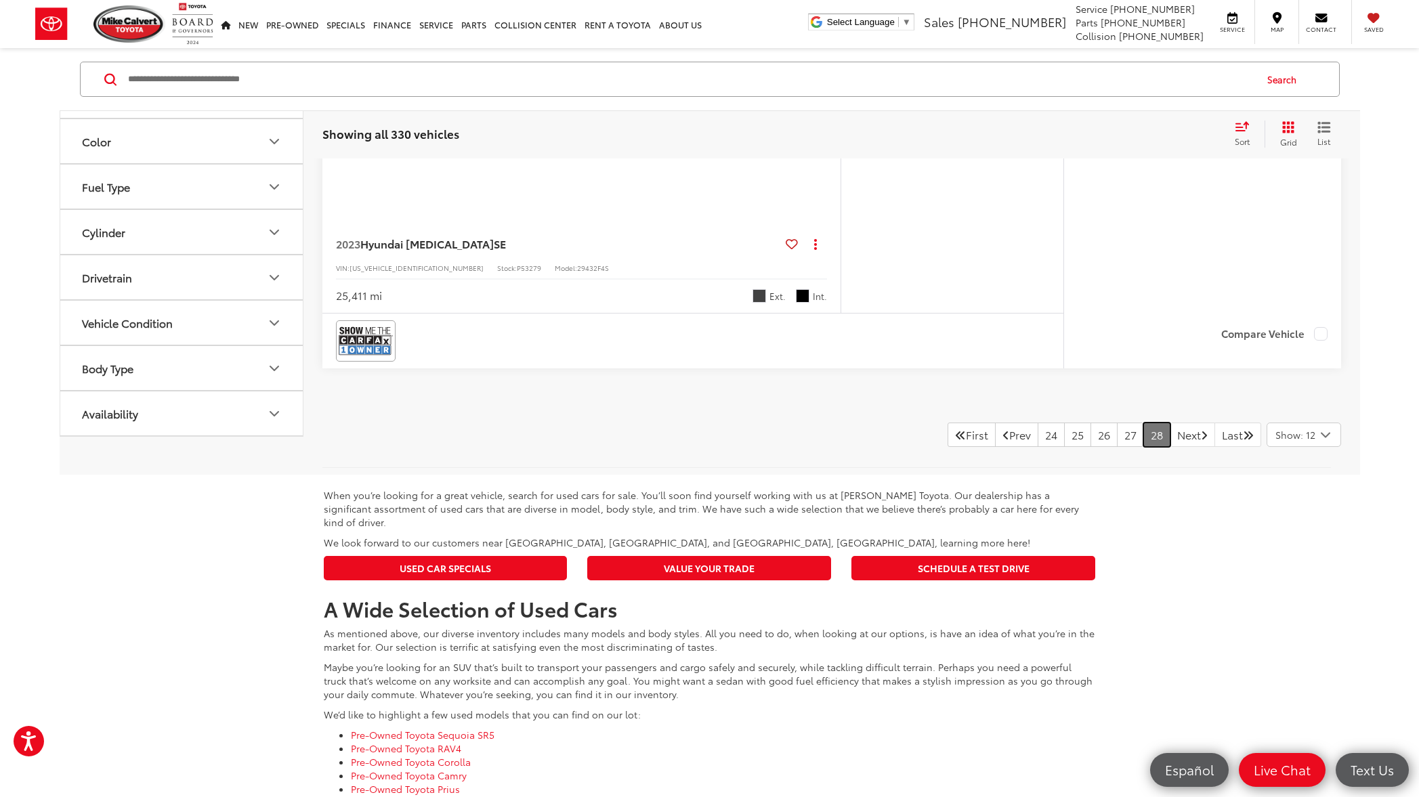
scroll to position [2990, 0]
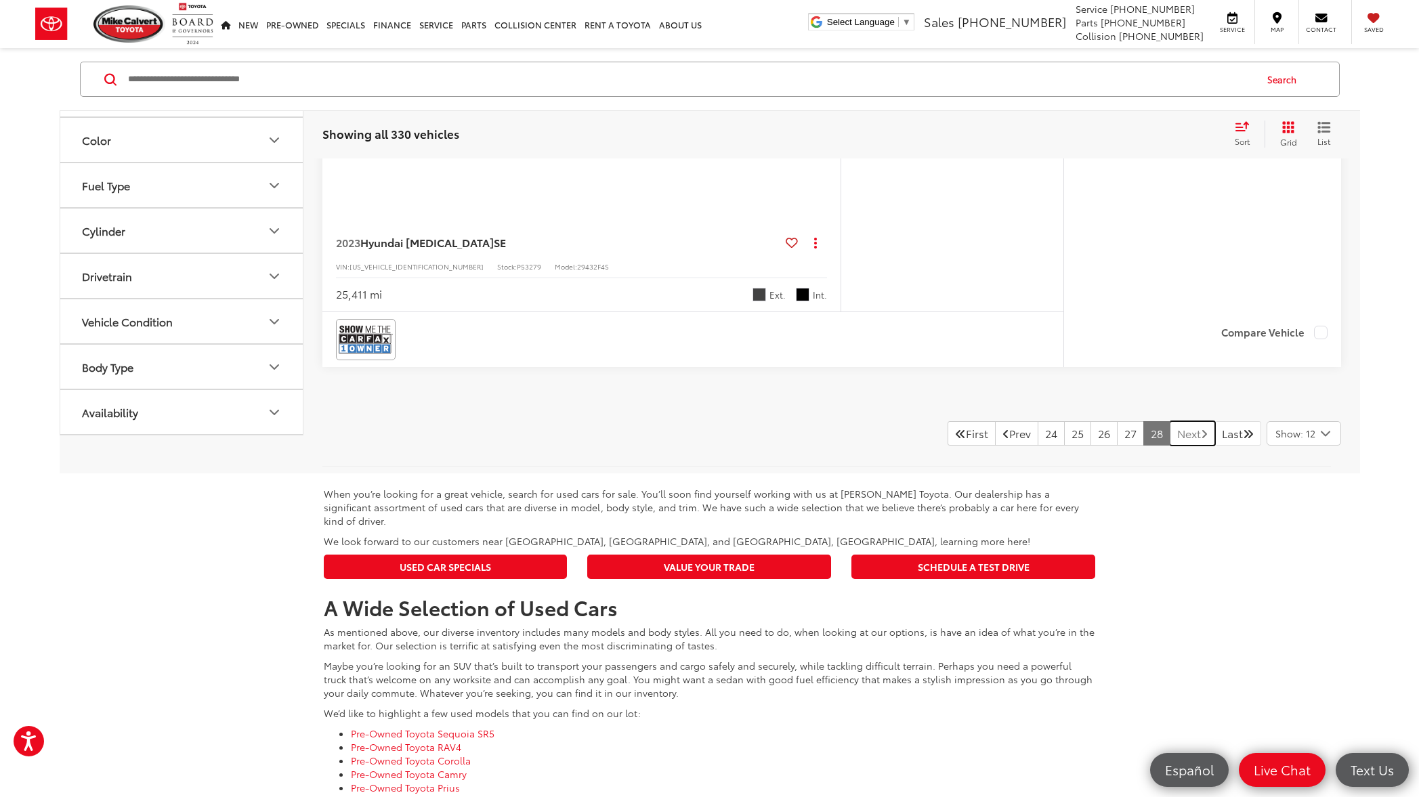
click at [1200, 439] on icon "Next Page" at bounding box center [1203, 433] width 7 height 11
click at [1175, 446] on link "Next" at bounding box center [1191, 433] width 45 height 24
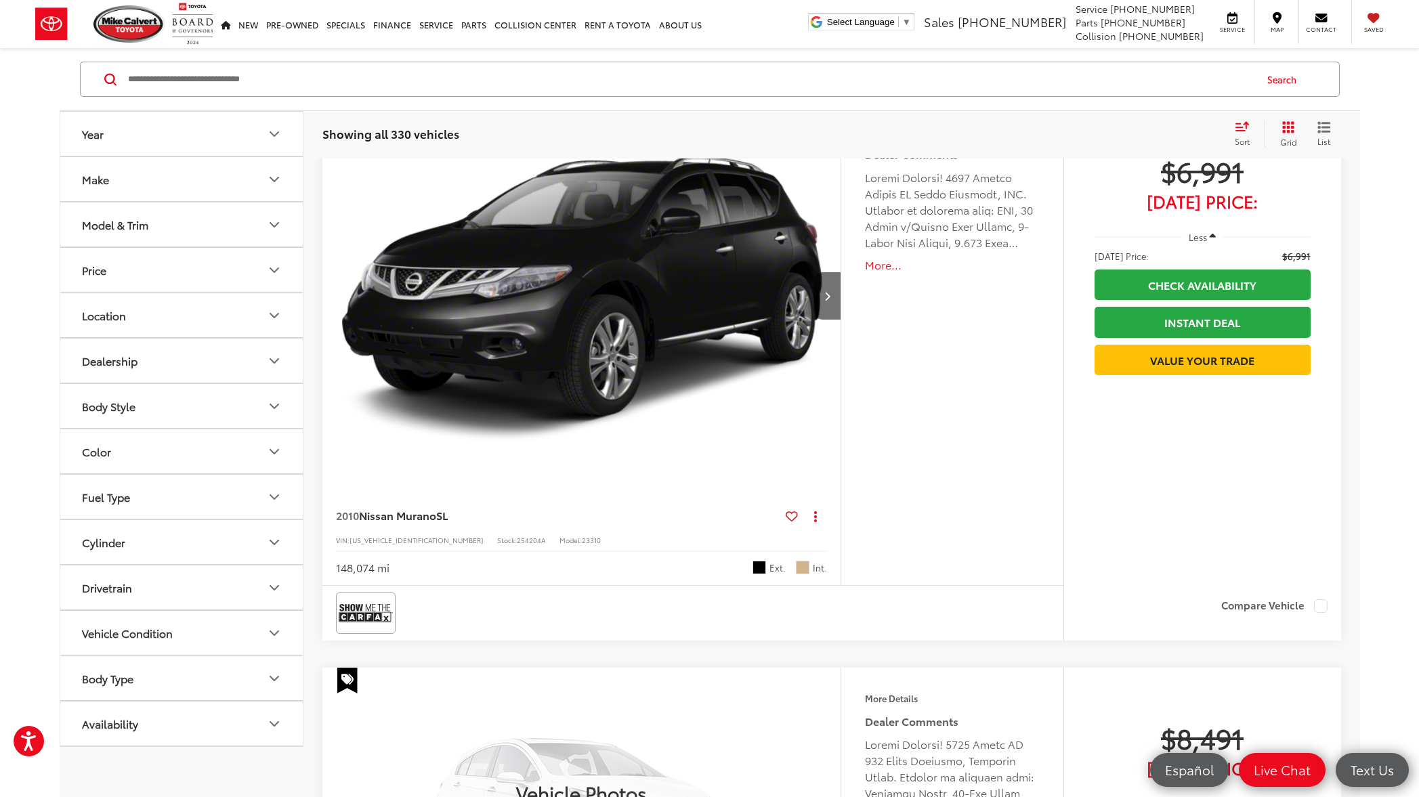
scroll to position [0, 0]
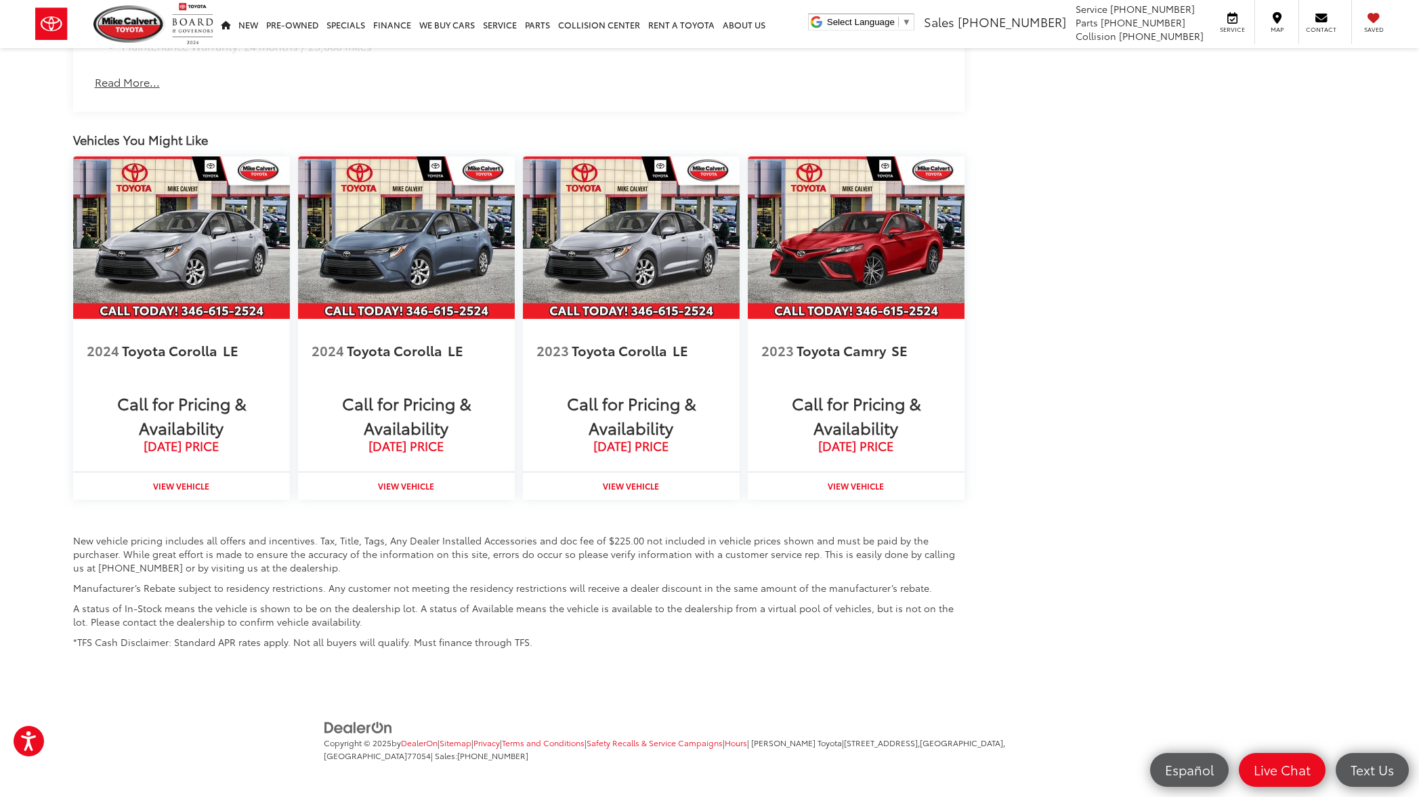
scroll to position [1525, 0]
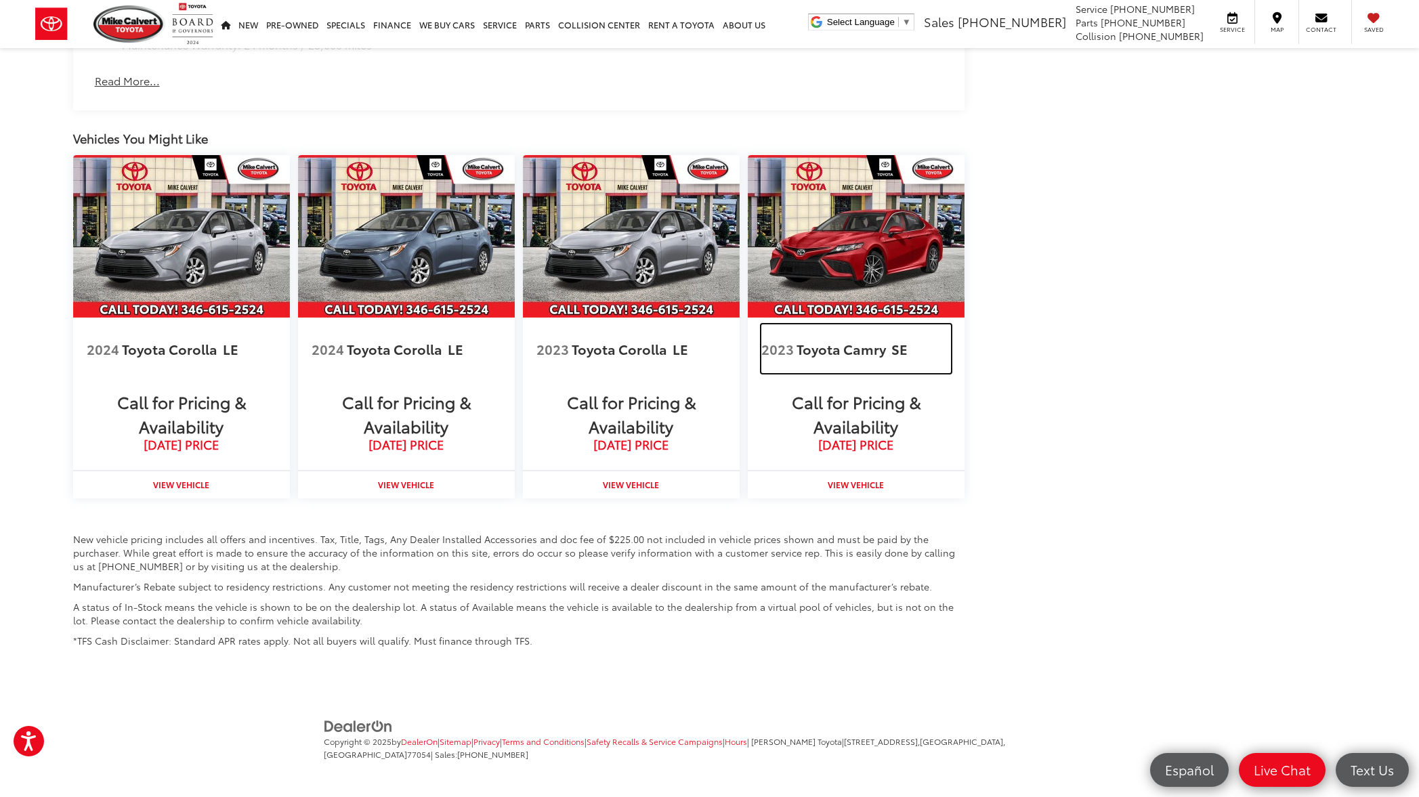
click at [816, 349] on span "Toyota Camry" at bounding box center [842, 348] width 92 height 19
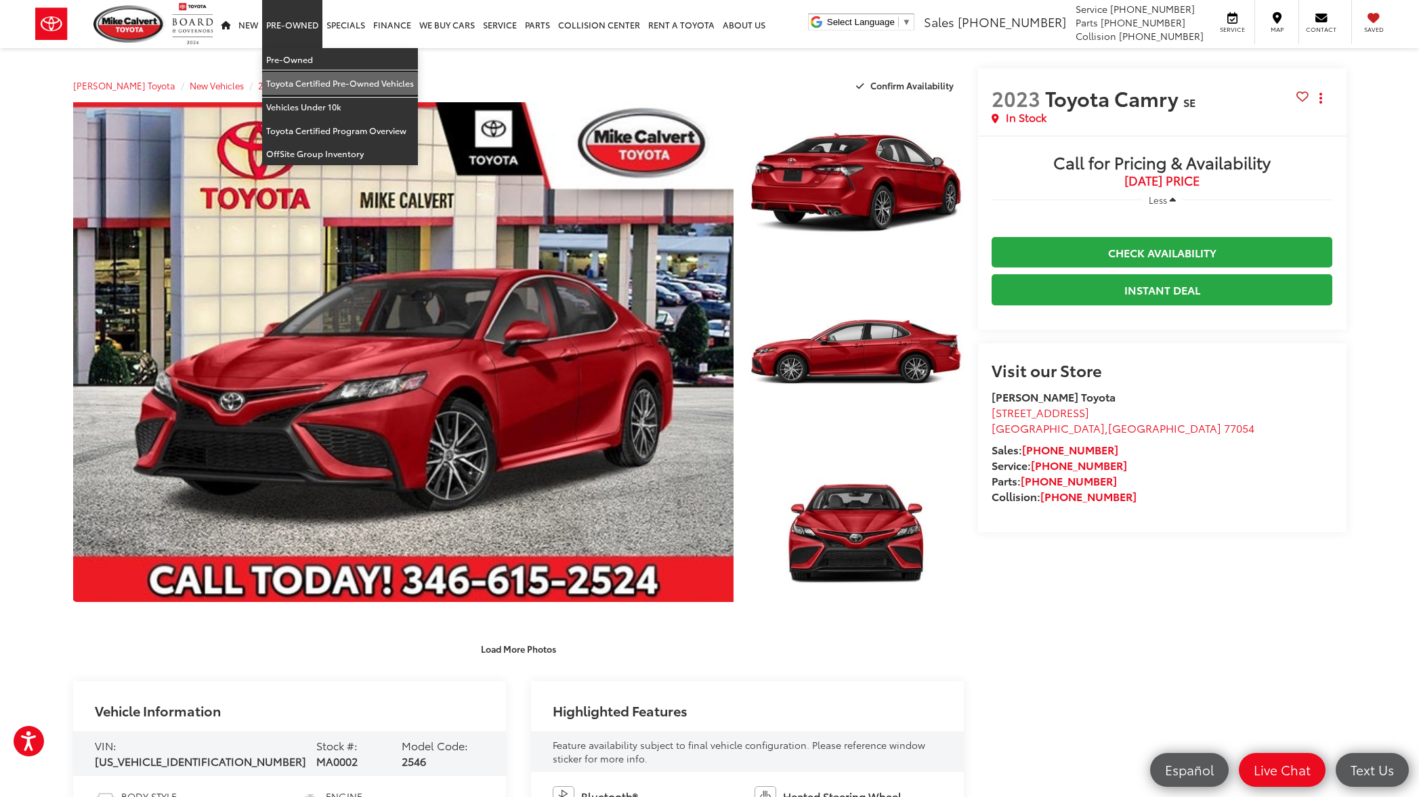
click at [322, 84] on link "Toyota Certified Pre-Owned Vehicles" at bounding box center [340, 84] width 156 height 24
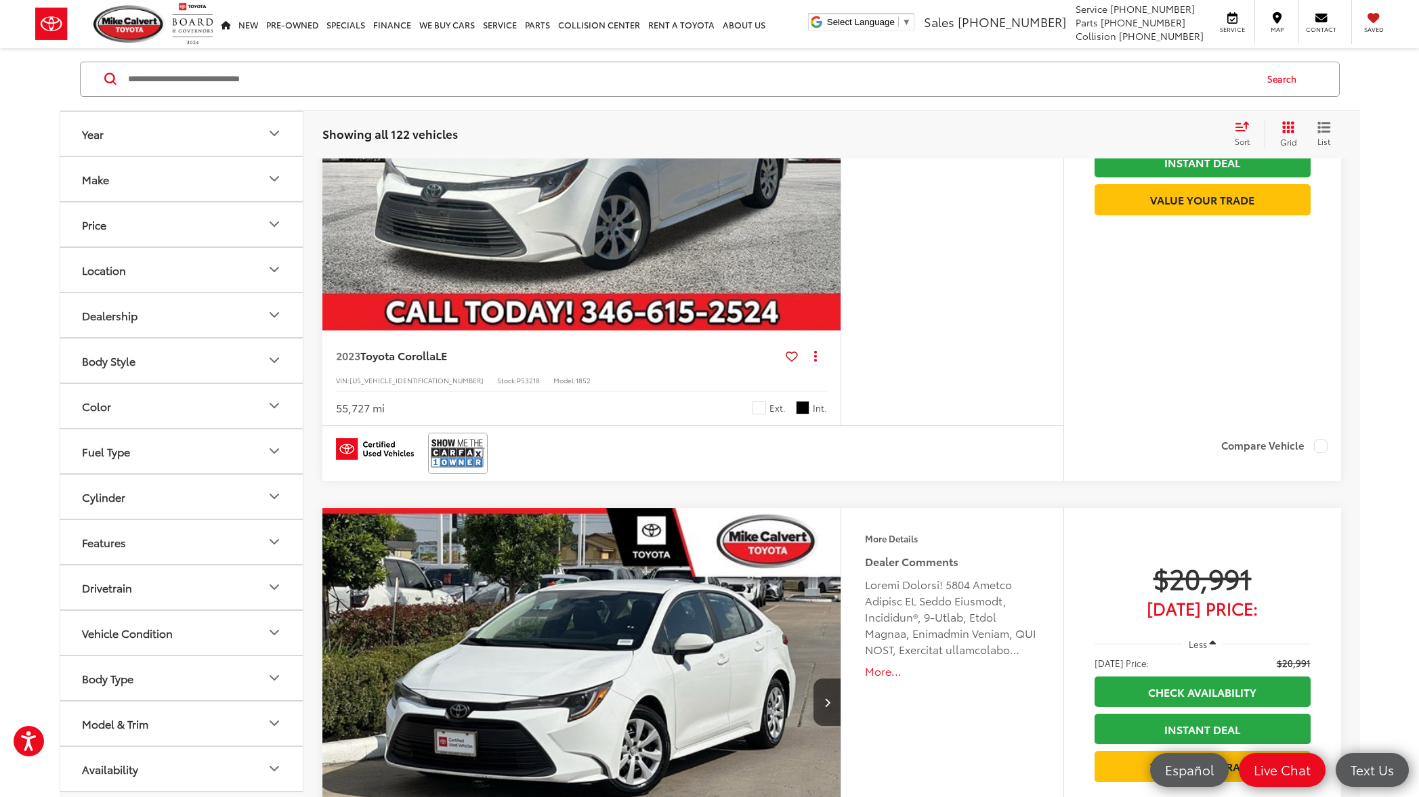
scroll to position [1811, 0]
